Goal: Task Accomplishment & Management: Use online tool/utility

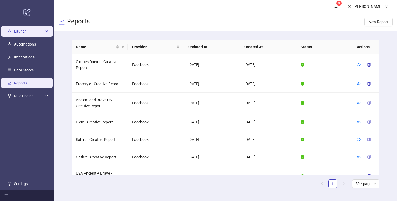
click at [38, 30] on span "Launch" at bounding box center [29, 31] width 30 height 11
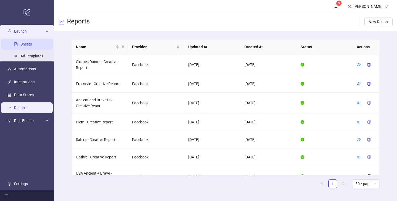
click at [32, 46] on link "Sheets" at bounding box center [26, 44] width 11 height 4
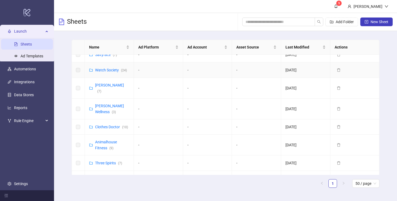
scroll to position [159, 0]
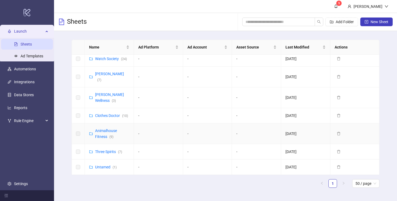
click at [107, 128] on div "Animalhouse Fitness ( 9 )" at bounding box center [112, 134] width 34 height 12
click at [106, 129] on link "Animalhouse Fitness ( 9 )" at bounding box center [106, 134] width 22 height 10
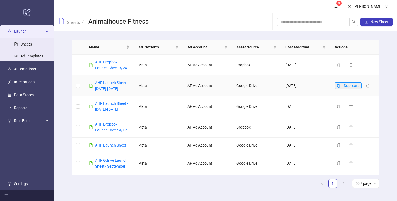
click at [339, 87] on icon "copy" at bounding box center [338, 86] width 3 height 4
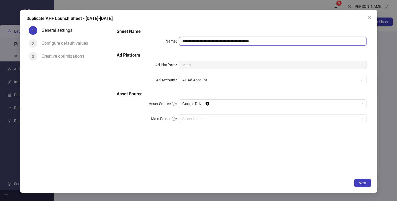
drag, startPoint x: 258, startPoint y: 42, endPoint x: 217, endPoint y: 43, distance: 40.5
click at [217, 43] on input "**********" at bounding box center [272, 41] width 187 height 9
paste input "**********"
drag, startPoint x: 299, startPoint y: 40, endPoint x: 258, endPoint y: 42, distance: 41.1
click at [258, 42] on input "**********" at bounding box center [272, 41] width 187 height 9
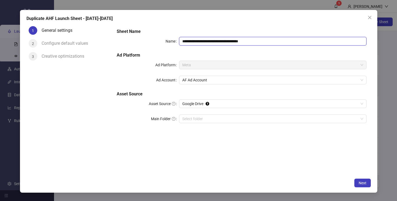
click at [258, 42] on input "**********" at bounding box center [272, 41] width 187 height 9
type input "**********"
click at [259, 136] on div "**********" at bounding box center [241, 100] width 258 height 152
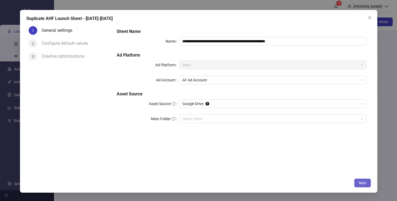
click at [360, 181] on span "Next" at bounding box center [363, 183] width 8 height 4
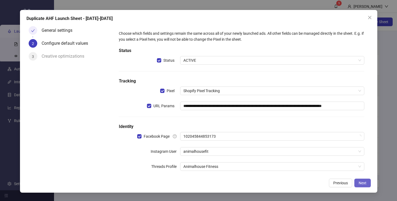
click at [360, 181] on span "Next" at bounding box center [363, 183] width 8 height 4
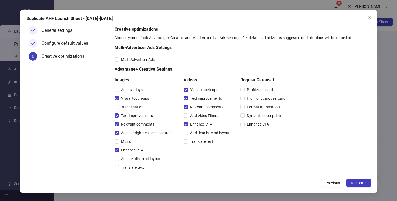
click at [360, 181] on span "Duplicate" at bounding box center [359, 183] width 16 height 4
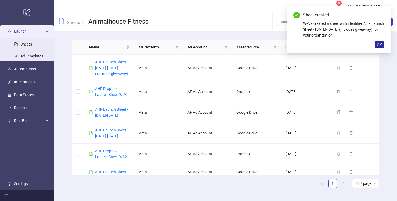
click at [381, 45] on span "OK" at bounding box center [379, 45] width 5 height 4
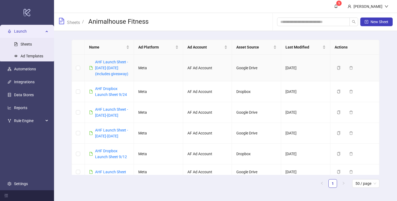
click at [99, 65] on div "AHF Launch Sheet - 2025/09/20-2025/09/26 (includes giveaway)" at bounding box center [112, 68] width 34 height 18
click at [102, 65] on div "AHF Launch Sheet - 2025/09/20-2025/09/26 (includes giveaway)" at bounding box center [112, 68] width 34 height 18
click at [106, 68] on link "AHF Launch Sheet - 2025/09/20-2025/09/26 (includes giveaway)" at bounding box center [111, 68] width 33 height 16
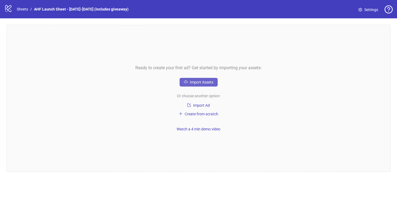
click at [197, 85] on button "Import Assets" at bounding box center [199, 82] width 38 height 9
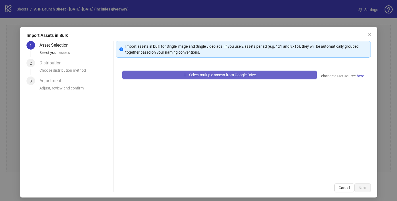
click at [206, 76] on span "Select multiple assets from Google Drive" at bounding box center [222, 75] width 67 height 4
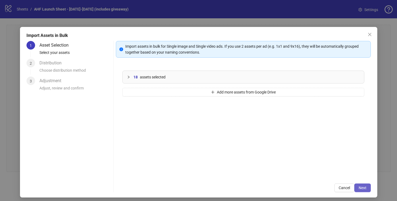
click at [363, 189] on span "Next" at bounding box center [363, 188] width 8 height 4
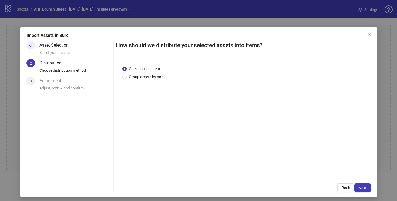
click at [363, 189] on span "Next" at bounding box center [363, 188] width 8 height 4
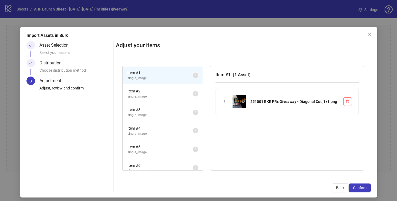
click at [168, 92] on span "Item # 2" at bounding box center [159, 91] width 65 height 6
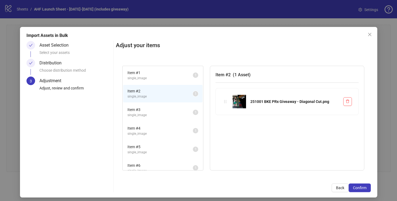
click at [173, 75] on span "Item # 1" at bounding box center [159, 73] width 65 height 6
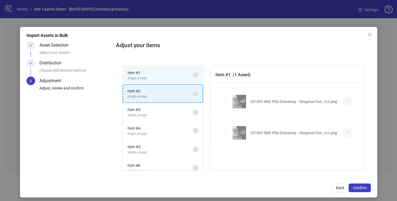
drag, startPoint x: 224, startPoint y: 102, endPoint x: 185, endPoint y: 96, distance: 40.0
click at [185, 96] on div "Item # 1 single_image 1 Item # 2 single_image 1 Item # 3 single_image 1 Item # …" at bounding box center [243, 118] width 255 height 118
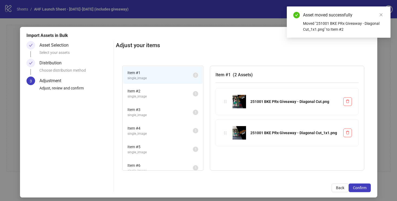
click at [185, 96] on span "single_image" at bounding box center [159, 96] width 65 height 5
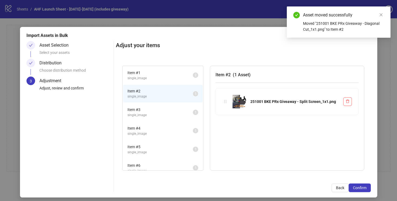
click at [184, 109] on span "Item # 3" at bounding box center [159, 110] width 65 height 6
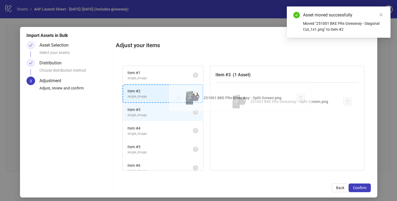
drag, startPoint x: 226, startPoint y: 103, endPoint x: 179, endPoint y: 99, distance: 46.9
click at [179, 99] on div "Item # 1 single_image 2 Item # 2 single_image 1 Item # 3 single_image 1 Item # …" at bounding box center [243, 118] width 255 height 118
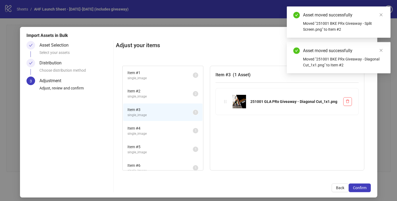
click at [181, 129] on span "Item # 4" at bounding box center [159, 129] width 65 height 6
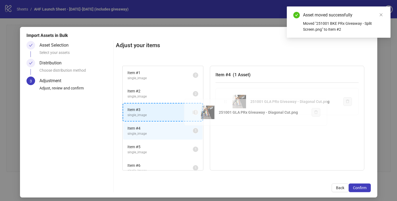
drag, startPoint x: 226, startPoint y: 102, endPoint x: 190, endPoint y: 114, distance: 37.4
click at [190, 114] on div "Item # 1 single_image 2 Item # 2 single_image 2 Item # 3 single_image 1 Item # …" at bounding box center [243, 118] width 255 height 118
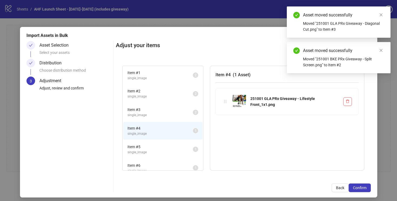
click at [180, 76] on span "single_image" at bounding box center [159, 78] width 65 height 5
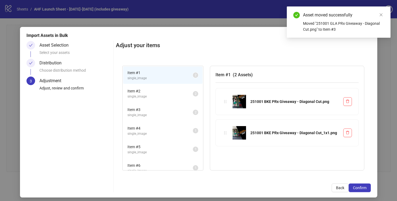
click at [182, 131] on span "Item # 4" at bounding box center [159, 129] width 65 height 6
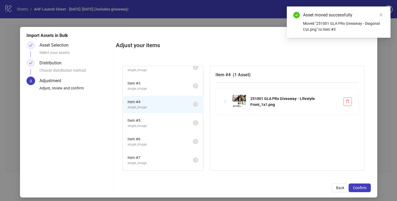
scroll to position [31, 0]
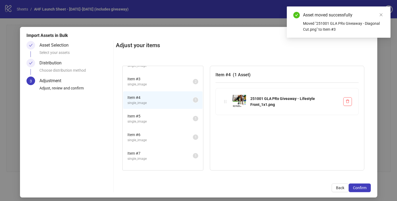
click at [183, 117] on span "Item # 5" at bounding box center [159, 116] width 65 height 6
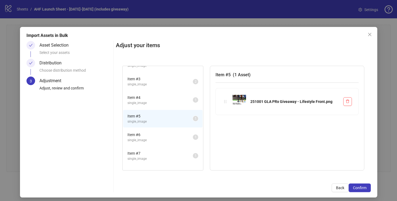
click at [186, 100] on span "Item # 4" at bounding box center [159, 98] width 65 height 6
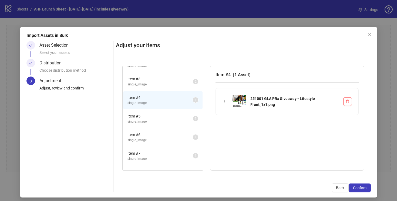
click at [183, 120] on span "single_image" at bounding box center [159, 121] width 65 height 5
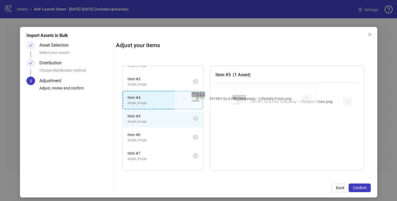
drag, startPoint x: 226, startPoint y: 103, endPoint x: 185, endPoint y: 100, distance: 40.9
click at [185, 100] on div "Item # 1 single_image 2 Item # 2 single_image 2 Item # 3 single_image 2 Item # …" at bounding box center [243, 118] width 255 height 118
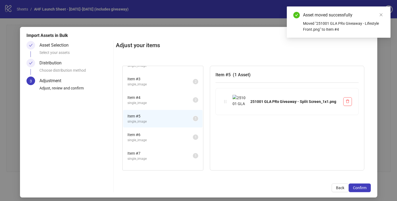
click at [185, 132] on span "Item # 6" at bounding box center [159, 135] width 65 height 6
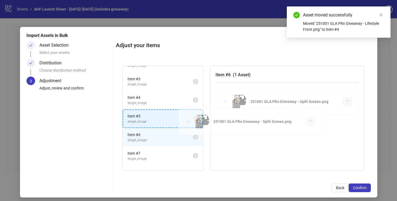
drag, startPoint x: 226, startPoint y: 103, endPoint x: 187, endPoint y: 124, distance: 43.9
click at [187, 124] on div "Item # 1 single_image 2 Item # 2 single_image 2 Item # 3 single_image 2 Item # …" at bounding box center [243, 118] width 255 height 118
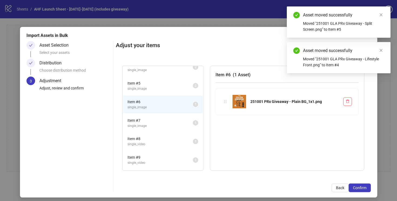
scroll to position [64, 0]
click at [187, 120] on span "Item # 7" at bounding box center [159, 120] width 65 height 6
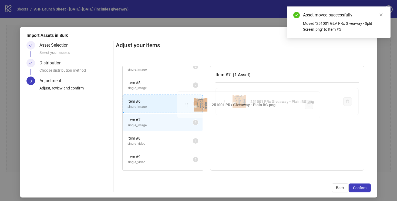
drag, startPoint x: 226, startPoint y: 102, endPoint x: 186, endPoint y: 105, distance: 40.4
click at [186, 105] on div "Item # 1 single_image 2 Item # 2 single_image 2 Item # 3 single_image 2 Item # …" at bounding box center [243, 118] width 255 height 118
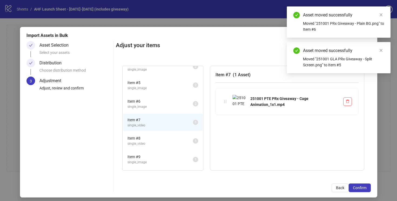
click at [185, 138] on span "Item # 8" at bounding box center [159, 139] width 65 height 6
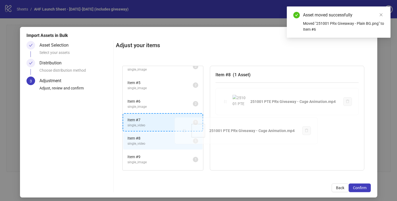
drag, startPoint x: 224, startPoint y: 102, endPoint x: 183, endPoint y: 130, distance: 50.4
click at [183, 130] on div "Item # 1 single_image 2 Item # 2 single_image 2 Item # 3 single_image 2 Item # …" at bounding box center [243, 118] width 255 height 118
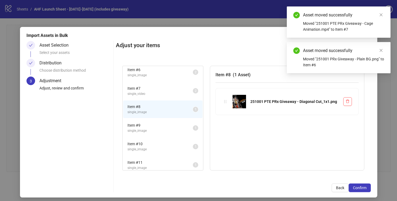
scroll to position [99, 0]
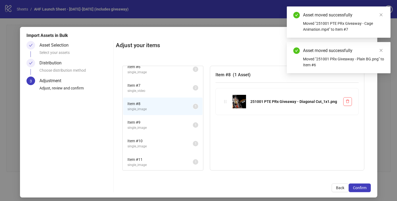
click at [184, 120] on span "Item # 9" at bounding box center [159, 123] width 65 height 6
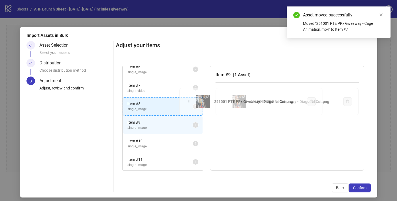
drag, startPoint x: 224, startPoint y: 101, endPoint x: 186, endPoint y: 102, distance: 37.5
click at [186, 102] on div "Item # 1 single_image 2 Item # 2 single_image 2 Item # 3 single_image 2 Item # …" at bounding box center [243, 118] width 255 height 118
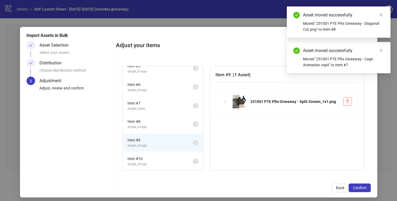
scroll to position [3, 0]
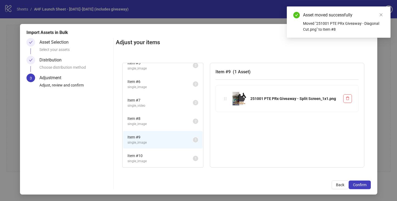
click at [187, 157] on span "Item # 10" at bounding box center [159, 156] width 65 height 6
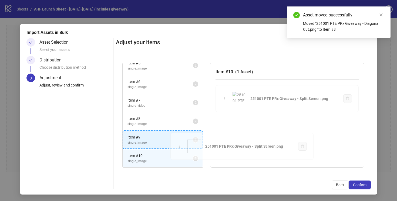
drag, startPoint x: 227, startPoint y: 99, endPoint x: 179, endPoint y: 142, distance: 64.3
click at [179, 142] on div "Item # 1 single_image 2 Item # 2 single_image 2 Item # 3 single_image 2 Item # …" at bounding box center [243, 115] width 255 height 118
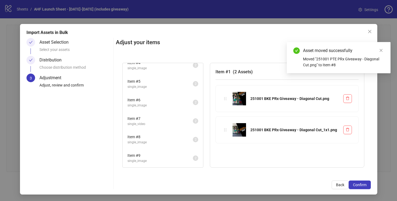
scroll to position [62, 0]
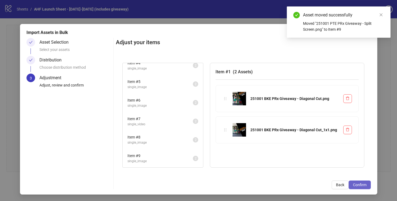
click at [361, 185] on span "Confirm" at bounding box center [360, 185] width 14 height 4
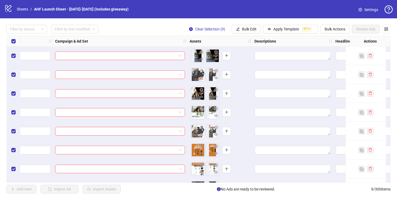
scroll to position [0, 212]
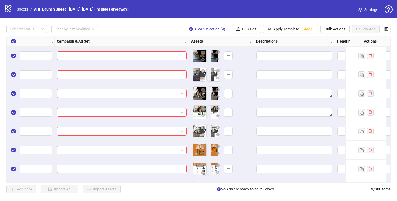
drag, startPoint x: 211, startPoint y: 54, endPoint x: 198, endPoint y: 54, distance: 13.0
click at [198, 54] on body "**********" at bounding box center [198, 100] width 397 height 201
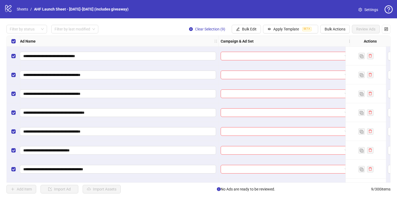
scroll to position [0, 0]
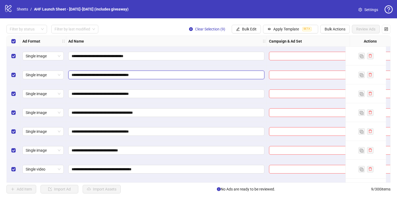
drag, startPoint x: 149, startPoint y: 73, endPoint x: 140, endPoint y: 74, distance: 9.3
click at [140, 74] on input "**********" at bounding box center [166, 75] width 189 height 6
type input "**********"
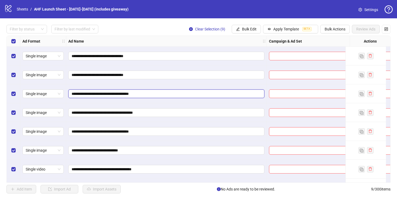
drag, startPoint x: 152, startPoint y: 93, endPoint x: 142, endPoint y: 93, distance: 10.0
click at [142, 93] on input "**********" at bounding box center [166, 94] width 189 height 6
type input "**********"
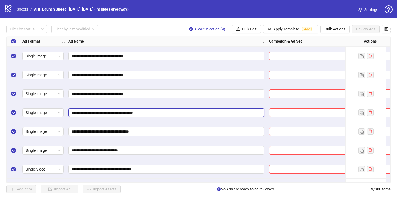
click at [156, 113] on input "**********" at bounding box center [166, 113] width 189 height 6
type input "**********"
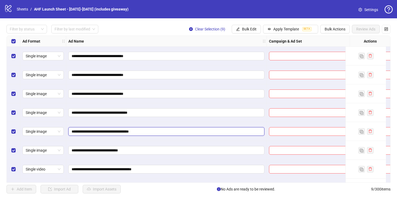
click at [168, 130] on input "**********" at bounding box center [166, 132] width 189 height 6
type input "**********"
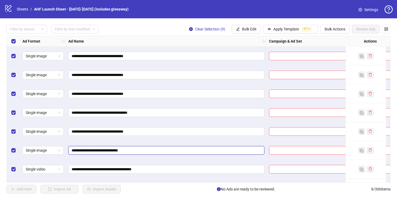
click at [176, 150] on input "**********" at bounding box center [166, 151] width 189 height 6
type input "**********"
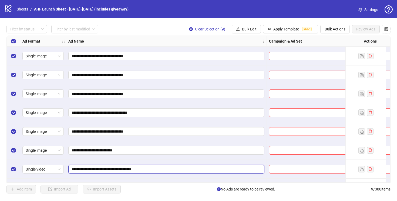
click at [183, 170] on input "**********" at bounding box center [166, 170] width 189 height 6
type input "**********"
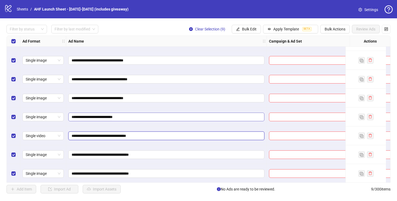
scroll to position [36, 0]
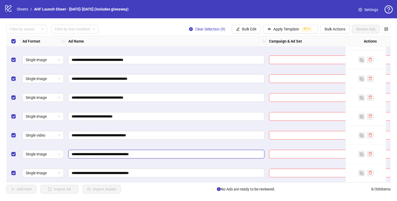
click at [172, 155] on input "**********" at bounding box center [166, 155] width 189 height 6
type input "**********"
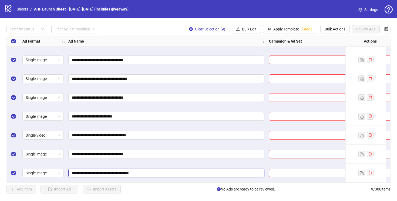
click at [178, 171] on input "**********" at bounding box center [166, 173] width 189 height 6
type input "**********"
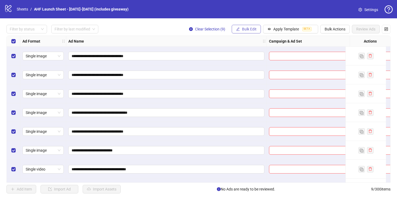
click at [248, 29] on span "Bulk Edit" at bounding box center [249, 29] width 15 height 4
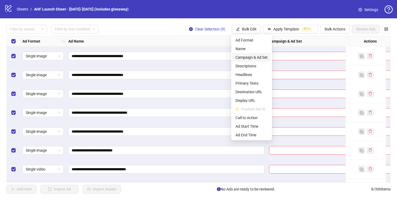
click at [248, 56] on span "Campaign & Ad Set" at bounding box center [252, 58] width 32 height 6
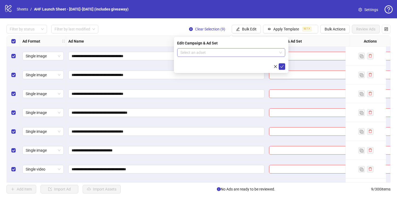
click at [233, 52] on input "search" at bounding box center [228, 53] width 97 height 8
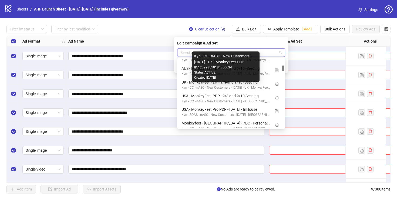
scroll to position [55, 0]
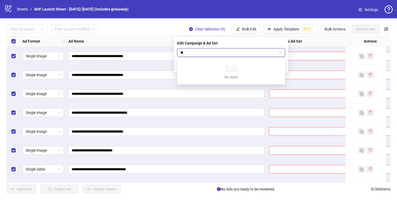
type input "*"
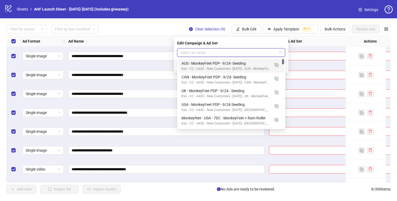
click at [149, 26] on div "Filter by status Filter by last modified Clear Selection (9) Bulk Edit Apply Te…" at bounding box center [198, 29] width 384 height 9
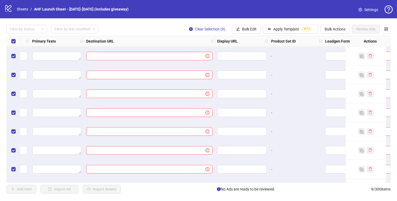
scroll to position [0, 600]
click at [246, 30] on span "Bulk Edit" at bounding box center [249, 29] width 15 height 4
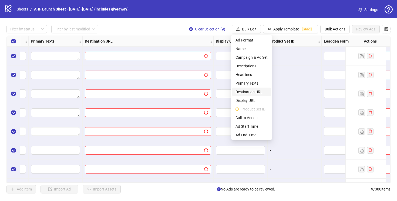
click at [253, 90] on span "Destination URL" at bounding box center [252, 92] width 32 height 6
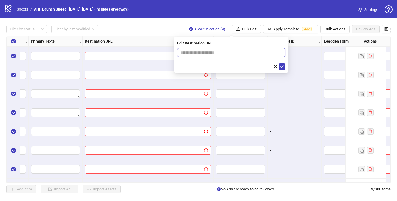
click at [227, 53] on input "text" at bounding box center [228, 53] width 97 height 6
paste input "**********"
type input "**********"
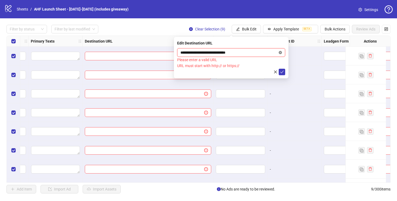
click at [280, 53] on icon "close-circle" at bounding box center [280, 52] width 3 height 3
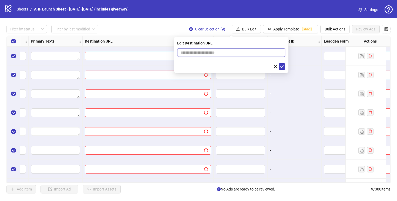
paste input "**********"
type input "**********"
click at [282, 68] on icon "check" at bounding box center [282, 67] width 4 height 4
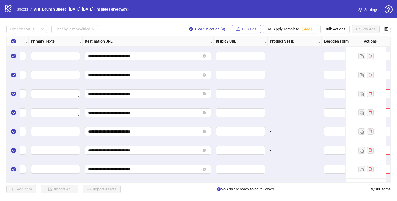
click at [245, 29] on span "Bulk Edit" at bounding box center [249, 29] width 15 height 4
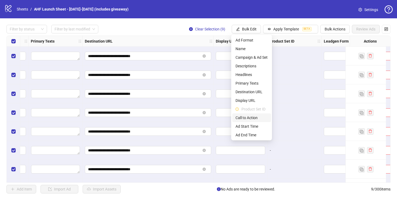
click at [253, 119] on span "Call to Action" at bounding box center [252, 118] width 32 height 6
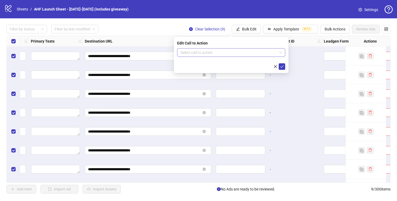
click at [235, 53] on input "search" at bounding box center [228, 53] width 97 height 8
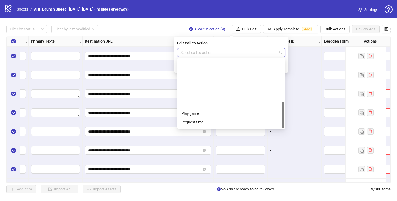
scroll to position [112, 0]
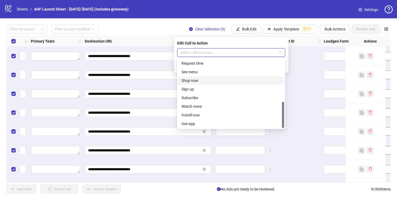
click at [214, 79] on div "Shop now" at bounding box center [231, 81] width 99 height 6
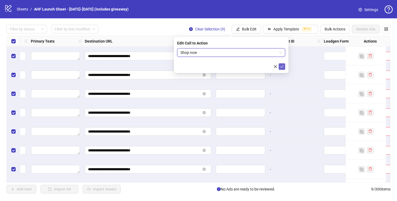
click at [281, 67] on icon "check" at bounding box center [282, 66] width 4 height 3
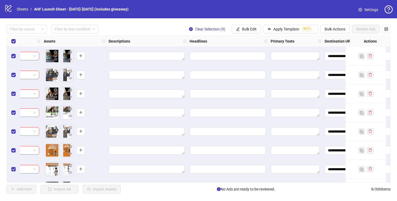
scroll to position [0, 375]
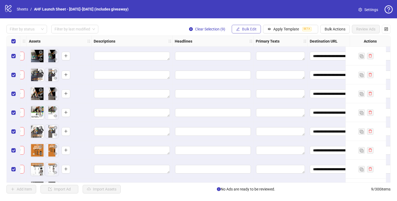
click at [246, 30] on span "Bulk Edit" at bounding box center [249, 29] width 15 height 4
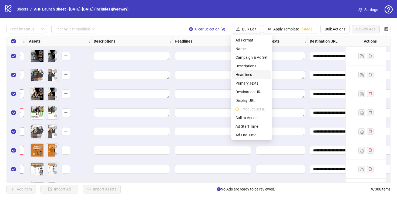
click at [252, 74] on span "Headlines" at bounding box center [252, 75] width 32 height 6
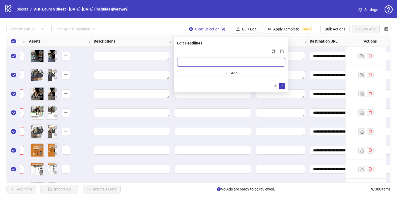
click at [189, 59] on input "Multi-input container - paste or copy values" at bounding box center [231, 62] width 108 height 9
paste input "**********"
type input "**********"
click at [190, 73] on button "Add" at bounding box center [231, 73] width 108 height 6
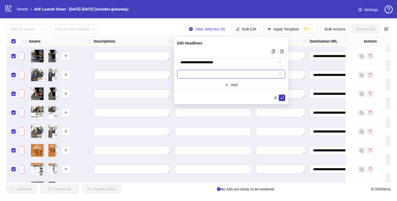
paste input "**********"
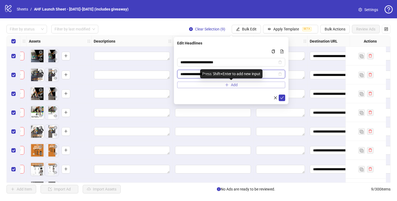
type input "**********"
click at [250, 85] on button "Add" at bounding box center [231, 85] width 108 height 6
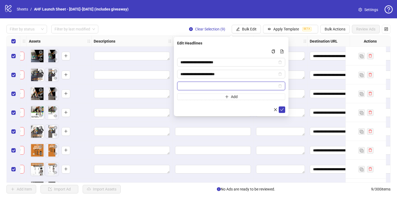
paste input "**********"
type input "**********"
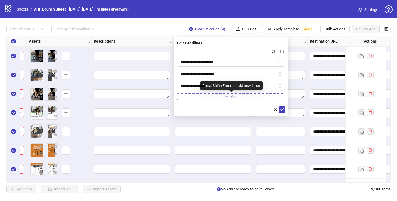
click at [193, 99] on button "Add" at bounding box center [231, 97] width 108 height 6
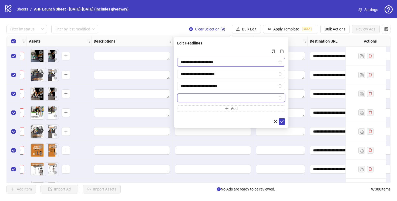
paste input "**********"
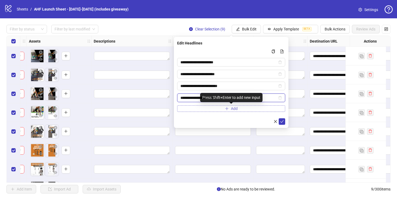
type input "**********"
click at [233, 109] on span "Add" at bounding box center [234, 109] width 7 height 4
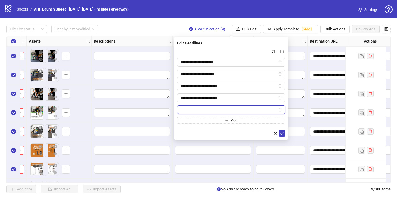
paste input "**********"
type input "**********"
click at [282, 134] on icon "check" at bounding box center [282, 133] width 4 height 3
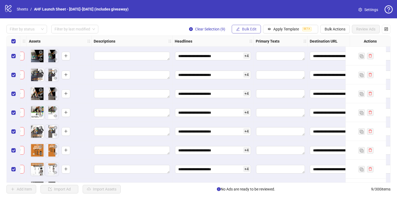
click at [247, 30] on span "Bulk Edit" at bounding box center [249, 29] width 15 height 4
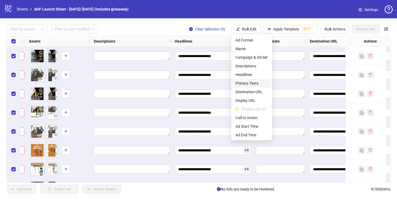
click at [248, 85] on span "Primary Texts" at bounding box center [252, 83] width 32 height 6
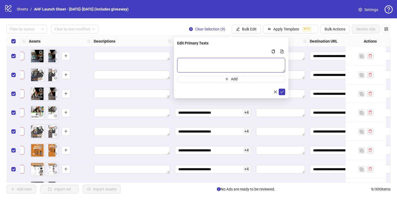
click at [224, 66] on textarea "Multi-text input container - paste or copy values" at bounding box center [231, 65] width 108 height 15
paste textarea "**********"
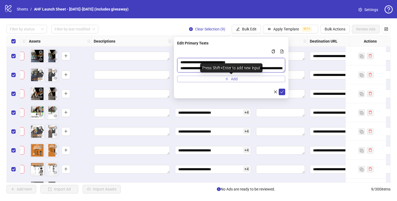
type textarea "**********"
click at [231, 80] on span "Add" at bounding box center [234, 79] width 7 height 4
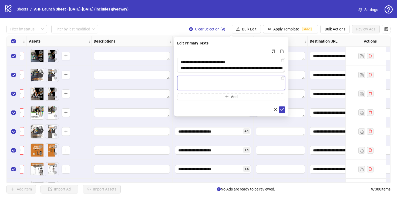
paste textarea "**********"
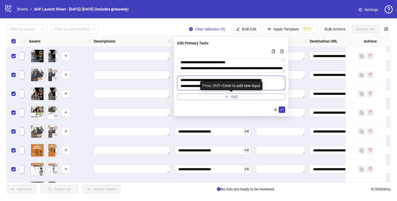
type textarea "**********"
click at [234, 97] on span "Add" at bounding box center [234, 97] width 7 height 4
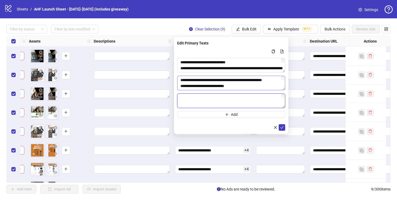
paste textarea "**********"
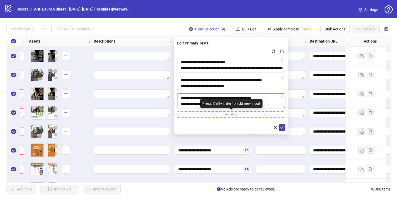
type textarea "**********"
click at [207, 115] on button "Add" at bounding box center [231, 115] width 108 height 6
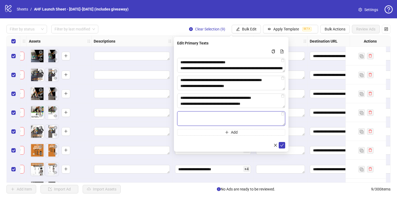
paste textarea "**********"
type textarea "**********"
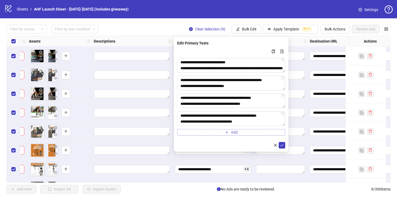
click at [238, 136] on button "Add" at bounding box center [231, 132] width 108 height 6
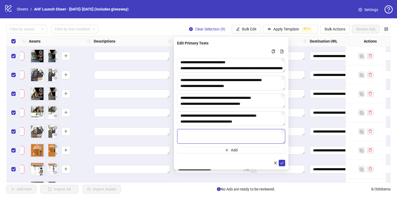
paste textarea "**********"
type textarea "**********"
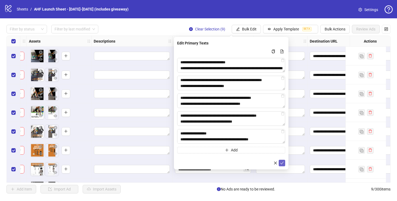
click at [282, 163] on icon "check" at bounding box center [282, 164] width 4 height 4
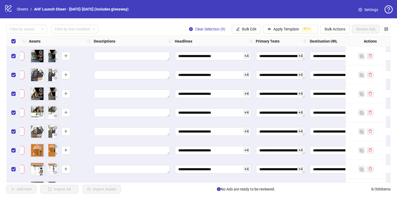
click at [246, 93] on span "+ 4" at bounding box center [246, 94] width 6 height 6
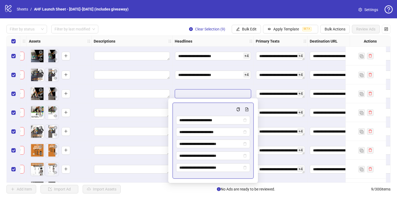
click at [285, 187] on div "Add Item Import Ad Import Assets No Ads are ready to be reviewed. 9 / 300 items" at bounding box center [198, 189] width 384 height 9
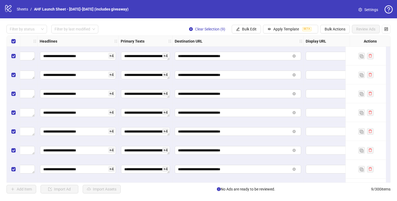
scroll to position [0, 511]
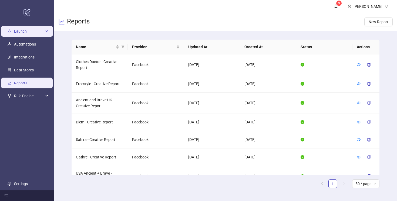
click at [25, 31] on span "Launch" at bounding box center [29, 31] width 30 height 11
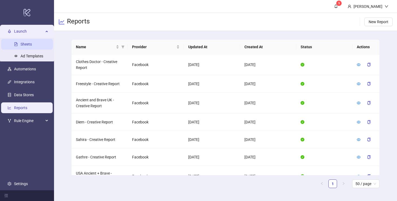
click at [29, 45] on link "Sheets" at bounding box center [26, 44] width 11 height 4
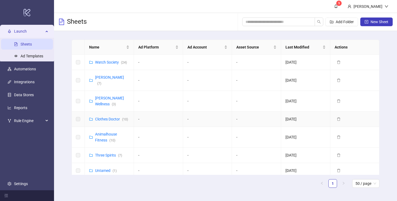
scroll to position [161, 0]
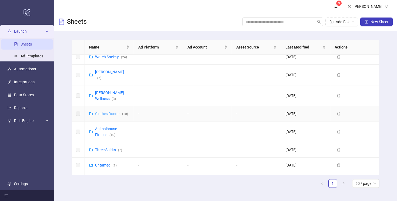
click at [107, 112] on link "Clothes Doctor ( 10 )" at bounding box center [111, 114] width 33 height 4
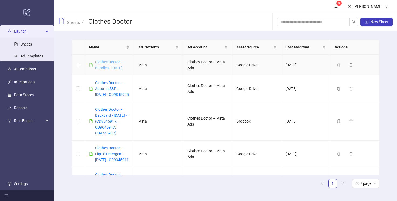
click at [106, 63] on link "Clothes Doctor - Bundles - 09/29/25" at bounding box center [108, 65] width 27 height 10
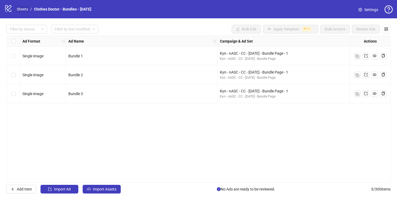
click at [22, 9] on link "Sheets" at bounding box center [23, 9] width 14 height 6
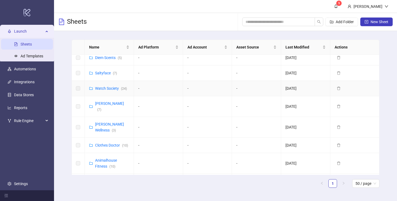
scroll to position [130, 0]
click at [108, 143] on link "Clothes Doctor ( 10 )" at bounding box center [111, 145] width 33 height 4
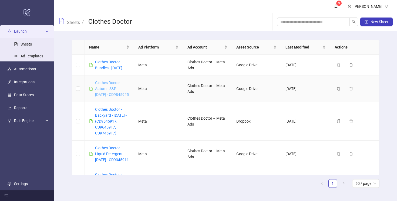
click at [109, 90] on link "Clothes Doctor -Autumn S&P - 09/25/25 - CD9845925" at bounding box center [112, 89] width 34 height 16
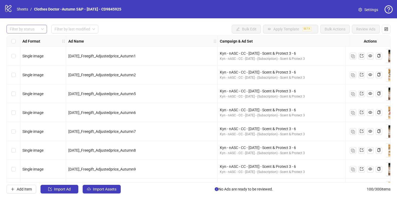
click at [17, 29] on div at bounding box center [24, 29] width 33 height 8
click at [21, 43] on div "Draft" at bounding box center [27, 40] width 32 height 6
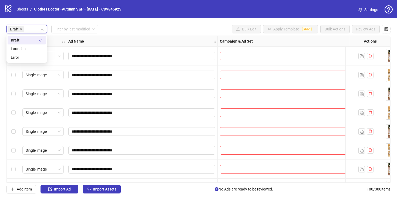
click at [21, 43] on div "Draft" at bounding box center [25, 40] width 28 height 6
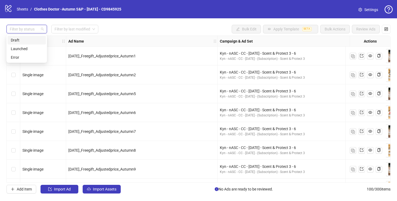
click at [21, 43] on div "Draft" at bounding box center [27, 40] width 32 height 6
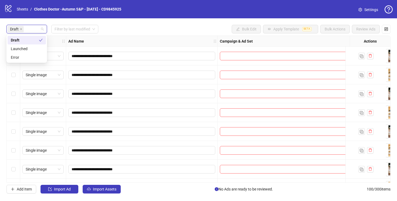
click at [146, 25] on div "**********" at bounding box center [198, 109] width 397 height 182
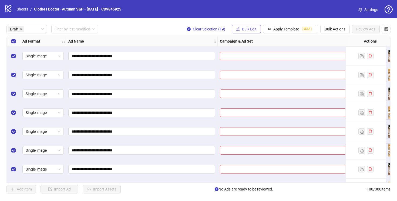
click at [248, 27] on span "Bulk Edit" at bounding box center [249, 29] width 15 height 4
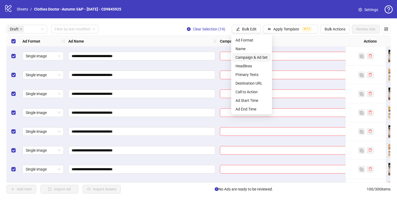
click at [254, 57] on span "Campaign & Ad Set" at bounding box center [252, 58] width 32 height 6
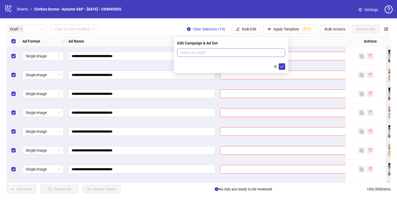
click at [255, 52] on input "search" at bounding box center [228, 53] width 97 height 8
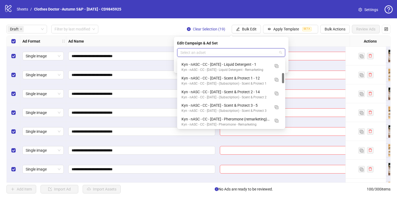
scroll to position [97, 0]
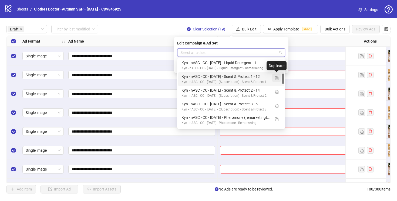
click at [277, 77] on img "button" at bounding box center [277, 78] width 4 height 4
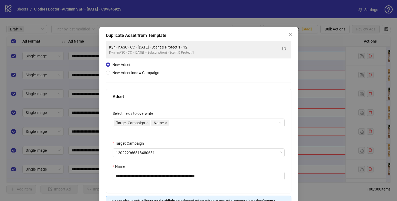
scroll to position [35, 0]
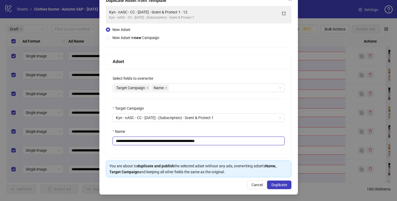
drag, startPoint x: 212, startPoint y: 141, endPoint x: 198, endPoint y: 141, distance: 14.0
click at [198, 141] on input "**********" at bounding box center [199, 141] width 172 height 9
type input "**********"
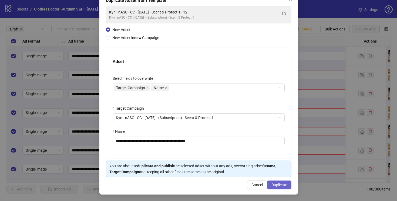
click at [278, 185] on span "Duplicate" at bounding box center [279, 185] width 16 height 4
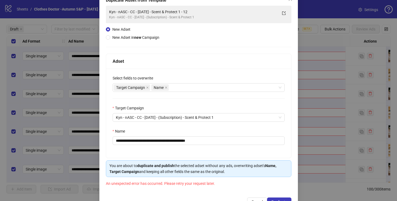
scroll to position [0, 0]
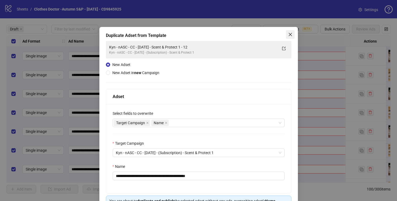
click at [291, 33] on icon "close" at bounding box center [290, 34] width 4 height 4
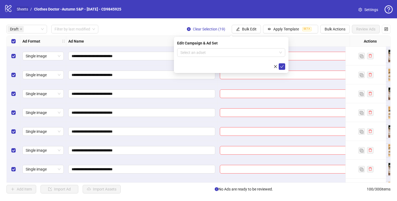
click at [24, 9] on link "Sheets" at bounding box center [23, 9] width 14 height 6
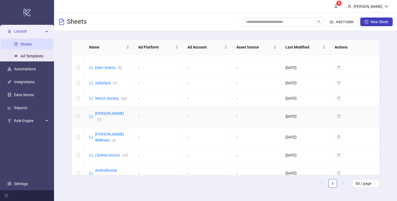
scroll to position [121, 0]
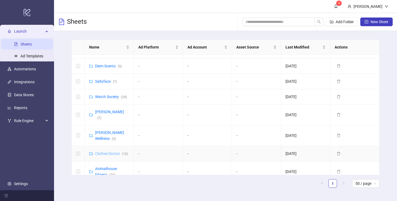
click at [108, 152] on link "Clothes Doctor ( 10 )" at bounding box center [111, 154] width 33 height 4
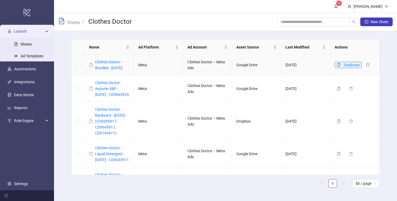
click at [338, 64] on icon "copy" at bounding box center [339, 65] width 4 height 4
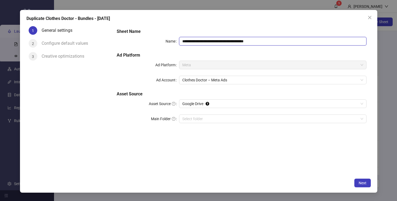
drag, startPoint x: 260, startPoint y: 42, endPoint x: 233, endPoint y: 43, distance: 27.0
click at [233, 43] on input "**********" at bounding box center [272, 41] width 187 height 9
type input "**********"
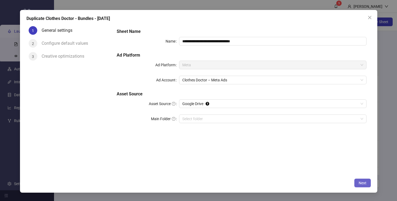
click at [356, 182] on button "Next" at bounding box center [362, 183] width 16 height 9
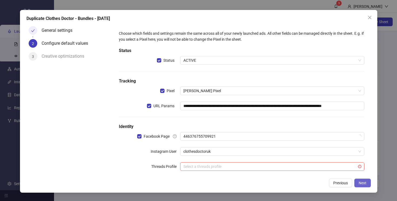
click at [362, 183] on span "Next" at bounding box center [363, 183] width 8 height 4
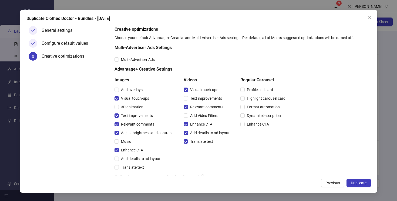
click at [362, 183] on span "Duplicate" at bounding box center [359, 183] width 16 height 4
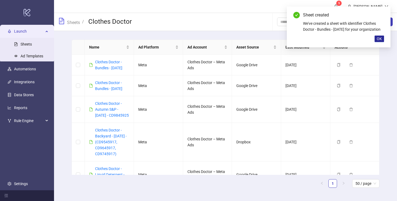
click at [380, 41] on span "OK" at bounding box center [379, 39] width 5 height 4
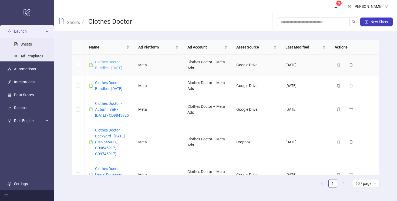
click at [107, 64] on link "Clothes Doctor - Bundles - 09/30/25" at bounding box center [108, 65] width 27 height 10
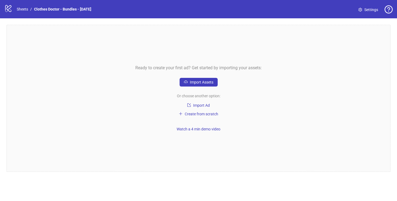
click at [365, 8] on span "Settings" at bounding box center [371, 10] width 14 height 6
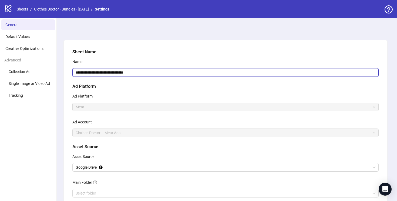
drag, startPoint x: 117, startPoint y: 73, endPoint x: 104, endPoint y: 73, distance: 13.0
click at [104, 73] on input "**********" at bounding box center [225, 72] width 306 height 9
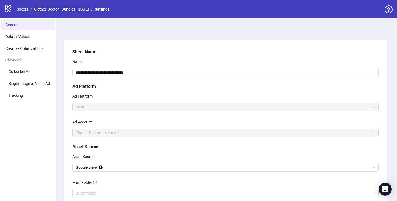
click at [48, 8] on link "Clothes Doctor - Bundles - 09/30/25" at bounding box center [61, 9] width 57 height 6
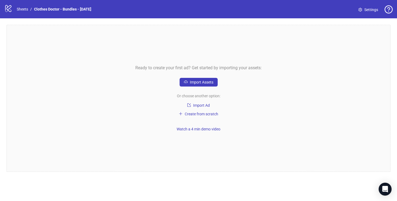
click at [48, 8] on link "Clothes Doctor - Bundles - 09/30/25" at bounding box center [62, 9] width 59 height 6
click at [21, 9] on link "Sheets" at bounding box center [23, 9] width 14 height 6
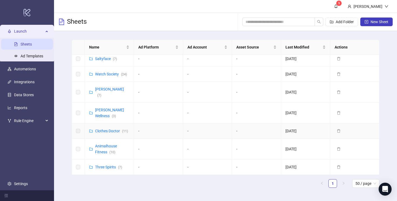
scroll to position [150, 0]
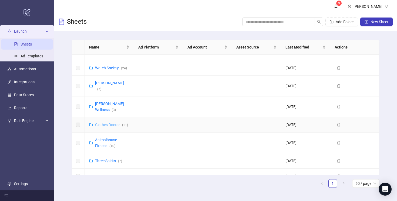
click at [110, 123] on link "Clothes Doctor ( 11 )" at bounding box center [111, 125] width 33 height 4
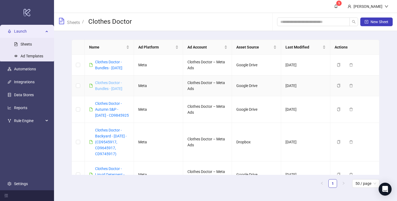
click at [108, 88] on link "Clothes Doctor - Bundles - 09/29/25" at bounding box center [108, 86] width 27 height 10
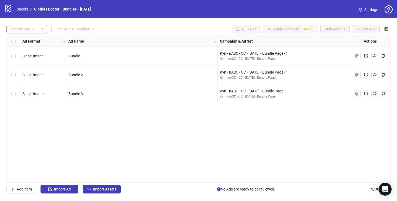
click at [28, 27] on div at bounding box center [24, 29] width 33 height 8
click at [98, 138] on div "Ad Format Ad Name Campaign & Ad Set Assets Headlines Primary Texts Destination …" at bounding box center [198, 109] width 384 height 147
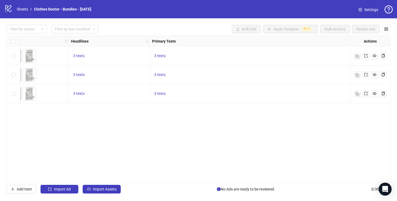
scroll to position [0, 349]
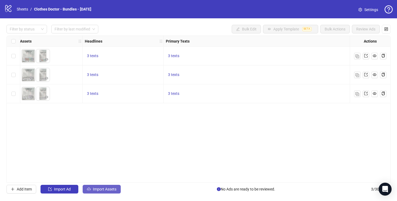
click at [101, 190] on span "Import Assets" at bounding box center [104, 189] width 23 height 4
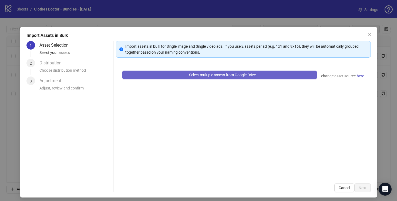
click at [233, 75] on span "Select multiple assets from Google Drive" at bounding box center [222, 75] width 67 height 4
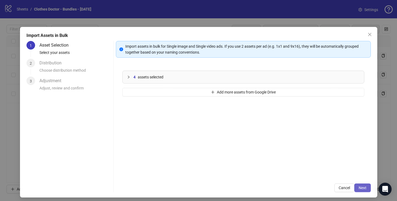
click at [361, 187] on span "Next" at bounding box center [363, 188] width 8 height 4
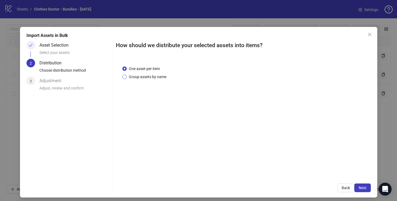
click at [145, 77] on span "Group assets by name" at bounding box center [148, 77] width 42 height 6
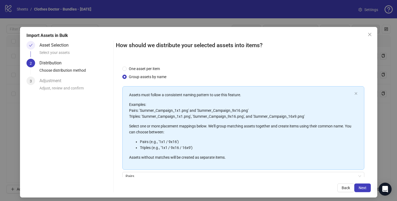
scroll to position [46, 0]
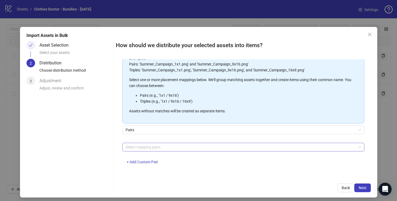
click at [186, 146] on div at bounding box center [240, 148] width 234 height 8
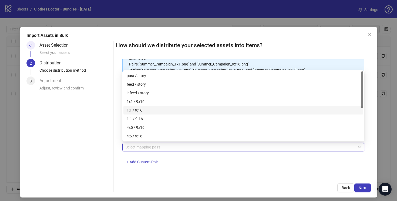
click at [164, 108] on div "1:1 / 9:16" at bounding box center [243, 111] width 233 height 6
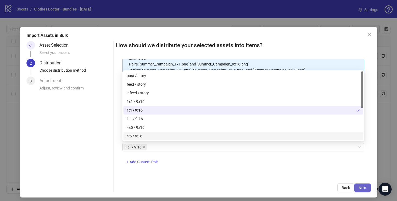
click at [363, 187] on span "Next" at bounding box center [363, 188] width 8 height 4
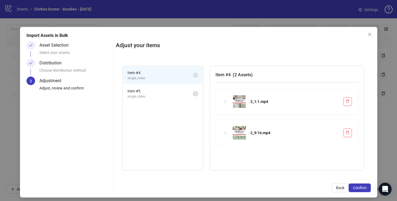
click at [363, 187] on span "Confirm" at bounding box center [360, 188] width 14 height 4
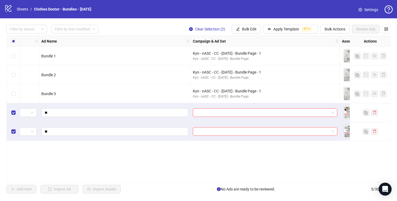
scroll to position [0, 0]
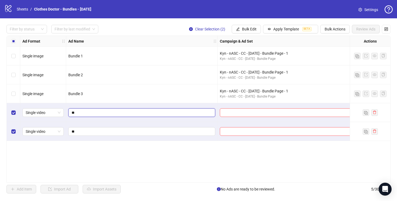
click at [72, 113] on input "**" at bounding box center [141, 113] width 139 height 6
type input "********"
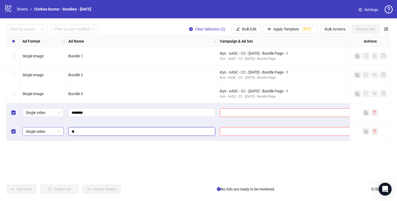
drag, startPoint x: 77, startPoint y: 132, endPoint x: 62, endPoint y: 132, distance: 15.1
click at [73, 132] on input "********" at bounding box center [141, 132] width 139 height 6
type input "********"
click at [155, 148] on div "Ad Format Ad Name Campaign & Ad Set Assets Headlines Primary Texts Destination …" at bounding box center [198, 109] width 384 height 147
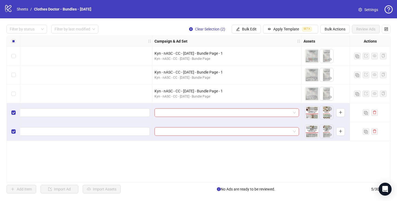
scroll to position [0, 67]
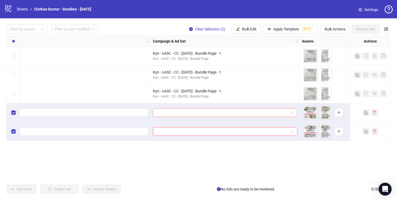
click at [267, 113] on input "search" at bounding box center [222, 113] width 133 height 8
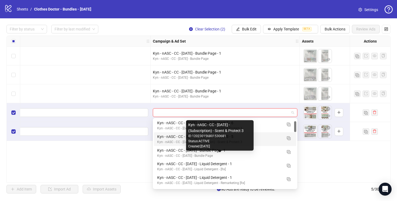
scroll to position [15, 0]
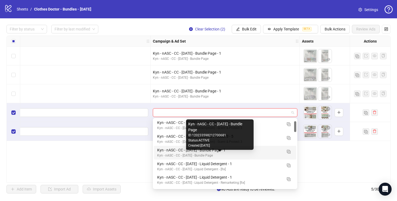
click at [261, 153] on div "Kyn - nASC - CC - 09/29/25 - Bundle Page - 1" at bounding box center [219, 150] width 125 height 6
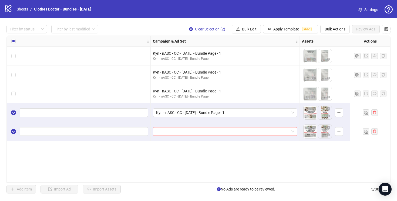
click at [256, 133] on input "search" at bounding box center [222, 132] width 133 height 8
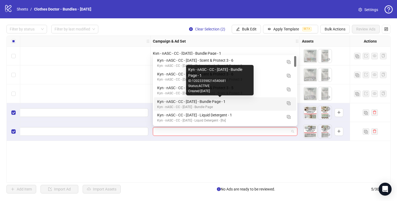
click at [243, 102] on div "Kyn - nASC - CC - 09/29/25 - Bundle Page - 1" at bounding box center [219, 102] width 125 height 6
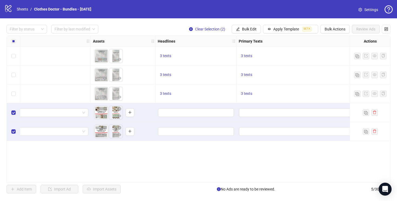
scroll to position [0, 282]
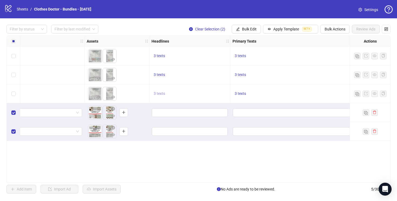
click at [159, 93] on span "3 texts" at bounding box center [159, 94] width 11 height 4
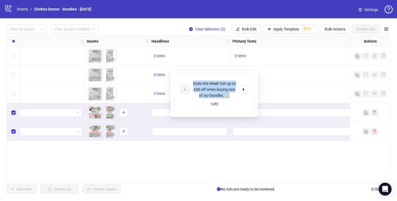
drag, startPoint x: 235, startPoint y: 96, endPoint x: 185, endPoint y: 85, distance: 51.6
click at [185, 84] on div "Ends this Week! Get up to £40 off when buying one of our bundles. ✨" at bounding box center [214, 90] width 68 height 18
click at [232, 143] on div "Ad Format Ad Name Campaign & Ad Set Assets Headlines Primary Texts Destination …" at bounding box center [198, 109] width 384 height 147
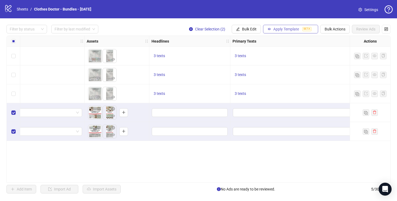
click at [271, 30] on button "Apply Template BETA" at bounding box center [290, 29] width 55 height 9
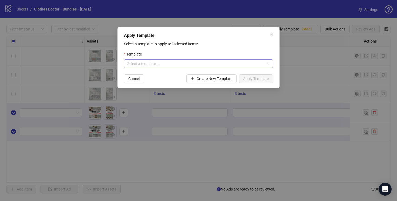
click at [235, 64] on input "search" at bounding box center [196, 64] width 138 height 8
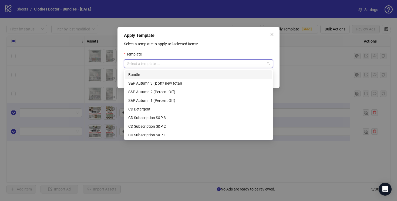
click at [231, 75] on div "Bundle" at bounding box center [198, 75] width 140 height 6
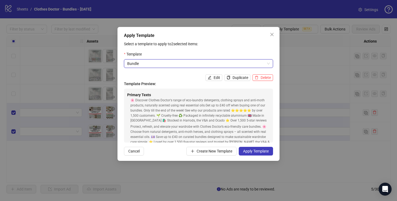
scroll to position [101, 0]
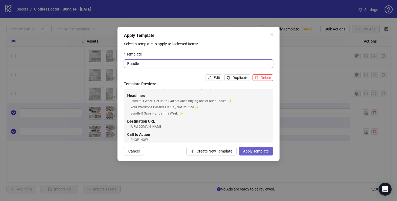
click at [252, 152] on span "Apply Template" at bounding box center [256, 151] width 26 height 4
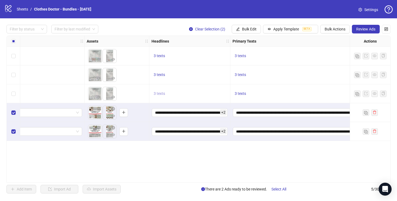
click at [160, 95] on span "3 texts" at bounding box center [159, 94] width 11 height 4
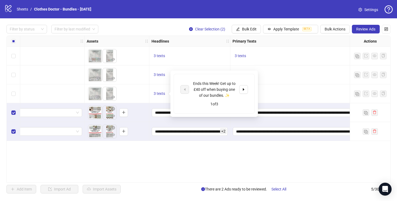
click at [227, 162] on div "Ad Format Ad Name Campaign & Ad Set Assets Headlines Primary Texts Destination …" at bounding box center [198, 109] width 384 height 147
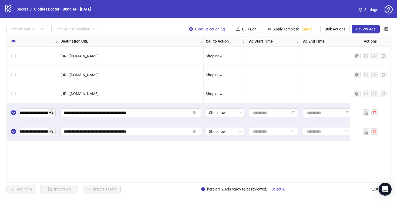
scroll to position [0, 807]
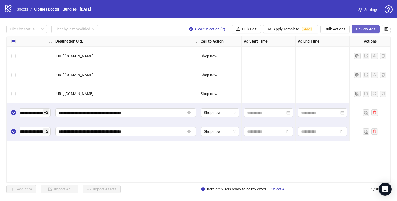
click at [367, 29] on span "Review Ads" at bounding box center [365, 29] width 19 height 4
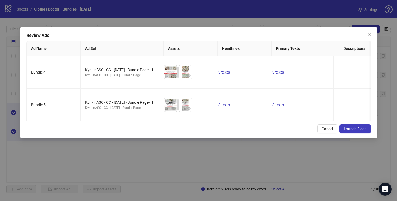
click at [355, 129] on span "Launch 2 ads" at bounding box center [355, 129] width 23 height 4
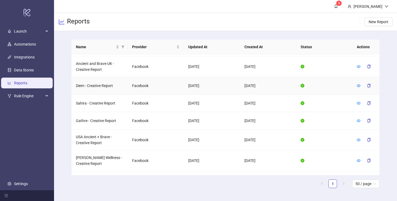
scroll to position [41, 0]
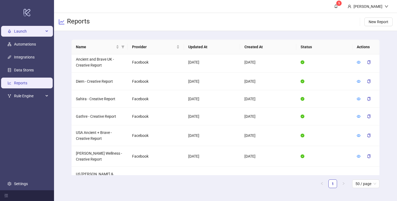
click at [27, 29] on span "Launch" at bounding box center [29, 31] width 30 height 11
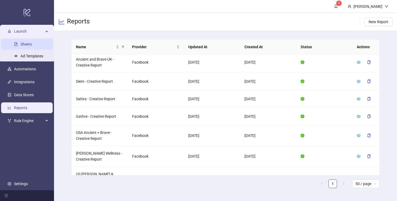
click at [30, 42] on link "Sheets" at bounding box center [26, 44] width 11 height 4
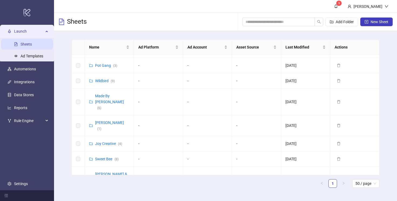
scroll to position [363, 0]
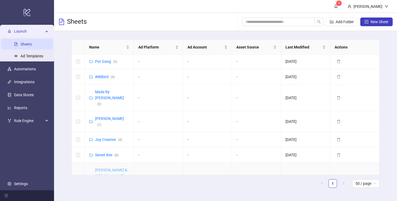
click at [114, 168] on link "[PERSON_NAME] & [PERSON_NAME] ([GEOGRAPHIC_DATA]) ( 14 )" at bounding box center [114, 179] width 39 height 22
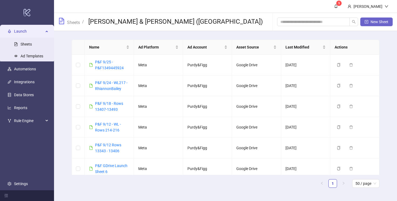
click at [371, 22] on span "New Sheet" at bounding box center [380, 22] width 18 height 4
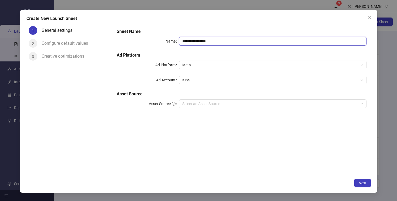
drag, startPoint x: 190, startPoint y: 42, endPoint x: 173, endPoint y: 42, distance: 17.6
click at [173, 42] on div "**********" at bounding box center [242, 41] width 250 height 9
type input "**********"
click at [371, 18] on icon "close" at bounding box center [370, 17] width 4 height 4
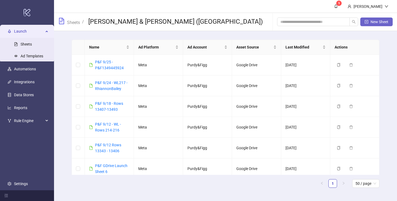
click at [375, 22] on span "New Sheet" at bounding box center [380, 22] width 18 height 4
type input "**********"
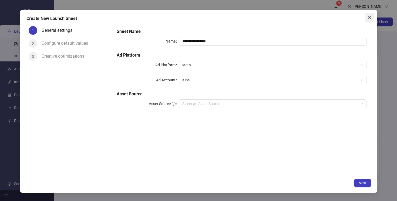
click at [369, 18] on icon "close" at bounding box center [370, 17] width 4 height 4
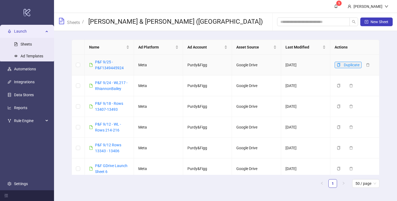
click at [339, 64] on icon "copy" at bounding box center [339, 65] width 4 height 4
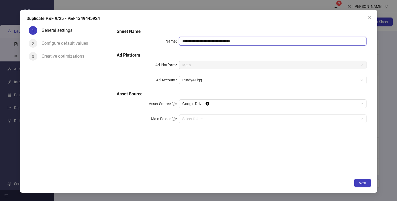
click at [199, 42] on input "**********" at bounding box center [272, 41] width 187 height 9
drag, startPoint x: 230, startPoint y: 41, endPoint x: 203, endPoint y: 43, distance: 26.5
click at [203, 43] on input "**********" at bounding box center [272, 41] width 187 height 9
paste input "**********"
drag, startPoint x: 270, startPoint y: 42, endPoint x: 203, endPoint y: 43, distance: 67.0
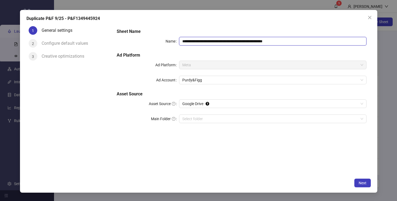
click at [203, 43] on input "**********" at bounding box center [272, 41] width 187 height 9
paste input "*********"
drag, startPoint x: 239, startPoint y: 41, endPoint x: 223, endPoint y: 41, distance: 16.5
click at [223, 41] on input "**********" at bounding box center [272, 41] width 187 height 9
type input "**********"
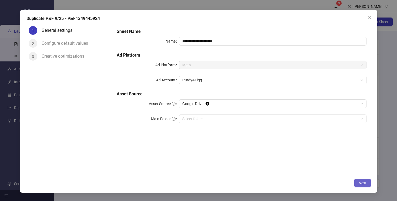
click at [362, 184] on span "Next" at bounding box center [363, 183] width 8 height 4
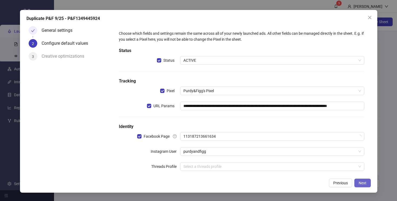
click at [362, 184] on span "Next" at bounding box center [363, 183] width 8 height 4
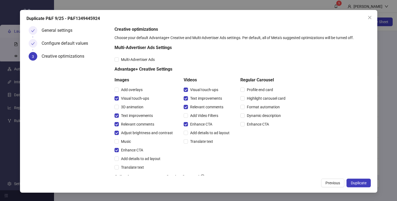
click at [362, 184] on span "Duplicate" at bounding box center [359, 183] width 16 height 4
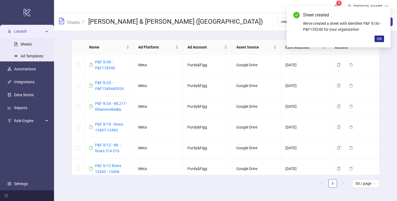
click at [379, 40] on span "OK" at bounding box center [379, 39] width 5 height 4
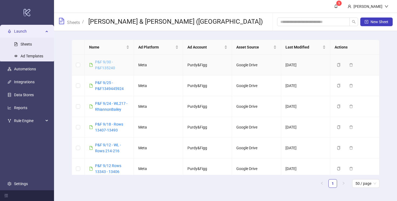
click at [106, 66] on link "P&F 9/30 - P&F135240" at bounding box center [105, 65] width 20 height 10
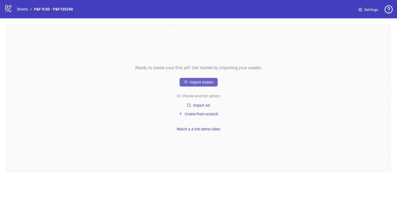
click at [200, 82] on span "Import Assets" at bounding box center [201, 82] width 23 height 4
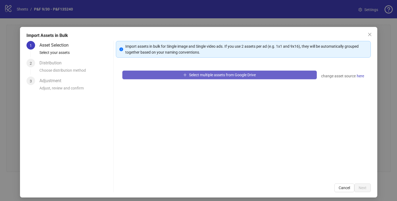
click at [205, 74] on span "Select multiple assets from Google Drive" at bounding box center [222, 75] width 67 height 4
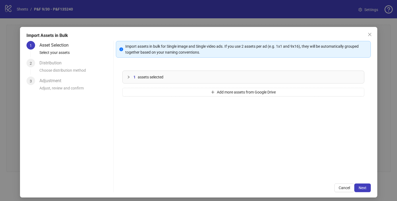
click at [138, 78] on span "assets selected" at bounding box center [151, 77] width 26 height 6
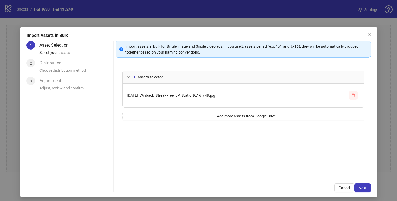
click at [353, 94] on icon "delete" at bounding box center [353, 96] width 4 height 4
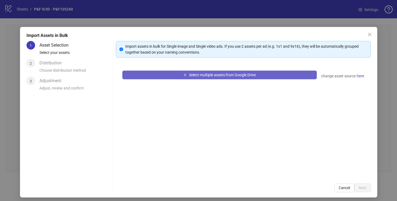
click at [208, 75] on span "Select multiple assets from Google Drive" at bounding box center [222, 75] width 67 height 4
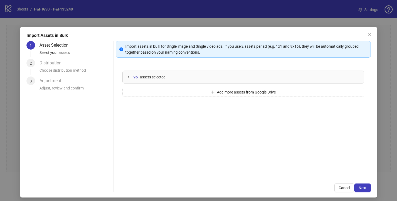
click at [130, 76] on icon "collapsed" at bounding box center [128, 77] width 3 height 3
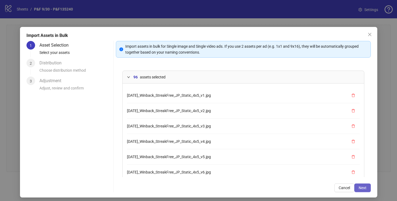
click at [362, 187] on span "Next" at bounding box center [363, 188] width 8 height 4
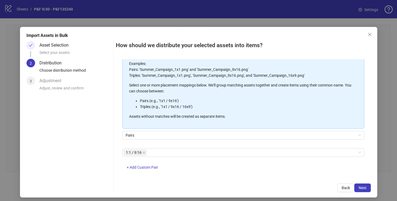
scroll to position [46, 0]
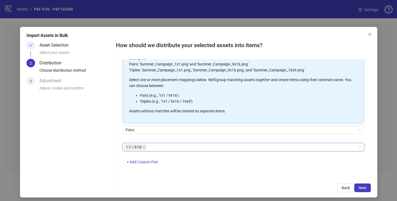
click at [153, 148] on div "1:1 / 9:16" at bounding box center [240, 148] width 234 height 8
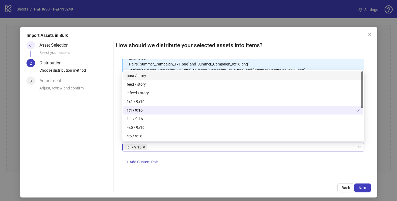
click at [143, 147] on icon "close" at bounding box center [144, 147] width 3 height 3
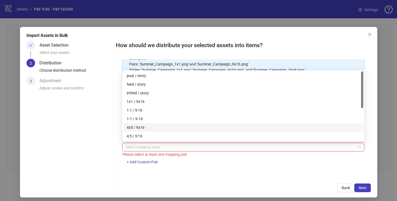
click at [136, 127] on div "4x5 / 9x16" at bounding box center [243, 128] width 233 height 6
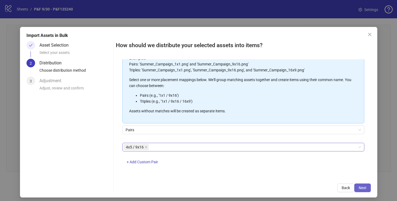
click at [362, 187] on span "Next" at bounding box center [363, 188] width 8 height 4
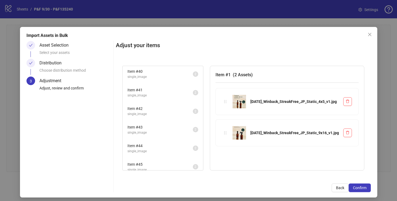
scroll to position [788, 0]
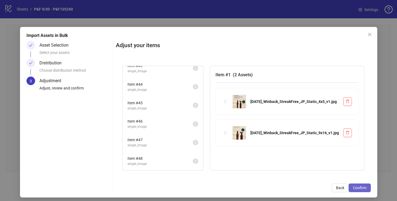
click at [360, 187] on span "Confirm" at bounding box center [360, 188] width 14 height 4
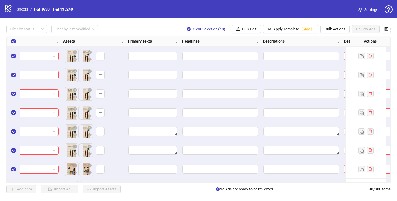
scroll to position [0, 195]
click at [248, 29] on span "Bulk Edit" at bounding box center [249, 29] width 15 height 4
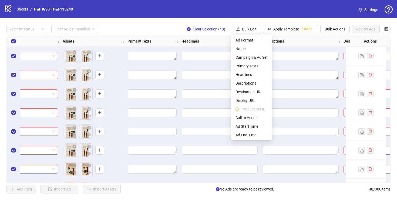
click at [187, 65] on div at bounding box center [219, 56] width 81 height 19
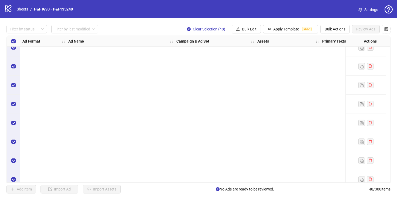
scroll to position [0, 0]
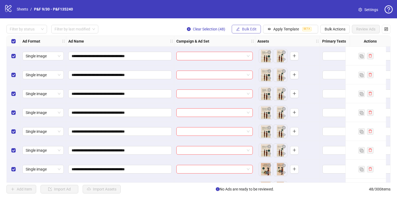
click at [244, 28] on span "Bulk Edit" at bounding box center [249, 29] width 15 height 4
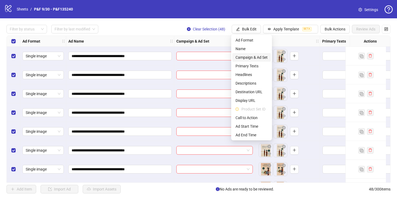
click at [253, 56] on span "Campaign & Ad Set" at bounding box center [252, 58] width 32 height 6
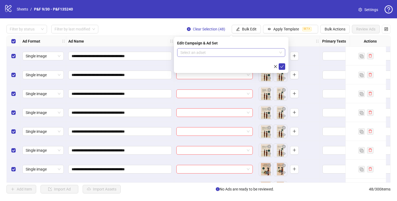
click at [246, 52] on input "search" at bounding box center [228, 53] width 97 height 8
click at [240, 51] on input "search" at bounding box center [228, 53] width 97 height 8
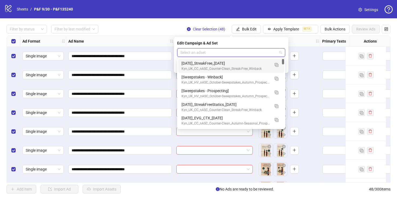
click at [237, 64] on div "[DATE]_StreakFree_[DATE]" at bounding box center [226, 64] width 89 height 6
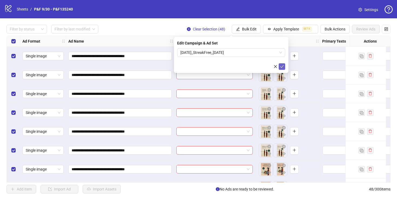
click at [283, 67] on icon "check" at bounding box center [282, 67] width 4 height 4
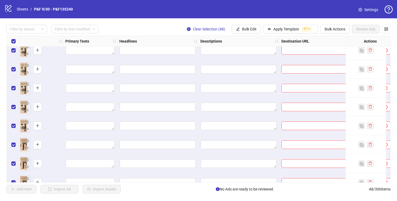
scroll to position [112, 257]
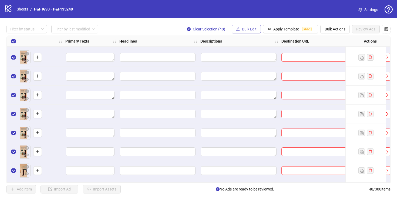
click at [240, 31] on button "Bulk Edit" at bounding box center [246, 29] width 29 height 9
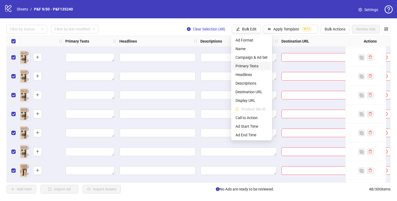
click at [242, 66] on span "Primary Texts" at bounding box center [252, 66] width 32 height 6
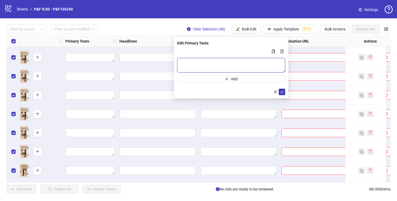
click at [211, 64] on textarea "Multi-text input container - paste or copy values" at bounding box center [231, 65] width 108 height 15
paste textarea "**********"
type textarea "**********"
click at [282, 92] on icon "check" at bounding box center [282, 92] width 4 height 3
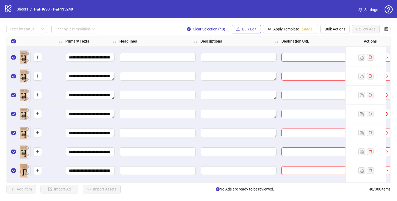
click at [240, 28] on button "Bulk Edit" at bounding box center [246, 29] width 29 height 9
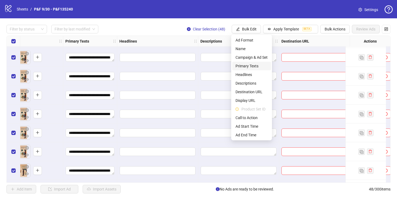
click at [246, 66] on span "Primary Texts" at bounding box center [252, 66] width 32 height 6
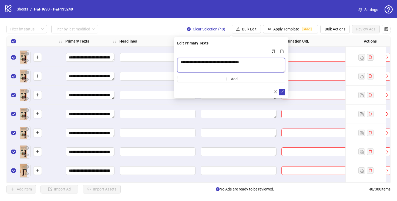
click at [258, 65] on textarea "**********" at bounding box center [231, 65] width 108 height 15
paste textarea "Multi-text input container - paste or copy values"
click at [181, 63] on textarea "**********" at bounding box center [231, 65] width 108 height 15
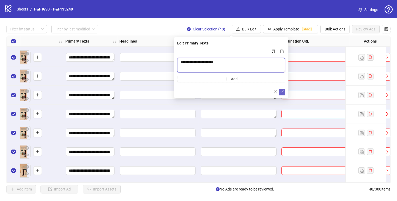
type textarea "**********"
click at [282, 90] on icon "check" at bounding box center [282, 92] width 4 height 4
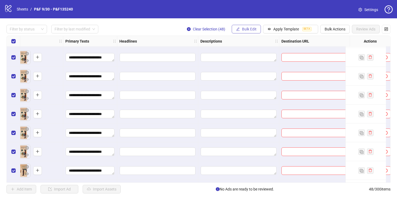
click at [243, 28] on span "Bulk Edit" at bounding box center [249, 29] width 15 height 4
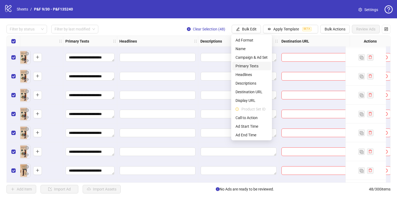
click at [244, 67] on span "Primary Texts" at bounding box center [252, 66] width 32 height 6
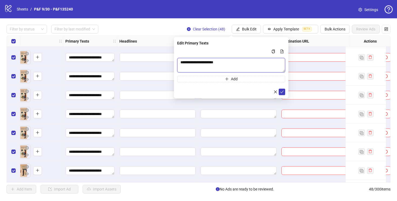
click at [226, 61] on textarea "**********" at bounding box center [231, 65] width 108 height 15
paste textarea "**********"
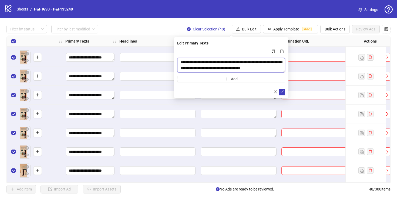
click at [182, 62] on textarea "**********" at bounding box center [231, 65] width 108 height 15
type textarea "**********"
click at [282, 94] on span "submit" at bounding box center [282, 92] width 4 height 4
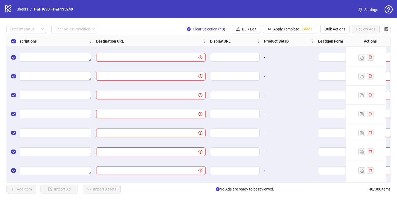
scroll to position [112, 448]
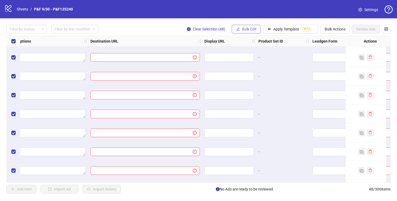
click at [244, 28] on span "Bulk Edit" at bounding box center [249, 29] width 15 height 4
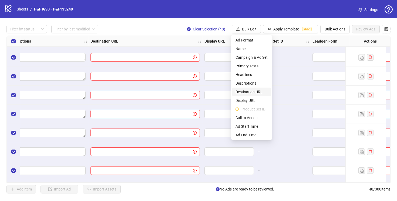
click at [252, 93] on span "Destination URL" at bounding box center [252, 92] width 32 height 6
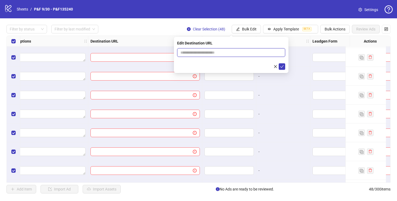
click at [211, 52] on input "text" at bounding box center [228, 53] width 97 height 6
paste input "**********"
type input "**********"
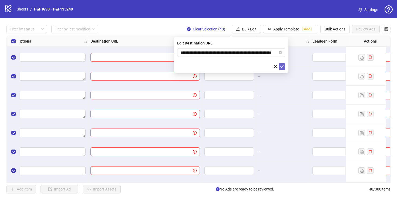
click at [281, 65] on icon "check" at bounding box center [282, 67] width 4 height 4
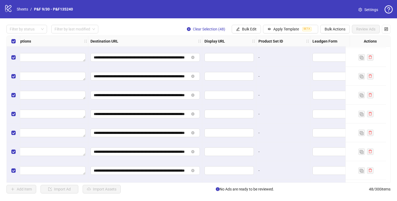
scroll to position [112, 0]
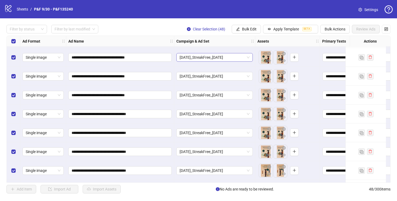
click at [241, 58] on span "[DATE]_StreakFree_[DATE]" at bounding box center [215, 57] width 70 height 8
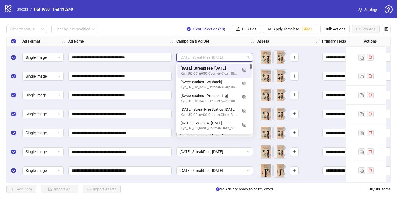
click at [143, 26] on div "Filter by status Filter by last modified Clear Selection (48) Bulk Edit Apply T…" at bounding box center [198, 29] width 384 height 9
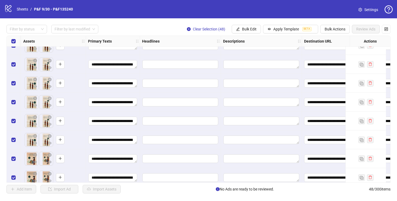
scroll to position [0, 234]
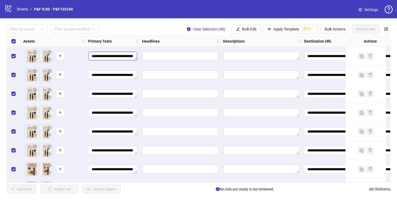
click at [117, 55] on textarea "**********" at bounding box center [112, 56] width 49 height 9
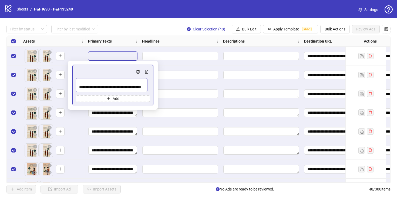
scroll to position [0, 0]
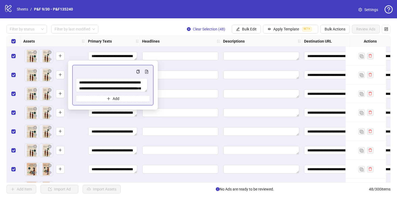
click at [168, 40] on div "Headlines" at bounding box center [180, 41] width 81 height 11
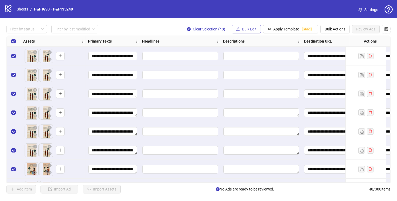
click at [247, 28] on span "Bulk Edit" at bounding box center [249, 29] width 15 height 4
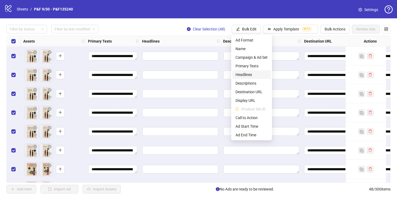
click at [247, 75] on span "Headlines" at bounding box center [252, 75] width 32 height 6
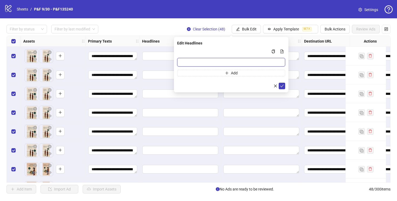
click at [223, 61] on input "Multi-input container - paste or copy values" at bounding box center [231, 62] width 108 height 9
paste input "**********"
click at [182, 61] on input "**********" at bounding box center [231, 62] width 108 height 9
type input "**********"
click at [282, 86] on icon "check" at bounding box center [282, 86] width 4 height 4
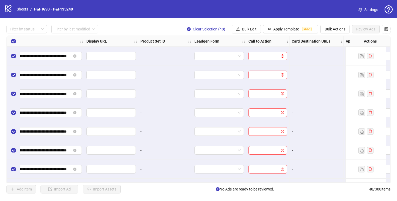
scroll to position [0, 579]
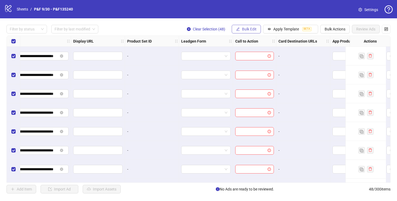
click at [240, 29] on button "Bulk Edit" at bounding box center [246, 29] width 29 height 9
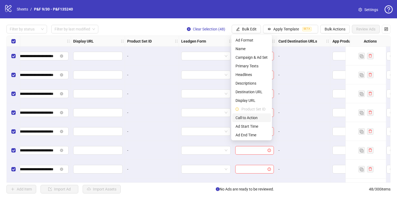
click at [253, 116] on span "Call to Action" at bounding box center [252, 118] width 32 height 6
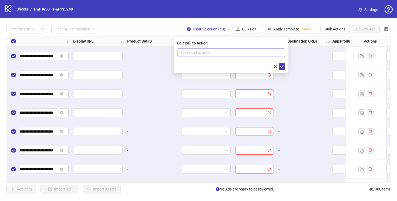
click at [214, 53] on input "search" at bounding box center [228, 53] width 97 height 8
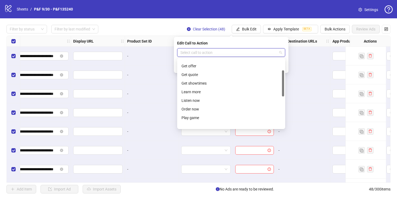
scroll to position [112, 0]
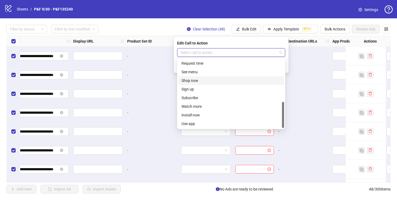
click at [193, 82] on div "Shop now" at bounding box center [231, 81] width 99 height 6
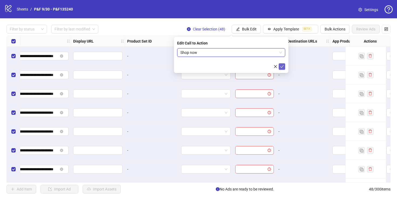
click at [283, 67] on icon "check" at bounding box center [282, 67] width 4 height 4
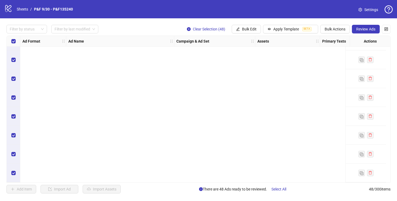
scroll to position [0, 0]
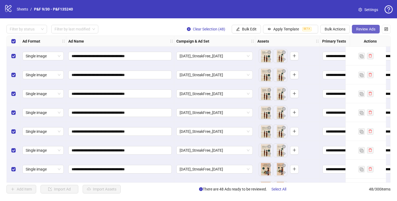
click at [365, 30] on span "Review Ads" at bounding box center [365, 29] width 19 height 4
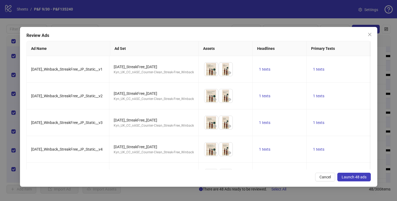
click at [352, 177] on span "Launch 48 ads" at bounding box center [354, 177] width 25 height 4
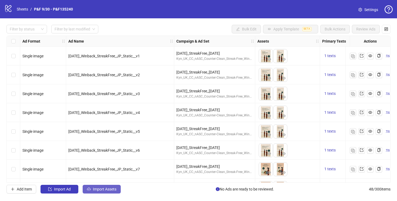
click at [101, 189] on span "Import Assets" at bounding box center [104, 189] width 23 height 4
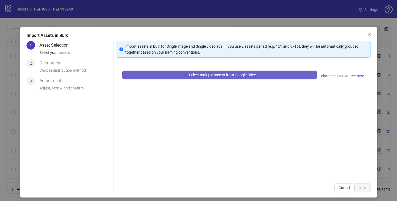
click at [207, 75] on span "Select multiple assets from Google Drive" at bounding box center [222, 75] width 67 height 4
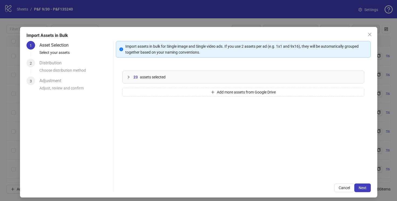
click at [128, 76] on icon "collapsed" at bounding box center [128, 77] width 3 height 3
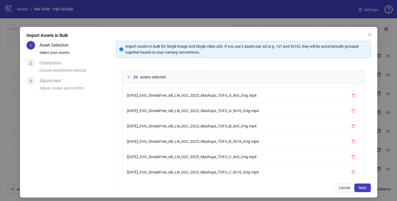
click at [126, 76] on div "23 assets selected" at bounding box center [243, 77] width 241 height 12
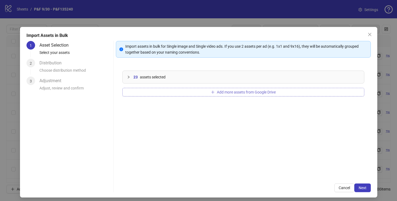
click at [203, 94] on button "Add more assets from Google Drive" at bounding box center [243, 92] width 242 height 9
click at [129, 78] on icon "collapsed" at bounding box center [128, 77] width 3 height 3
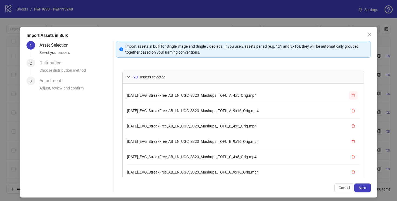
click at [352, 95] on icon "delete" at bounding box center [353, 96] width 3 height 4
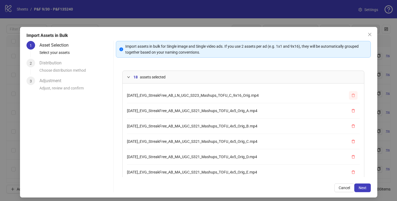
click at [352, 95] on icon "delete" at bounding box center [353, 96] width 3 height 4
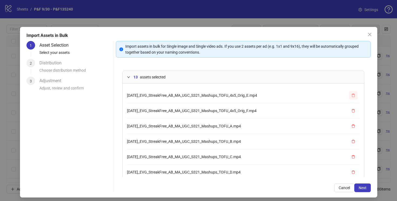
click at [352, 95] on icon "delete" at bounding box center [353, 96] width 3 height 4
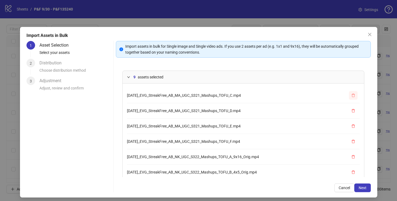
click at [352, 95] on icon "delete" at bounding box center [353, 96] width 3 height 4
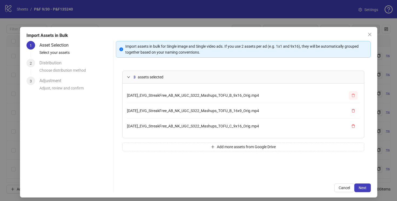
click at [352, 95] on icon "delete" at bounding box center [353, 96] width 3 height 4
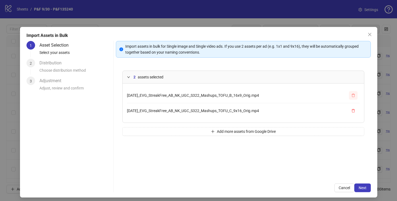
click at [352, 95] on icon "delete" at bounding box center [353, 96] width 3 height 4
click at [352, 95] on div "2 assets selected October25_EVG_StreakFree_AB_NK_UGC_S322_Mashups_TOFU_B_16x9_O…" at bounding box center [243, 120] width 255 height 113
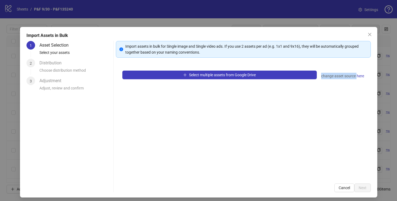
click at [352, 95] on div "Select multiple assets from Google Drive change asset source here" at bounding box center [243, 120] width 255 height 113
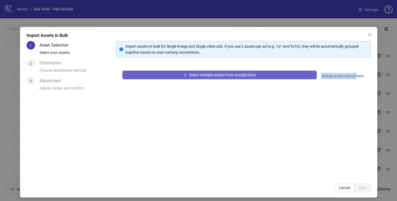
click at [273, 76] on button "Select multiple assets from Google Drive" at bounding box center [219, 75] width 194 height 9
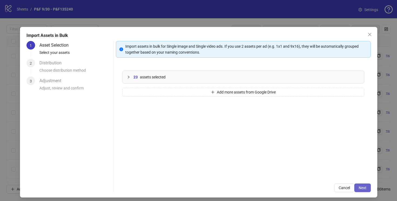
click at [362, 188] on span "Next" at bounding box center [363, 188] width 8 height 4
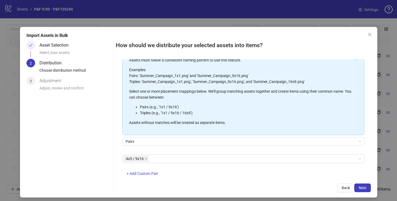
scroll to position [46, 0]
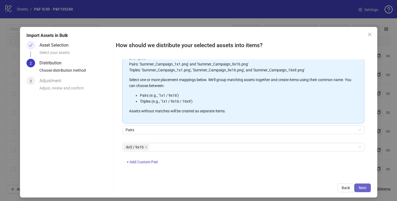
click at [361, 187] on span "Next" at bounding box center [363, 188] width 8 height 4
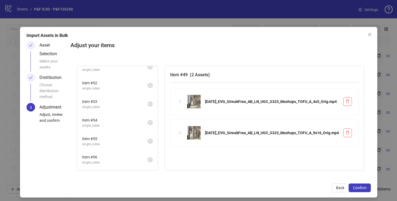
scroll to position [46, 0]
click at [119, 111] on li "Item # 53 single_video 1" at bounding box center [117, 104] width 79 height 18
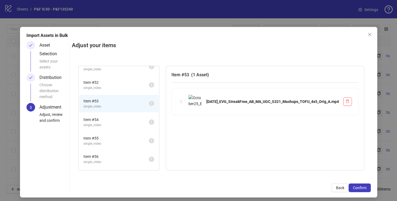
click at [122, 122] on span "Item # 54" at bounding box center [115, 120] width 65 height 6
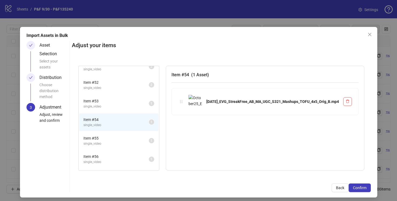
click at [123, 142] on span "single_video" at bounding box center [115, 144] width 65 height 5
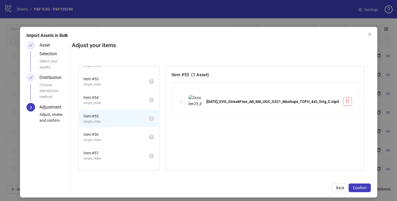
click at [123, 137] on span "Item # 56" at bounding box center [115, 135] width 65 height 6
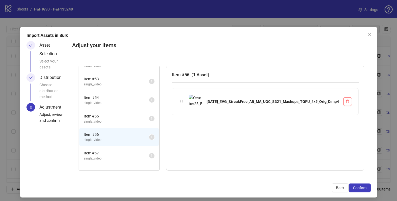
click at [122, 153] on span "Item # 57" at bounding box center [116, 153] width 65 height 6
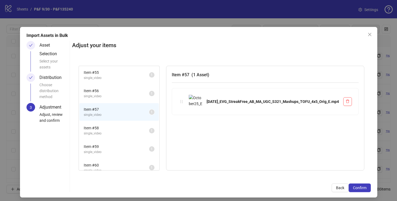
scroll to position [121, 0]
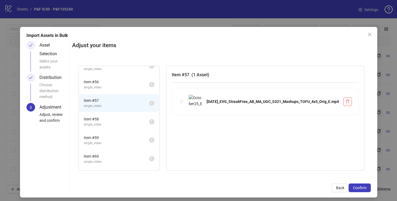
click at [125, 120] on span "Item # 58" at bounding box center [116, 119] width 65 height 6
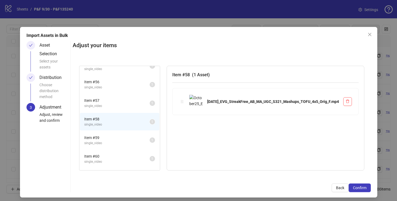
click at [125, 135] on span "Item # 59" at bounding box center [116, 138] width 65 height 6
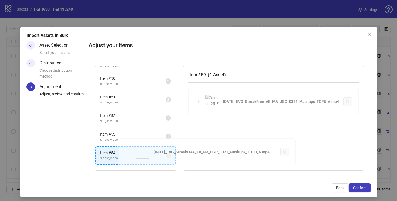
scroll to position [19, 0]
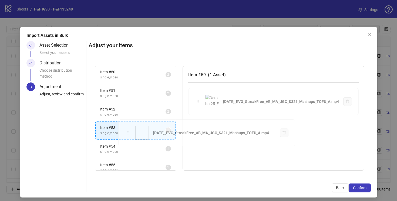
drag, startPoint x: 192, startPoint y: 102, endPoint x: 128, endPoint y: 133, distance: 70.7
click at [128, 133] on div "Item # 49 single_video 2 Item # 50 single_video 2 Item # 51 single_video 2 Item…" at bounding box center [230, 118] width 282 height 118
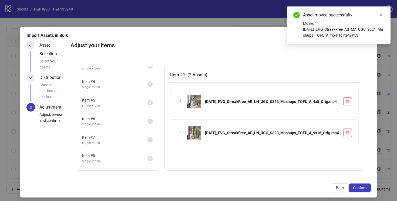
scroll to position [54, 0]
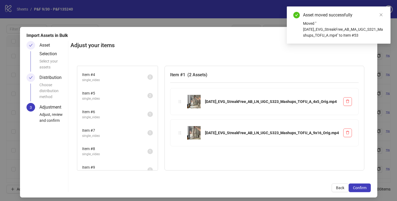
click at [127, 113] on span "Item # 6" at bounding box center [114, 112] width 65 height 6
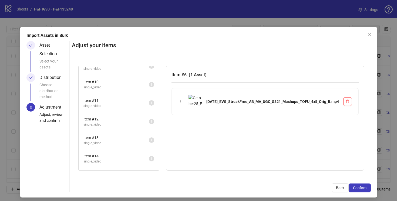
scroll to position [230, 0]
click at [129, 105] on span "Item # 15" at bounding box center [115, 103] width 65 height 6
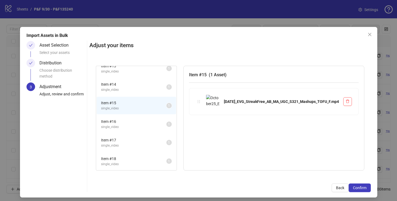
click at [129, 90] on span "single_video" at bounding box center [133, 90] width 65 height 5
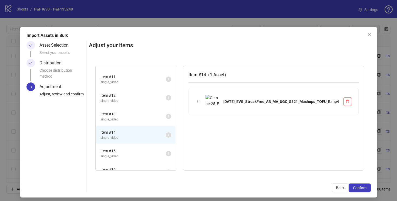
scroll to position [174, 0]
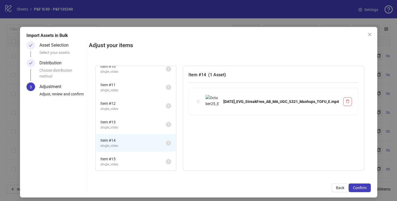
click at [142, 86] on span "Item # 11" at bounding box center [132, 85] width 65 height 6
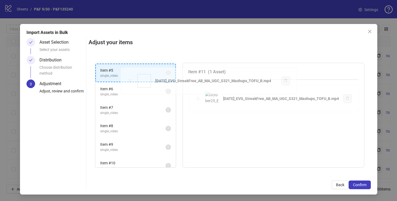
scroll to position [70, 0]
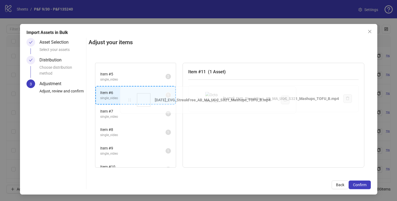
drag, startPoint x: 193, startPoint y: 102, endPoint x: 130, endPoint y: 100, distance: 62.4
click at [130, 100] on div "Item # 1 single_video 2 Item # 2 single_video 2 Item # 3 single_video 2 Item # …" at bounding box center [230, 115] width 282 height 118
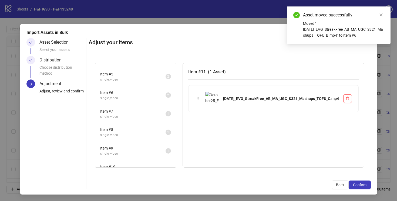
click at [130, 100] on span "single_video" at bounding box center [132, 98] width 65 height 5
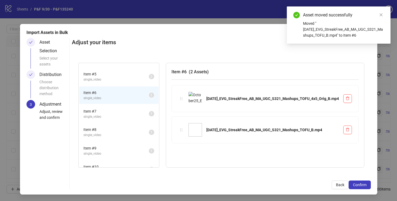
click at [127, 115] on span "single_video" at bounding box center [115, 117] width 65 height 5
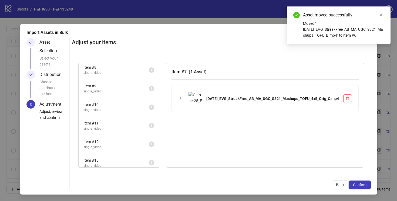
scroll to position [204, 0]
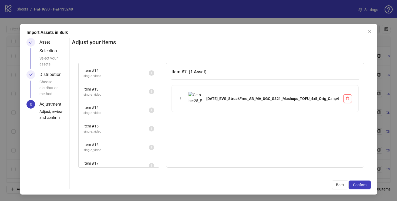
click at [127, 111] on span "single_video" at bounding box center [115, 113] width 65 height 5
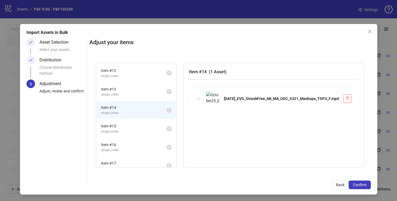
click at [130, 127] on span "Item # 15" at bounding box center [133, 126] width 65 height 6
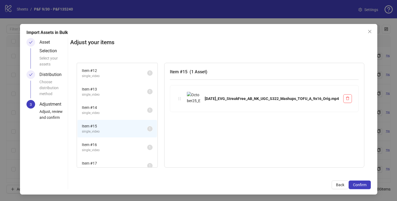
click at [132, 148] on span "single_video" at bounding box center [114, 150] width 65 height 5
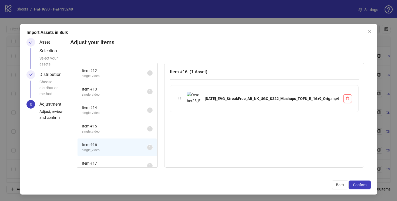
scroll to position [211, 0]
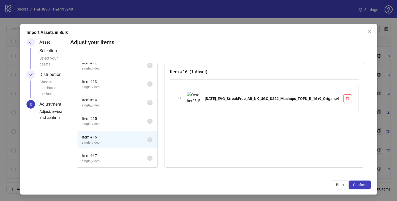
click at [129, 155] on span "Item # 17" at bounding box center [114, 156] width 65 height 6
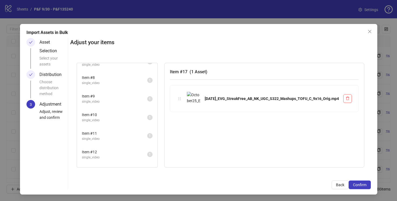
scroll to position [18, 0]
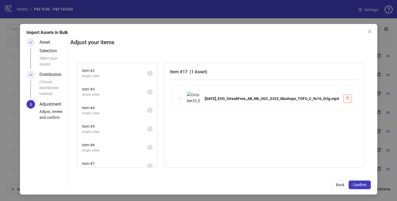
click at [129, 149] on span "single_video" at bounding box center [114, 150] width 65 height 5
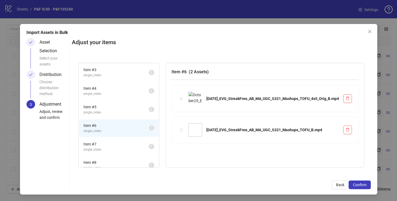
scroll to position [39, 0]
click at [130, 144] on span "Item # 7" at bounding box center [115, 143] width 65 height 6
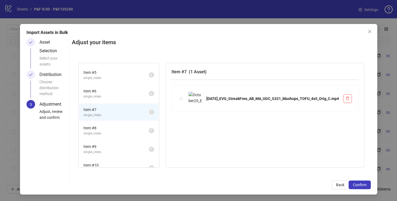
scroll to position [72, 0]
click at [127, 131] on span "single_video" at bounding box center [115, 133] width 65 height 5
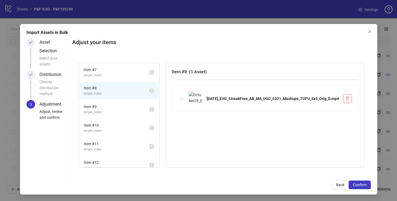
scroll to position [112, 0]
click at [129, 125] on span "Item # 10" at bounding box center [116, 125] width 65 height 6
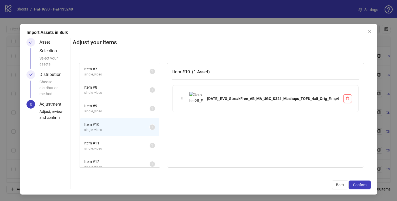
click at [129, 142] on span "Item # 11" at bounding box center [116, 143] width 65 height 6
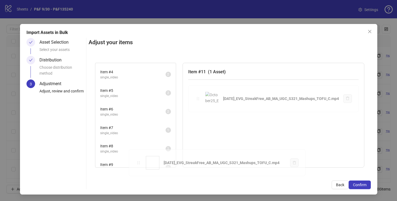
scroll to position [95, 0]
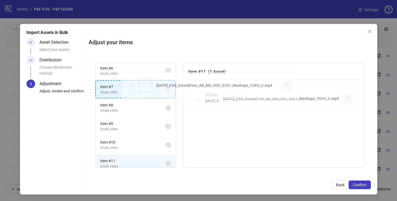
drag, startPoint x: 190, startPoint y: 100, endPoint x: 130, endPoint y: 88, distance: 61.7
click at [130, 88] on div "Item # 1 single_video 2 Item # 2 single_video 2 Item # 3 single_video 2 Item # …" at bounding box center [230, 115] width 282 height 118
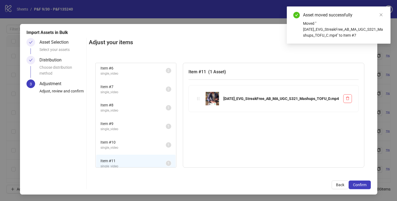
click at [138, 110] on span "single_video" at bounding box center [132, 110] width 65 height 5
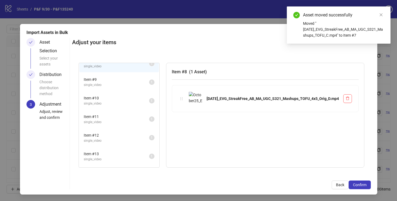
scroll to position [147, 0]
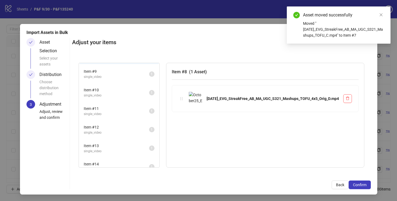
click at [129, 129] on span "Item # 12" at bounding box center [116, 128] width 65 height 6
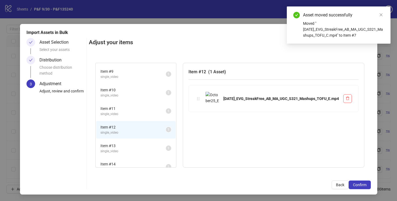
click at [131, 111] on span "Item # 11" at bounding box center [132, 109] width 65 height 6
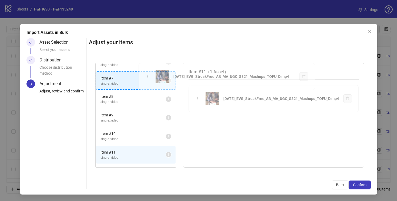
scroll to position [98, 0]
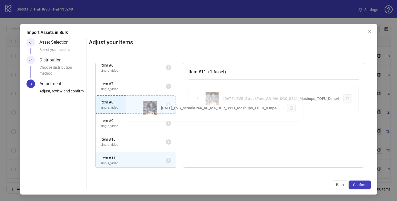
drag, startPoint x: 193, startPoint y: 98, endPoint x: 136, endPoint y: 106, distance: 57.1
click at [136, 106] on div "Item # 1 single_video 2 Item # 2 single_video 2 Item # 3 single_video 2 Item # …" at bounding box center [230, 115] width 282 height 118
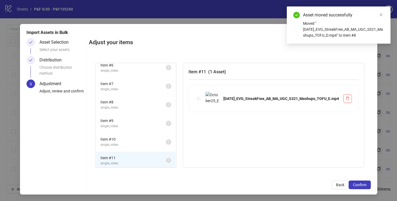
click at [137, 125] on span "single_video" at bounding box center [132, 126] width 65 height 5
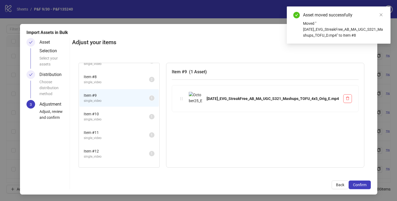
scroll to position [126, 0]
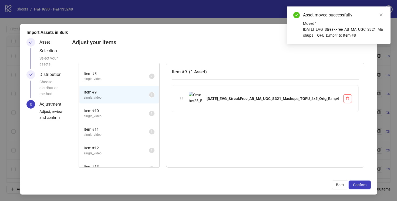
click at [134, 135] on span "single_video" at bounding box center [116, 135] width 65 height 5
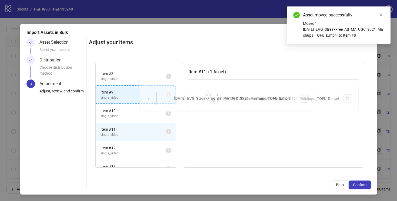
drag, startPoint x: 193, startPoint y: 98, endPoint x: 150, endPoint y: 98, distance: 42.7
click at [150, 98] on div "Item # 1 single_video 2 Item # 2 single_video 2 Item # 3 single_video 2 Item # …" at bounding box center [230, 115] width 282 height 118
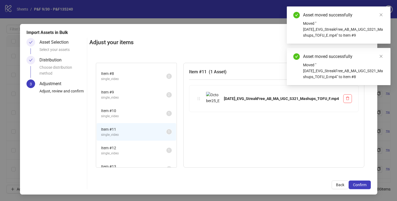
click at [150, 98] on span "single_video" at bounding box center [133, 97] width 65 height 5
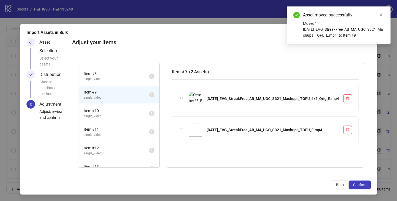
click at [122, 113] on span "Item # 10" at bounding box center [116, 111] width 65 height 6
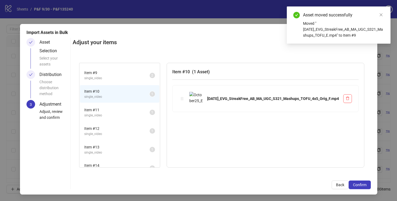
scroll to position [156, 0]
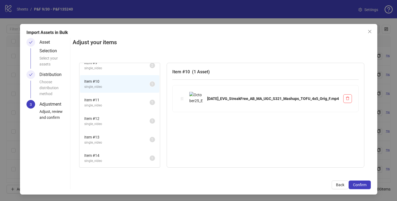
click at [126, 102] on span "Item # 11" at bounding box center [116, 100] width 65 height 6
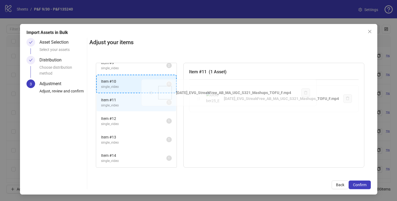
drag, startPoint x: 193, startPoint y: 98, endPoint x: 149, endPoint y: 92, distance: 43.6
click at [149, 92] on div "Item # 1 single_video 2 Item # 2 single_video 2 Item # 3 single_video 2 Item # …" at bounding box center [229, 115] width 281 height 118
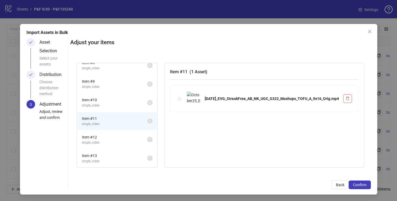
scroll to position [137, 0]
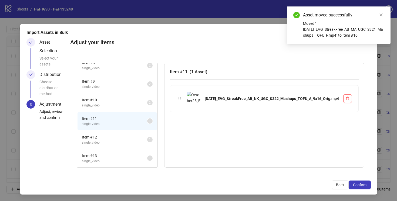
click at [127, 138] on span "Item # 12" at bounding box center [114, 138] width 65 height 6
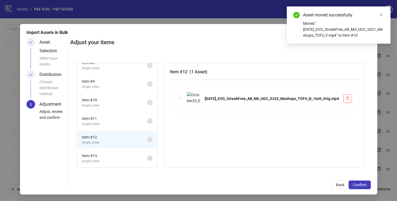
click at [127, 157] on span "Item # 13" at bounding box center [114, 156] width 65 height 6
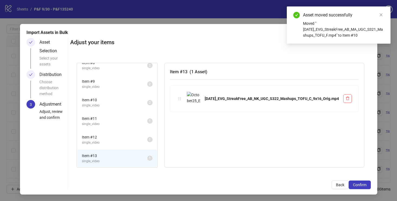
click at [126, 122] on span "single_video" at bounding box center [114, 124] width 65 height 5
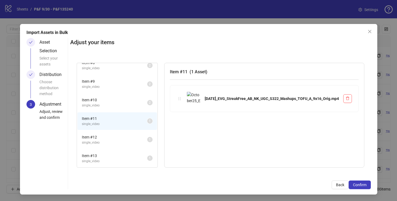
click at [127, 141] on span "single_video" at bounding box center [114, 142] width 65 height 5
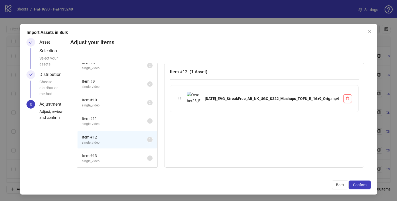
click at [127, 158] on span "Item # 13" at bounding box center [114, 156] width 65 height 6
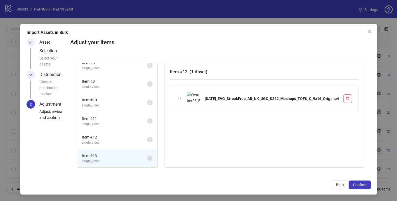
click at [127, 139] on span "Item # 12" at bounding box center [114, 138] width 65 height 6
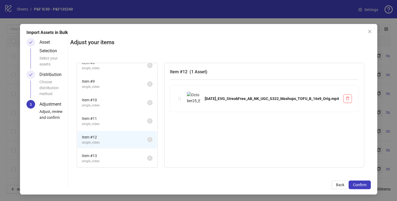
scroll to position [0, 0]
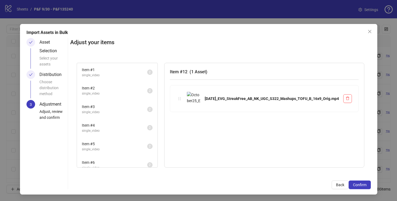
click at [125, 71] on span "Item # 1" at bounding box center [114, 70] width 65 height 6
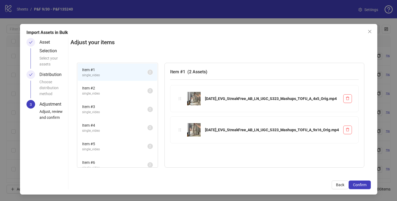
click at [125, 91] on span "single_video" at bounding box center [114, 93] width 65 height 5
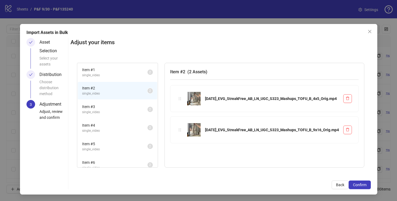
click at [122, 109] on span "Item # 3" at bounding box center [114, 107] width 65 height 6
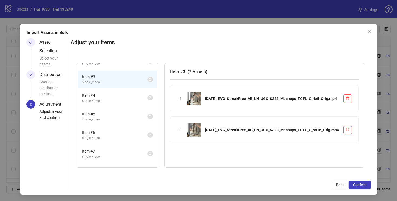
scroll to position [34, 0]
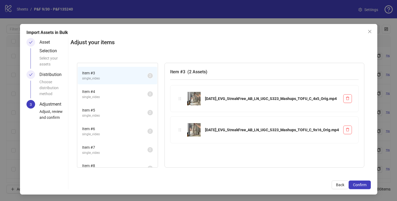
click at [121, 94] on span "Item # 4" at bounding box center [114, 92] width 65 height 6
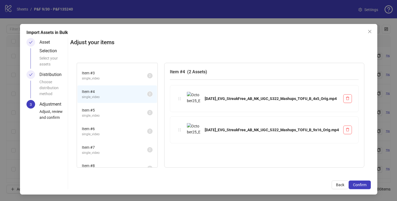
click at [122, 111] on span "Item # 5" at bounding box center [114, 111] width 65 height 6
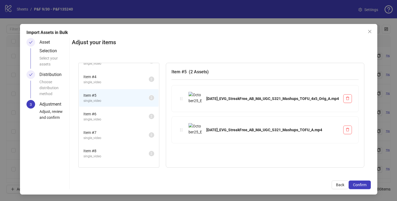
click at [122, 110] on li "Item # 6 single_video 2" at bounding box center [118, 117] width 79 height 18
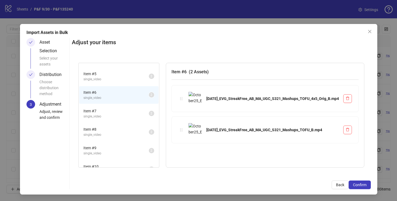
scroll to position [71, 0]
click at [122, 110] on span "Item # 7" at bounding box center [115, 111] width 65 height 6
click at [122, 115] on span "single_video" at bounding box center [115, 114] width 65 height 5
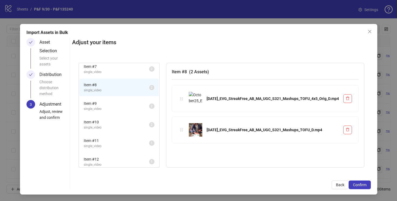
scroll to position [120, 0]
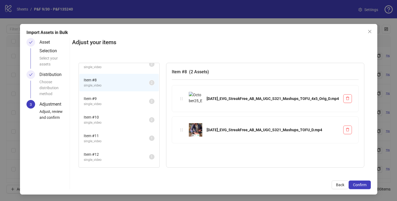
click at [122, 102] on span "single_video" at bounding box center [116, 104] width 65 height 5
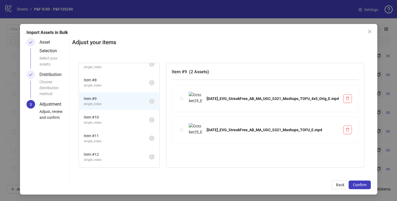
click at [123, 120] on span "Item # 10" at bounding box center [116, 118] width 65 height 6
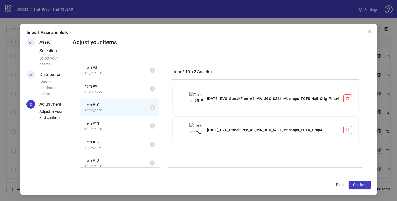
scroll to position [137, 0]
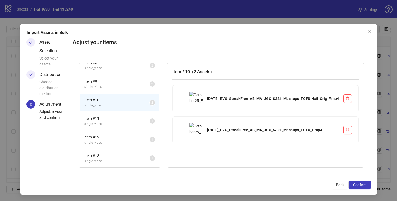
click at [123, 120] on span "Item # 11" at bounding box center [116, 119] width 65 height 6
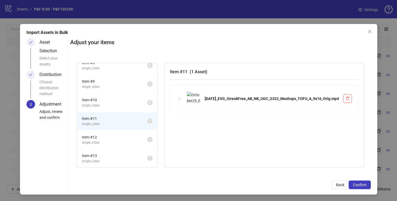
scroll to position [0, 0]
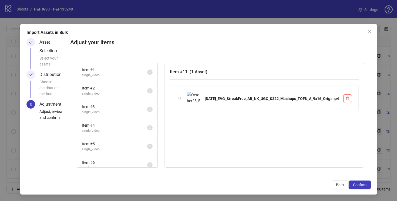
click at [119, 70] on span "Item # 1" at bounding box center [114, 70] width 65 height 6
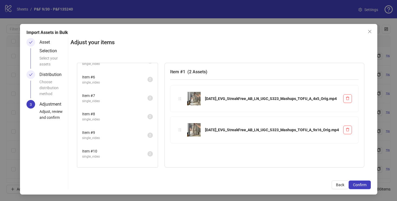
scroll to position [137, 0]
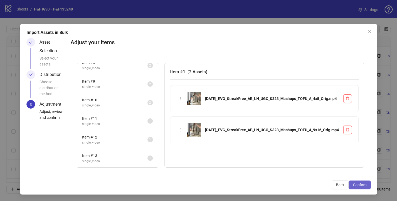
click at [361, 187] on button "Confirm" at bounding box center [360, 185] width 22 height 9
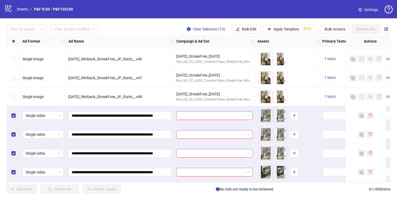
scroll to position [873, 0]
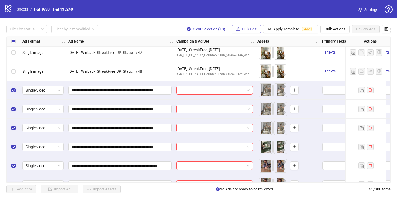
click at [244, 30] on span "Bulk Edit" at bounding box center [249, 29] width 15 height 4
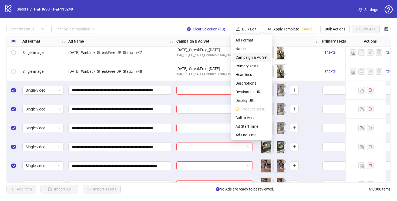
click at [248, 56] on span "Campaign & Ad Set" at bounding box center [252, 58] width 32 height 6
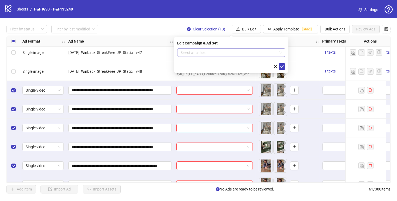
click at [250, 53] on input "search" at bounding box center [228, 53] width 97 height 8
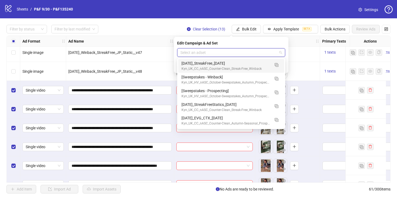
click at [156, 30] on div "Filter by status Filter by last modified Clear Selection (13) Bulk Edit Apply T…" at bounding box center [198, 29] width 384 height 9
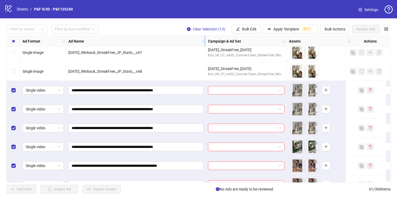
drag, startPoint x: 173, startPoint y: 42, endPoint x: 242, endPoint y: 42, distance: 69.1
click at [206, 42] on div "Resize Ad Name column" at bounding box center [204, 41] width 1 height 11
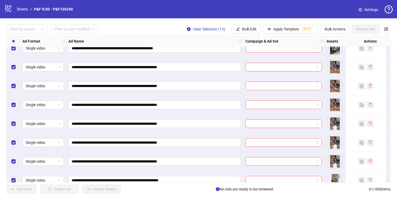
scroll to position [973, 0]
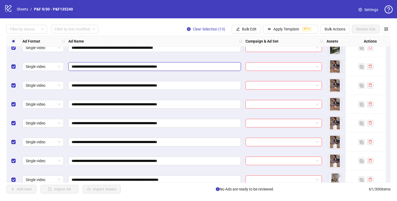
click at [189, 67] on input "**********" at bounding box center [154, 67] width 165 height 6
type input "**********"
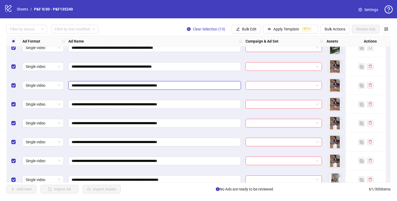
click at [189, 86] on input "**********" at bounding box center [154, 86] width 165 height 6
type input "**********"
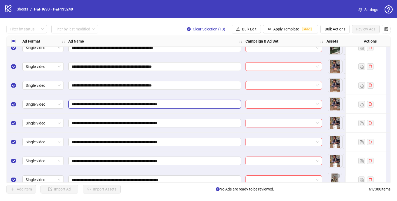
click at [189, 105] on input "**********" at bounding box center [154, 105] width 165 height 6
type input "**********"
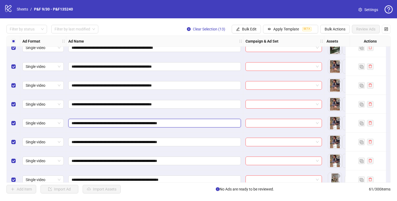
click at [190, 124] on input "**********" at bounding box center [154, 123] width 165 height 6
type input "**********"
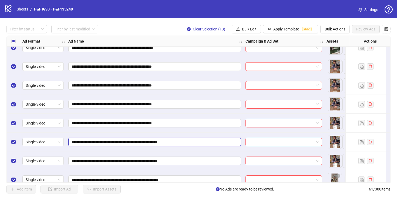
click at [190, 143] on input "**********" at bounding box center [154, 142] width 165 height 6
type input "**********"
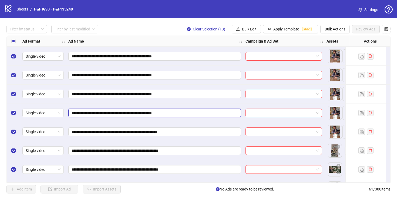
scroll to position [1019, 0]
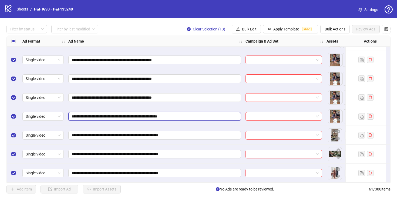
click at [189, 116] on input "**********" at bounding box center [154, 117] width 165 height 6
type input "**********"
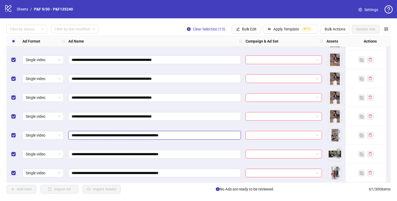
click at [196, 134] on input "**********" at bounding box center [154, 136] width 165 height 6
type input "**********"
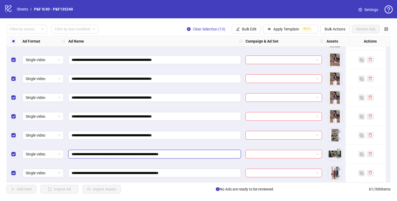
drag, startPoint x: 194, startPoint y: 153, endPoint x: 185, endPoint y: 154, distance: 8.7
click at [185, 154] on input "**********" at bounding box center [154, 155] width 165 height 6
type input "**********"
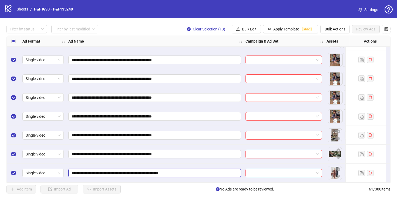
drag, startPoint x: 196, startPoint y: 171, endPoint x: 185, endPoint y: 171, distance: 10.3
click at [185, 171] on input "**********" at bounding box center [154, 173] width 165 height 6
type input "**********"
click at [206, 161] on div "**********" at bounding box center [154, 154] width 177 height 19
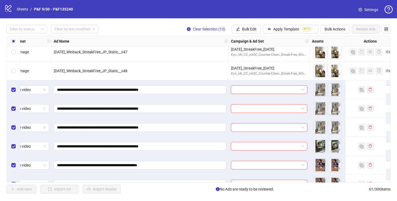
scroll to position [874, 20]
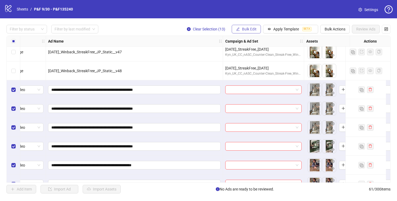
click at [246, 31] on span "Bulk Edit" at bounding box center [249, 29] width 15 height 4
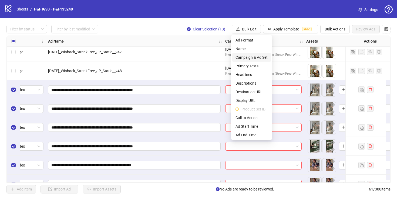
click at [246, 58] on span "Campaign & Ad Set" at bounding box center [252, 58] width 32 height 6
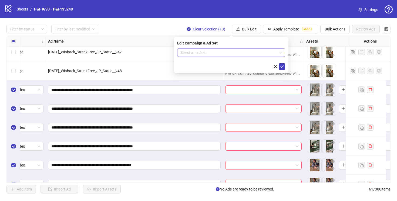
click at [214, 52] on input "search" at bounding box center [228, 53] width 97 height 8
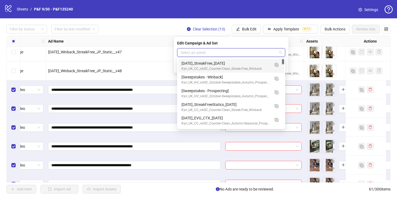
paste input "**********"
type input "**********"
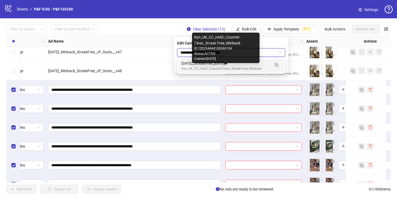
click at [266, 64] on div "October25_StreakFree_01.10.25" at bounding box center [226, 64] width 89 height 6
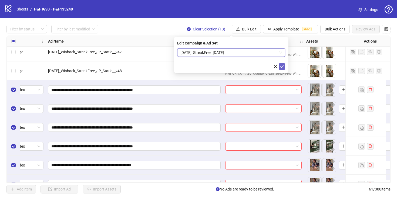
click at [282, 68] on icon "check" at bounding box center [282, 67] width 4 height 4
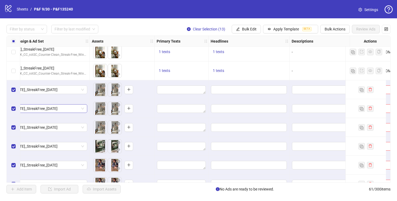
scroll to position [874, 304]
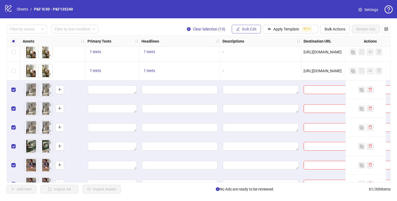
click at [243, 29] on span "Bulk Edit" at bounding box center [249, 29] width 15 height 4
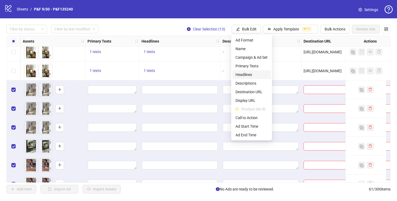
click at [243, 74] on span "Headlines" at bounding box center [252, 75] width 32 height 6
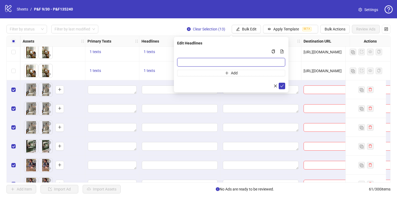
click at [204, 62] on input "Multi-input container - paste or copy values" at bounding box center [231, 62] width 108 height 9
paste input "**********"
click at [182, 62] on input "**********" at bounding box center [231, 62] width 108 height 9
type input "**********"
click at [283, 86] on icon "check" at bounding box center [282, 86] width 4 height 4
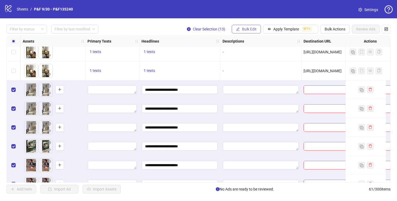
click at [237, 28] on icon "edit" at bounding box center [238, 29] width 4 height 4
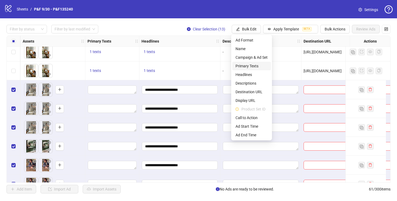
click at [243, 65] on span "Primary Texts" at bounding box center [252, 66] width 32 height 6
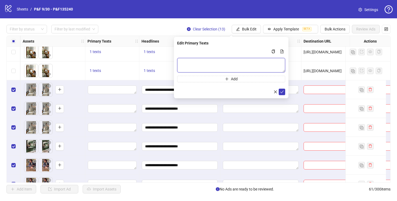
click at [226, 63] on textarea "Multi-text input container - paste or copy values" at bounding box center [231, 65] width 108 height 15
paste textarea "**********"
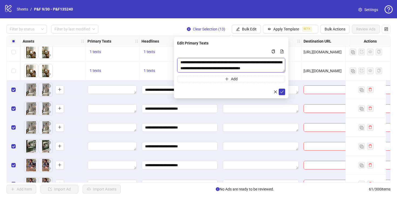
click at [182, 63] on textarea "**********" at bounding box center [231, 65] width 108 height 15
type textarea "**********"
click at [282, 92] on icon "check" at bounding box center [282, 92] width 4 height 4
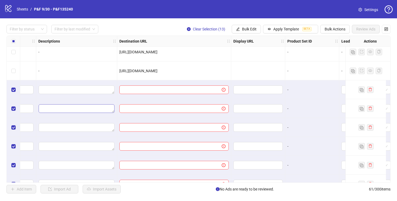
scroll to position [874, 498]
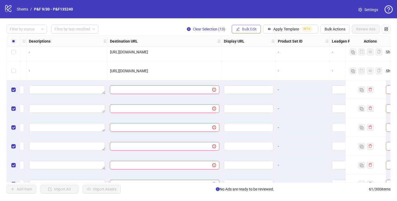
click at [241, 25] on button "Bulk Edit" at bounding box center [246, 29] width 29 height 9
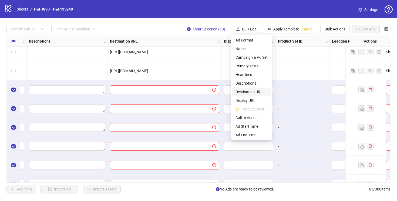
click at [252, 92] on span "Destination URL" at bounding box center [252, 92] width 32 height 6
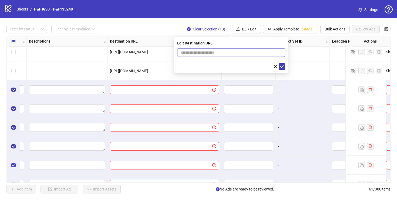
click at [207, 53] on input "text" at bounding box center [228, 53] width 97 height 6
paste input "**********"
type input "**********"
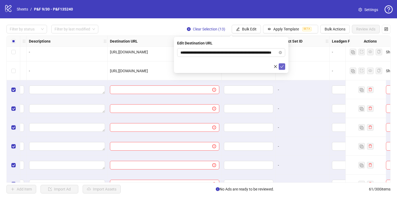
click at [282, 67] on icon "check" at bounding box center [282, 67] width 4 height 4
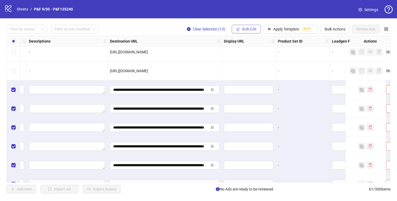
click at [239, 28] on icon "edit" at bounding box center [238, 29] width 4 height 4
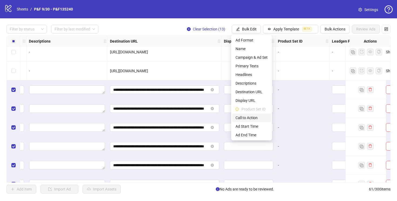
click at [248, 115] on span "Call to Action" at bounding box center [252, 118] width 32 height 6
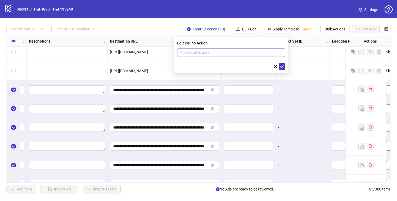
click at [229, 53] on input "search" at bounding box center [228, 53] width 97 height 8
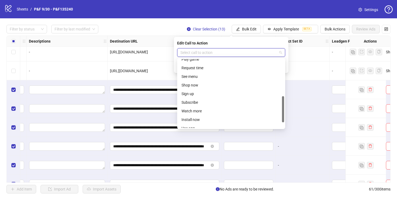
scroll to position [112, 0]
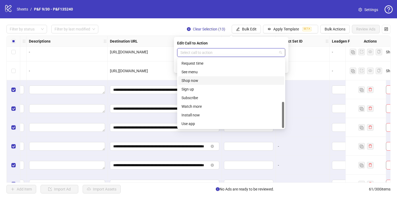
click at [207, 81] on div "Shop now" at bounding box center [231, 81] width 99 height 6
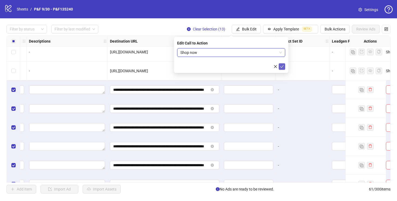
click at [280, 67] on icon "check" at bounding box center [282, 67] width 4 height 4
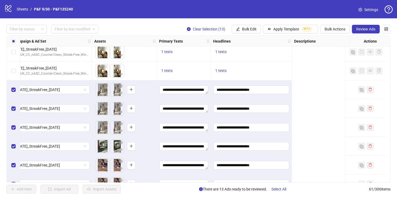
scroll to position [874, 0]
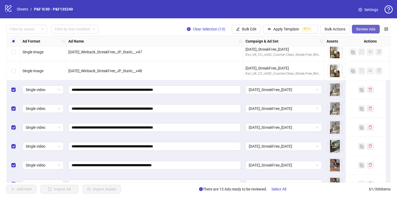
click at [364, 29] on span "Review Ads" at bounding box center [365, 29] width 19 height 4
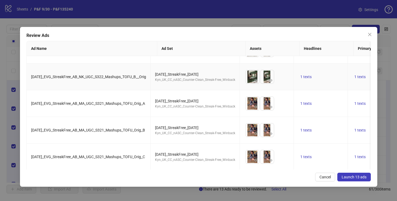
scroll to position [220, 0]
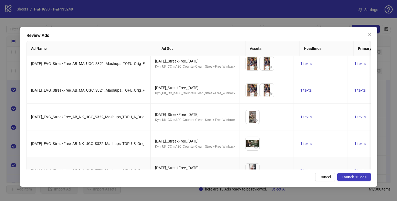
click at [258, 172] on icon "eye" at bounding box center [256, 174] width 4 height 4
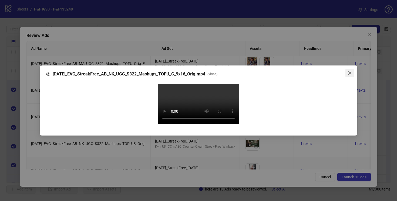
click at [349, 71] on icon "close" at bounding box center [350, 73] width 4 height 4
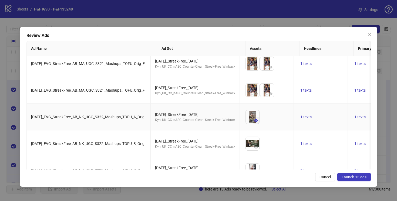
click at [258, 119] on icon "eye" at bounding box center [256, 120] width 4 height 3
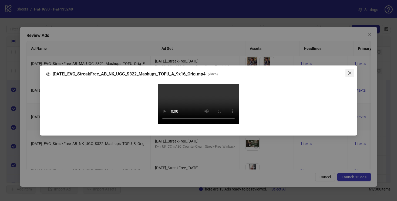
click at [349, 71] on icon "close" at bounding box center [350, 73] width 4 height 4
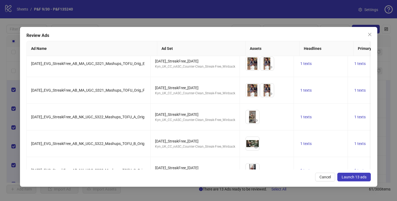
click at [354, 178] on span "Launch 13 ads" at bounding box center [354, 177] width 25 height 4
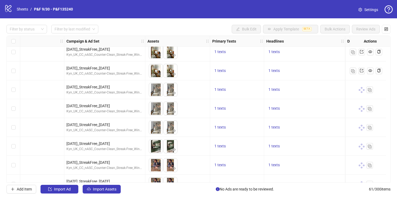
scroll to position [874, 0]
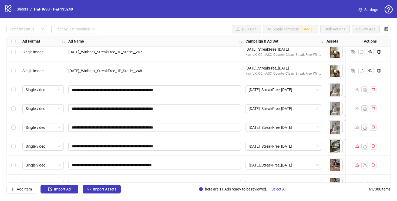
click at [194, 31] on div "Filter by status Filter by last modified Bulk Edit Apply Template BETA Bulk Act…" at bounding box center [198, 29] width 384 height 9
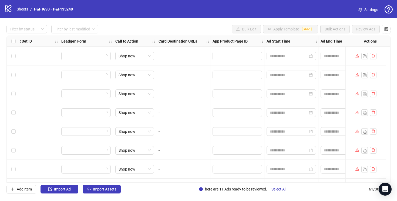
scroll to position [0, 795]
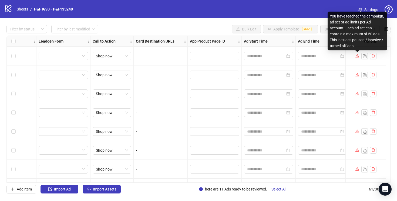
click at [357, 56] on icon "warning" at bounding box center [357, 56] width 4 height 4
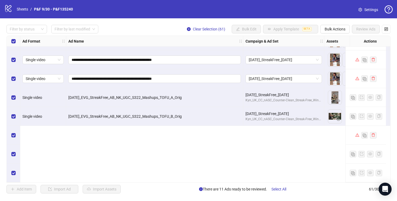
scroll to position [0, 0]
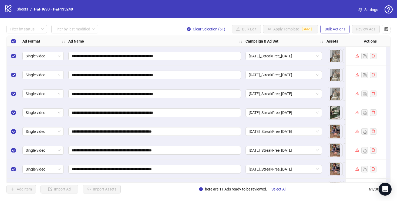
click at [341, 28] on span "Bulk Actions" at bounding box center [335, 29] width 21 height 4
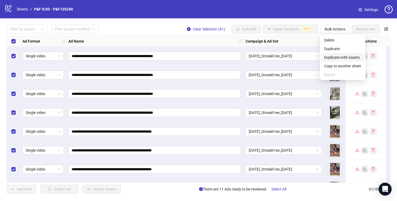
click at [347, 58] on span "Duplicate with assets" at bounding box center [342, 58] width 37 height 6
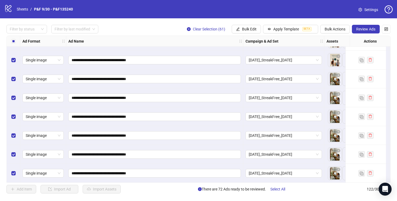
scroll to position [2173, 0]
click at [160, 191] on div "Add Item Import Ad Import Assets There are 72 Ads ready to be reviewed. Select …" at bounding box center [198, 189] width 384 height 9
click at [244, 30] on span "Bulk Edit" at bounding box center [249, 29] width 15 height 4
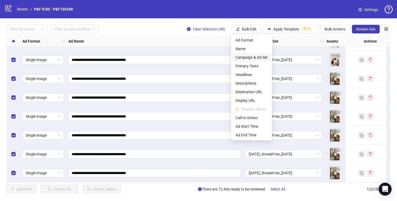
click at [253, 57] on span "Campaign & Ad Set" at bounding box center [252, 58] width 32 height 6
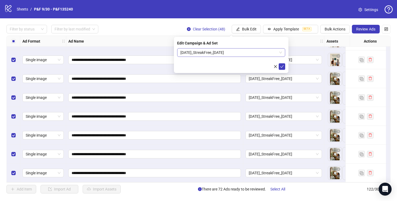
click at [244, 50] on span "[DATE]_StreakFree_[DATE]" at bounding box center [231, 53] width 102 height 8
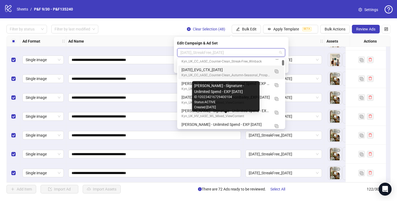
scroll to position [51, 0]
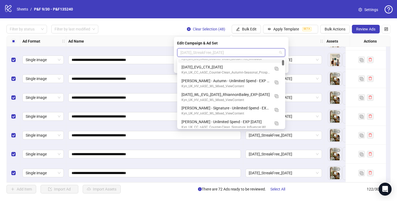
click at [140, 33] on div "Filter by status Filter by last modified Clear Selection (48) Bulk Edit Apply T…" at bounding box center [198, 29] width 384 height 9
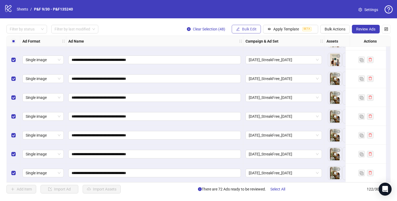
click at [246, 30] on span "Bulk Edit" at bounding box center [249, 29] width 15 height 4
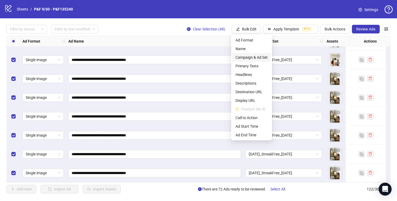
click at [251, 58] on span "Campaign & Ad Set" at bounding box center [252, 58] width 32 height 6
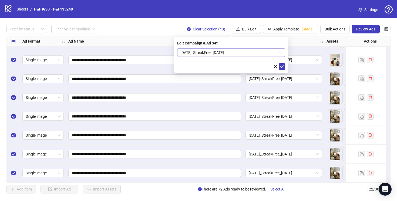
click at [240, 51] on span "[DATE]_StreakFree_[DATE]" at bounding box center [231, 53] width 102 height 8
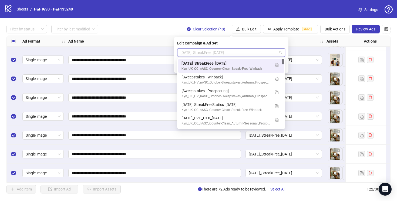
paste input "**********"
type input "**********"
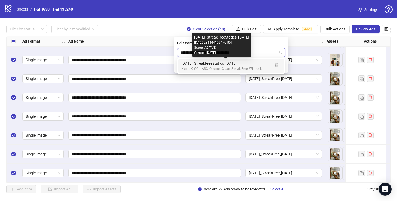
click at [258, 66] on div "[DATE]_StreakFreeStatics_[DATE]" at bounding box center [226, 64] width 89 height 6
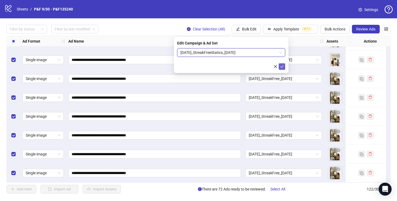
click at [281, 67] on icon "check" at bounding box center [282, 67] width 4 height 4
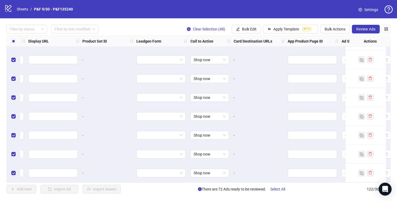
scroll to position [2173, 795]
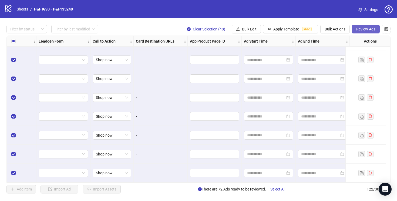
click at [366, 29] on span "Review Ads" at bounding box center [365, 29] width 19 height 4
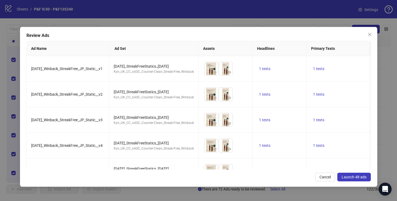
click at [355, 176] on span "Launch 48 ads" at bounding box center [354, 177] width 25 height 4
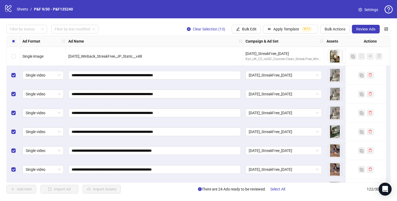
scroll to position [1136, 0]
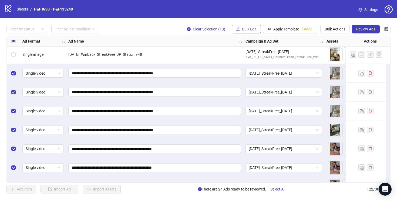
click at [248, 28] on span "Bulk Edit" at bounding box center [249, 29] width 15 height 4
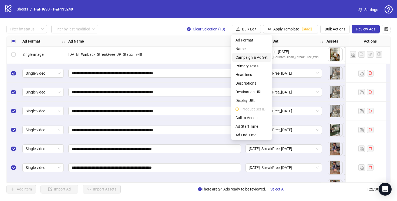
click at [255, 55] on span "Campaign & Ad Set" at bounding box center [252, 58] width 32 height 6
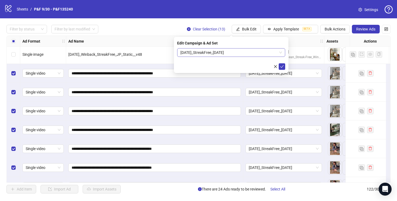
click at [237, 54] on span "[DATE]_StreakFree_[DATE]" at bounding box center [231, 53] width 102 height 8
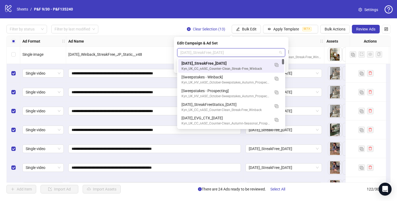
paste input "**********"
type input "**********"
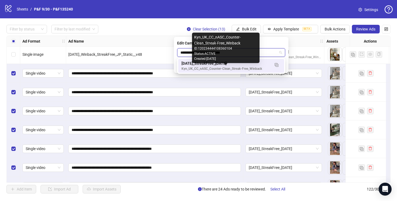
click at [243, 66] on div "October25_StreakFree_01.10.25" at bounding box center [226, 64] width 89 height 6
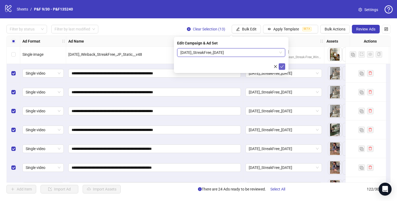
click at [283, 67] on icon "check" at bounding box center [282, 67] width 4 height 4
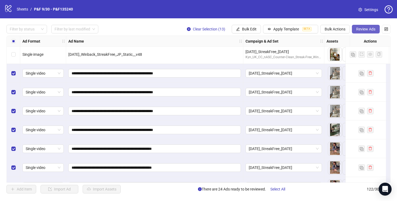
click at [361, 29] on span "Review Ads" at bounding box center [365, 29] width 19 height 4
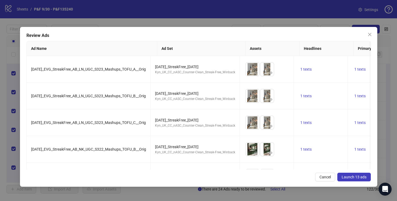
click at [353, 178] on span "Launch 13 ads" at bounding box center [354, 177] width 25 height 4
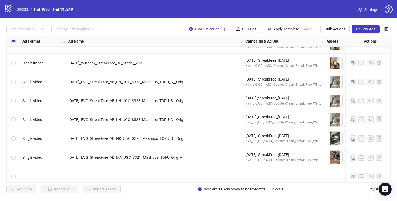
scroll to position [1068, 0]
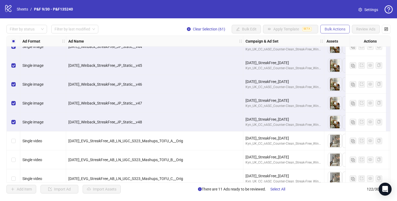
click at [333, 29] on span "Bulk Actions" at bounding box center [335, 29] width 21 height 4
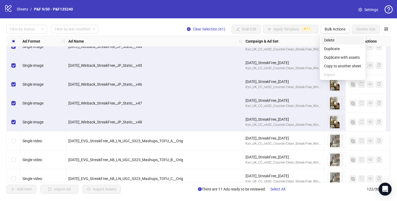
click at [338, 39] on span "Delete" at bounding box center [342, 40] width 37 height 6
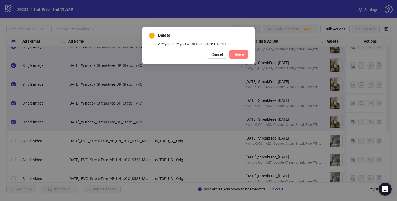
click at [237, 52] on span "Delete" at bounding box center [239, 54] width 10 height 4
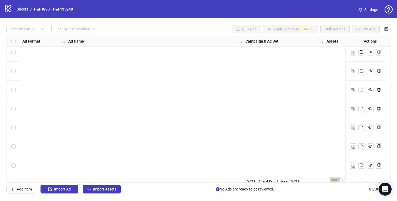
scroll to position [1019, 0]
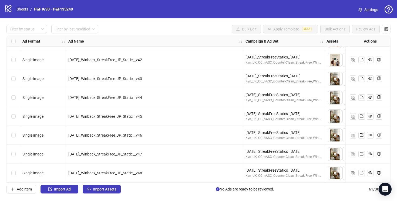
click at [21, 9] on link "Sheets" at bounding box center [23, 9] width 14 height 6
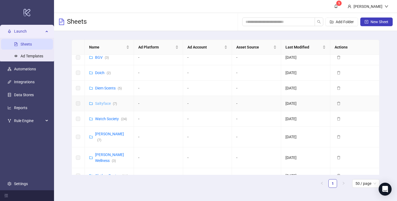
click at [102, 102] on link "Saltyface ( 7 )" at bounding box center [106, 104] width 22 height 4
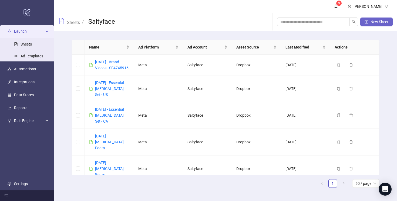
click at [375, 23] on span "New Sheet" at bounding box center [380, 22] width 18 height 4
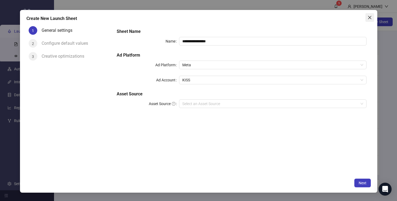
click at [370, 16] on icon "close" at bounding box center [370, 17] width 4 height 4
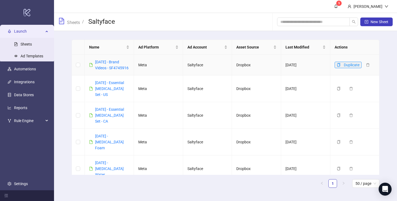
click at [340, 63] on button "Duplicate" at bounding box center [348, 65] width 27 height 6
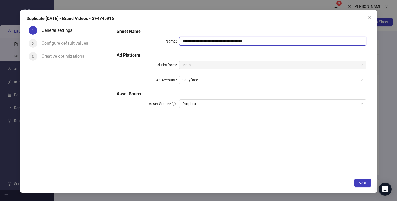
click at [192, 41] on input "**********" at bounding box center [272, 41] width 187 height 9
click at [244, 40] on input "**********" at bounding box center [272, 41] width 187 height 9
click at [192, 42] on input "**********" at bounding box center [272, 41] width 187 height 9
click at [236, 50] on div "**********" at bounding box center [242, 71] width 254 height 91
drag, startPoint x: 261, startPoint y: 40, endPoint x: 244, endPoint y: 41, distance: 16.2
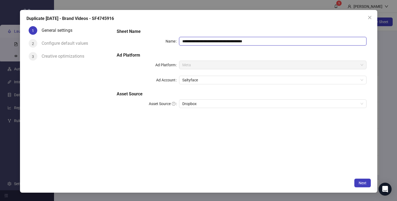
click at [244, 41] on input "**********" at bounding box center [272, 41] width 187 height 9
type input "**********"
click at [362, 183] on span "Next" at bounding box center [363, 183] width 8 height 4
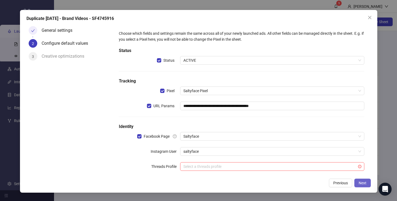
click at [362, 183] on span "Next" at bounding box center [363, 183] width 8 height 4
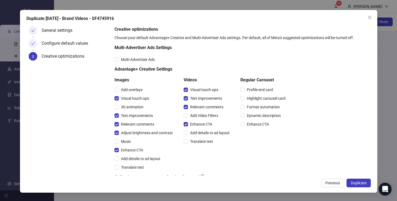
click at [362, 183] on span "Duplicate" at bounding box center [359, 183] width 16 height 4
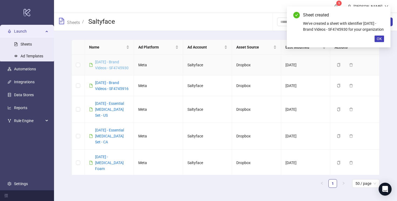
click at [109, 66] on link "[DATE] - Brand Videos - SF4745930" at bounding box center [111, 65] width 33 height 10
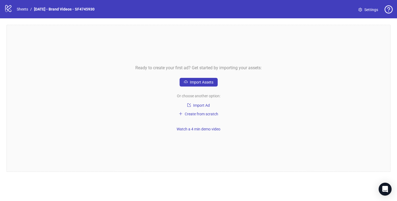
click at [367, 8] on span "Settings" at bounding box center [371, 10] width 14 height 6
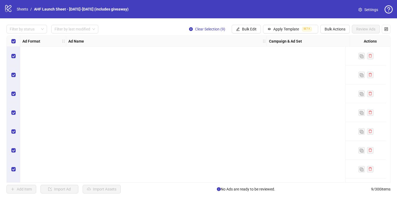
scroll to position [0, 511]
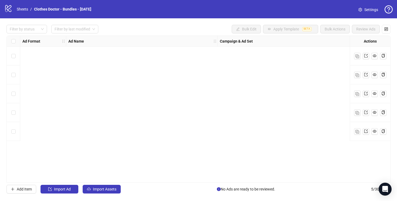
scroll to position [0, 807]
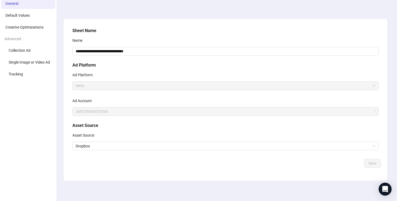
scroll to position [23, 0]
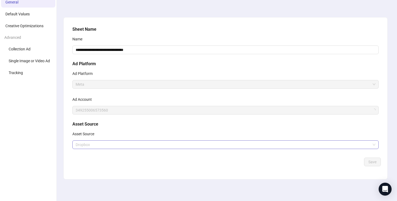
click at [253, 146] on span "Dropbox" at bounding box center [226, 145] width 300 height 8
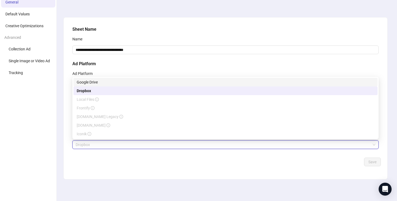
click at [189, 82] on div "Google Drive" at bounding box center [226, 82] width 298 height 6
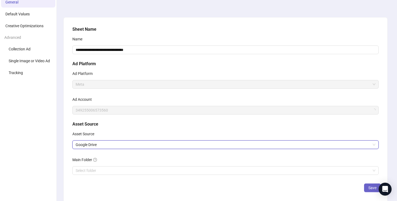
click at [369, 186] on span "Save" at bounding box center [372, 188] width 8 height 4
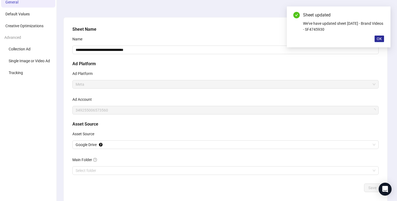
click at [379, 41] on button "OK" at bounding box center [379, 39] width 9 height 6
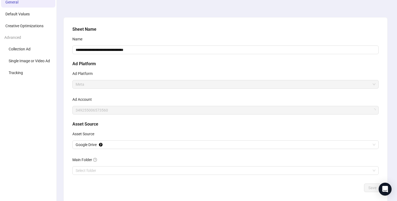
scroll to position [0, 0]
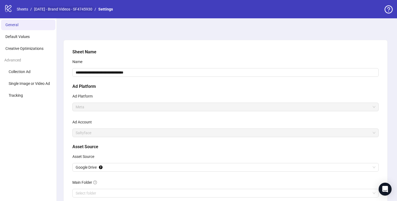
click at [50, 9] on link "[DATE] - Brand Videos - SF4745930" at bounding box center [63, 9] width 61 height 6
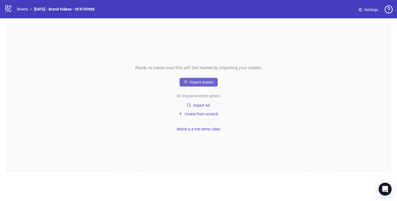
click at [203, 83] on span "Import Assets" at bounding box center [201, 82] width 23 height 4
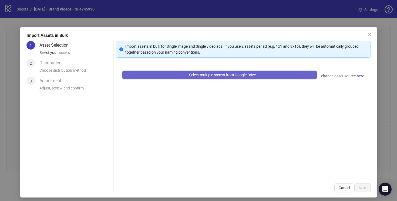
click at [206, 75] on span "Select multiple assets from Google Drive" at bounding box center [222, 75] width 67 height 4
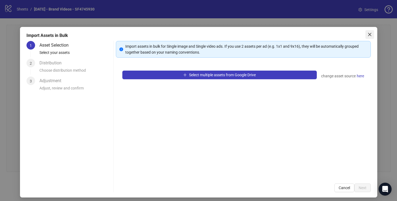
click at [367, 38] on button "Close" at bounding box center [369, 34] width 9 height 9
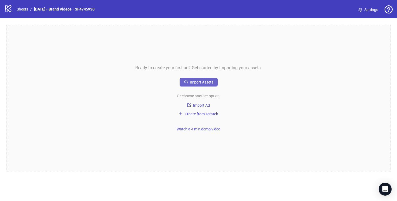
click at [203, 85] on button "Import Assets" at bounding box center [199, 82] width 38 height 9
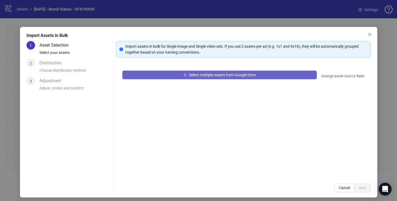
click at [205, 77] on span "Select multiple assets from Google Drive" at bounding box center [222, 75] width 67 height 4
click at [188, 73] on button "Select multiple assets from Google Drive" at bounding box center [219, 75] width 194 height 9
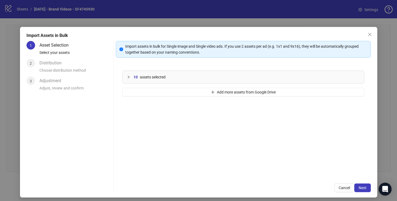
click at [130, 76] on icon "collapsed" at bounding box center [128, 77] width 3 height 3
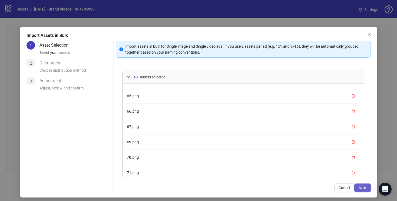
click at [365, 187] on span "Next" at bounding box center [363, 188] width 8 height 4
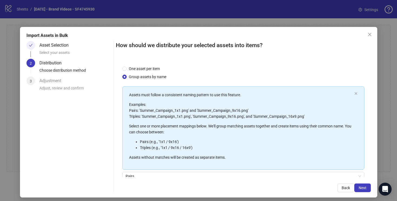
click at [365, 187] on span "Next" at bounding box center [363, 188] width 8 height 4
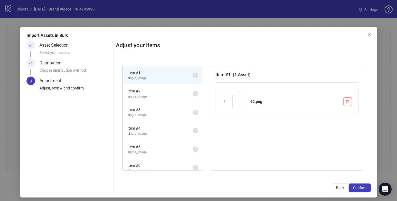
click at [171, 93] on span "Item # 2" at bounding box center [159, 91] width 65 height 6
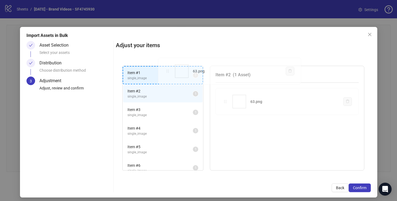
drag, startPoint x: 225, startPoint y: 102, endPoint x: 168, endPoint y: 73, distance: 63.9
click at [168, 73] on div "Item # 1 single_image 1 Item # 2 single_image 1 Item # 3 single_image 1 Item # …" at bounding box center [243, 118] width 255 height 118
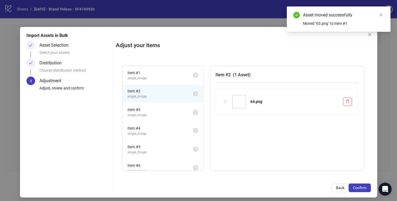
click at [173, 108] on span "Item # 3" at bounding box center [159, 110] width 65 height 6
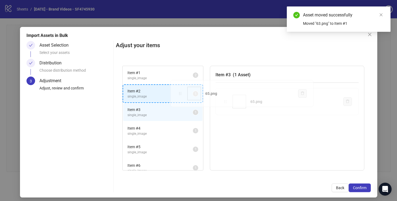
drag, startPoint x: 226, startPoint y: 101, endPoint x: 180, endPoint y: 93, distance: 46.1
click at [180, 93] on div "Item # 1 single_image 2 Item # 2 single_image 1 Item # 3 single_image 1 Item # …" at bounding box center [243, 118] width 255 height 118
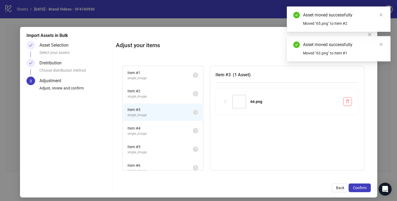
click at [191, 129] on span "Item # 4" at bounding box center [159, 129] width 65 height 6
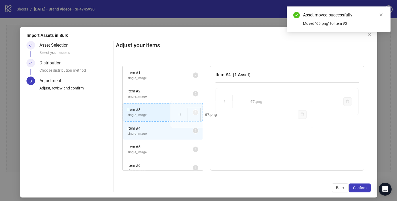
drag, startPoint x: 226, startPoint y: 101, endPoint x: 180, endPoint y: 114, distance: 47.2
click at [180, 114] on div "Item # 1 single_image 2 Item # 2 single_image 2 Item # 3 single_image 1 Item # …" at bounding box center [243, 118] width 255 height 118
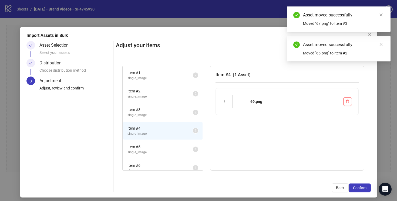
scroll to position [25, 0]
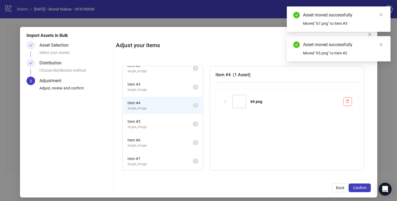
click at [182, 119] on span "Item # 5" at bounding box center [159, 122] width 65 height 6
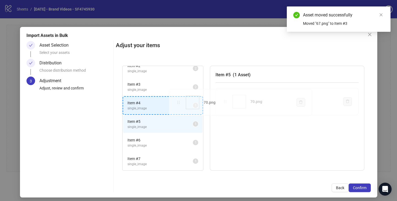
drag, startPoint x: 225, startPoint y: 102, endPoint x: 179, endPoint y: 102, distance: 46.2
click at [179, 102] on div "Item # 1 single_image 2 Item # 2 single_image 2 Item # 3 single_image 2 Item # …" at bounding box center [243, 118] width 255 height 118
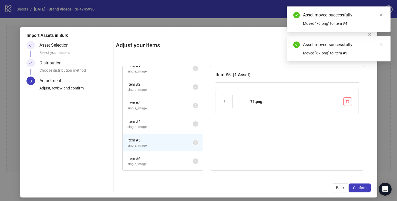
click at [189, 161] on span "Item # 6" at bounding box center [159, 159] width 65 height 6
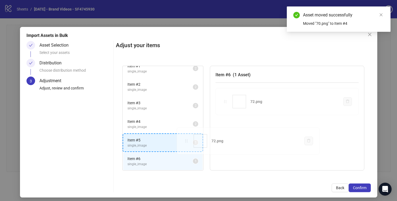
drag, startPoint x: 226, startPoint y: 103, endPoint x: 185, endPoint y: 144, distance: 58.3
click at [185, 144] on div "Item # 1 single_image 2 Item # 2 single_image 2 Item # 3 single_image 2 Item # …" at bounding box center [243, 118] width 255 height 118
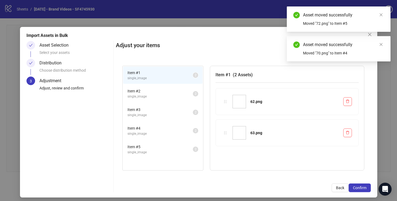
scroll to position [0, 0]
click at [361, 187] on span "Confirm" at bounding box center [360, 188] width 14 height 4
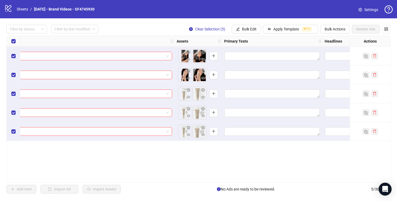
scroll to position [0, 381]
drag, startPoint x: 198, startPoint y: 59, endPoint x: 190, endPoint y: 59, distance: 8.6
click at [190, 59] on body "logo/logo-mobile Sheets / [DATE] - Brand Videos - SF4745930 Settings Filter by …" at bounding box center [198, 100] width 397 height 201
drag, startPoint x: 199, startPoint y: 77, endPoint x: 187, endPoint y: 77, distance: 12.4
click at [187, 77] on body "logo/logo-mobile Sheets / [DATE] - Brand Videos - SF4745930 Settings Filter by …" at bounding box center [198, 100] width 397 height 201
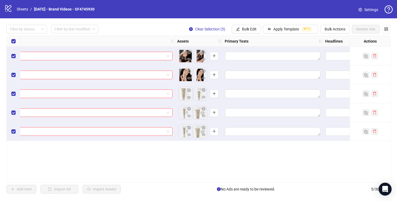
drag, startPoint x: 199, startPoint y: 95, endPoint x: 189, endPoint y: 95, distance: 10.5
click at [189, 95] on body "logo/logo-mobile Sheets / [DATE] - Brand Videos - SF4745930 Settings Filter by …" at bounding box center [198, 100] width 397 height 201
click at [189, 114] on body "logo/logo-mobile Sheets / [DATE] - Brand Videos - SF4745930 Settings Filter by …" at bounding box center [198, 100] width 397 height 201
click at [189, 133] on body "logo/logo-mobile Sheets / [DATE] - Brand Videos - SF4745930 Settings Filter by …" at bounding box center [198, 100] width 397 height 201
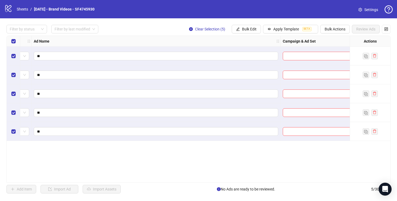
scroll to position [0, 0]
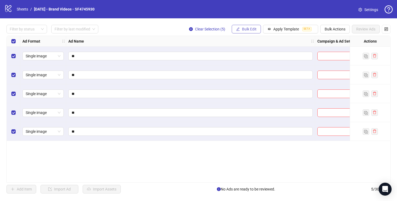
click at [245, 30] on span "Bulk Edit" at bounding box center [249, 29] width 15 height 4
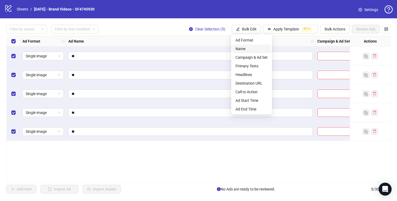
click at [247, 48] on span "Name" at bounding box center [252, 49] width 32 height 6
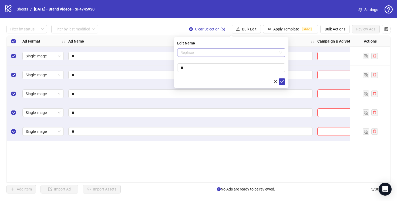
click at [235, 51] on span "Replace" at bounding box center [231, 53] width 102 height 8
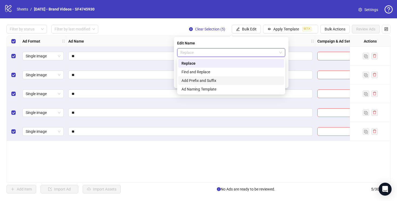
click at [230, 78] on div "Add Prefix and Suffix" at bounding box center [231, 81] width 99 height 6
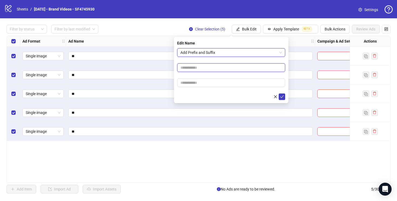
click at [189, 67] on input "text" at bounding box center [231, 67] width 108 height 9
type input "**********"
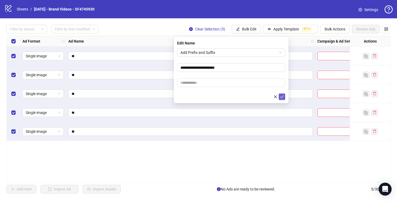
click at [283, 97] on icon "check" at bounding box center [282, 97] width 4 height 4
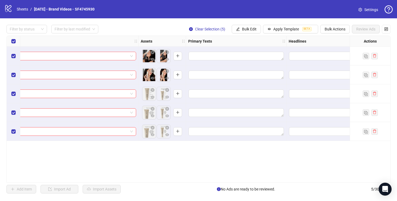
scroll to position [0, 418]
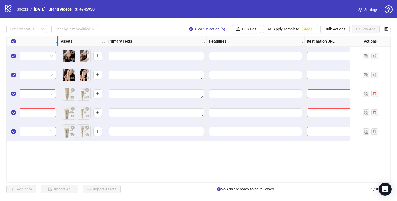
drag, startPoint x: 137, startPoint y: 39, endPoint x: 58, endPoint y: 53, distance: 81.1
click at [58, 53] on div "**********" at bounding box center [67, 88] width 957 height 105
click at [247, 29] on span "Bulk Edit" at bounding box center [249, 29] width 15 height 4
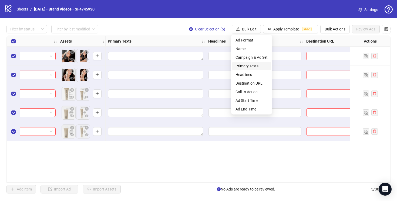
click at [250, 68] on span "Primary Texts" at bounding box center [252, 66] width 32 height 6
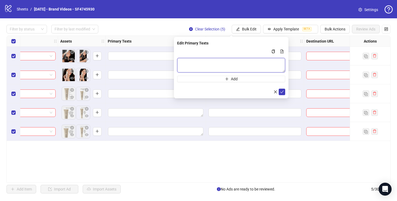
click at [188, 62] on textarea "Multi-text input container - paste or copy values" at bounding box center [231, 65] width 108 height 15
paste textarea "**********"
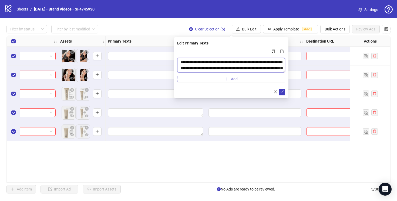
type textarea "**********"
click at [197, 79] on button "Add" at bounding box center [231, 79] width 108 height 6
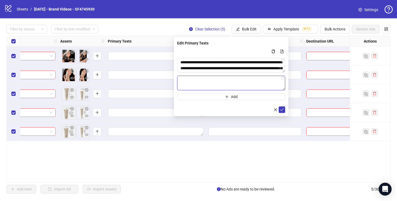
paste textarea "**********"
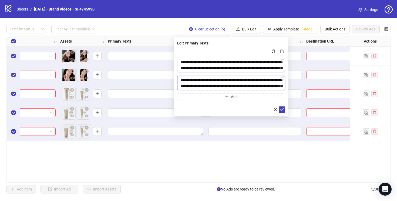
scroll to position [10, 0]
type textarea "**********"
click at [197, 97] on button "Add" at bounding box center [231, 97] width 108 height 6
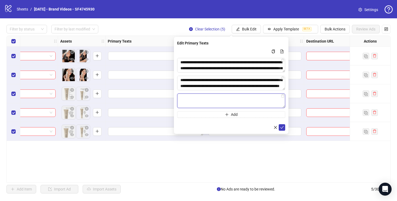
paste textarea "**********"
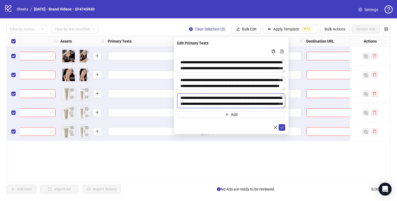
scroll to position [12, 0]
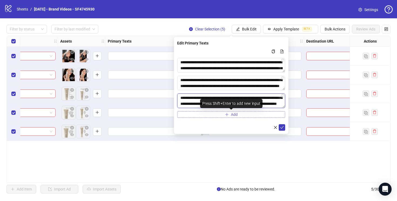
type textarea "**********"
click at [205, 117] on button "Add" at bounding box center [231, 115] width 108 height 6
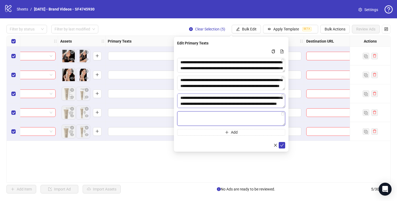
paste textarea "**********"
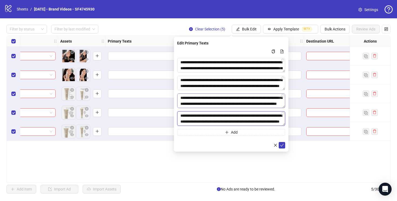
scroll to position [4, 0]
type textarea "**********"
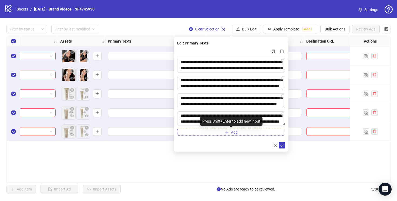
click at [218, 133] on button "Add" at bounding box center [231, 132] width 108 height 6
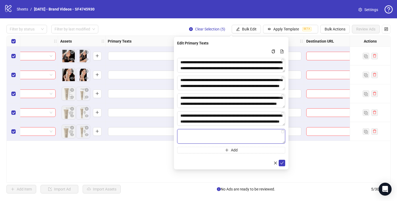
paste textarea "**********"
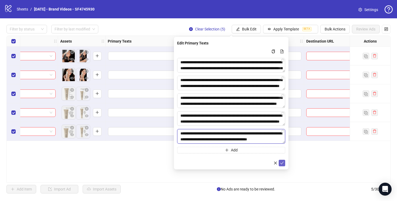
type textarea "**********"
click at [282, 163] on icon "check" at bounding box center [282, 164] width 4 height 4
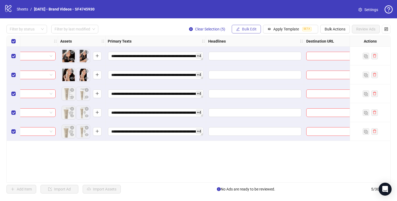
click at [245, 30] on span "Bulk Edit" at bounding box center [249, 29] width 15 height 4
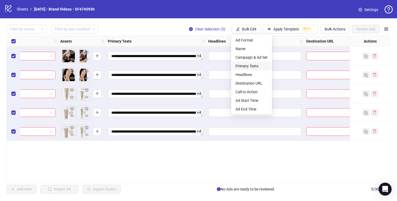
click at [246, 66] on span "Primary Texts" at bounding box center [252, 66] width 32 height 6
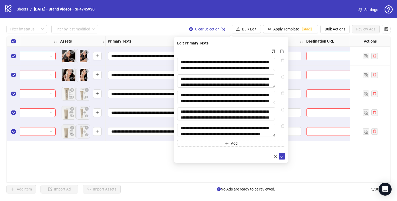
click at [144, 163] on div "**********" at bounding box center [198, 109] width 384 height 147
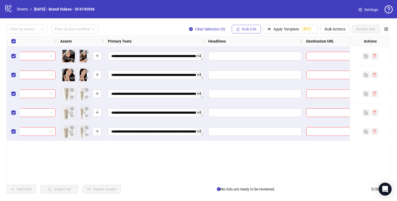
click at [243, 27] on span "Bulk Edit" at bounding box center [249, 29] width 15 height 4
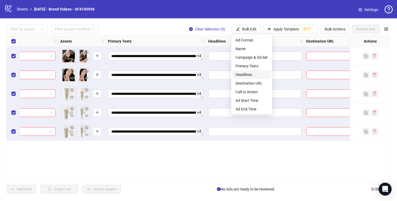
click at [248, 76] on span "Headlines" at bounding box center [252, 75] width 32 height 6
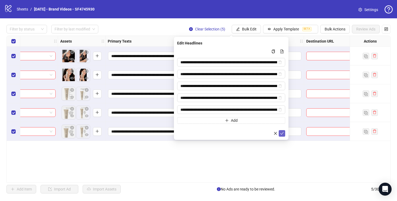
click at [282, 135] on icon "check" at bounding box center [282, 134] width 4 height 4
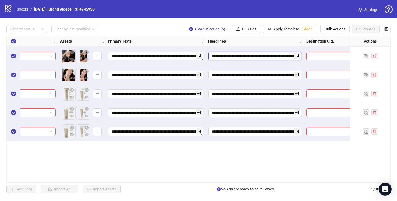
click at [261, 53] on input "**********" at bounding box center [255, 56] width 93 height 9
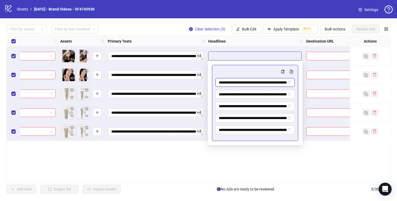
click at [265, 81] on input "**********" at bounding box center [253, 83] width 68 height 6
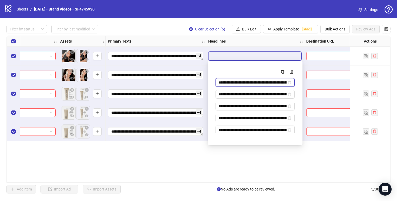
click at [265, 81] on input "**********" at bounding box center [253, 83] width 68 height 6
click at [290, 82] on icon "delete" at bounding box center [290, 83] width 4 height 4
type input "**********"
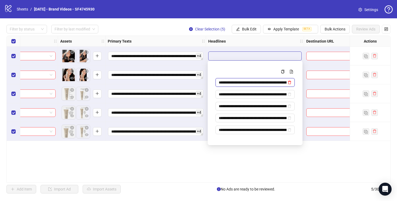
type input "**********"
click at [290, 82] on icon "delete" at bounding box center [290, 83] width 4 height 4
type input "**********"
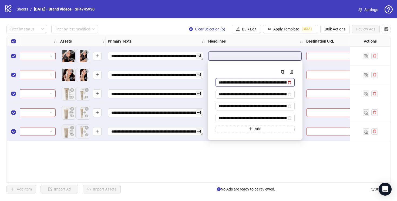
click at [290, 82] on icon "delete" at bounding box center [290, 83] width 4 height 4
type input "**********"
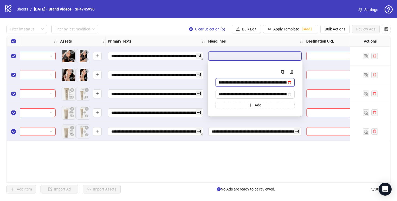
click at [290, 82] on icon "delete" at bounding box center [290, 83] width 4 height 4
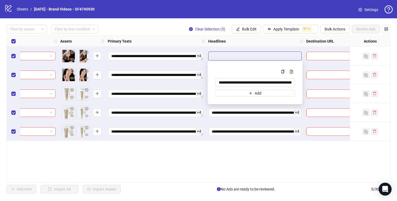
click at [290, 82] on input "**********" at bounding box center [255, 82] width 79 height 9
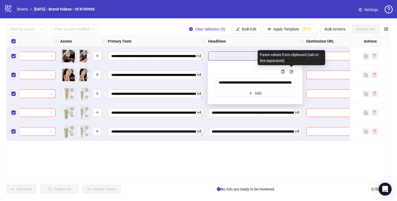
click at [288, 164] on div "**********" at bounding box center [198, 109] width 384 height 147
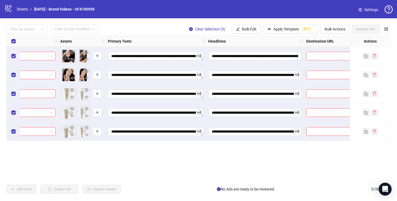
click at [199, 57] on span "+ 4" at bounding box center [199, 56] width 6 height 6
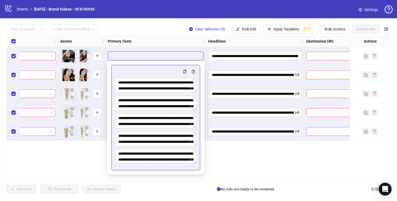
click at [245, 150] on div "**********" at bounding box center [198, 109] width 384 height 147
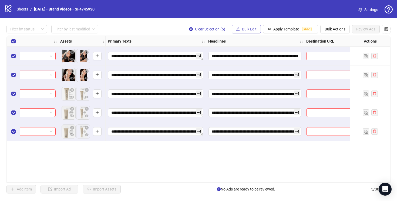
click at [243, 30] on span "Bulk Edit" at bounding box center [249, 29] width 15 height 4
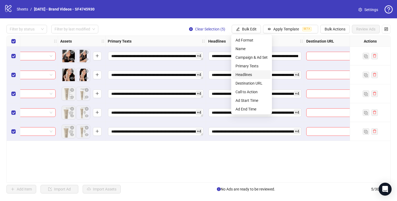
click at [250, 74] on span "Headlines" at bounding box center [252, 75] width 32 height 6
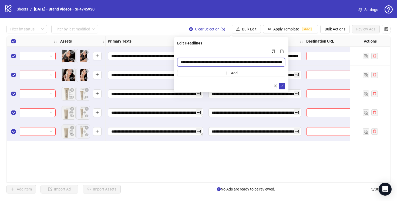
click at [273, 60] on input "**********" at bounding box center [231, 62] width 108 height 9
paste input "Multi-input container - paste or copy values"
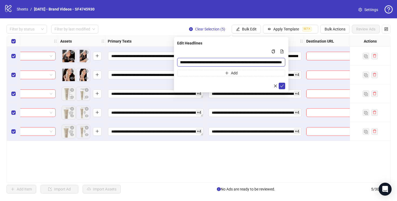
drag, startPoint x: 282, startPoint y: 62, endPoint x: 205, endPoint y: 62, distance: 77.5
click at [205, 62] on input "**********" at bounding box center [231, 62] width 108 height 9
type input "**********"
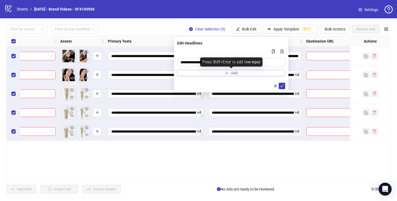
click at [216, 72] on button "Add" at bounding box center [231, 73] width 108 height 6
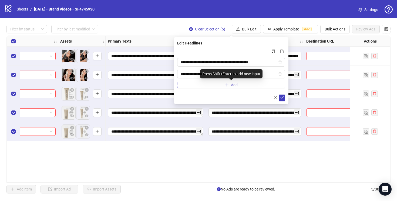
type input "**********"
click at [214, 86] on button "Add" at bounding box center [231, 85] width 108 height 6
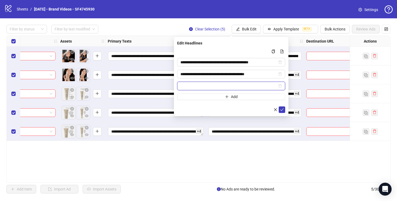
paste input "**********"
type input "**********"
click at [283, 110] on icon "check" at bounding box center [282, 110] width 4 height 4
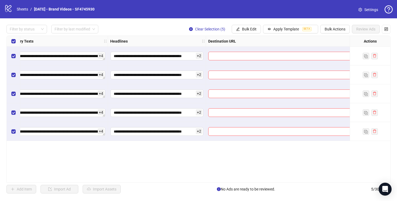
scroll to position [0, 600]
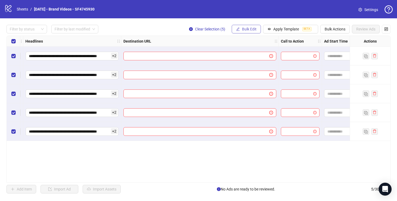
click at [245, 28] on span "Bulk Edit" at bounding box center [249, 29] width 15 height 4
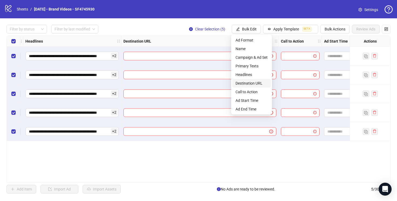
click at [256, 85] on span "Destination URL" at bounding box center [252, 83] width 32 height 6
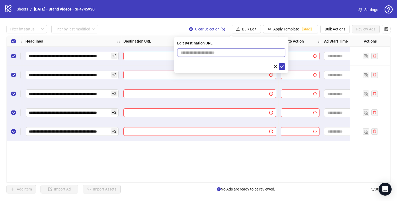
click at [227, 52] on input "text" at bounding box center [228, 53] width 97 height 6
paste input "**********"
type input "**********"
click at [281, 68] on icon "check" at bounding box center [282, 67] width 4 height 4
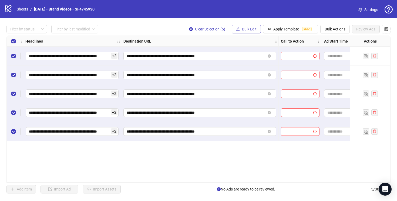
click at [251, 30] on span "Bulk Edit" at bounding box center [249, 29] width 15 height 4
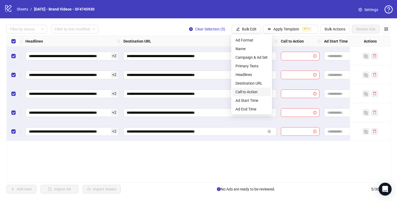
click at [251, 90] on span "Call to Action" at bounding box center [252, 92] width 32 height 6
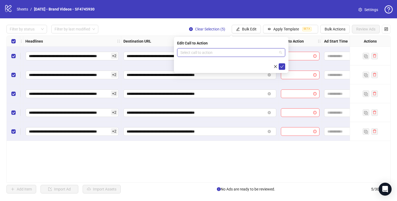
click at [230, 53] on input "search" at bounding box center [228, 53] width 97 height 8
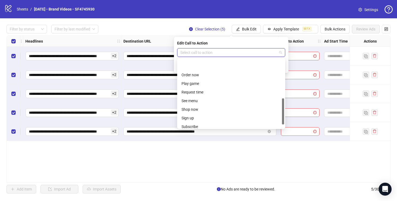
scroll to position [112, 0]
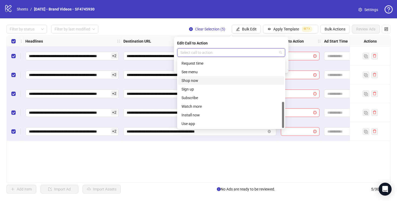
click at [204, 80] on div "Shop now" at bounding box center [231, 81] width 99 height 6
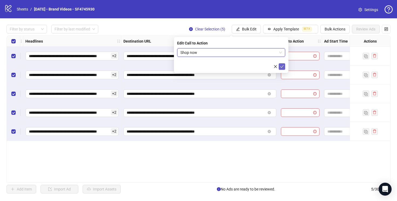
click at [281, 67] on icon "check" at bounding box center [282, 67] width 4 height 4
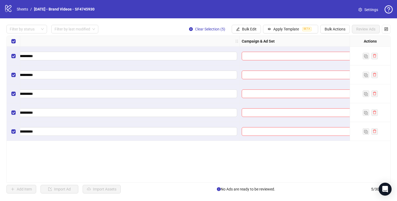
scroll to position [0, 0]
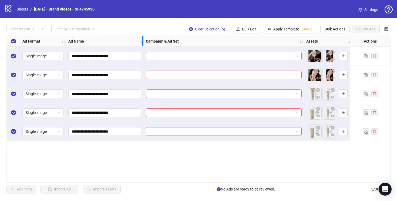
drag, startPoint x: 314, startPoint y: 40, endPoint x: 141, endPoint y: 47, distance: 173.3
click at [141, 47] on div "**********" at bounding box center [312, 88] width 611 height 105
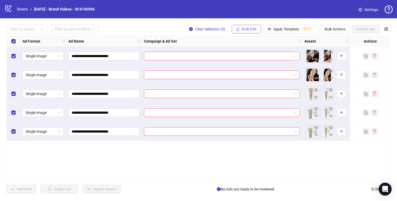
click at [249, 28] on span "Bulk Edit" at bounding box center [249, 29] width 15 height 4
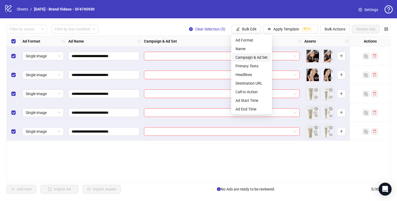
click at [256, 57] on span "Campaign & Ad Set" at bounding box center [252, 58] width 32 height 6
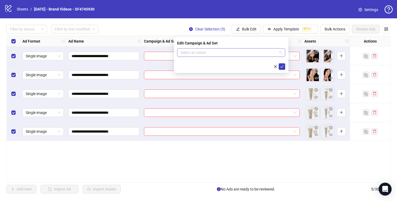
click at [250, 53] on input "search" at bounding box center [228, 53] width 97 height 8
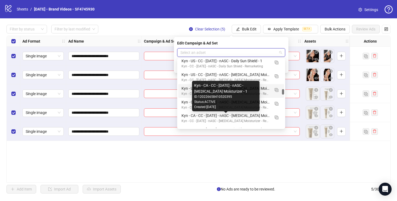
scroll to position [402, 0]
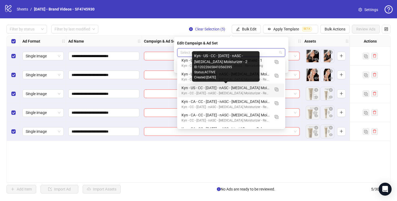
click at [263, 90] on div "Kyn - US - CC - 08/15/25 - nASC - Tanning Moisturizer - 2" at bounding box center [226, 88] width 89 height 6
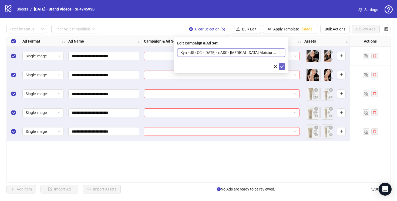
click at [283, 68] on icon "check" at bounding box center [282, 67] width 4 height 4
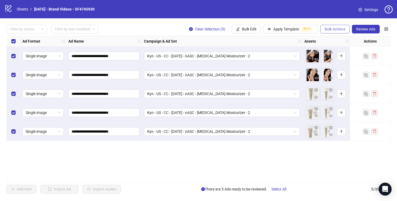
click at [333, 29] on span "Bulk Actions" at bounding box center [335, 29] width 21 height 4
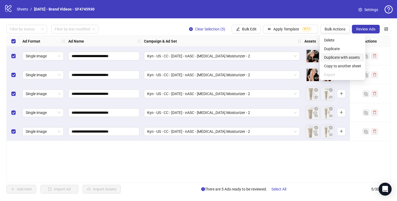
click at [337, 59] on span "Duplicate with assets" at bounding box center [342, 58] width 37 height 6
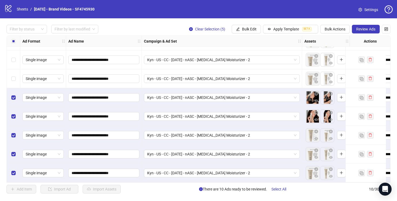
scroll to position [55, 0]
click at [250, 29] on span "Bulk Edit" at bounding box center [249, 29] width 15 height 4
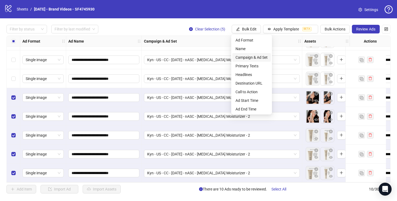
click at [255, 57] on span "Campaign & Ad Set" at bounding box center [252, 58] width 32 height 6
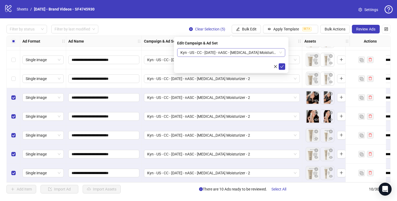
click at [277, 53] on span "Kyn - US - CC - 08/15/25 - nASC - Tanning Moisturizer - 2" at bounding box center [231, 53] width 102 height 8
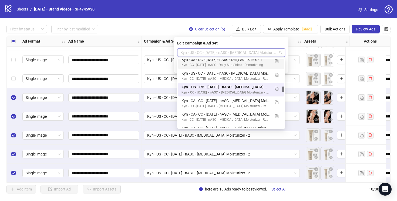
scroll to position [339, 0]
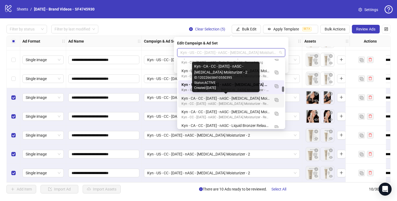
click at [262, 98] on div "Kyn - CA - CC - 07/25/25 - nASC - Tanning Moisturizer - 2" at bounding box center [226, 99] width 89 height 6
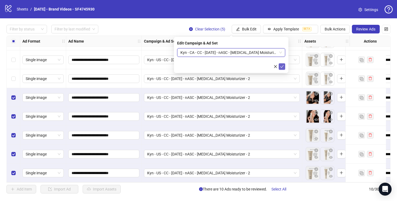
click at [282, 68] on icon "check" at bounding box center [282, 67] width 4 height 4
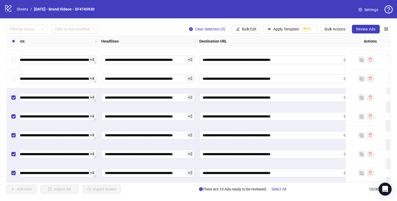
scroll to position [55, 0]
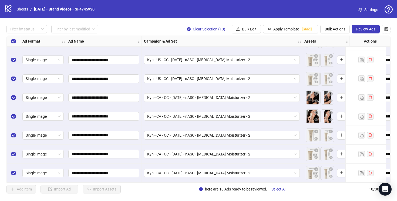
click at [209, 126] on div "Kyn - CA - CC - 07/25/25 - nASC - Tanning Moisturizer - 2" at bounding box center [222, 135] width 160 height 19
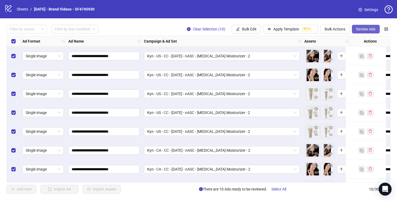
click at [366, 29] on span "Review Ads" at bounding box center [365, 29] width 19 height 4
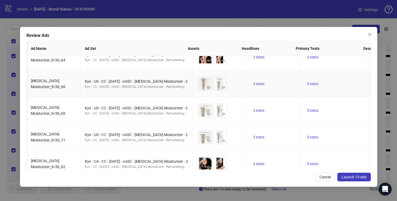
scroll to position [153, 0]
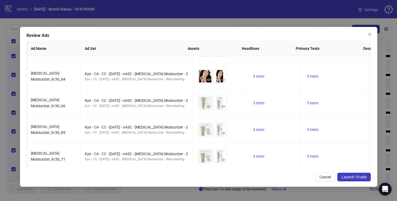
click at [353, 178] on span "Launch 10 ads" at bounding box center [354, 177] width 25 height 4
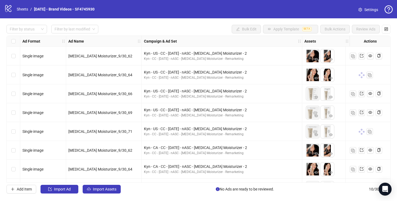
scroll to position [55, 0]
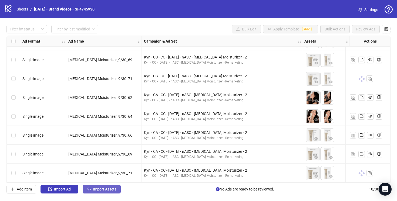
click at [107, 189] on span "Import Assets" at bounding box center [104, 189] width 23 height 4
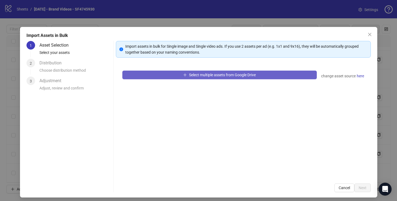
click at [177, 74] on button "Select multiple assets from Google Drive" at bounding box center [219, 75] width 194 height 9
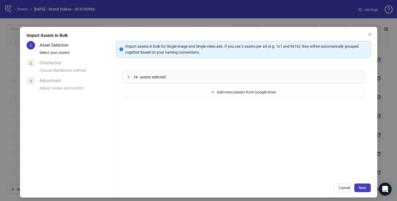
click at [129, 78] on icon "collapsed" at bounding box center [128, 77] width 3 height 3
click at [359, 186] on span "Next" at bounding box center [363, 188] width 8 height 4
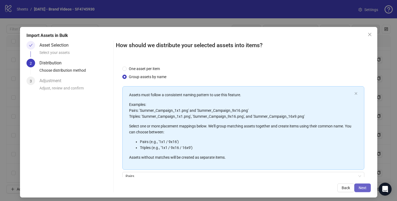
click at [361, 189] on span "Next" at bounding box center [363, 188] width 8 height 4
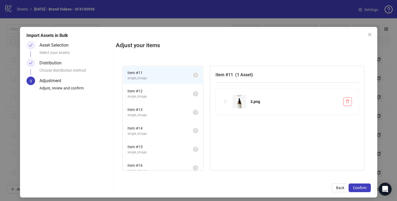
click at [163, 93] on span "Item # 12" at bounding box center [159, 91] width 65 height 6
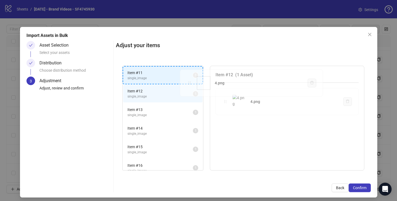
drag, startPoint x: 225, startPoint y: 101, endPoint x: 189, endPoint y: 82, distance: 41.0
click at [189, 82] on div "Item # 11 single_image 1 Item # 12 single_image 1 Item # 13 single_image 1 Item…" at bounding box center [243, 118] width 255 height 118
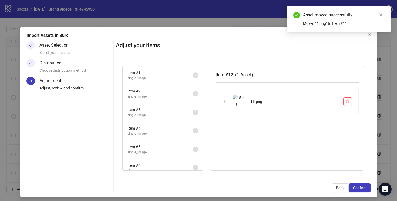
click at [193, 113] on span "single_image" at bounding box center [159, 115] width 65 height 5
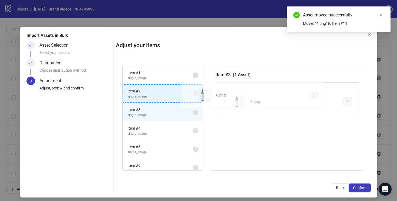
drag, startPoint x: 226, startPoint y: 101, endPoint x: 192, endPoint y: 95, distance: 34.9
click at [192, 95] on div "Item # 1 single_image 2 Item # 2 single_image 1 Item # 3 single_image 1 Item # …" at bounding box center [243, 118] width 255 height 118
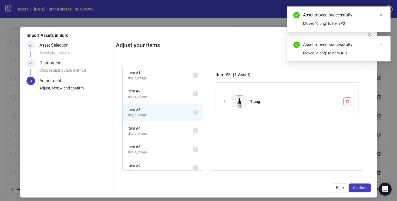
click at [186, 130] on span "Item # 4" at bounding box center [159, 129] width 65 height 6
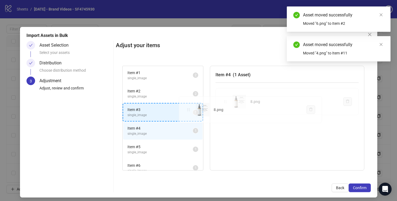
drag, startPoint x: 225, startPoint y: 103, endPoint x: 189, endPoint y: 111, distance: 37.4
click at [189, 111] on div "Item # 1 single_image 2 Item # 2 single_image 2 Item # 3 single_image 1 Item # …" at bounding box center [243, 118] width 255 height 118
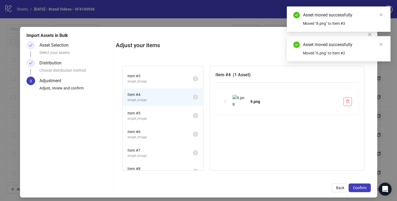
scroll to position [39, 0]
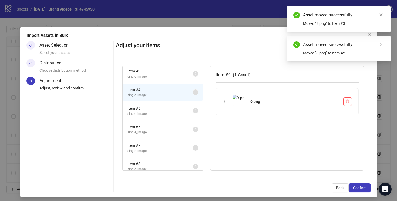
click at [189, 111] on span "Item # 5" at bounding box center [159, 109] width 65 height 6
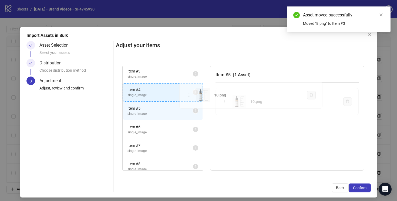
drag, startPoint x: 224, startPoint y: 102, endPoint x: 188, endPoint y: 96, distance: 36.8
click at [188, 96] on div "Item # 1 single_image 2 Item # 2 single_image 2 Item # 3 single_image 2 Item # …" at bounding box center [243, 118] width 255 height 118
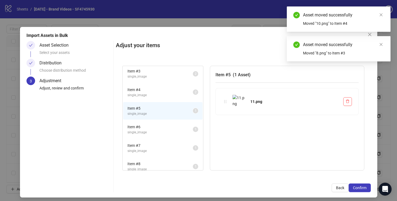
click at [183, 128] on span "Item # 6" at bounding box center [159, 127] width 65 height 6
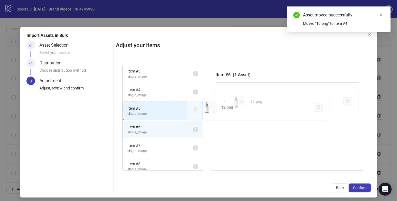
drag, startPoint x: 226, startPoint y: 102, endPoint x: 196, endPoint y: 108, distance: 29.7
click at [196, 108] on div "Item # 1 single_image 2 Item # 2 single_image 2 Item # 3 single_image 2 Item # …" at bounding box center [243, 118] width 255 height 118
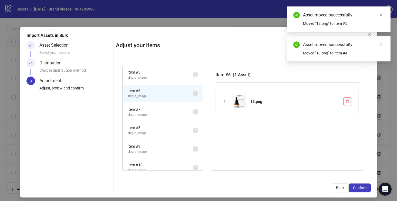
scroll to position [80, 0]
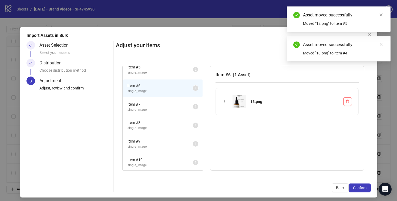
click at [181, 106] on span "Item # 7" at bounding box center [159, 105] width 65 height 6
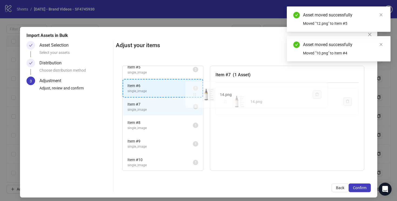
drag, startPoint x: 226, startPoint y: 103, endPoint x: 193, endPoint y: 94, distance: 33.8
click at [193, 94] on div "Item # 1 single_image 2 Item # 2 single_image 2 Item # 3 single_image 2 Item # …" at bounding box center [243, 118] width 255 height 118
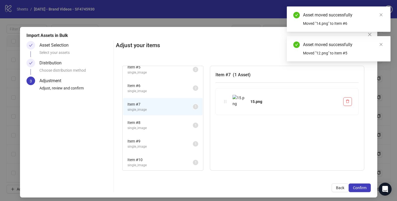
click at [186, 122] on span "Item # 8" at bounding box center [159, 123] width 65 height 6
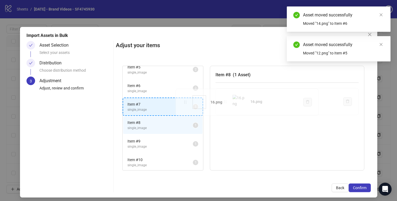
drag, startPoint x: 225, startPoint y: 103, endPoint x: 185, endPoint y: 103, distance: 39.7
click at [185, 103] on div "Item # 1 single_image 2 Item # 2 single_image 2 Item # 3 single_image 2 Item # …" at bounding box center [243, 118] width 255 height 118
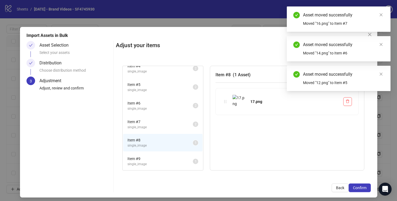
scroll to position [3, 0]
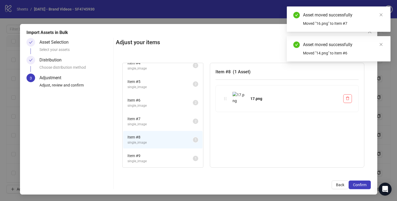
click at [188, 154] on span "Item # 9" at bounding box center [159, 156] width 65 height 6
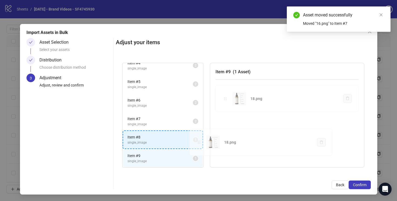
drag, startPoint x: 226, startPoint y: 98, endPoint x: 193, endPoint y: 139, distance: 52.4
click at [193, 139] on div "Item # 1 single_image 2 Item # 2 single_image 2 Item # 3 single_image 2 Item # …" at bounding box center [243, 115] width 255 height 118
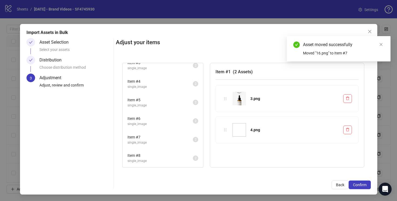
scroll to position [44, 0]
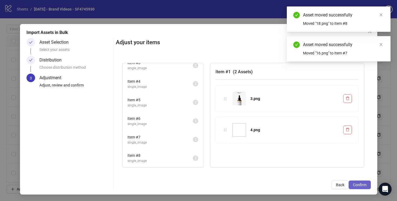
click at [360, 184] on span "Confirm" at bounding box center [360, 185] width 14 height 4
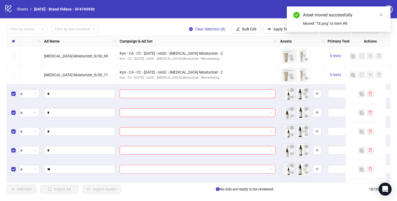
scroll to position [149, 24]
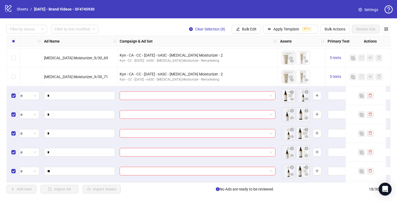
click at [288, 97] on body "logo/logo-mobile Sheets / 09-30-25 - Brand Videos - SF4745930 Settings Filter b…" at bounding box center [198, 100] width 397 height 201
drag, startPoint x: 301, startPoint y: 118, endPoint x: 289, endPoint y: 118, distance: 11.6
click at [289, 118] on body "logo/logo-mobile Sheets / 09-30-25 - Brand Videos - SF4745930 Settings Filter b…" at bounding box center [198, 100] width 397 height 201
drag, startPoint x: 301, startPoint y: 135, endPoint x: 290, endPoint y: 135, distance: 10.3
click at [290, 135] on body "logo/logo-mobile Sheets / 09-30-25 - Brand Videos - SF4745930 Settings Filter b…" at bounding box center [198, 100] width 397 height 201
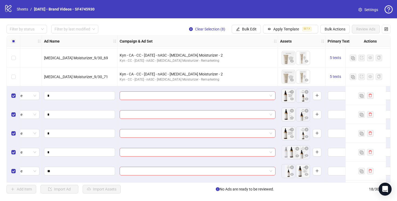
drag, startPoint x: 302, startPoint y: 154, endPoint x: 292, endPoint y: 154, distance: 10.3
click at [292, 154] on body "logo/logo-mobile Sheets / 09-30-25 - Brand Videos - SF4745930 Settings Filter b…" at bounding box center [198, 100] width 397 height 201
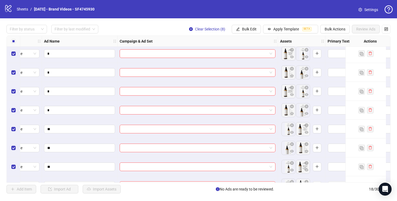
scroll to position [193, 24]
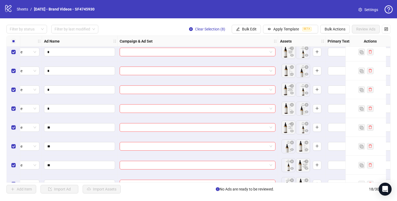
drag, startPoint x: 301, startPoint y: 132, endPoint x: 292, endPoint y: 132, distance: 9.5
click at [292, 132] on body "logo/logo-mobile Sheets / 09-30-25 - Brand Videos - SF4745930 Settings Filter b…" at bounding box center [198, 100] width 397 height 201
drag, startPoint x: 300, startPoint y: 147, endPoint x: 289, endPoint y: 148, distance: 11.4
click at [289, 148] on body "logo/logo-mobile Sheets / 09-30-25 - Brand Videos - SF4745930 Settings Filter b…" at bounding box center [198, 100] width 397 height 201
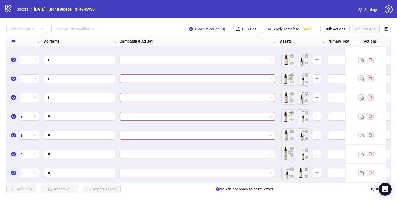
click at [288, 152] on body "logo/logo-mobile Sheets / 09-30-25 - Brand Videos - SF4745930 Settings Filter b…" at bounding box center [198, 100] width 397 height 201
drag, startPoint x: 302, startPoint y: 171, endPoint x: 288, endPoint y: 171, distance: 14.3
click at [288, 171] on body "logo/logo-mobile Sheets / 09-30-25 - Brand Videos - SF4745930 Settings Filter b…" at bounding box center [198, 100] width 397 height 201
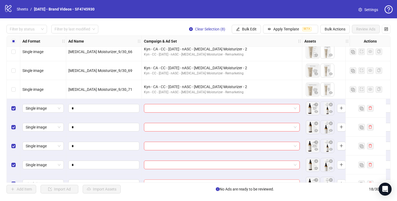
scroll to position [135, 0]
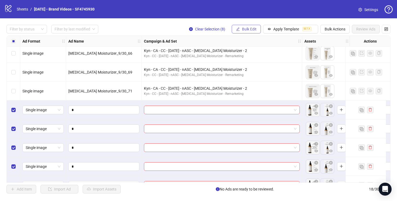
click at [243, 28] on span "Bulk Edit" at bounding box center [249, 29] width 15 height 4
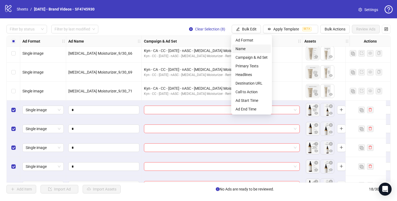
click at [244, 49] on span "Name" at bounding box center [252, 49] width 32 height 6
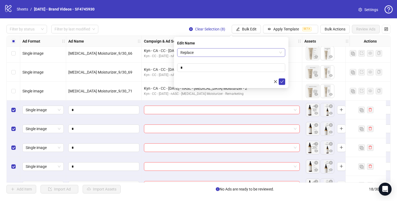
click at [201, 52] on span "Replace" at bounding box center [231, 53] width 102 height 8
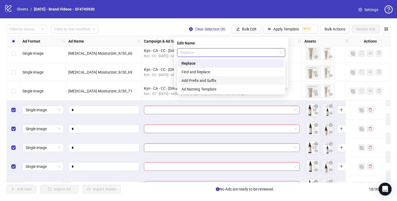
click at [202, 80] on div "Add Prefix and Suffix" at bounding box center [231, 81] width 99 height 6
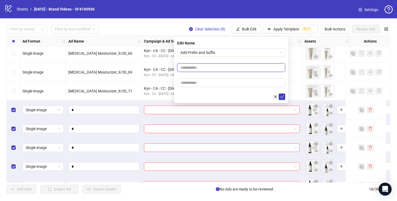
click at [193, 69] on input "text" at bounding box center [231, 67] width 108 height 9
click at [200, 67] on input "**********" at bounding box center [231, 67] width 108 height 9
type input "**********"
click at [281, 98] on icon "check" at bounding box center [282, 97] width 4 height 3
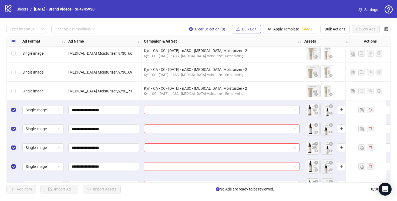
click at [246, 29] on span "Bulk Edit" at bounding box center [249, 29] width 15 height 4
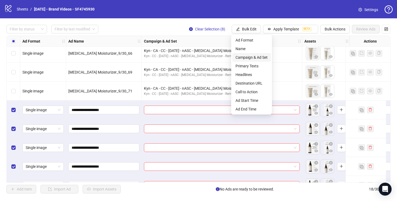
click at [253, 56] on span "Campaign & Ad Set" at bounding box center [252, 58] width 32 height 6
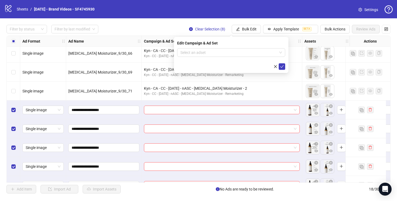
click at [253, 56] on input "search" at bounding box center [228, 53] width 97 height 8
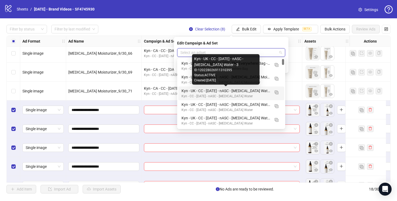
click at [253, 91] on div "Kyn - UK - CC - [DATE] - nASC - [MEDICAL_DATA] Water - 3" at bounding box center [226, 91] width 89 height 6
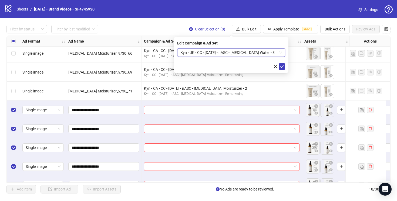
click at [278, 52] on span "Kyn - UK - CC - [DATE] - nASC - [MEDICAL_DATA] Water - 3" at bounding box center [231, 53] width 102 height 8
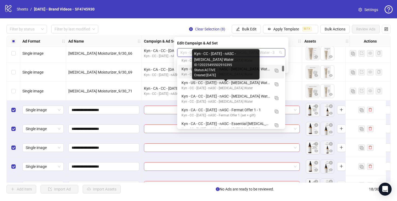
scroll to position [80, 0]
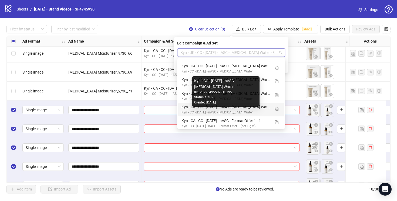
click at [259, 111] on div "Kyn - CC - [DATE] - nASC - [MEDICAL_DATA] Water" at bounding box center [226, 112] width 89 height 5
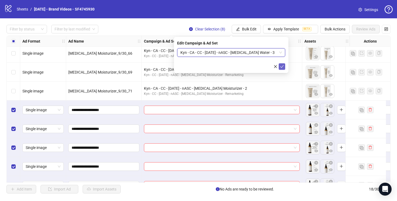
click at [282, 67] on icon "check" at bounding box center [282, 66] width 4 height 3
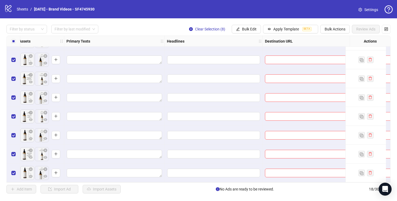
scroll to position [206, 280]
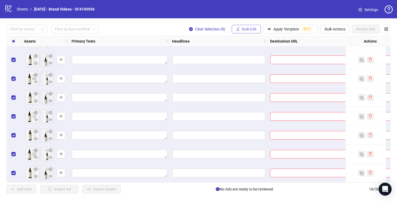
click at [248, 28] on span "Bulk Edit" at bounding box center [249, 29] width 15 height 4
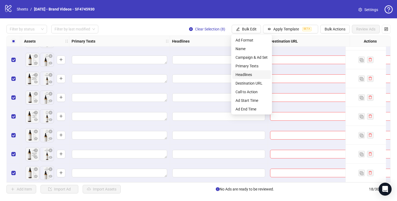
click at [249, 75] on span "Headlines" at bounding box center [252, 75] width 32 height 6
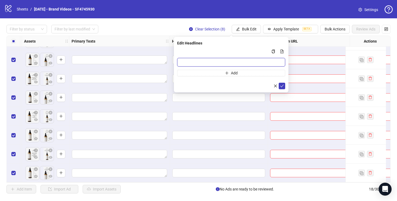
click at [230, 62] on input "Multi-input container - paste or copy values" at bounding box center [231, 62] width 108 height 9
paste input "**********"
drag, startPoint x: 283, startPoint y: 62, endPoint x: 220, endPoint y: 63, distance: 62.7
click at [220, 63] on input "**********" at bounding box center [231, 62] width 108 height 9
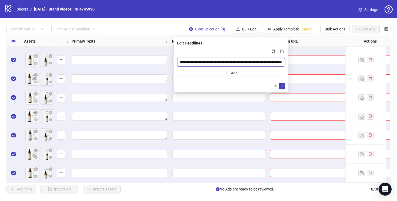
scroll to position [0, 48]
type input "**********"
click at [221, 73] on button "Add" at bounding box center [231, 73] width 108 height 6
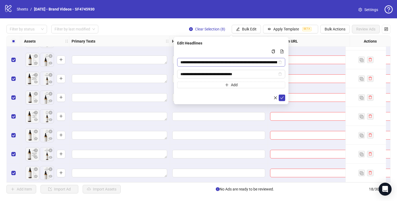
type input "**********"
drag, startPoint x: 255, startPoint y: 62, endPoint x: 290, endPoint y: 62, distance: 35.1
click at [290, 62] on body "**********" at bounding box center [198, 100] width 397 height 201
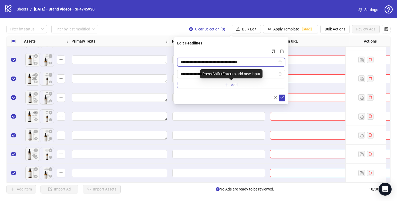
type input "**********"
click at [234, 85] on span "Add" at bounding box center [234, 85] width 7 height 4
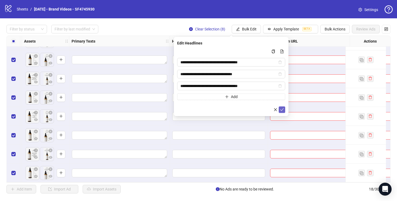
type input "**********"
click at [282, 110] on icon "check" at bounding box center [282, 110] width 4 height 4
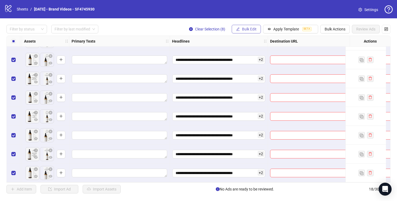
click at [238, 28] on icon "edit" at bounding box center [238, 29] width 4 height 4
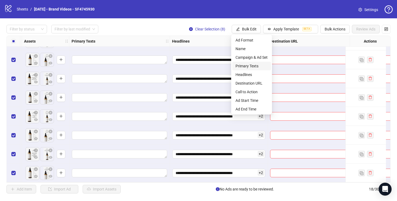
click at [247, 64] on span "Primary Texts" at bounding box center [252, 66] width 32 height 6
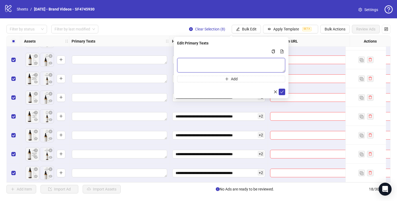
click at [201, 64] on textarea "Multi-text input container - paste or copy values" at bounding box center [231, 65] width 108 height 15
paste textarea "**********"
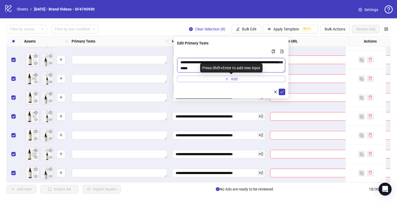
type textarea "**********"
click at [220, 79] on button "Add" at bounding box center [231, 79] width 108 height 6
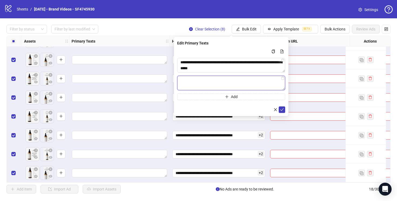
paste textarea "**********"
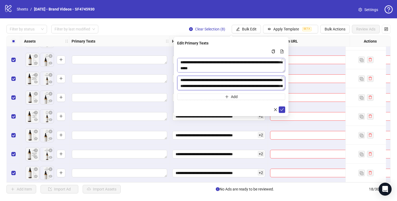
scroll to position [0, 0]
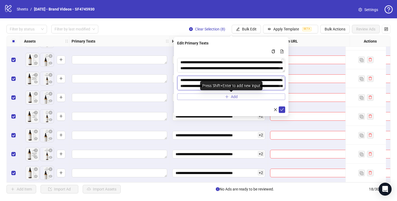
type textarea "**********"
click at [199, 95] on button "Add" at bounding box center [231, 97] width 108 height 6
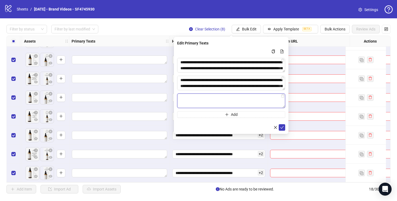
paste textarea "**********"
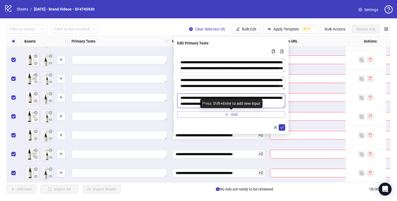
type textarea "**********"
click at [199, 114] on button "Add" at bounding box center [231, 115] width 108 height 6
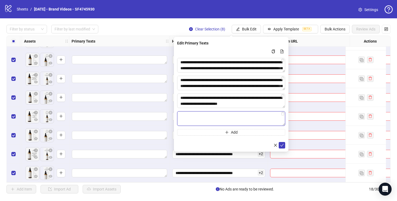
paste textarea "**********"
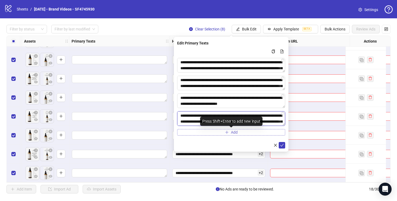
type textarea "**********"
click at [210, 131] on button "Add" at bounding box center [231, 132] width 108 height 6
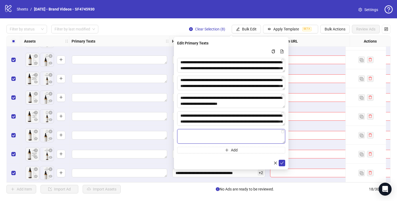
paste textarea "**********"
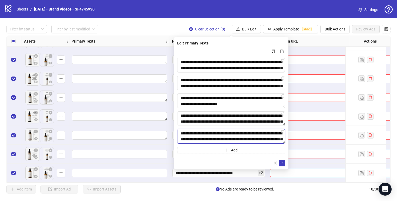
scroll to position [16, 0]
type textarea "**********"
click at [283, 164] on icon "check" at bounding box center [282, 164] width 4 height 4
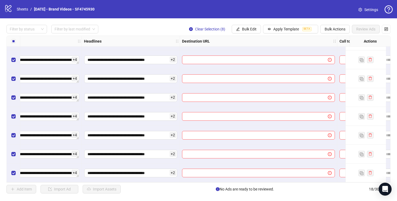
scroll to position [206, 385]
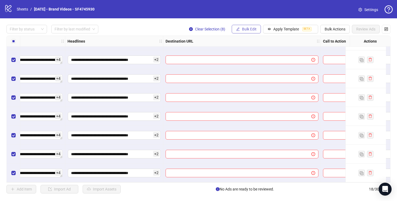
click at [247, 29] on span "Bulk Edit" at bounding box center [249, 29] width 15 height 4
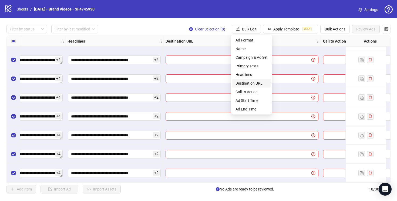
click at [250, 83] on span "Destination URL" at bounding box center [252, 83] width 32 height 6
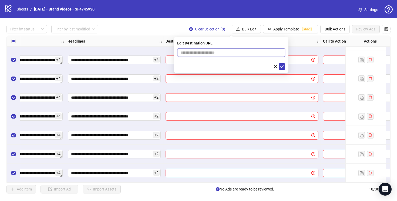
click at [221, 52] on input "text" at bounding box center [228, 53] width 97 height 6
paste input "**********"
type input "**********"
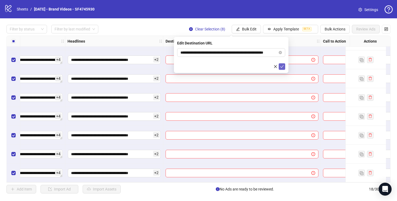
click at [284, 66] on icon "check" at bounding box center [282, 67] width 4 height 4
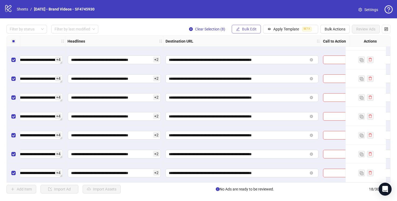
click at [247, 29] on span "Bulk Edit" at bounding box center [249, 29] width 15 height 4
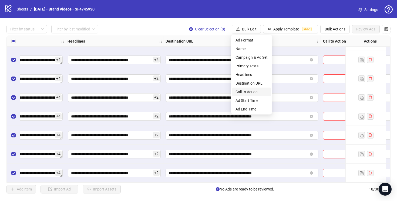
click at [250, 92] on span "Call to Action" at bounding box center [252, 92] width 32 height 6
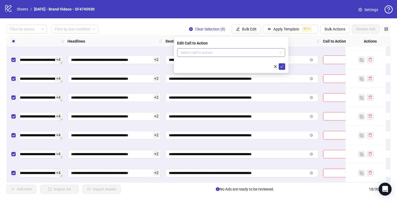
click at [220, 52] on input "search" at bounding box center [228, 53] width 97 height 8
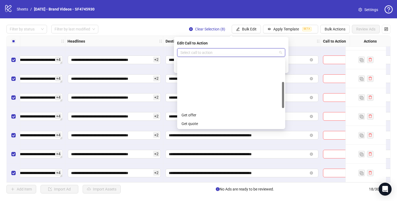
scroll to position [112, 0]
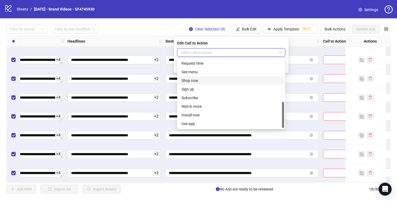
click at [203, 80] on div "Shop now" at bounding box center [231, 81] width 99 height 6
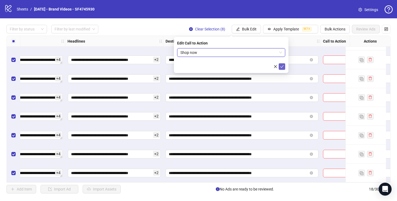
click at [282, 67] on icon "check" at bounding box center [282, 67] width 4 height 4
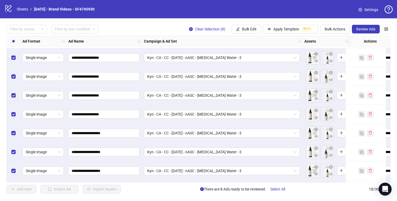
scroll to position [206, 0]
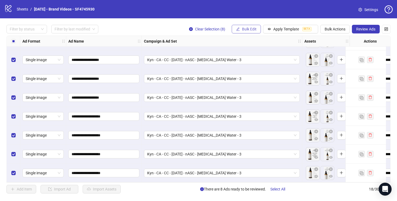
click at [246, 29] on span "Bulk Edit" at bounding box center [249, 29] width 15 height 4
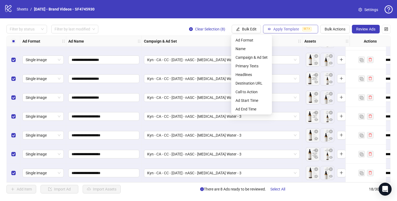
click at [285, 31] on span "Apply Template" at bounding box center [286, 29] width 26 height 4
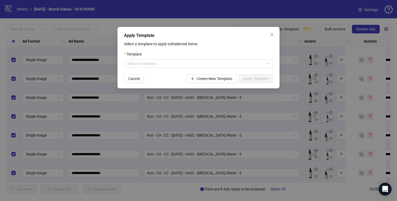
click at [232, 21] on div "Apply Template Select a template to apply to 8 selected items: Template Select …" at bounding box center [198, 100] width 397 height 201
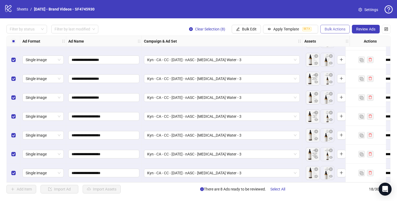
click at [340, 31] on span "Bulk Actions" at bounding box center [335, 29] width 21 height 4
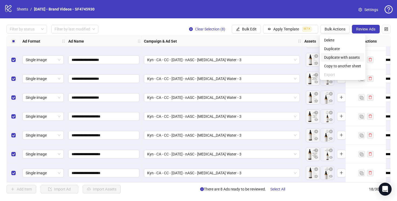
click at [339, 58] on span "Duplicate with assets" at bounding box center [342, 58] width 37 height 6
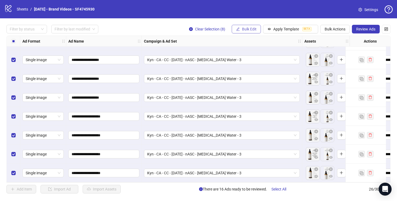
click at [247, 30] on span "Bulk Edit" at bounding box center [249, 29] width 15 height 4
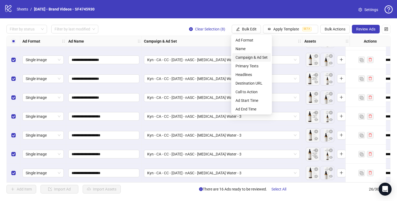
click at [252, 57] on span "Campaign & Ad Set" at bounding box center [252, 58] width 32 height 6
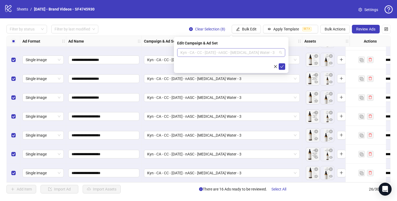
click at [253, 51] on span "Kyn - CA - CC - [DATE] - nASC - [MEDICAL_DATA] Water - 3" at bounding box center [231, 53] width 102 height 8
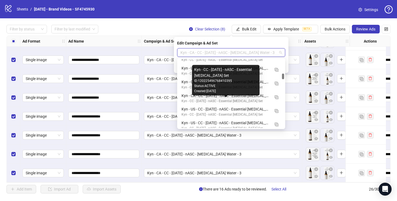
scroll to position [166, 0]
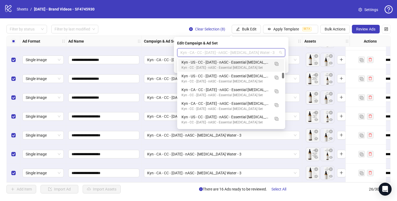
click at [233, 53] on span "Kyn - CA - CC - [DATE] - nASC - [MEDICAL_DATA] Water - 3" at bounding box center [231, 53] width 102 height 8
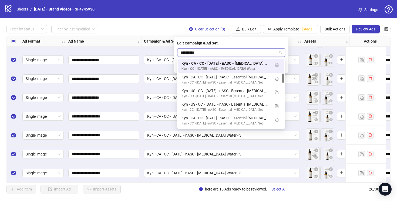
scroll to position [67, 0]
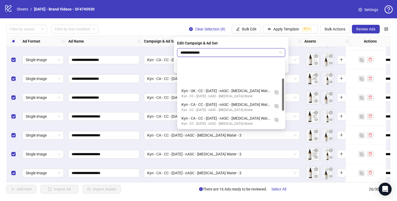
type input "**********"
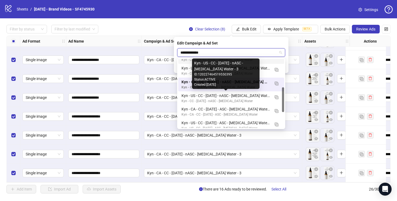
scroll to position [78, 0]
click at [259, 96] on div "Kyn - US - CC - [DATE] - nASC - [MEDICAL_DATA] Water - 3" at bounding box center [226, 95] width 89 height 6
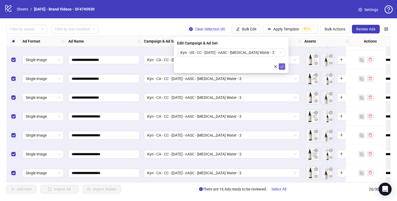
click at [281, 66] on icon "check" at bounding box center [282, 67] width 4 height 4
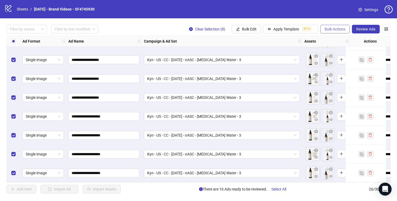
click at [330, 26] on button "Bulk Actions" at bounding box center [334, 29] width 29 height 9
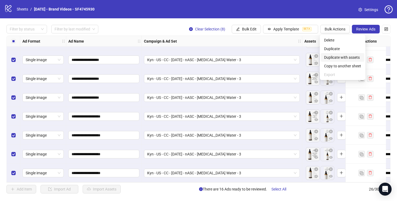
click at [336, 58] on span "Duplicate with assets" at bounding box center [342, 58] width 37 height 6
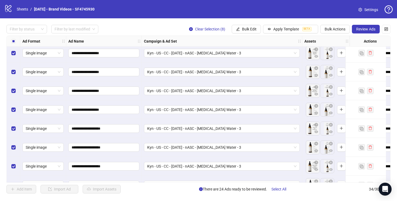
scroll to position [509, 0]
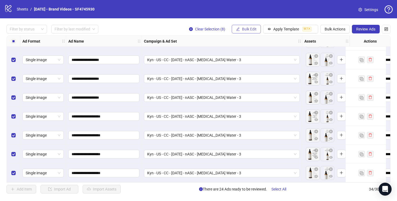
click at [252, 30] on span "Bulk Edit" at bounding box center [249, 29] width 15 height 4
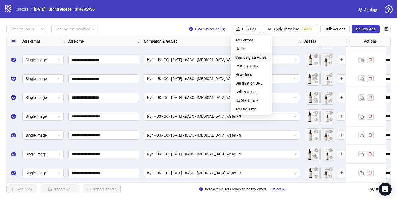
click at [253, 58] on span "Campaign & Ad Set" at bounding box center [252, 58] width 32 height 6
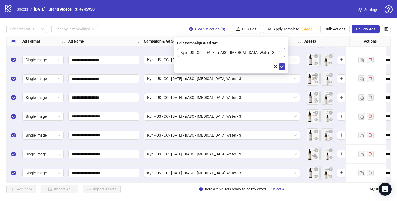
click at [276, 52] on span "Kyn - US - CC - [DATE] - nASC - [MEDICAL_DATA] Water - 3" at bounding box center [231, 53] width 102 height 8
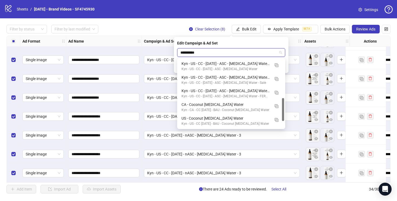
scroll to position [110, 0]
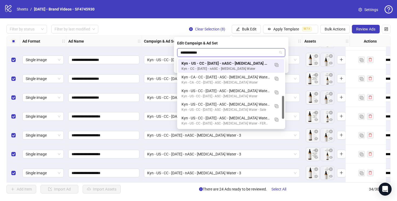
type input "**********"
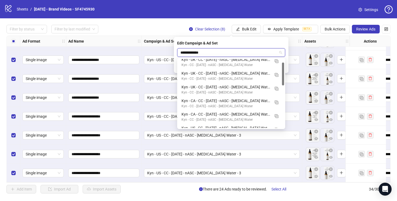
scroll to position [0, 0]
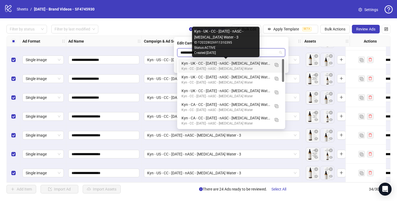
click at [259, 63] on div "Kyn - UK - CC - [DATE] - nASC - [MEDICAL_DATA] Water - 3" at bounding box center [226, 64] width 89 height 6
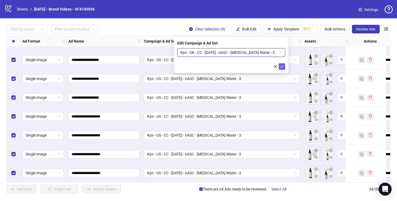
click at [281, 66] on icon "check" at bounding box center [282, 67] width 4 height 4
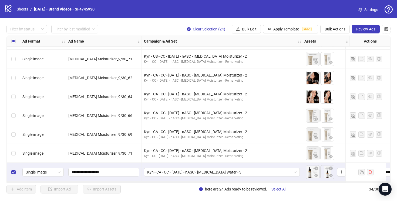
scroll to position [177, 0]
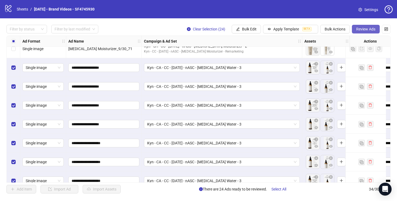
click at [368, 30] on span "Review Ads" at bounding box center [365, 29] width 19 height 4
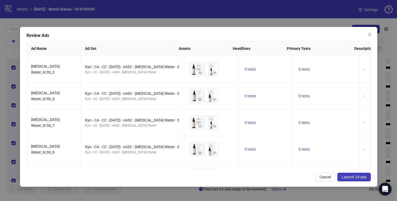
click at [353, 176] on span "Launch 24 ads" at bounding box center [354, 177] width 25 height 4
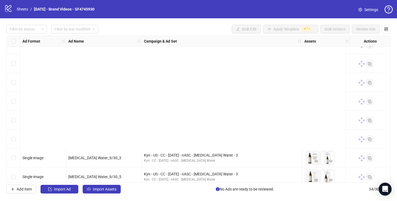
scroll to position [509, 0]
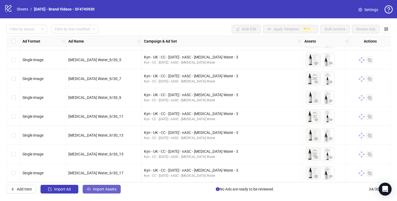
click at [103, 192] on button "Import Assets" at bounding box center [102, 189] width 38 height 9
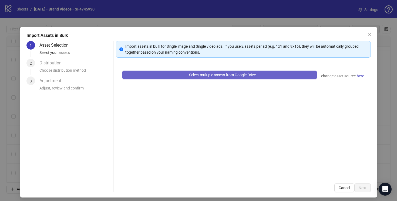
click at [193, 75] on span "Select multiple assets from Google Drive" at bounding box center [222, 75] width 67 height 4
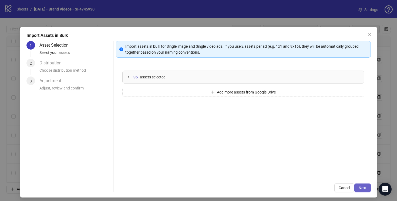
click at [365, 189] on span "Next" at bounding box center [363, 188] width 8 height 4
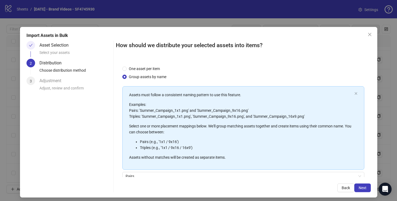
click at [365, 189] on span "Next" at bounding box center [363, 188] width 8 height 4
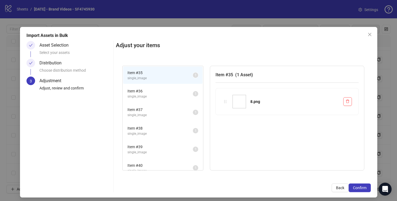
click at [153, 113] on span "Item # 37" at bounding box center [159, 110] width 65 height 6
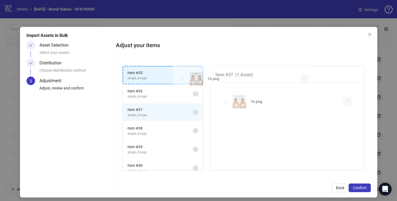
drag, startPoint x: 226, startPoint y: 100, endPoint x: 182, endPoint y: 77, distance: 49.3
click at [182, 77] on div "Item # 35 single_image 1 Item # 36 single_image 1 Item # 37 single_image 1 Item…" at bounding box center [243, 118] width 255 height 118
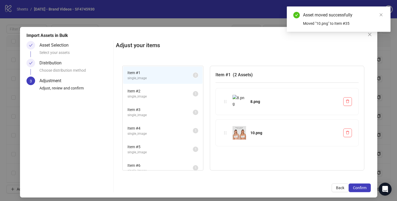
click at [182, 95] on span "single_image" at bounding box center [159, 96] width 65 height 5
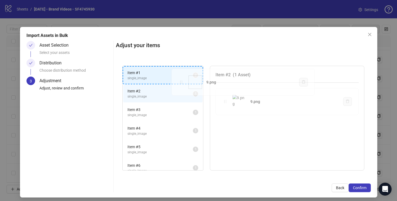
drag, startPoint x: 226, startPoint y: 103, endPoint x: 183, endPoint y: 83, distance: 47.9
click at [183, 83] on div "Item # 1 single_image 2 Item # 2 single_image 1 Item # 3 single_image 1 Item # …" at bounding box center [243, 118] width 255 height 118
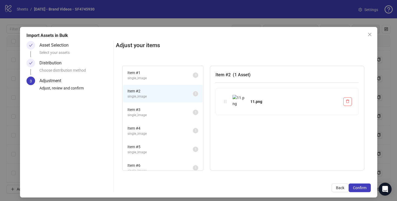
click at [179, 106] on li "Item # 3 single_image 1" at bounding box center [162, 113] width 79 height 18
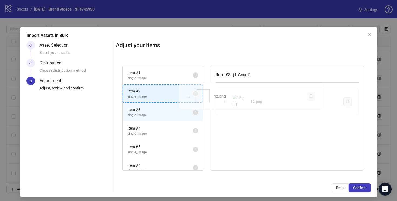
drag, startPoint x: 225, startPoint y: 101, endPoint x: 189, endPoint y: 96, distance: 37.2
click at [188, 96] on div "Item # 1 single_image 3 Item # 2 single_image 1 Item # 3 single_image 1 Item # …" at bounding box center [243, 118] width 255 height 118
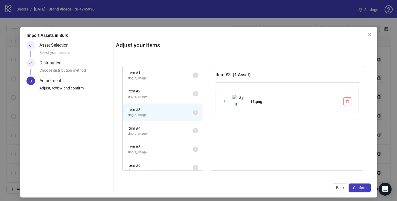
click at [176, 130] on span "Item # 4" at bounding box center [159, 129] width 65 height 6
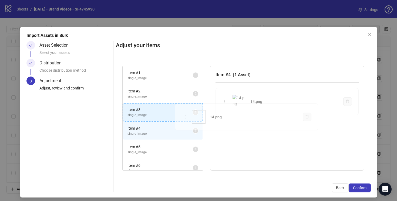
drag, startPoint x: 226, startPoint y: 103, endPoint x: 186, endPoint y: 118, distance: 42.7
click at [186, 118] on div "Item # 1 single_image 3 Item # 2 single_image 2 Item # 3 single_image 1 Item # …" at bounding box center [243, 118] width 255 height 118
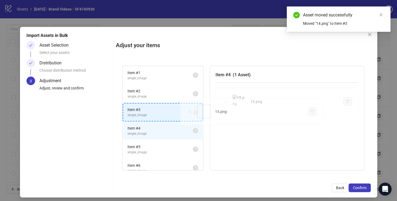
drag, startPoint x: 226, startPoint y: 102, endPoint x: 191, endPoint y: 112, distance: 36.4
click at [190, 112] on div "Item # 1 single_image 3 Item # 2 single_image 2 Item # 3 single_image 2 Item # …" at bounding box center [243, 118] width 255 height 118
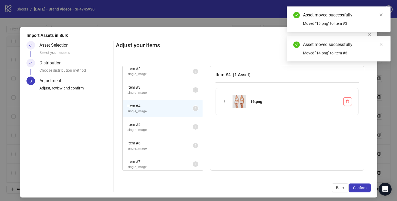
scroll to position [26, 0]
click at [187, 120] on span "Item # 5" at bounding box center [159, 122] width 65 height 6
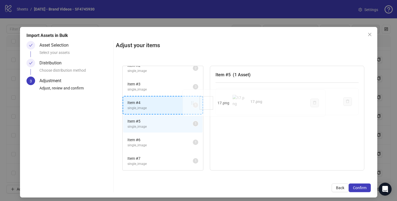
drag, startPoint x: 225, startPoint y: 102, endPoint x: 192, endPoint y: 103, distance: 33.0
click at [192, 103] on div "Item # 1 single_image 3 Item # 2 single_image 2 Item # 3 single_image 3 Item # …" at bounding box center [243, 118] width 255 height 118
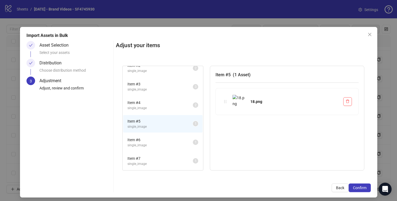
click at [180, 142] on span "Item # 6" at bounding box center [159, 140] width 65 height 6
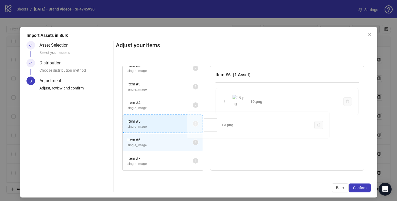
drag, startPoint x: 225, startPoint y: 101, endPoint x: 194, endPoint y: 125, distance: 39.1
click at [194, 125] on div "Item # 1 single_image 3 Item # 2 single_image 2 Item # 3 single_image 3 Item # …" at bounding box center [243, 118] width 255 height 118
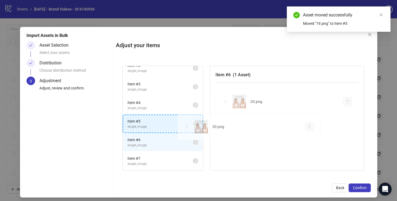
drag, startPoint x: 227, startPoint y: 102, endPoint x: 190, endPoint y: 127, distance: 44.6
click at [189, 127] on div "Item # 1 single_image 3 Item # 2 single_image 2 Item # 3 single_image 3 Item # …" at bounding box center [243, 118] width 255 height 118
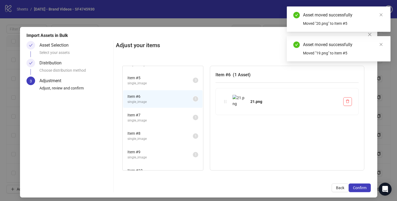
scroll to position [69, 0]
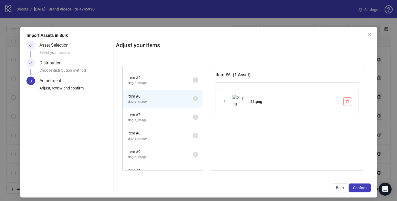
click at [188, 116] on span "Item # 7" at bounding box center [159, 115] width 65 height 6
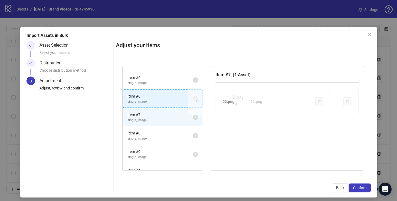
drag, startPoint x: 226, startPoint y: 101, endPoint x: 222, endPoint y: 101, distance: 4.1
click at [198, 101] on div "Item # 1 single_image 3 Item # 2 single_image 2 Item # 3 single_image 3 Item # …" at bounding box center [243, 118] width 255 height 118
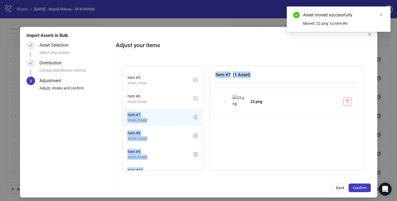
drag, startPoint x: 226, startPoint y: 105, endPoint x: 199, endPoint y: 105, distance: 27.0
click at [199, 105] on div "Item # 1 single_image 3 Item # 2 single_image 2 Item # 3 single_image 3 Item # …" at bounding box center [243, 118] width 242 height 105
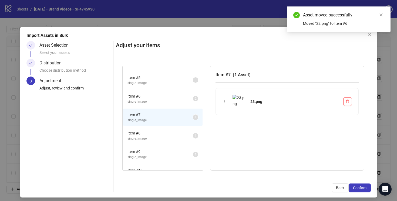
click at [222, 130] on div "Item # 7 ( 1 Asset ) 23.png" at bounding box center [287, 118] width 154 height 105
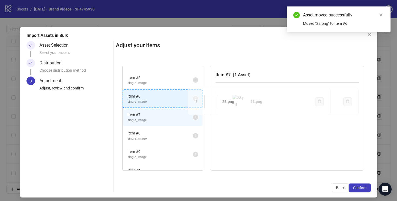
drag, startPoint x: 224, startPoint y: 102, endPoint x: 195, endPoint y: 102, distance: 28.9
click at [195, 102] on div "Item # 1 single_image 3 Item # 2 single_image 2 Item # 3 single_image 3 Item # …" at bounding box center [243, 118] width 255 height 118
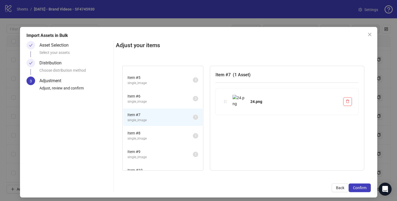
click at [181, 137] on span "single_image" at bounding box center [159, 138] width 65 height 5
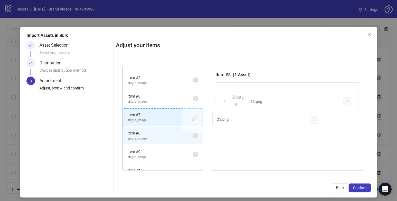
drag, startPoint x: 226, startPoint y: 101, endPoint x: 192, endPoint y: 119, distance: 37.7
click at [192, 119] on div "Item # 1 single_image 3 Item # 2 single_image 2 Item # 3 single_image 3 Item # …" at bounding box center [243, 118] width 255 height 118
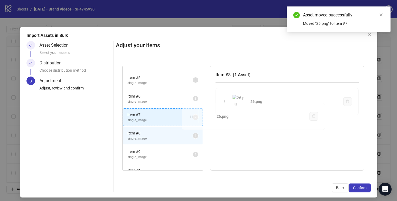
drag, startPoint x: 223, startPoint y: 102, endPoint x: 192, endPoint y: 117, distance: 34.3
click at [192, 117] on div "Item # 1 single_image 3 Item # 2 single_image 2 Item # 3 single_image 3 Item # …" at bounding box center [243, 118] width 255 height 118
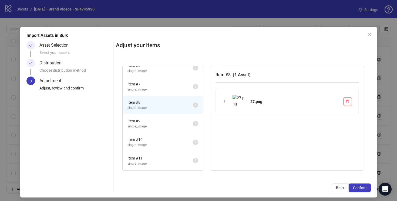
scroll to position [101, 0]
click at [181, 122] on span "Item # 9" at bounding box center [159, 120] width 65 height 6
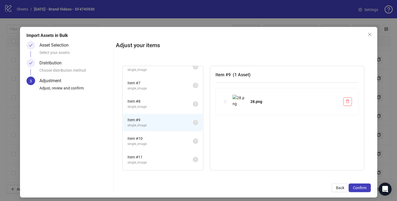
click at [181, 136] on span "Item # 10" at bounding box center [159, 139] width 65 height 6
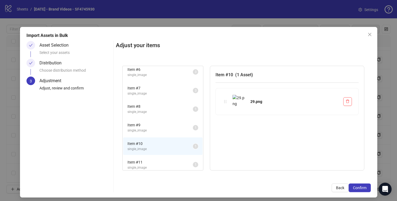
scroll to position [96, 0]
click at [176, 92] on span "single_image" at bounding box center [159, 94] width 65 height 5
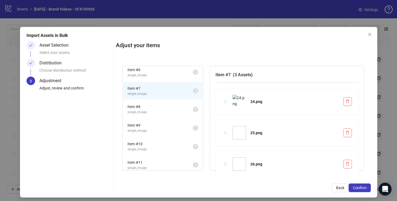
click at [234, 99] on img at bounding box center [240, 102] width 14 height 14
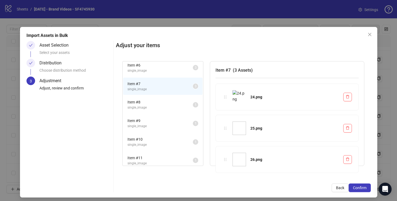
click at [177, 101] on span "Item # 8" at bounding box center [159, 102] width 65 height 6
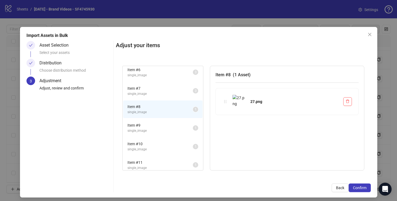
scroll to position [0, 0]
click at [176, 128] on span "Item # 9" at bounding box center [159, 126] width 65 height 6
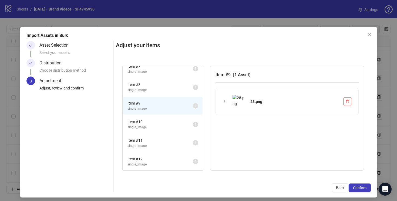
scroll to position [323, 0]
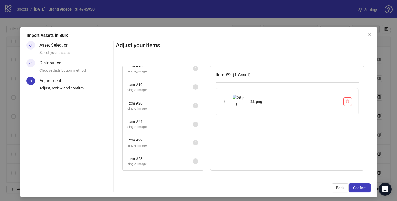
click at [164, 145] on span "single_image" at bounding box center [159, 145] width 65 height 5
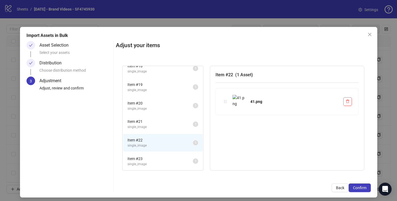
click at [169, 120] on span "Item # 21" at bounding box center [159, 122] width 65 height 6
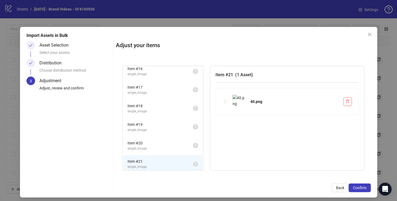
scroll to position [271, 0]
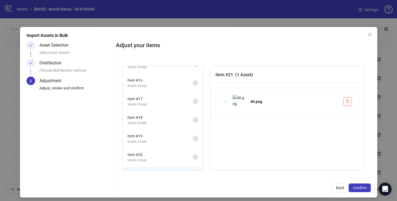
click at [174, 117] on span "Item # 18" at bounding box center [159, 118] width 65 height 6
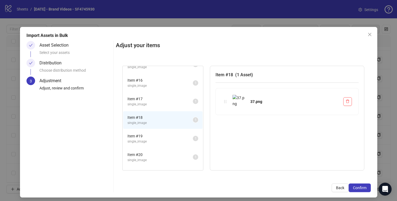
click at [180, 137] on span "Item # 19" at bounding box center [159, 136] width 65 height 6
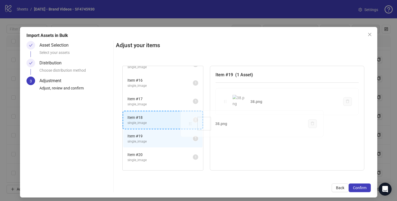
drag, startPoint x: 226, startPoint y: 100, endPoint x: 192, endPoint y: 123, distance: 41.3
click at [192, 123] on div "Item # 1 single_image 3 Item # 2 single_image 2 Item # 3 single_image 3 Item # …" at bounding box center [243, 118] width 255 height 118
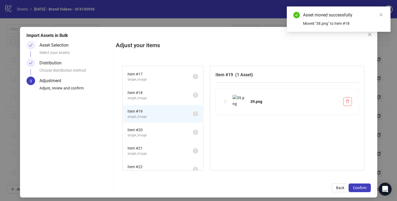
scroll to position [304, 0]
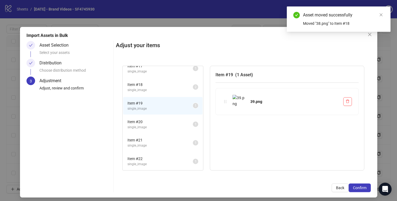
click at [182, 143] on span "single_image" at bounding box center [159, 145] width 65 height 5
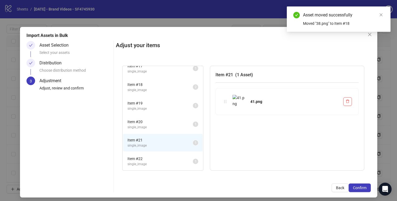
click at [182, 159] on span "Item # 22" at bounding box center [159, 159] width 65 height 6
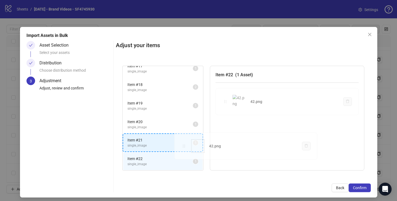
drag, startPoint x: 226, startPoint y: 102, endPoint x: 185, endPoint y: 146, distance: 60.8
click at [185, 146] on div "Item # 1 single_image 3 Item # 2 single_image 2 Item # 3 single_image 3 Item # …" at bounding box center [243, 118] width 255 height 118
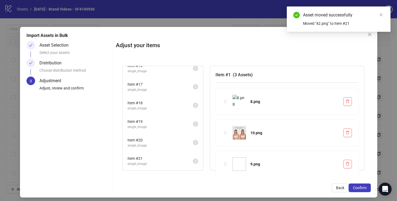
click at [183, 141] on span "Item # 20" at bounding box center [159, 140] width 65 height 6
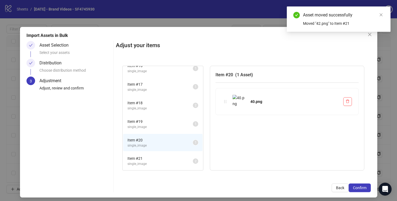
click at [183, 154] on li "Item # 21 single_image 2" at bounding box center [162, 162] width 79 height 18
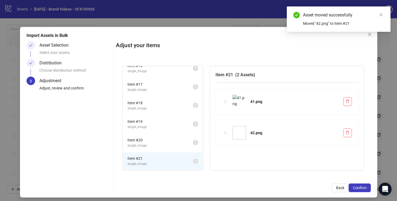
click at [182, 140] on span "Item # 20" at bounding box center [159, 140] width 65 height 6
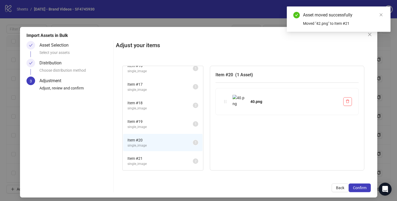
click at [182, 125] on span "single_image" at bounding box center [159, 127] width 65 height 5
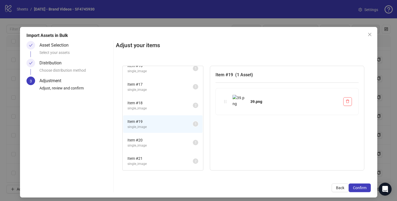
click at [185, 141] on span "Item # 20" at bounding box center [159, 140] width 65 height 6
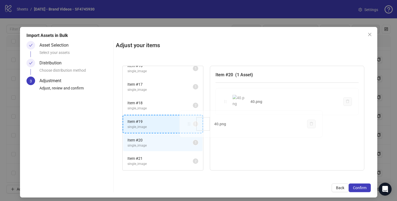
drag, startPoint x: 224, startPoint y: 101, endPoint x: 186, endPoint y: 126, distance: 45.3
click at [186, 126] on div "Item # 1 single_image 3 Item # 2 single_image 2 Item # 3 single_image 3 Item # …" at bounding box center [243, 118] width 255 height 118
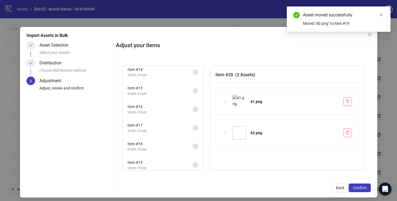
scroll to position [267, 0]
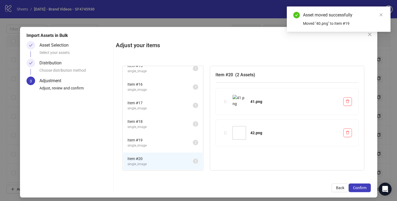
click at [180, 142] on span "Item # 19" at bounding box center [159, 140] width 65 height 6
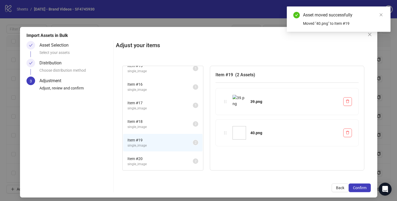
click at [178, 125] on span "single_image" at bounding box center [159, 127] width 65 height 5
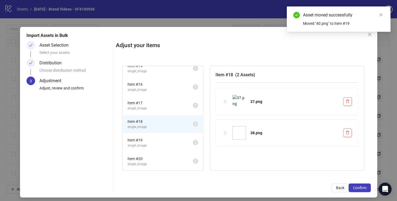
click at [179, 108] on span "single_image" at bounding box center [159, 108] width 65 height 5
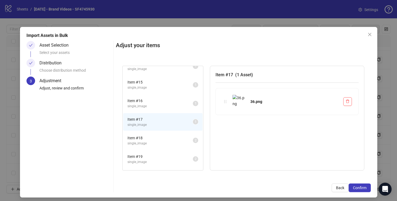
scroll to position [248, 0]
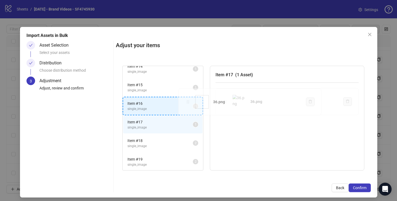
drag, startPoint x: 227, startPoint y: 101, endPoint x: 190, endPoint y: 102, distance: 37.0
click at [189, 102] on div "Item # 1 single_image 3 Item # 2 single_image 2 Item # 3 single_image 3 Item # …" at bounding box center [243, 118] width 255 height 118
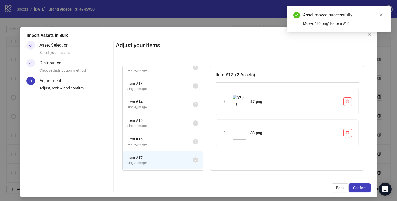
scroll to position [212, 0]
click at [179, 124] on span "Item # 15" at bounding box center [159, 121] width 65 height 6
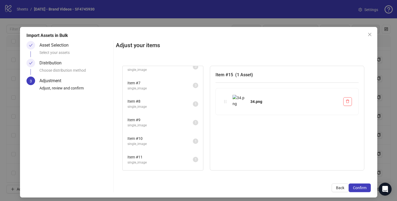
scroll to position [0, 0]
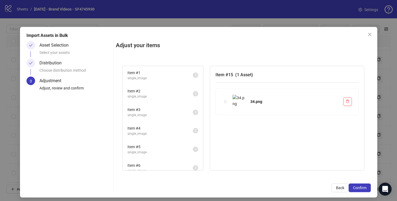
click at [177, 76] on span "single_image" at bounding box center [159, 78] width 65 height 5
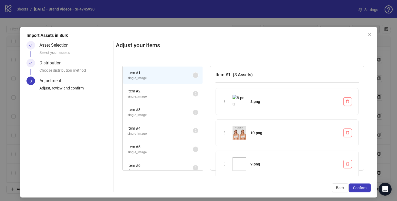
click at [239, 99] on img at bounding box center [240, 102] width 14 height 14
click at [177, 92] on span "Item # 2" at bounding box center [159, 91] width 65 height 6
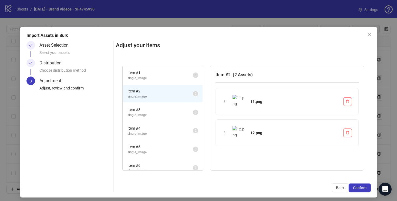
click at [176, 113] on span "single_image" at bounding box center [159, 115] width 65 height 5
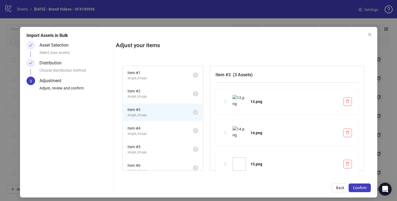
click at [176, 130] on span "Item # 4" at bounding box center [159, 129] width 65 height 6
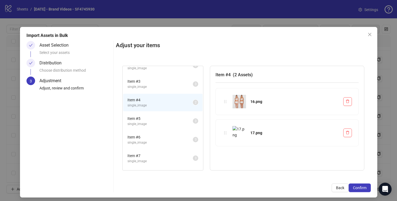
scroll to position [33, 0]
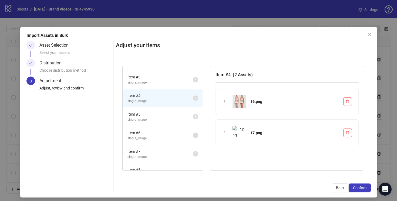
click at [180, 113] on span "Item # 5" at bounding box center [159, 115] width 65 height 6
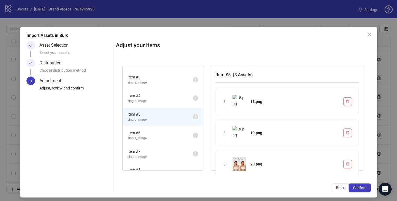
click at [181, 132] on span "Item # 6" at bounding box center [159, 133] width 65 height 6
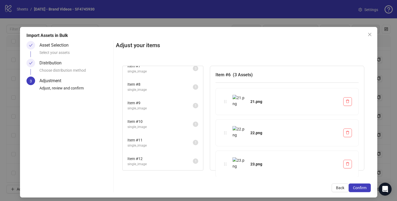
scroll to position [123, 0]
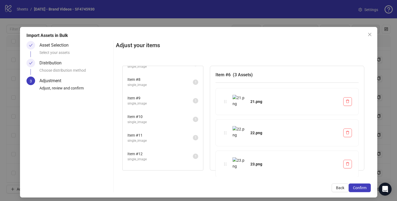
click at [182, 82] on span "Item # 8" at bounding box center [159, 80] width 65 height 6
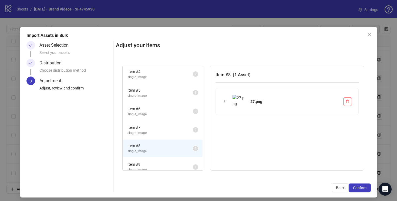
scroll to position [54, 0]
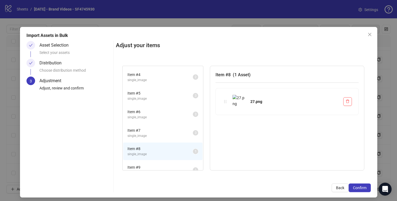
click at [175, 132] on span "Item # 7" at bounding box center [159, 131] width 65 height 6
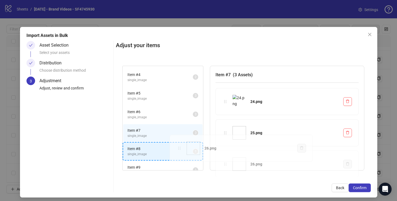
drag, startPoint x: 226, startPoint y: 165, endPoint x: 180, endPoint y: 150, distance: 48.3
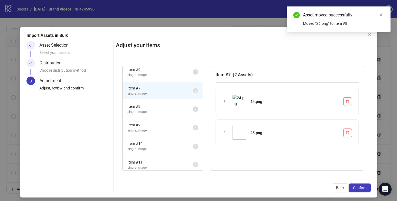
scroll to position [99, 0]
click at [176, 125] on span "Item # 9" at bounding box center [159, 123] width 65 height 6
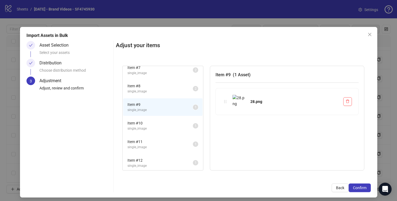
scroll to position [120, 0]
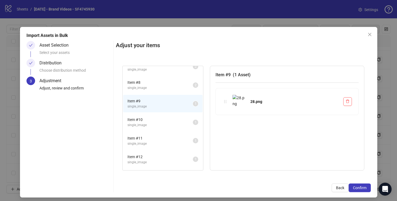
click at [169, 119] on span "Item # 10" at bounding box center [159, 120] width 65 height 6
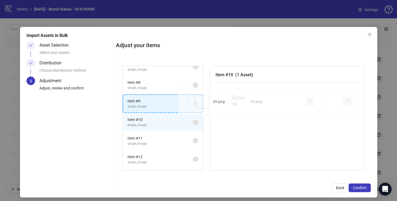
drag, startPoint x: 226, startPoint y: 101, endPoint x: 189, endPoint y: 101, distance: 37.5
click at [189, 101] on div "Item # 1 single_image 3 Item # 2 single_image 2 Item # 3 single_image 3 Item # …" at bounding box center [243, 118] width 255 height 118
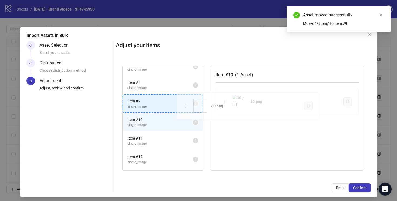
drag, startPoint x: 227, startPoint y: 101, endPoint x: 187, endPoint y: 106, distance: 40.0
click at [187, 106] on div "Item # 1 single_image 3 Item # 2 single_image 2 Item # 3 single_image 3 Item # …" at bounding box center [243, 118] width 255 height 118
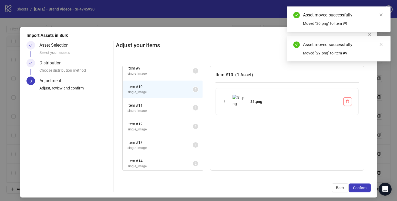
scroll to position [158, 0]
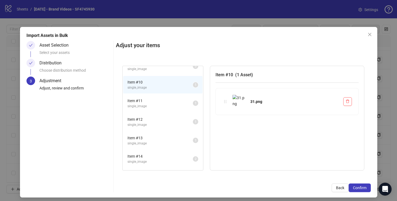
click at [170, 102] on span "Item # 11" at bounding box center [159, 101] width 65 height 6
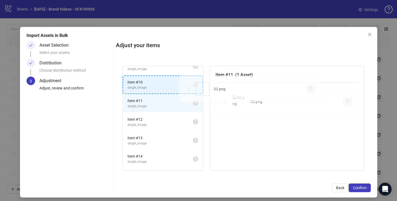
drag, startPoint x: 226, startPoint y: 101, endPoint x: 189, endPoint y: 88, distance: 38.9
click at [189, 88] on div "Item # 1 single_image 3 Item # 2 single_image 2 Item # 3 single_image 3 Item # …" at bounding box center [243, 118] width 255 height 118
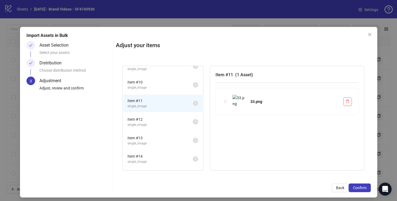
click at [180, 121] on span "Item # 12" at bounding box center [159, 120] width 65 height 6
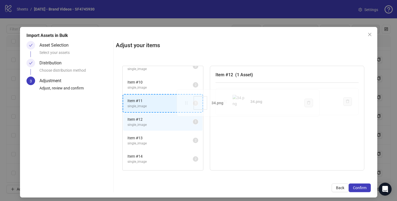
drag, startPoint x: 226, startPoint y: 101, endPoint x: 187, endPoint y: 102, distance: 38.4
click at [187, 102] on div "Item # 1 single_image 3 Item # 2 single_image 2 Item # 3 single_image 3 Item # …" at bounding box center [243, 118] width 255 height 118
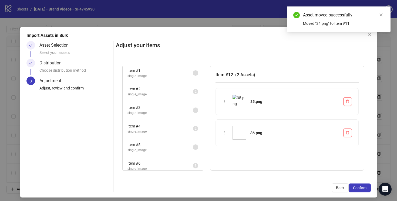
scroll to position [0, 0]
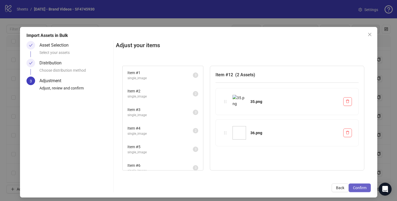
click at [361, 188] on span "Confirm" at bounding box center [360, 188] width 14 height 4
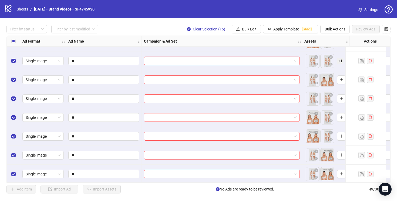
scroll to position [792, 0]
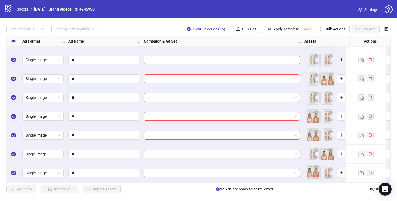
drag, startPoint x: 324, startPoint y: 174, endPoint x: 313, endPoint y: 174, distance: 10.8
click at [313, 174] on body "logo/logo-mobile Sheets / 09-30-25 - Brand Videos - SF4745930 Settings Filter b…" at bounding box center [198, 100] width 397 height 201
drag, startPoint x: 324, startPoint y: 153, endPoint x: 313, endPoint y: 153, distance: 11.3
click at [313, 153] on body "logo/logo-mobile Sheets / 09-30-25 - Brand Videos - SF4745930 Settings Filter b…" at bounding box center [198, 100] width 397 height 201
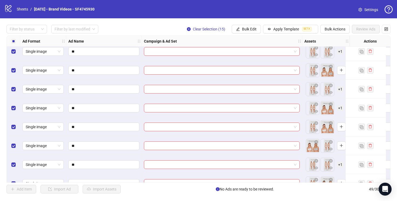
scroll to position [683, 0]
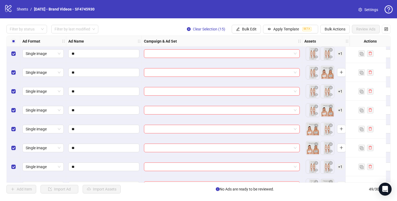
click at [315, 132] on body "logo/logo-mobile Sheets / 09-30-25 - Brand Videos - SF4745930 Settings Filter b…" at bounding box center [198, 100] width 397 height 201
click at [312, 114] on body "logo/logo-mobile Sheets / 09-30-25 - Brand Videos - SF4745930 Settings Filter b…" at bounding box center [198, 100] width 397 height 201
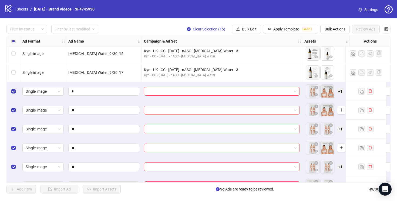
scroll to position [608, 0]
drag, startPoint x: 325, startPoint y: 95, endPoint x: 314, endPoint y: 95, distance: 11.1
click at [314, 95] on body "logo/logo-mobile Sheets / 09-30-25 - Brand Videos - SF4745930 Settings Filter b…" at bounding box center [198, 100] width 397 height 201
click at [314, 113] on body "logo/logo-mobile Sheets / 09-30-25 - Brand Videos - SF4745930 Settings Filter b…" at bounding box center [198, 100] width 397 height 201
click at [340, 128] on span "+ 1" at bounding box center [340, 129] width 6 height 6
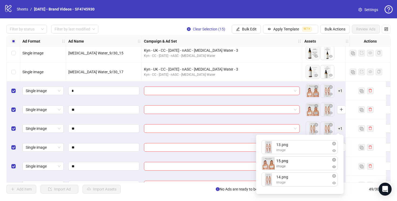
drag, startPoint x: 302, startPoint y: 182, endPoint x: 302, endPoint y: 162, distance: 20.5
click at [302, 162] on div "13.png image 14.png image 15.png image 15.png image To pick up a draggable item…" at bounding box center [299, 164] width 81 height 53
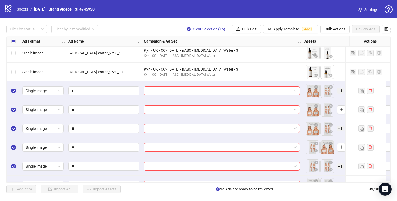
drag, startPoint x: 324, startPoint y: 132, endPoint x: 308, endPoint y: 133, distance: 16.2
click at [308, 133] on body "logo/logo-mobile Sheets / 09-30-25 - Brand Videos - SF4745930 Settings Filter b…" at bounding box center [198, 100] width 397 height 201
drag, startPoint x: 324, startPoint y: 150, endPoint x: 310, endPoint y: 150, distance: 13.5
click at [310, 150] on body "logo/logo-mobile Sheets / 09-30-25 - Brand Videos - SF4745930 Settings Filter b…" at bounding box center [198, 100] width 397 height 201
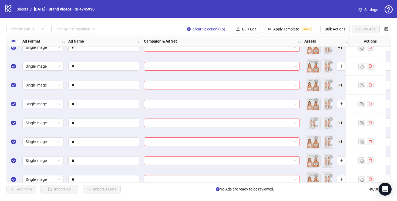
scroll to position [652, 0]
click at [340, 122] on span "+ 1" at bounding box center [340, 122] width 6 height 6
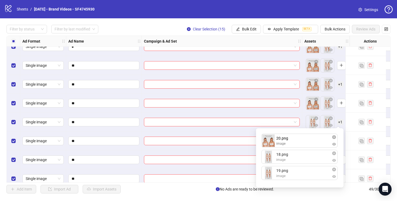
drag, startPoint x: 305, startPoint y: 172, endPoint x: 304, endPoint y: 142, distance: 30.6
click at [304, 142] on div "18.png image 19.png image 20.png image 20.png image To pick up a draggable item…" at bounding box center [299, 158] width 81 height 53
click at [303, 120] on div "To pick up a draggable item, press the space bar. While dragging, use the arrow…" at bounding box center [326, 122] width 48 height 19
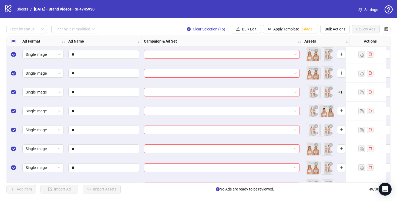
scroll to position [763, 0]
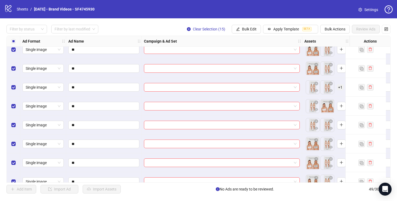
click at [340, 87] on span "+ 1" at bounding box center [340, 88] width 6 height 6
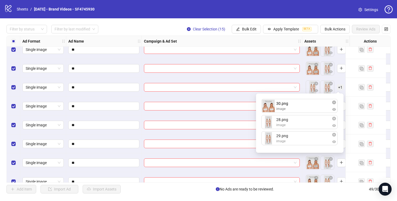
drag, startPoint x: 304, startPoint y: 139, endPoint x: 303, endPoint y: 108, distance: 31.9
click at [303, 108] on div "28.png image 29.png image 30.png image 30.png image To pick up a draggable item…" at bounding box center [299, 123] width 81 height 53
click at [300, 88] on div at bounding box center [222, 87] width 160 height 19
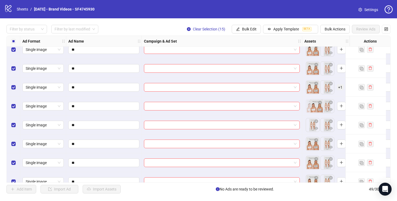
click at [313, 106] on body "logo/logo-mobile Sheets / 09-30-25 - Brand Videos - SF4745930 Settings Filter b…" at bounding box center [198, 100] width 397 height 201
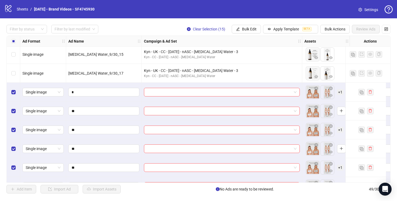
scroll to position [602, 0]
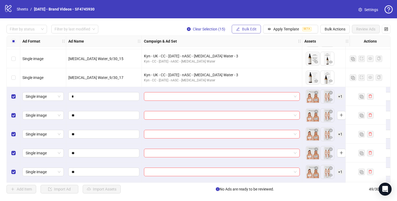
click at [248, 29] on span "Bulk Edit" at bounding box center [249, 29] width 15 height 4
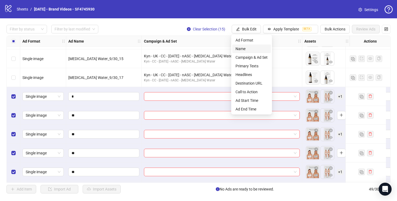
click at [246, 48] on span "Name" at bounding box center [252, 49] width 32 height 6
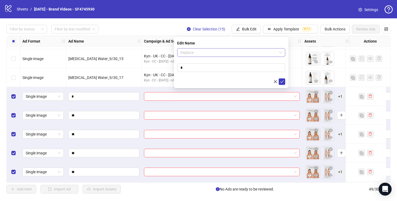
click at [207, 50] on span "Replace" at bounding box center [231, 53] width 102 height 8
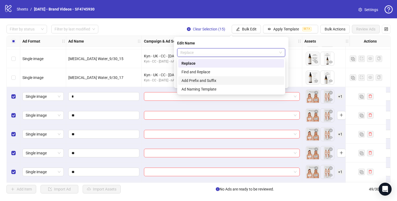
click at [205, 81] on div "Add Prefix and Suffix" at bounding box center [231, 81] width 99 height 6
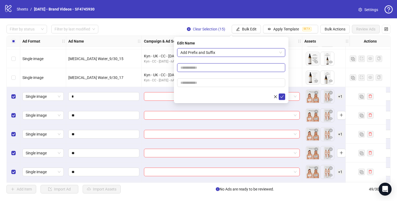
click at [192, 68] on input "text" at bounding box center [231, 67] width 108 height 9
type input "*"
type input "**********"
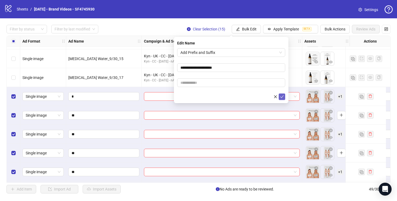
click at [281, 96] on icon "check" at bounding box center [282, 97] width 4 height 4
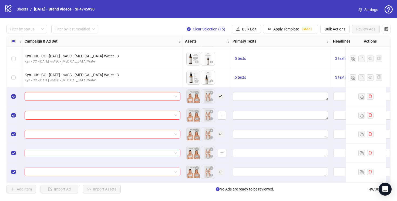
scroll to position [602, 128]
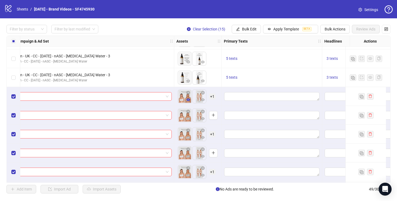
click at [187, 99] on icon "eye" at bounding box center [188, 100] width 4 height 3
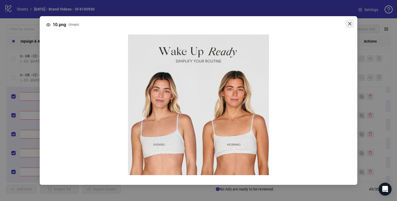
click at [349, 23] on icon "close" at bounding box center [349, 23] width 3 height 3
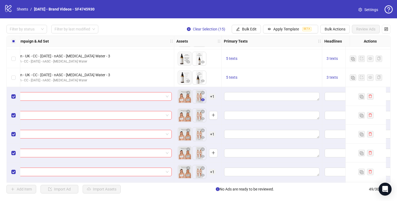
click at [202, 99] on icon "eye" at bounding box center [203, 100] width 4 height 3
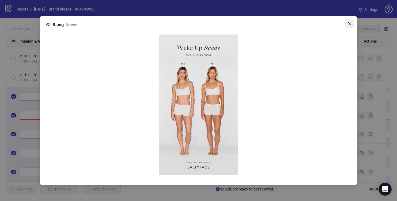
click at [350, 22] on icon "close" at bounding box center [350, 24] width 4 height 4
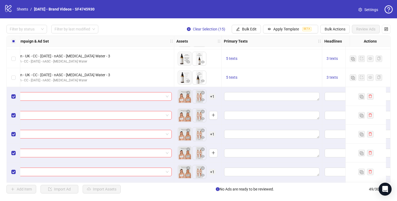
click at [210, 96] on span "+ 1" at bounding box center [212, 97] width 6 height 6
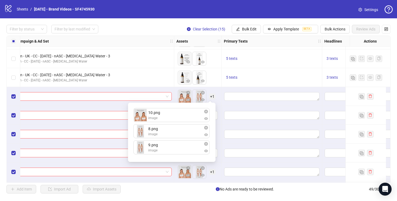
click at [173, 149] on div "10.png image 8.png image 9.png image To pick up a draggable item, press the spa…" at bounding box center [171, 132] width 81 height 53
click at [206, 150] on icon "eye" at bounding box center [206, 151] width 4 height 3
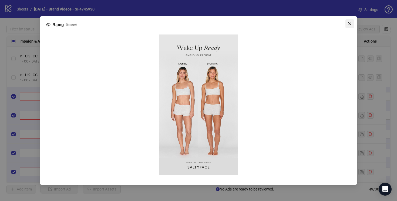
click at [349, 23] on icon "close" at bounding box center [349, 23] width 3 height 3
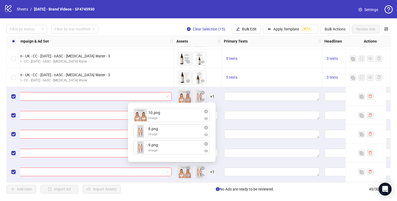
click at [223, 102] on div at bounding box center [272, 96] width 100 height 19
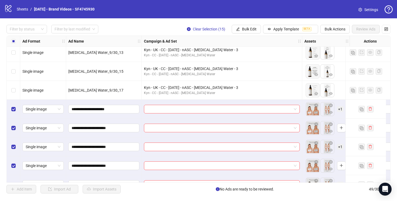
scroll to position [588, 0]
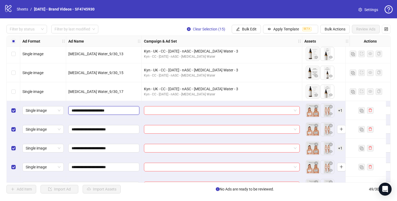
click at [115, 109] on input "**********" at bounding box center [103, 111] width 63 height 6
type input "**********"
click at [118, 130] on input "**********" at bounding box center [103, 130] width 63 height 6
type input "**********"
click at [119, 149] on input "**********" at bounding box center [103, 149] width 63 height 6
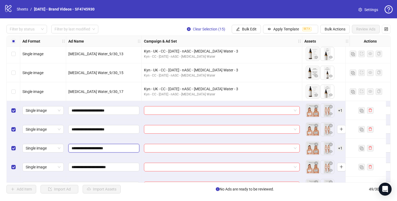
type input "**********"
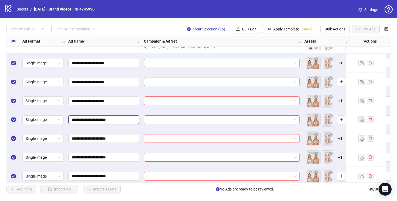
click at [118, 120] on input "**********" at bounding box center [103, 120] width 63 height 6
type input "**********"
click at [118, 137] on input "**********" at bounding box center [103, 139] width 63 height 6
type input "**********"
click at [118, 156] on input "**********" at bounding box center [103, 158] width 63 height 6
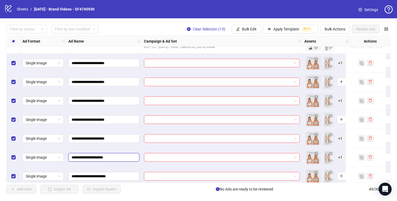
type input "**********"
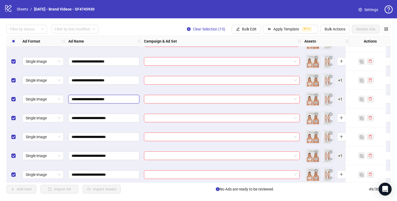
scroll to position [703, 0]
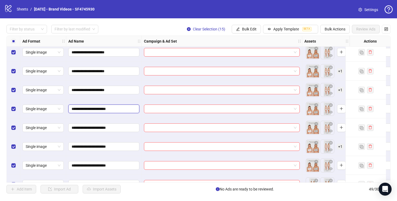
click at [119, 109] on input "**********" at bounding box center [103, 109] width 63 height 6
type input "**********"
click at [120, 127] on input "**********" at bounding box center [103, 128] width 63 height 6
type input "**********"
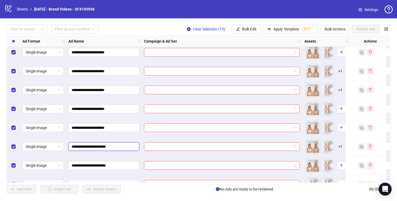
click at [118, 145] on input "**********" at bounding box center [103, 147] width 63 height 6
type input "**********"
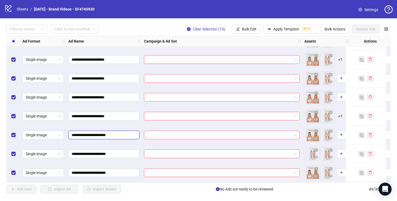
click at [120, 135] on input "**********" at bounding box center [103, 135] width 63 height 6
type input "**********"
click at [119, 154] on input "**********" at bounding box center [103, 154] width 63 height 6
type input "**********"
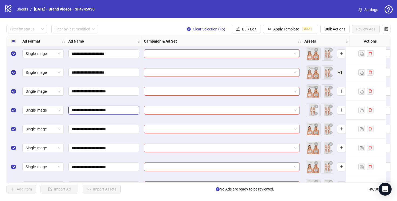
scroll to position [792, 0]
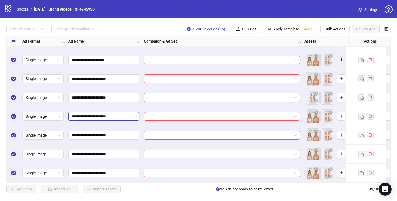
click at [117, 114] on input "**********" at bounding box center [103, 117] width 63 height 6
type input "**********"
click at [117, 133] on input "**********" at bounding box center [103, 136] width 63 height 6
type input "**********"
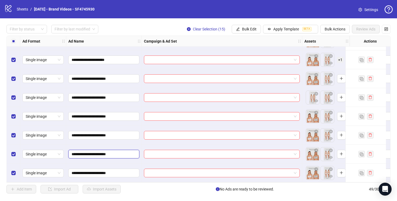
click at [116, 152] on input "**********" at bounding box center [103, 155] width 63 height 6
type input "**********"
click at [117, 170] on input "**********" at bounding box center [103, 173] width 63 height 6
type input "**********"
click at [138, 164] on div "**********" at bounding box center [104, 173] width 76 height 19
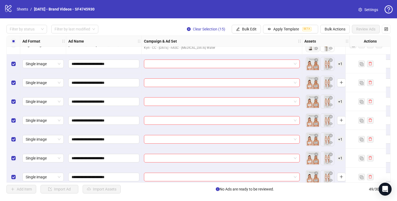
scroll to position [635, 127]
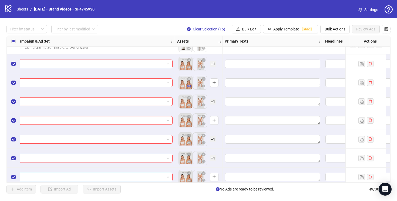
click at [189, 87] on icon "eye" at bounding box center [189, 86] width 4 height 4
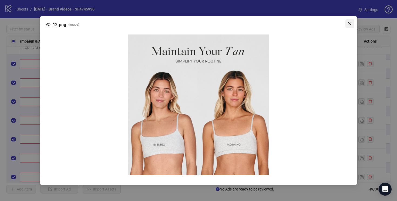
click at [350, 23] on icon "close" at bounding box center [350, 24] width 4 height 4
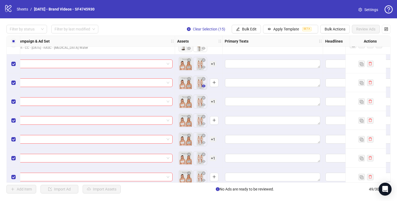
click at [204, 85] on icon "eye" at bounding box center [204, 86] width 4 height 4
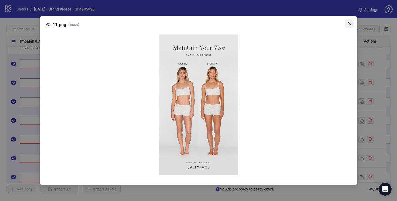
click at [350, 23] on icon "close" at bounding box center [350, 24] width 4 height 4
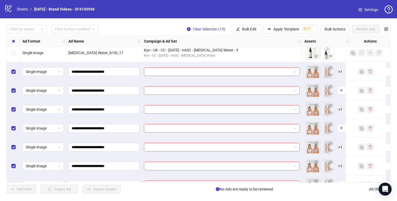
scroll to position [631, 0]
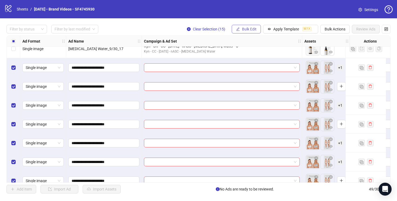
click at [248, 29] on span "Bulk Edit" at bounding box center [249, 29] width 15 height 4
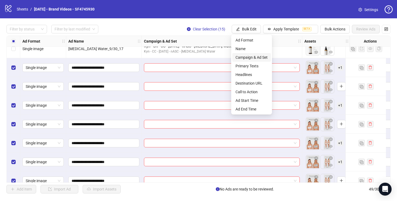
click at [250, 58] on span "Campaign & Ad Set" at bounding box center [252, 58] width 32 height 6
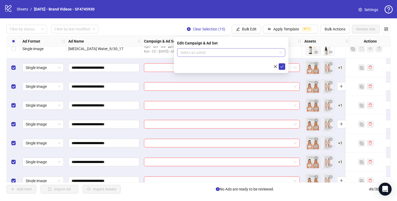
click at [239, 51] on input "search" at bounding box center [228, 53] width 97 height 8
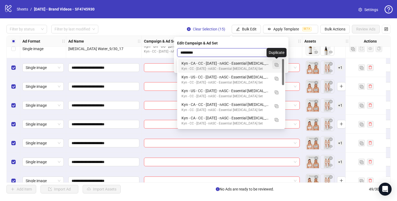
click at [277, 63] on img "button" at bounding box center [277, 65] width 4 height 4
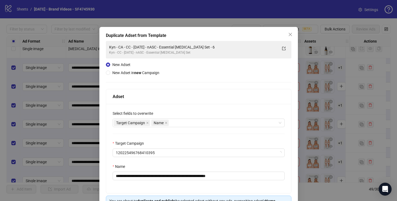
type input "*********"
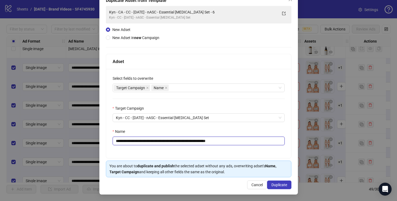
drag, startPoint x: 226, startPoint y: 142, endPoint x: 211, endPoint y: 142, distance: 15.1
click at [211, 142] on input "**********" at bounding box center [199, 141] width 172 height 9
type input "**********"
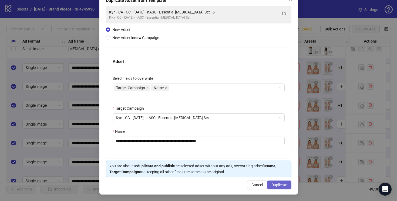
click at [276, 184] on span "Duplicate" at bounding box center [279, 185] width 16 height 4
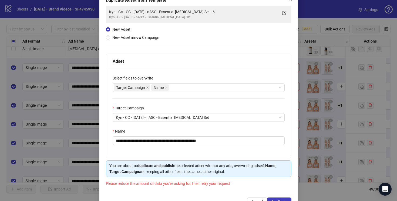
scroll to position [53, 0]
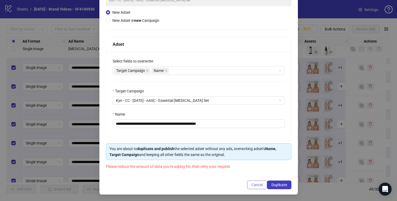
click at [255, 184] on span "Cancel" at bounding box center [256, 185] width 11 height 4
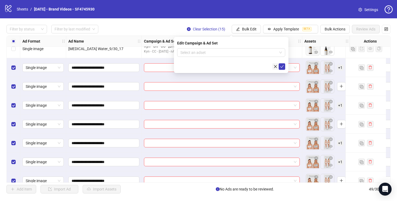
click at [277, 66] on icon "close" at bounding box center [276, 67] width 4 height 4
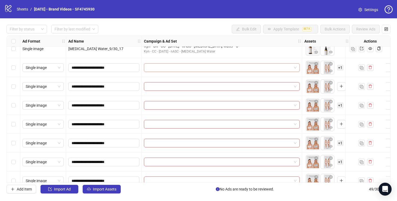
click at [175, 71] on input "search" at bounding box center [219, 68] width 145 height 8
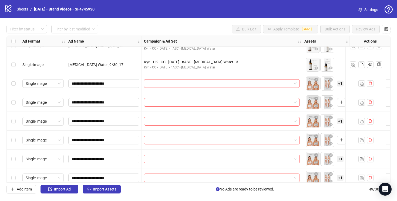
scroll to position [604, 0]
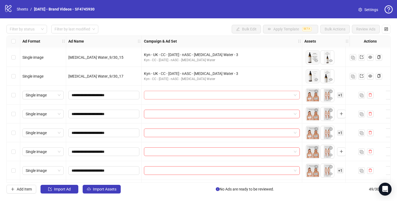
click at [244, 93] on input "search" at bounding box center [219, 95] width 145 height 8
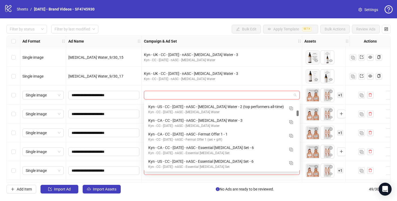
scroll to position [112, 0]
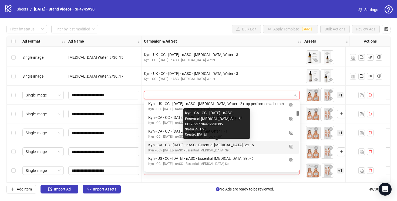
click at [275, 147] on div "Kyn - CA - CC - [DATE] - nASC - Essential [MEDICAL_DATA] Set - 6" at bounding box center [216, 145] width 136 height 6
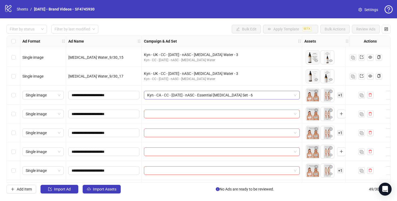
click at [264, 95] on span "Kyn - CA - CC - [DATE] - nASC - Essential [MEDICAL_DATA] Set - 6" at bounding box center [221, 95] width 149 height 8
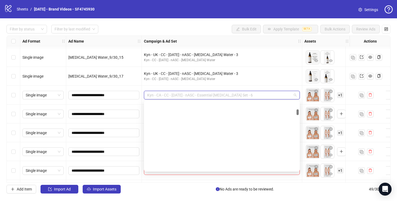
scroll to position [96, 0]
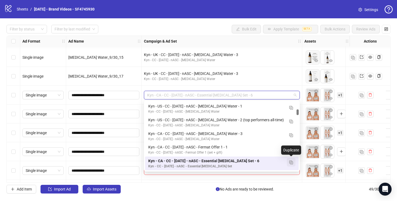
click at [291, 163] on img "button" at bounding box center [291, 163] width 4 height 4
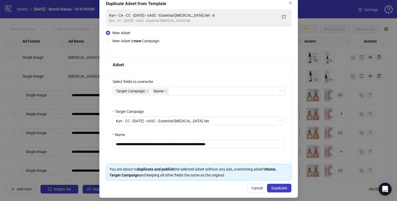
scroll to position [35, 0]
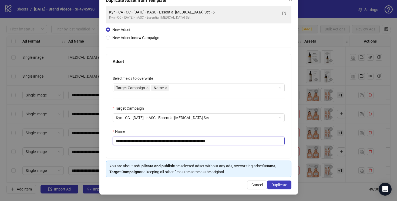
drag, startPoint x: 226, startPoint y: 141, endPoint x: 211, endPoint y: 142, distance: 15.2
click at [211, 142] on input "**********" at bounding box center [199, 141] width 172 height 9
type input "**********"
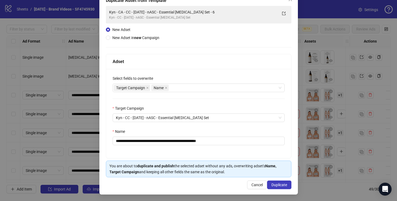
click at [233, 149] on div "**********" at bounding box center [198, 113] width 185 height 89
click at [274, 186] on span "Duplicate" at bounding box center [279, 185] width 16 height 4
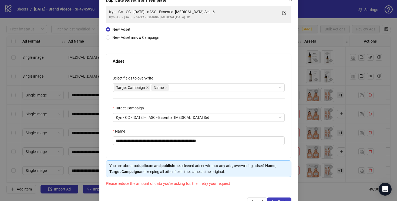
scroll to position [0, 0]
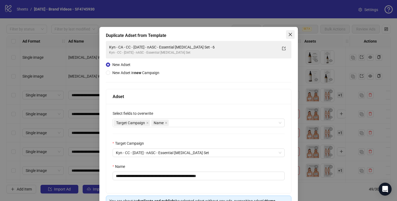
click at [290, 36] on icon "close" at bounding box center [290, 34] width 4 height 4
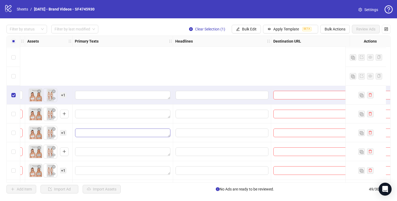
scroll to position [792, 277]
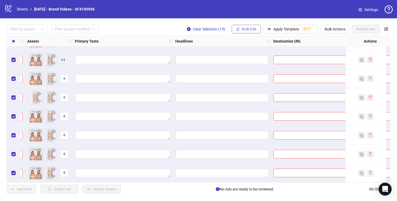
click at [243, 25] on button "Bulk Edit" at bounding box center [246, 29] width 29 height 9
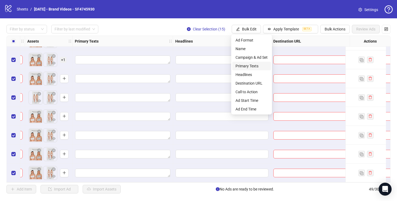
click at [247, 66] on span "Primary Texts" at bounding box center [252, 66] width 32 height 6
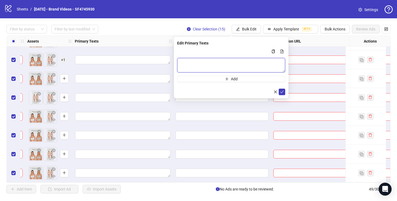
click at [187, 66] on textarea "Multi-text input container - paste or copy values" at bounding box center [231, 65] width 108 height 15
paste textarea "**********"
type textarea "**********"
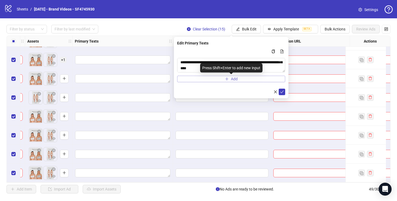
click at [226, 77] on icon "plus" at bounding box center [227, 79] width 4 height 4
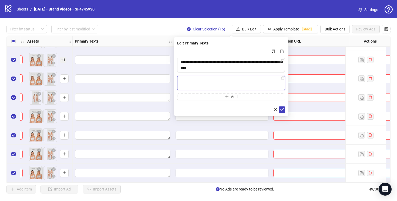
paste textarea "**********"
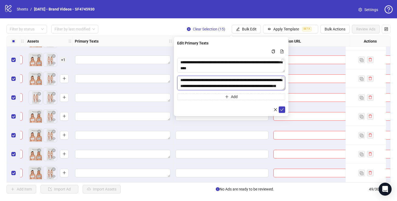
scroll to position [4, 0]
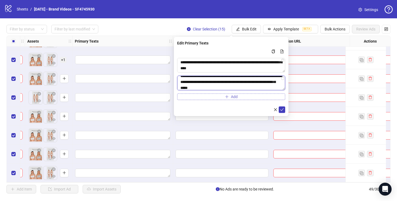
type textarea "**********"
click at [207, 97] on button "Add" at bounding box center [231, 97] width 108 height 6
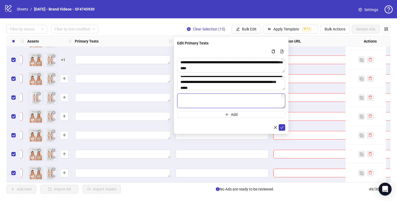
paste textarea "**********"
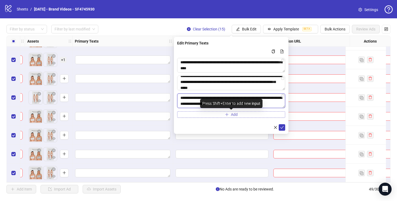
type textarea "**********"
click at [187, 116] on button "Add" at bounding box center [231, 115] width 108 height 6
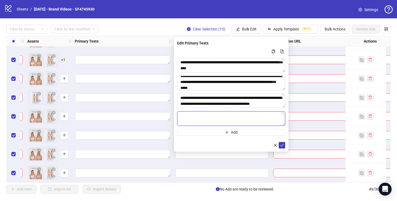
paste textarea "**********"
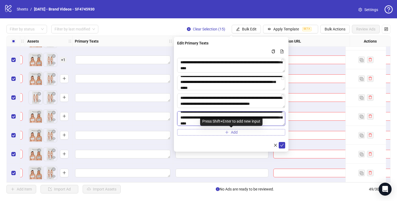
type textarea "**********"
click at [196, 135] on button "Add" at bounding box center [231, 132] width 108 height 6
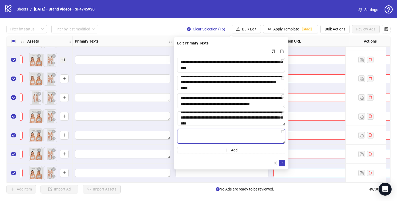
paste textarea "**********"
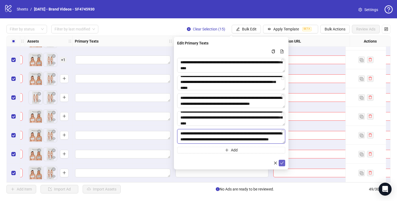
type textarea "**********"
click at [282, 163] on icon "check" at bounding box center [282, 164] width 4 height 4
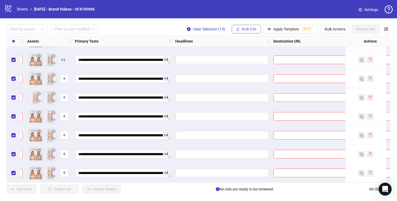
click at [248, 29] on span "Bulk Edit" at bounding box center [249, 29] width 15 height 4
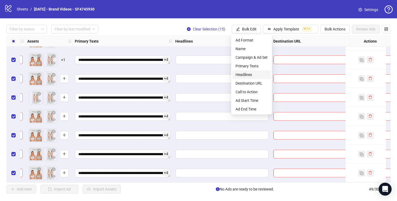
click at [249, 73] on span "Headlines" at bounding box center [252, 75] width 32 height 6
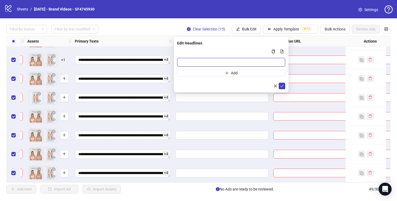
click at [192, 61] on input "Multi-input container - paste or copy values" at bounding box center [231, 62] width 108 height 9
paste input "**********"
type input "**********"
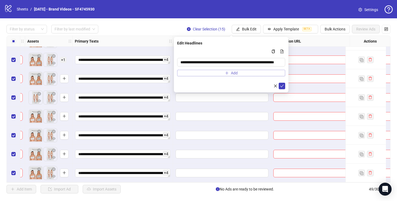
click at [199, 74] on button "Add" at bounding box center [231, 73] width 108 height 6
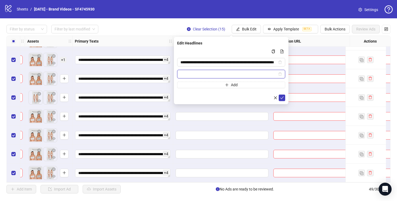
paste input "**********"
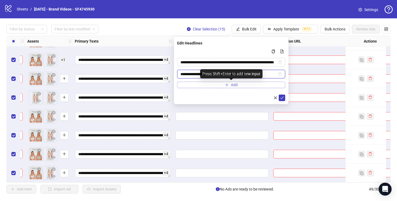
type input "**********"
click at [188, 84] on button "Add" at bounding box center [231, 85] width 108 height 6
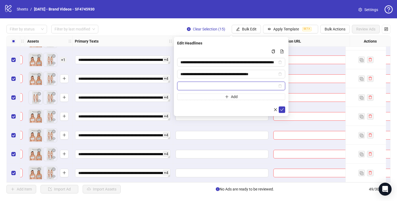
paste input "**********"
drag, startPoint x: 248, startPoint y: 86, endPoint x: 298, endPoint y: 86, distance: 50.0
click at [298, 86] on body "**********" at bounding box center [198, 100] width 397 height 201
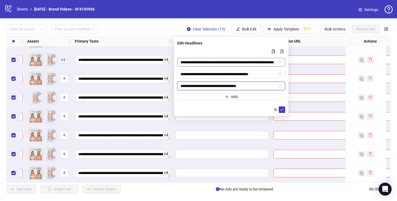
type input "**********"
drag, startPoint x: 211, startPoint y: 62, endPoint x: 311, endPoint y: 62, distance: 99.7
click at [311, 62] on body "**********" at bounding box center [198, 100] width 397 height 201
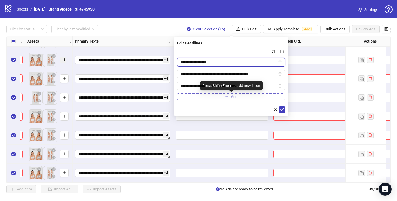
type input "**********"
click at [226, 95] on icon "plus" at bounding box center [227, 97] width 4 height 4
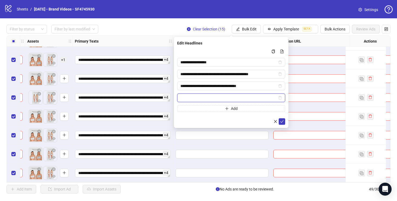
paste input "**********"
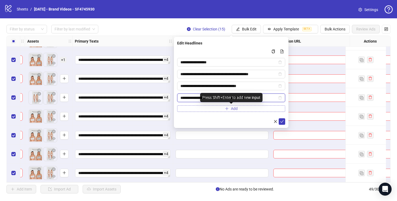
type input "**********"
click at [207, 109] on button "Add" at bounding box center [231, 109] width 108 height 6
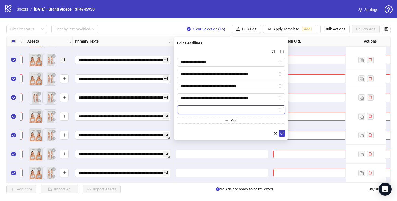
paste input "**********"
type input "**********"
click at [282, 133] on icon "check" at bounding box center [282, 134] width 4 height 4
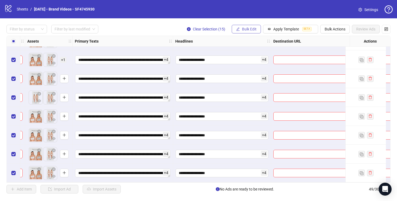
click at [242, 29] on span "Bulk Edit" at bounding box center [249, 29] width 15 height 4
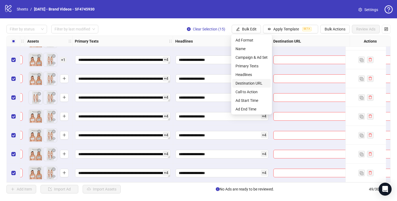
click at [248, 80] on span "Destination URL" at bounding box center [252, 83] width 32 height 6
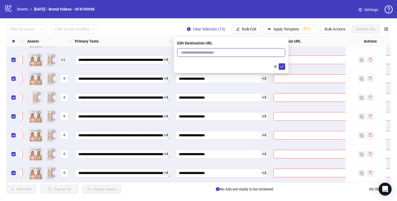
click at [214, 51] on input "text" at bounding box center [228, 53] width 97 height 6
paste input "**********"
type input "**********"
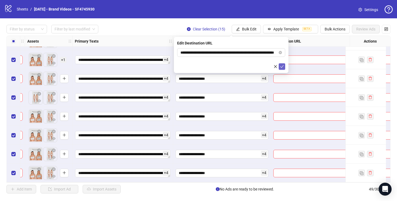
click at [280, 67] on icon "check" at bounding box center [282, 67] width 4 height 4
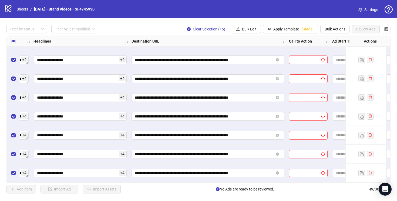
scroll to position [792, 512]
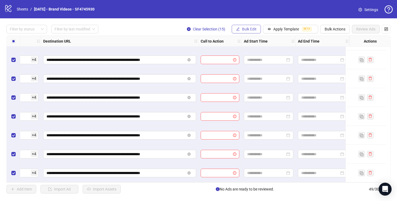
click at [243, 30] on span "Bulk Edit" at bounding box center [249, 29] width 15 height 4
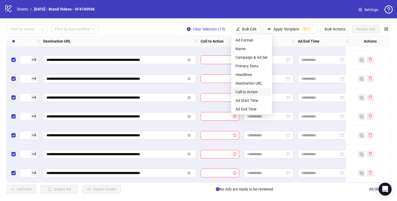
click at [250, 93] on span "Call to Action" at bounding box center [252, 92] width 32 height 6
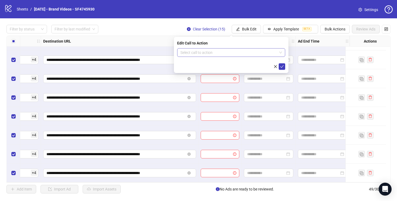
click at [240, 52] on input "search" at bounding box center [228, 53] width 97 height 8
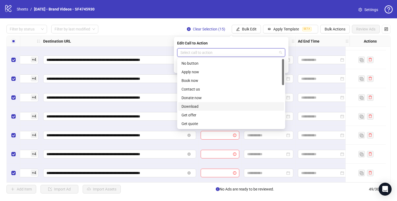
scroll to position [112, 0]
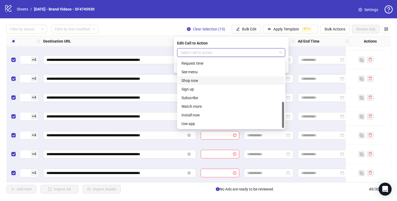
click at [209, 81] on div "Shop now" at bounding box center [231, 81] width 99 height 6
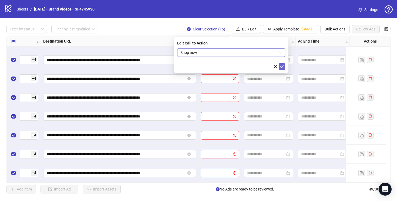
click at [281, 65] on icon "check" at bounding box center [282, 67] width 4 height 4
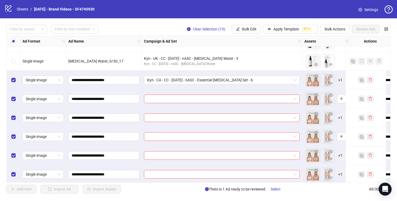
scroll to position [599, 0]
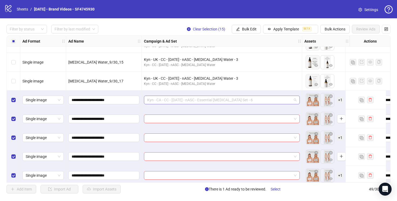
click at [255, 100] on span "Kyn - CA - CC - [DATE] - nASC - Essential [MEDICAL_DATA] Set - 6" at bounding box center [221, 100] width 149 height 8
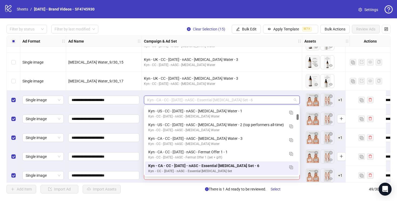
click at [279, 92] on div "Kyn - CA - CC - [DATE] - nASC - Essential [MEDICAL_DATA] Set - 6" at bounding box center [222, 100] width 160 height 19
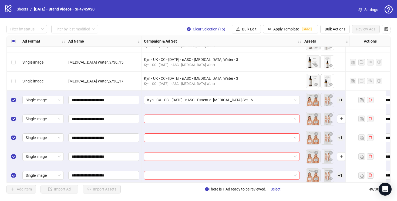
click at [301, 101] on div "Kyn - CA - CC - [DATE] - nASC - Essential [MEDICAL_DATA] Set - 6" at bounding box center [222, 100] width 160 height 19
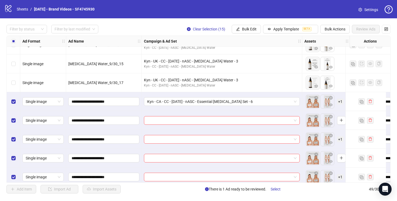
scroll to position [597, 0]
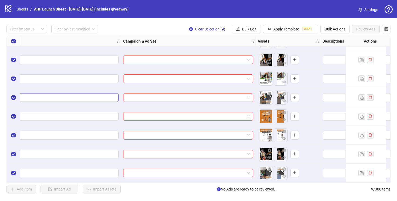
scroll to position [36, 165]
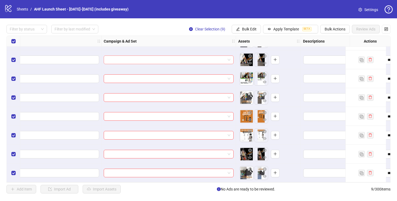
click at [149, 61] on input "search" at bounding box center [166, 60] width 119 height 8
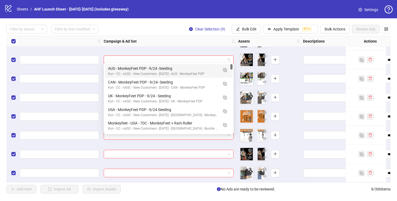
paste input "**********"
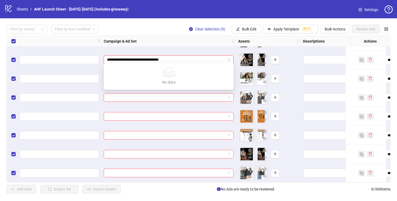
type input "**********"
click at [177, 48] on div at bounding box center [169, 41] width 135 height 19
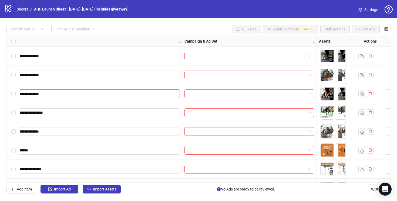
scroll to position [0, 92]
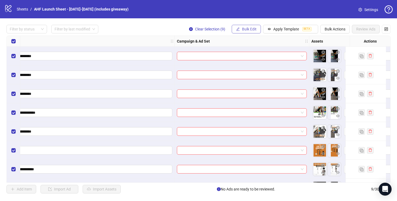
click at [238, 31] on span "button" at bounding box center [238, 29] width 4 height 4
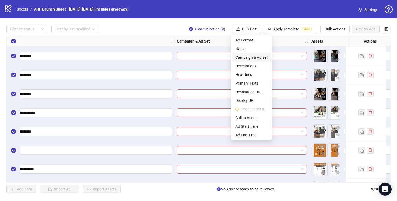
click at [244, 57] on span "Campaign & Ad Set" at bounding box center [252, 58] width 32 height 6
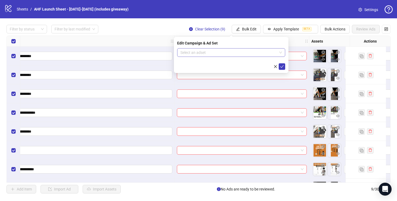
click at [220, 52] on input "search" at bounding box center [228, 53] width 97 height 8
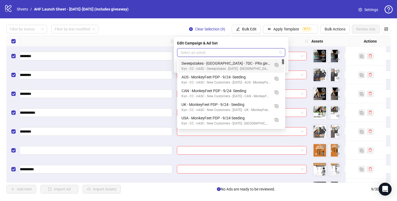
paste input "**********"
type input "**********"
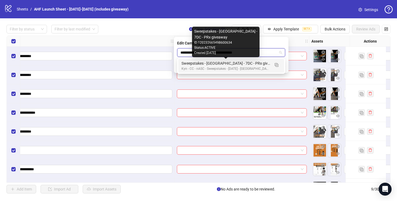
click at [232, 63] on div "Sweepstakes - [GEOGRAPHIC_DATA] - 7DC - PRx giveaway" at bounding box center [226, 64] width 89 height 6
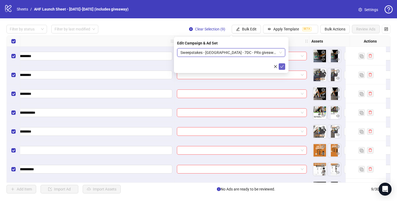
click at [282, 65] on icon "check" at bounding box center [282, 67] width 4 height 4
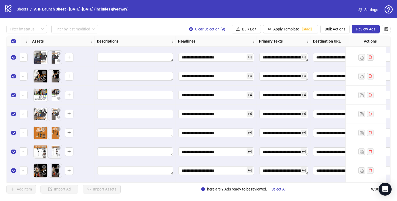
scroll to position [0, 371]
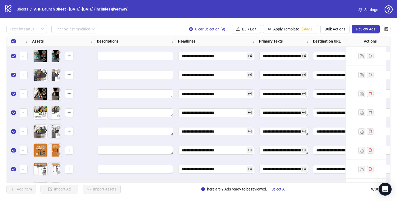
click at [248, 56] on span "+ 4" at bounding box center [250, 56] width 6 height 6
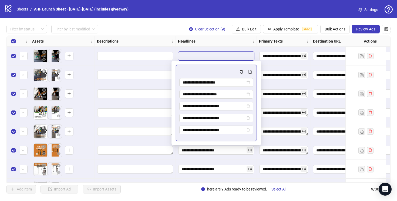
click at [146, 122] on div at bounding box center [135, 131] width 81 height 19
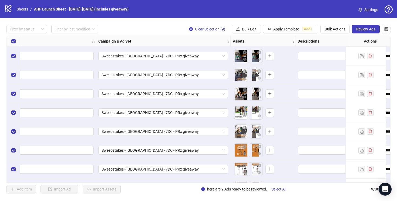
scroll to position [0, 0]
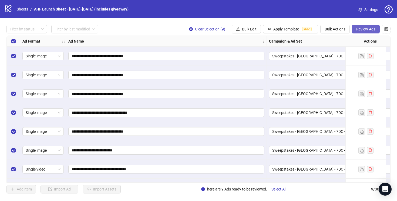
click at [366, 31] on span "Review Ads" at bounding box center [365, 29] width 19 height 4
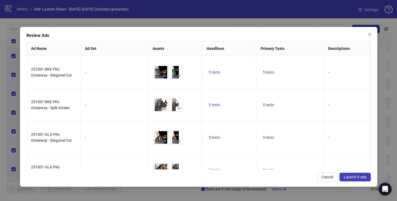
click at [350, 177] on span "Launch 9 ads" at bounding box center [355, 177] width 23 height 4
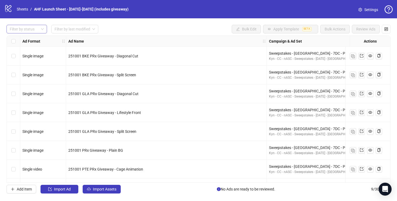
click at [32, 26] on div at bounding box center [24, 29] width 33 height 8
click at [31, 41] on div "Draft" at bounding box center [27, 40] width 32 height 6
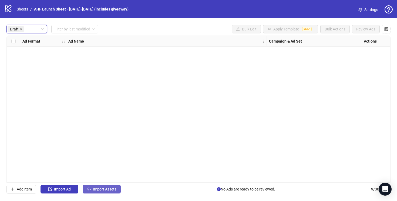
click at [101, 189] on span "Import Assets" at bounding box center [104, 189] width 23 height 4
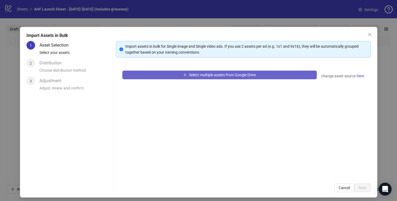
click at [199, 77] on span "Select multiple assets from Google Drive" at bounding box center [222, 75] width 67 height 4
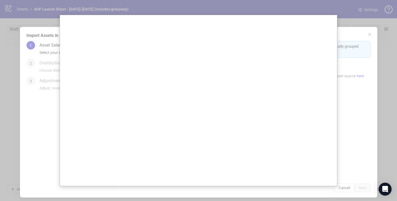
click at [15, 77] on div at bounding box center [198, 100] width 397 height 201
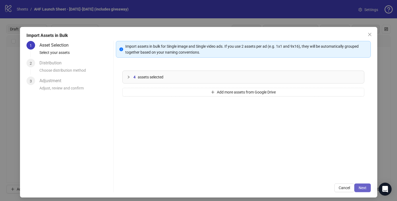
click at [361, 185] on button "Next" at bounding box center [362, 188] width 16 height 9
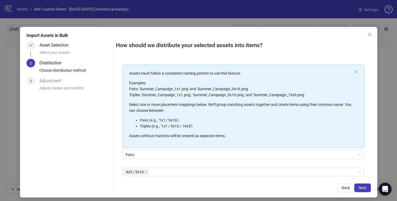
scroll to position [46, 0]
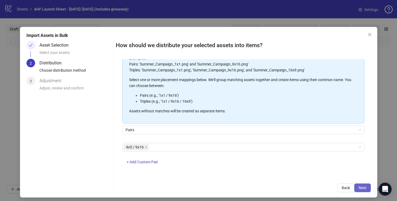
click at [360, 187] on span "Next" at bounding box center [363, 188] width 8 height 4
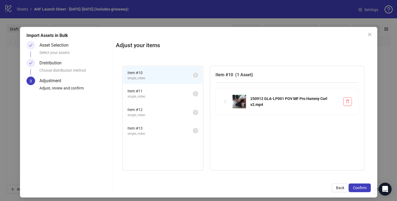
click at [169, 91] on span "Item # 11" at bounding box center [159, 91] width 65 height 6
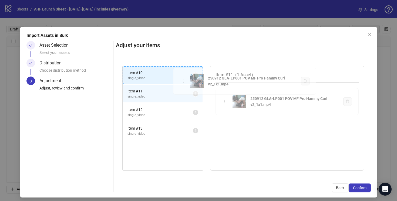
drag, startPoint x: 226, startPoint y: 101, endPoint x: 179, endPoint y: 79, distance: 51.6
click at [179, 79] on div "Item # 10 single_video 1 Item # 11 single_video 1 Item # 12 single_video 1 Item…" at bounding box center [243, 118] width 255 height 118
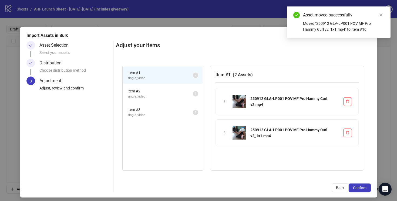
click at [181, 110] on span "Item # 3" at bounding box center [159, 110] width 65 height 6
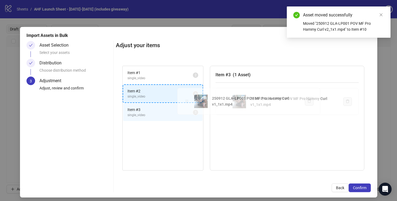
drag, startPoint x: 226, startPoint y: 102, endPoint x: 212, endPoint y: 102, distance: 14.3
click at [187, 102] on div "Item # 1 single_video 2 Item # 2 single_video 1 Item # 3 single_video 1 Item # …" at bounding box center [243, 118] width 255 height 118
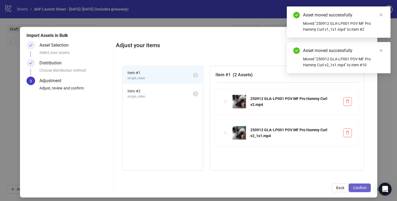
click at [360, 187] on span "Confirm" at bounding box center [360, 188] width 14 height 4
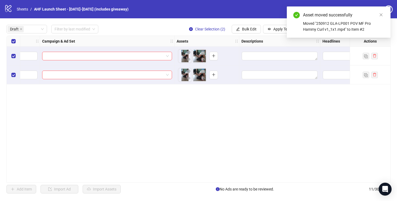
scroll to position [0, 227]
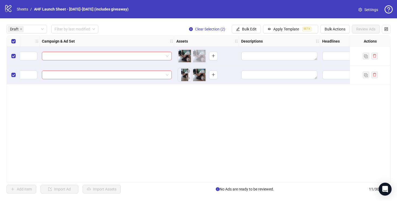
drag, startPoint x: 196, startPoint y: 60, endPoint x: 180, endPoint y: 60, distance: 15.9
click at [180, 60] on body "**********" at bounding box center [198, 100] width 397 height 201
drag, startPoint x: 196, startPoint y: 72, endPoint x: 189, endPoint y: 72, distance: 7.6
click at [182, 72] on body "**********" at bounding box center [198, 100] width 397 height 201
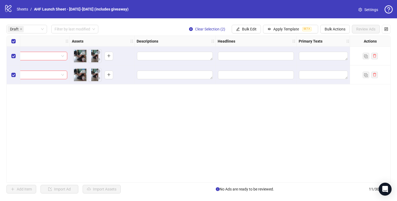
scroll to position [0, 333]
click at [247, 29] on span "Bulk Edit" at bounding box center [249, 29] width 15 height 4
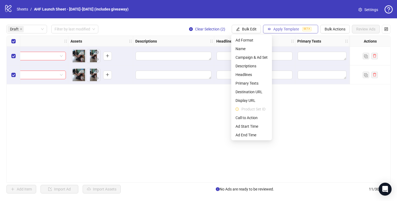
click at [276, 31] on span "Apply Template" at bounding box center [286, 29] width 26 height 4
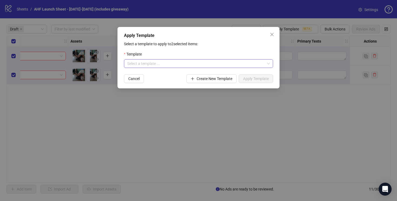
click at [244, 65] on input "search" at bounding box center [196, 64] width 138 height 8
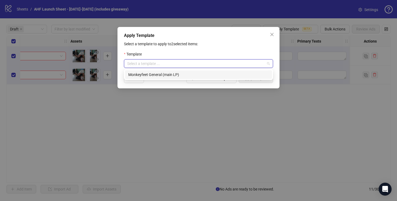
click at [230, 76] on div "Monkeyfeet General (main LP)" at bounding box center [198, 75] width 140 height 6
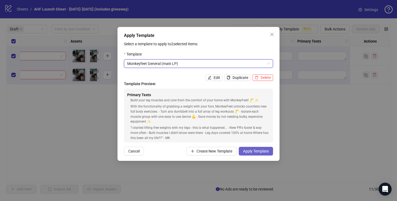
click at [253, 150] on span "Apply Template" at bounding box center [256, 151] width 26 height 4
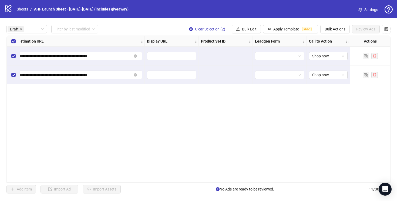
scroll to position [0, 670]
click at [242, 29] on span "Bulk Edit" at bounding box center [249, 29] width 15 height 4
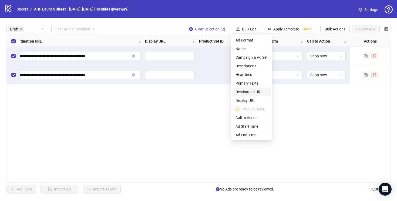
click at [249, 95] on span "Destination URL" at bounding box center [252, 92] width 32 height 6
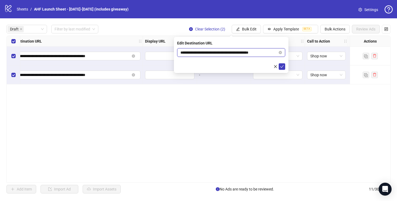
click at [214, 51] on input "**********" at bounding box center [228, 53] width 97 height 6
paste input "*********"
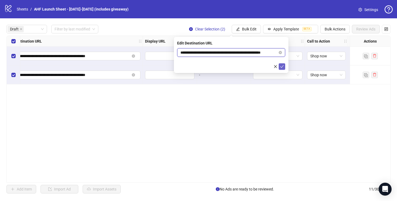
type input "**********"
click at [280, 65] on span "submit" at bounding box center [282, 67] width 4 height 4
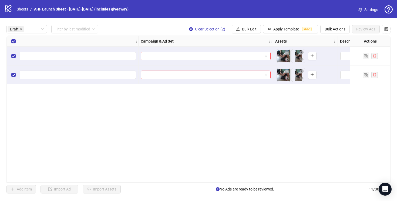
scroll to position [0, 129]
click at [246, 28] on span "Bulk Edit" at bounding box center [249, 29] width 15 height 4
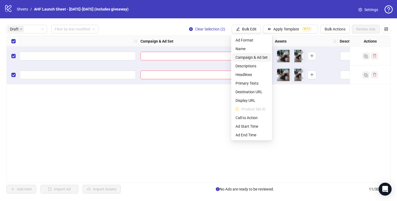
click at [252, 56] on span "Campaign & Ad Set" at bounding box center [252, 58] width 32 height 6
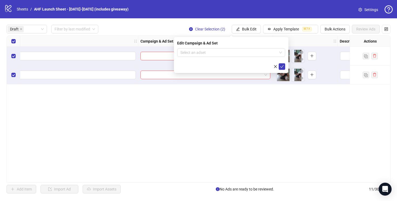
click at [252, 56] on input "search" at bounding box center [228, 53] width 97 height 8
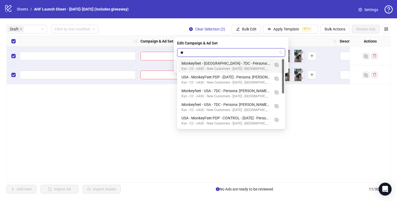
type input "*"
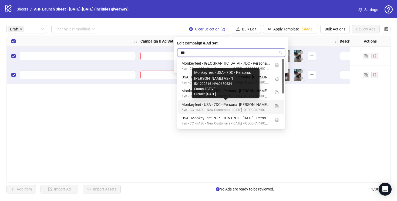
type input "***"
click at [314, 120] on div "**********" at bounding box center [198, 109] width 384 height 147
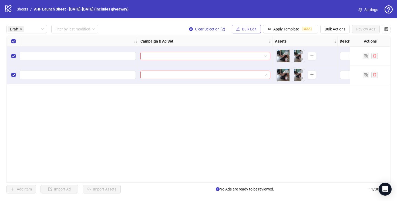
click at [242, 30] on span "Bulk Edit" at bounding box center [249, 29] width 15 height 4
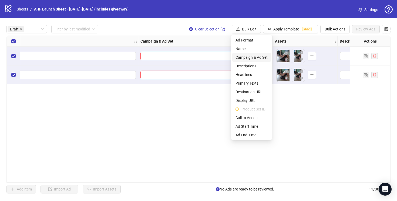
click at [246, 58] on span "Campaign & Ad Set" at bounding box center [252, 58] width 32 height 6
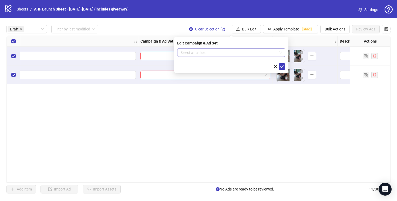
click at [240, 53] on input "search" at bounding box center [228, 53] width 97 height 8
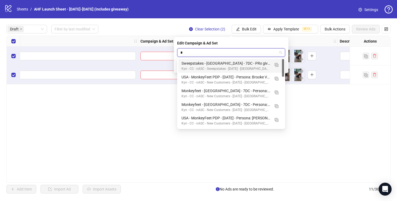
type input "**"
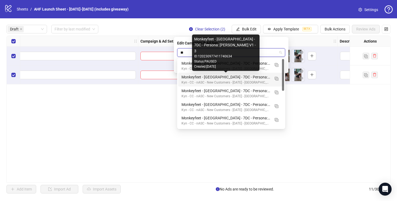
click at [245, 78] on div "Monkeyfeet - USA - 7DC - Persona: Gloria V1 - 3" at bounding box center [226, 77] width 89 height 6
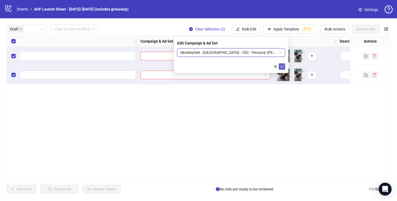
click at [281, 67] on icon "check" at bounding box center [282, 66] width 4 height 3
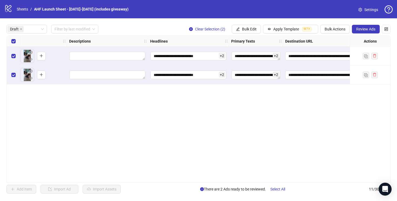
scroll to position [0, 497]
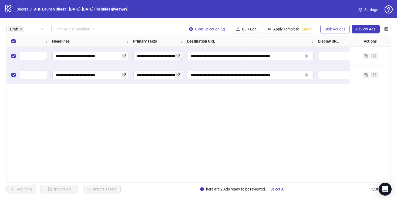
click at [328, 30] on span "Bulk Actions" at bounding box center [335, 29] width 21 height 4
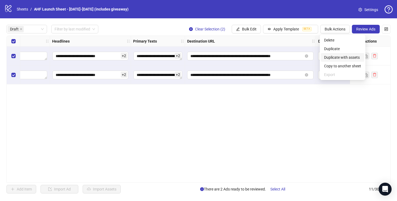
click at [331, 57] on span "Duplicate with assets" at bounding box center [342, 58] width 37 height 6
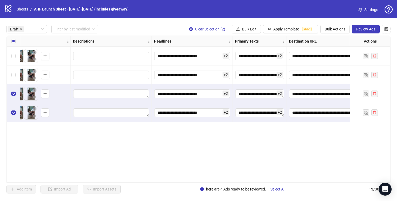
scroll to position [0, 532]
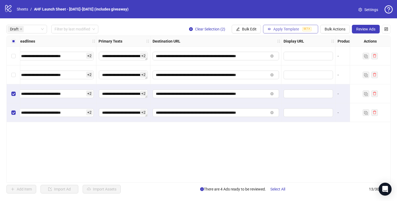
click at [271, 27] on button "Apply Template BETA" at bounding box center [290, 29] width 55 height 9
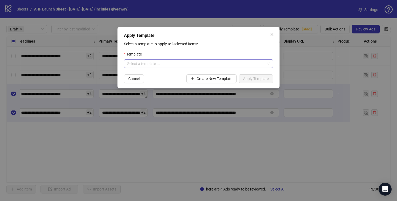
click at [214, 63] on input "search" at bounding box center [196, 64] width 138 height 8
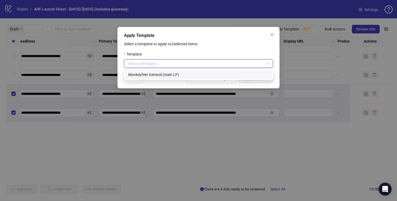
click at [200, 72] on div "Monkeyfeet General (main LP)" at bounding box center [198, 75] width 140 height 6
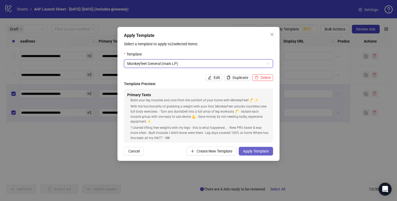
click at [251, 152] on span "Apply Template" at bounding box center [256, 151] width 26 height 4
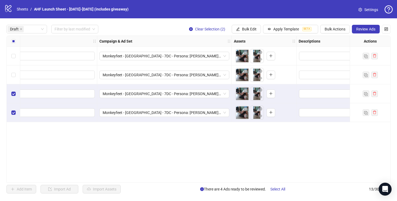
scroll to position [0, 177]
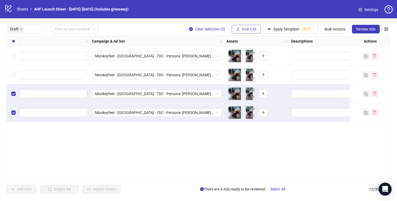
click at [240, 30] on button "Bulk Edit" at bounding box center [246, 29] width 29 height 9
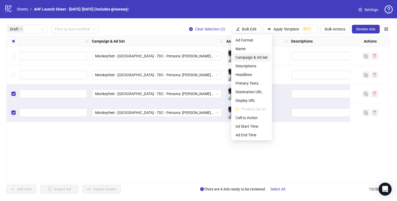
click at [247, 58] on span "Campaign & Ad Set" at bounding box center [252, 58] width 32 height 6
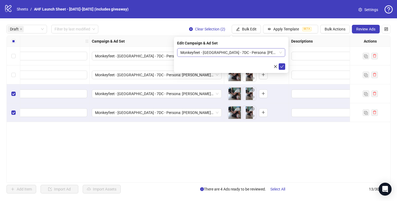
click at [232, 51] on span "Monkeyfeet - USA - 7DC - Persona: Gloria V1 - 3" at bounding box center [231, 53] width 102 height 8
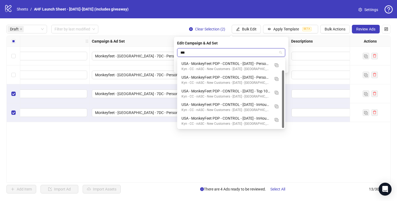
scroll to position [14, 0]
type input "*******"
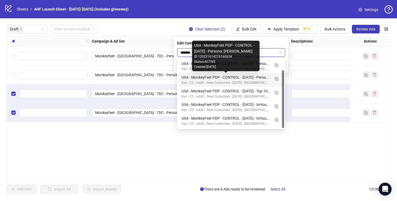
click at [248, 76] on div "USA - MonkeyFeet PDP - CONTROL - 09/09/25 - Persona: Gloria" at bounding box center [226, 78] width 89 height 6
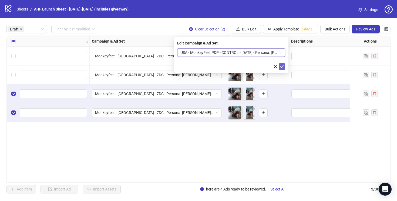
click at [283, 66] on icon "check" at bounding box center [282, 66] width 4 height 3
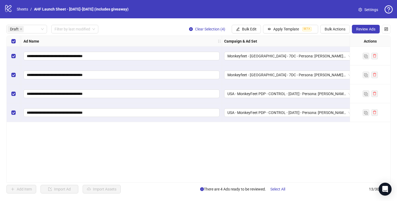
scroll to position [0, 0]
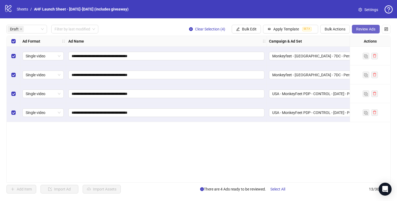
click at [358, 28] on span "Review Ads" at bounding box center [365, 29] width 19 height 4
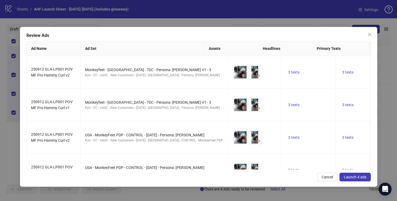
click at [352, 176] on span "Launch 4 ads" at bounding box center [355, 177] width 23 height 4
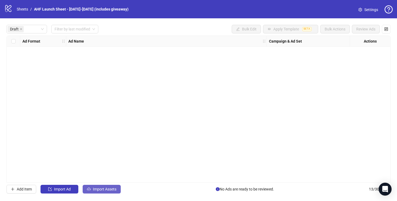
click at [102, 190] on span "Import Assets" at bounding box center [104, 189] width 23 height 4
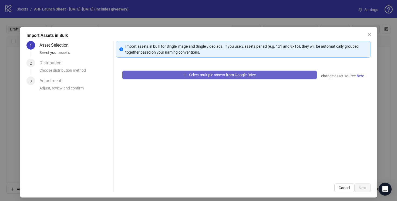
click at [170, 74] on button "Select multiple assets from Google Drive" at bounding box center [219, 75] width 194 height 9
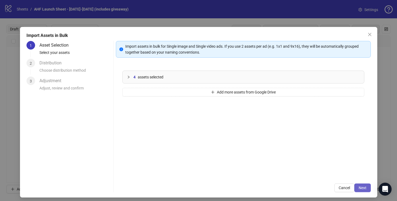
click at [361, 187] on span "Next" at bounding box center [363, 188] width 8 height 4
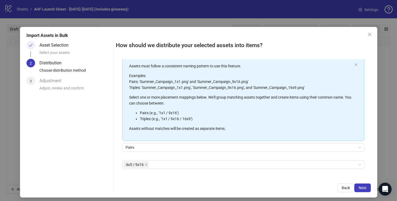
scroll to position [46, 0]
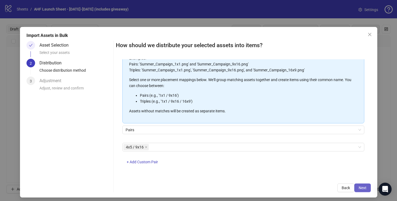
click at [362, 188] on span "Next" at bounding box center [363, 188] width 8 height 4
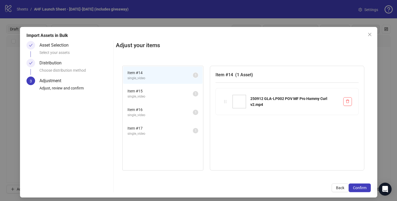
click at [179, 91] on span "Item # 15" at bounding box center [159, 91] width 65 height 6
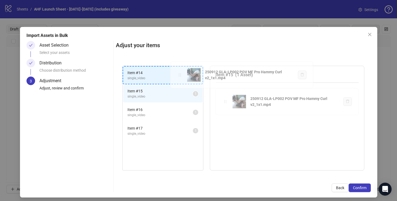
drag, startPoint x: 226, startPoint y: 101, endPoint x: 180, endPoint y: 74, distance: 52.7
click at [180, 74] on div "Item # 14 single_video 1 Item # 15 single_video 1 Item # 16 single_video 1 Item…" at bounding box center [243, 118] width 255 height 118
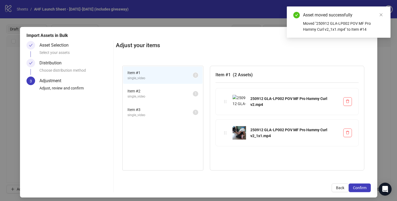
click at [180, 93] on span "Item # 2" at bounding box center [159, 91] width 65 height 6
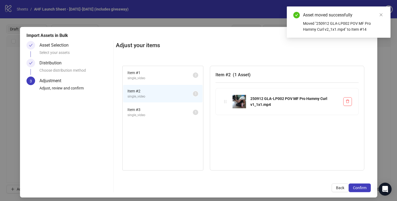
click at [180, 110] on span "Item # 3" at bounding box center [159, 110] width 65 height 6
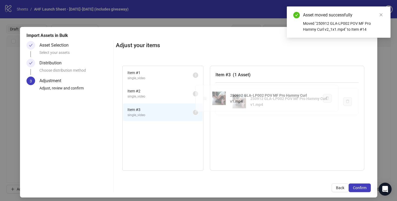
drag, startPoint x: 225, startPoint y: 101, endPoint x: 182, endPoint y: 95, distance: 43.9
click at [182, 95] on div "Item # 1 single_video 2 Item # 2 single_video 1 Item # 3 single_video 1 Item # …" at bounding box center [243, 118] width 255 height 118
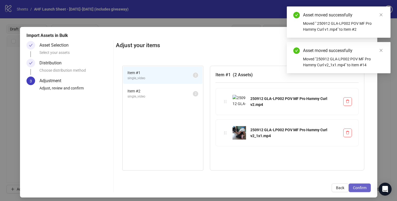
click at [361, 188] on span "Confirm" at bounding box center [360, 188] width 14 height 4
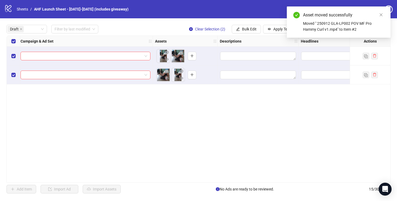
scroll to position [0, 256]
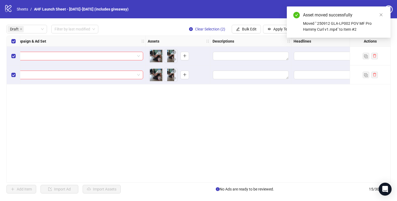
click at [155, 56] on body "**********" at bounding box center [198, 100] width 397 height 201
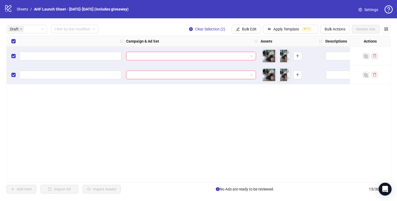
scroll to position [0, 216]
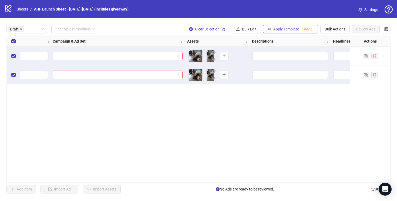
click at [274, 30] on span "Apply Template" at bounding box center [286, 29] width 26 height 4
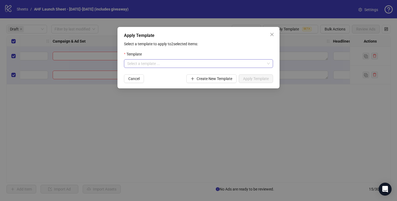
click at [244, 64] on input "search" at bounding box center [196, 64] width 138 height 8
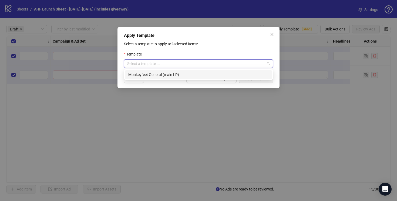
click at [226, 75] on div "Monkeyfeet General (main LP)" at bounding box center [198, 75] width 140 height 6
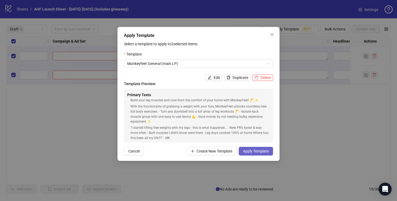
click at [250, 150] on span "Apply Template" at bounding box center [256, 151] width 26 height 4
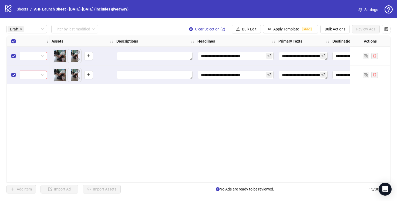
scroll to position [0, 407]
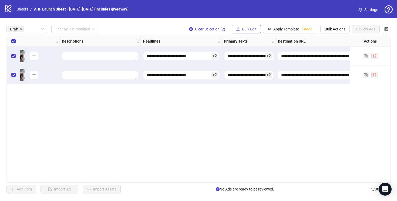
click at [251, 31] on span "Bulk Edit" at bounding box center [249, 29] width 15 height 4
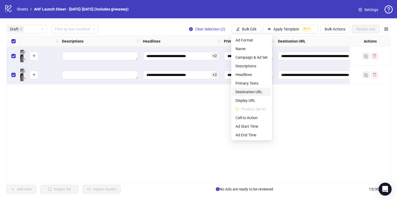
click at [251, 92] on span "Destination URL" at bounding box center [252, 92] width 32 height 6
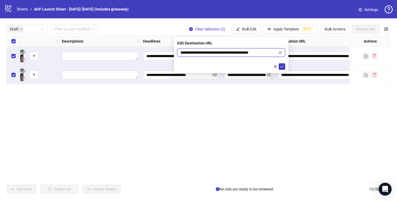
click at [224, 53] on input "**********" at bounding box center [228, 53] width 97 height 6
paste input "**********"
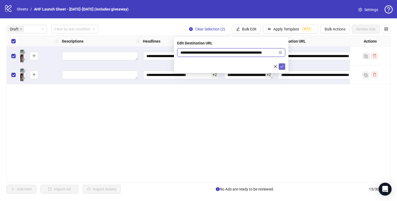
type input "**********"
click at [282, 66] on icon "check" at bounding box center [282, 67] width 4 height 4
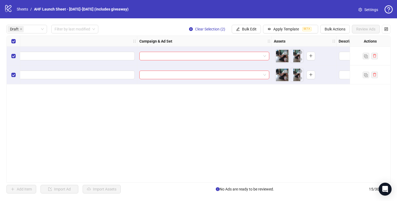
scroll to position [0, 0]
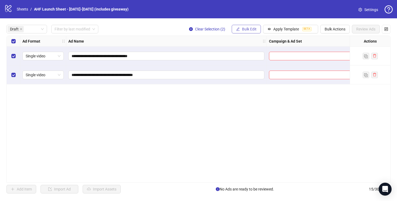
click at [245, 29] on span "Bulk Edit" at bounding box center [249, 29] width 15 height 4
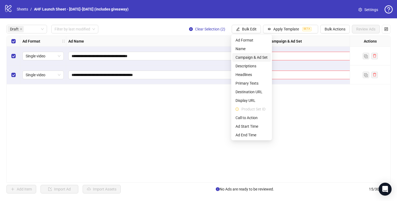
click at [245, 57] on span "Campaign & Ad Set" at bounding box center [252, 58] width 32 height 6
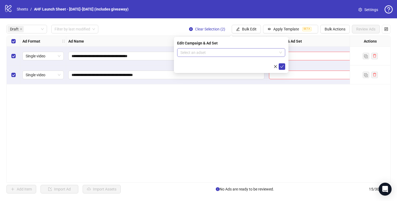
click at [238, 51] on input "search" at bounding box center [228, 53] width 97 height 8
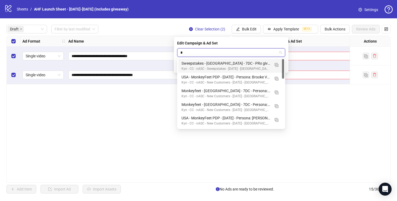
type input "**"
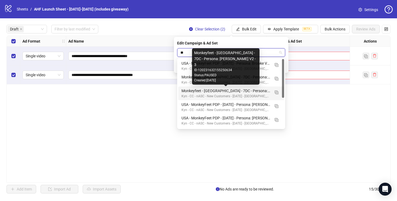
click at [248, 90] on div "Monkeyfeet - USA - 7DC - Persona: Gloria V2 - 3" at bounding box center [226, 91] width 89 height 6
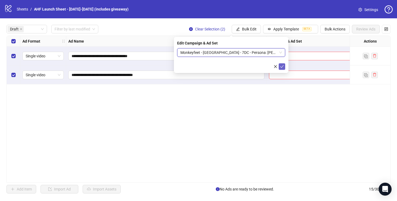
click at [282, 65] on icon "check" at bounding box center [282, 67] width 4 height 4
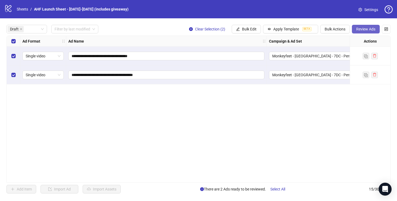
click at [363, 30] on span "Review Ads" at bounding box center [365, 29] width 19 height 4
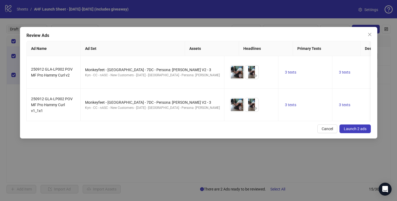
click at [356, 130] on span "Launch 2 ads" at bounding box center [355, 129] width 23 height 4
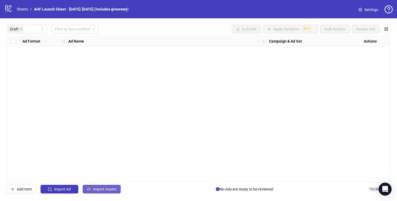
click at [101, 188] on span "Import Assets" at bounding box center [104, 189] width 23 height 4
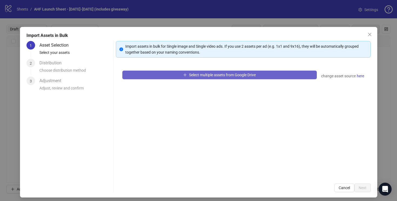
click at [173, 74] on button "Select multiple assets from Google Drive" at bounding box center [219, 75] width 194 height 9
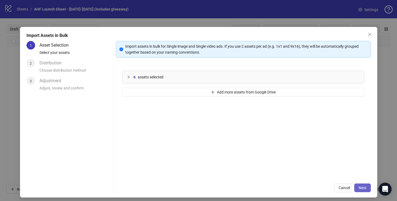
click at [363, 186] on button "Next" at bounding box center [362, 188] width 16 height 9
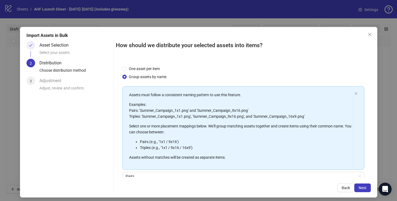
scroll to position [46, 0]
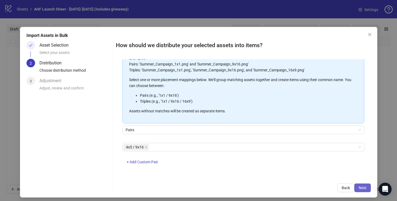
click at [362, 187] on span "Next" at bounding box center [363, 188] width 8 height 4
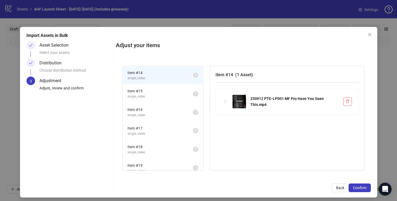
click at [174, 93] on span "Item # 15" at bounding box center [159, 91] width 65 height 6
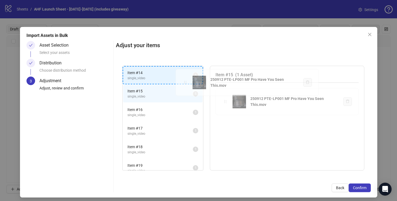
drag, startPoint x: 225, startPoint y: 102, endPoint x: 184, endPoint y: 82, distance: 45.9
click at [184, 82] on div "Item # 14 single_video 1 Item # 15 single_video 1 Item # 16 single_video 1 Item…" at bounding box center [243, 118] width 255 height 118
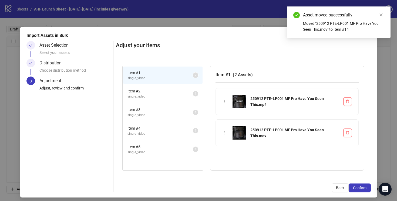
click at [183, 111] on span "Item # 3" at bounding box center [159, 110] width 65 height 6
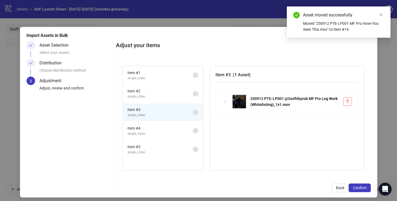
click at [182, 95] on span "single_video" at bounding box center [159, 96] width 65 height 5
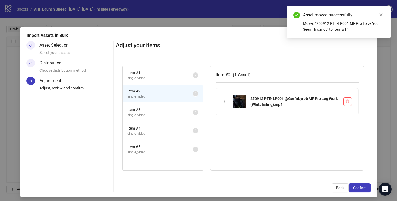
click at [189, 109] on span "Item # 3" at bounding box center [159, 110] width 65 height 6
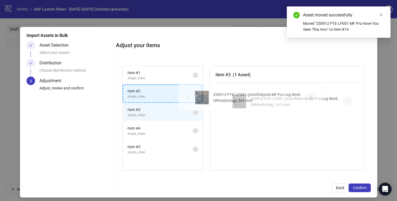
drag, startPoint x: 227, startPoint y: 102, endPoint x: 223, endPoint y: 102, distance: 3.8
click at [190, 98] on div "Item # 1 single_video 2 Item # 2 single_video 1 Item # 3 single_video 1 Item # …" at bounding box center [243, 118] width 255 height 118
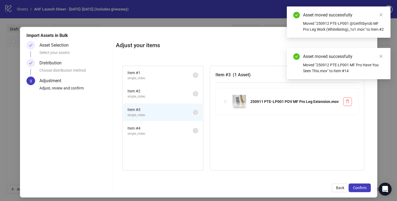
click at [184, 129] on span "Item # 4" at bounding box center [159, 129] width 65 height 6
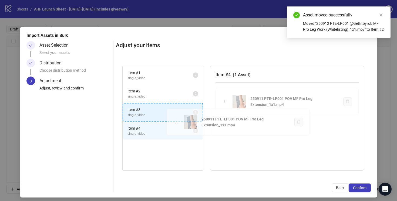
drag, startPoint x: 226, startPoint y: 101, endPoint x: 175, endPoint y: 122, distance: 54.8
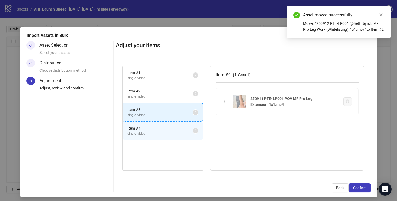
click at [175, 122] on div "Item # 1 single_video 2 Item # 2 single_video 2 Item # 3 single_video 1 Item # …" at bounding box center [243, 118] width 255 height 118
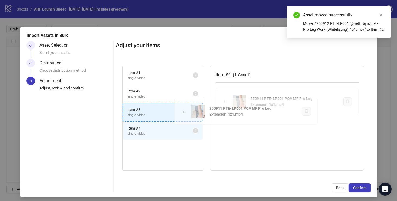
drag, startPoint x: 226, startPoint y: 102, endPoint x: 184, endPoint y: 112, distance: 42.8
click at [184, 112] on div "Item # 1 single_video 2 Item # 2 single_video 2 Item # 3 single_video 1 Item # …" at bounding box center [243, 118] width 255 height 118
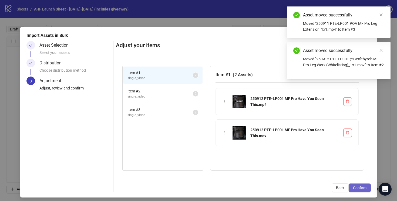
click at [359, 187] on span "Confirm" at bounding box center [360, 188] width 14 height 4
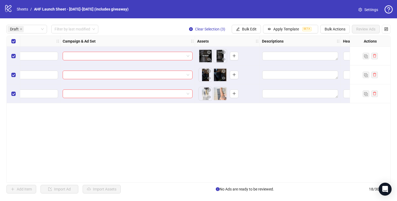
scroll to position [0, 228]
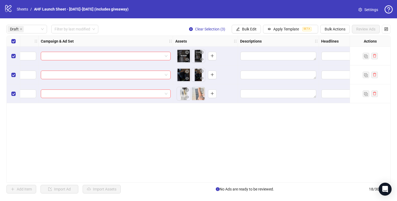
click at [180, 75] on body "**********" at bounding box center [198, 100] width 397 height 201
click at [182, 95] on body "**********" at bounding box center [198, 100] width 397 height 201
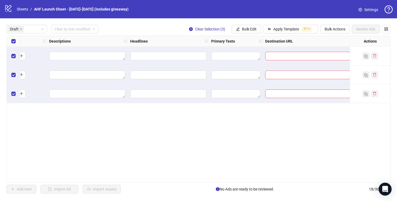
scroll to position [0, 431]
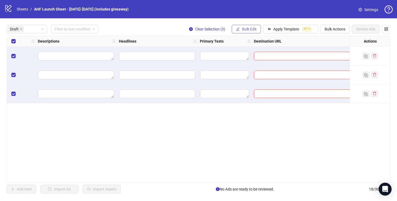
click at [243, 28] on span "Bulk Edit" at bounding box center [249, 29] width 15 height 4
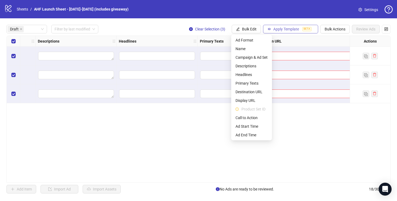
click at [274, 27] on span "Apply Template" at bounding box center [286, 29] width 26 height 4
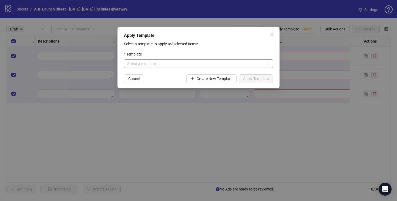
click at [241, 66] on input "search" at bounding box center [196, 64] width 138 height 8
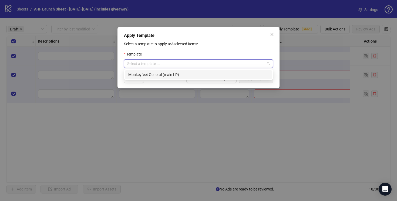
click at [209, 76] on div "Monkeyfeet General (main LP)" at bounding box center [198, 75] width 140 height 6
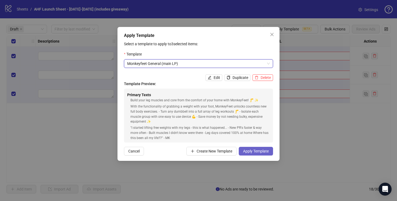
click at [248, 150] on span "Apply Template" at bounding box center [256, 151] width 26 height 4
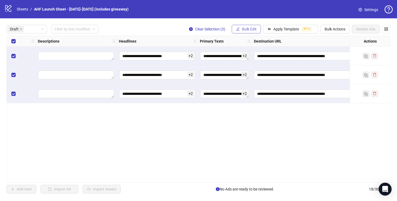
click at [246, 29] on span "Bulk Edit" at bounding box center [249, 29] width 15 height 4
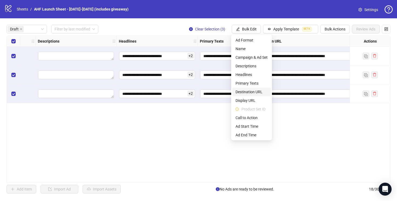
click at [248, 90] on span "Destination URL" at bounding box center [252, 92] width 32 height 6
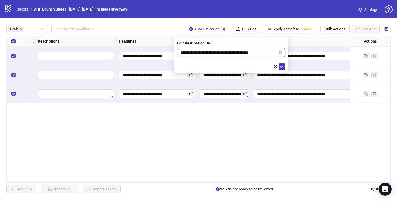
click at [212, 52] on input "**********" at bounding box center [228, 53] width 97 height 6
paste input "****"
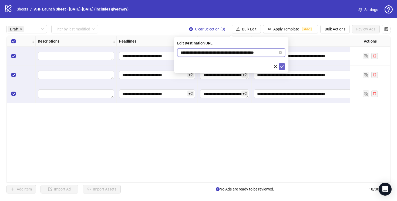
type input "**********"
click at [282, 67] on icon "check" at bounding box center [282, 66] width 4 height 3
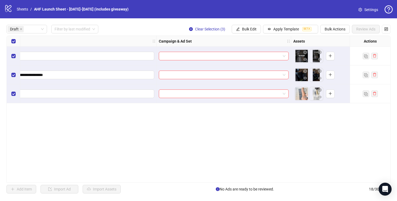
scroll to position [0, 135]
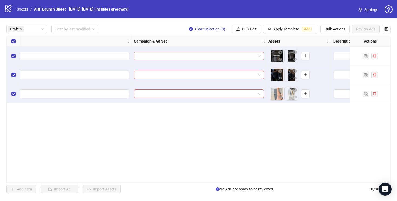
click at [247, 22] on div "**********" at bounding box center [198, 109] width 397 height 182
click at [246, 31] on span "Bulk Edit" at bounding box center [249, 29] width 15 height 4
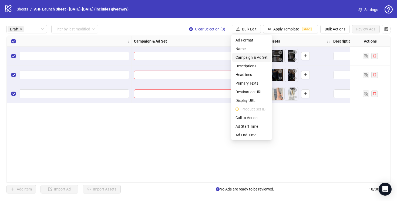
click at [246, 56] on span "Campaign & Ad Set" at bounding box center [252, 58] width 32 height 6
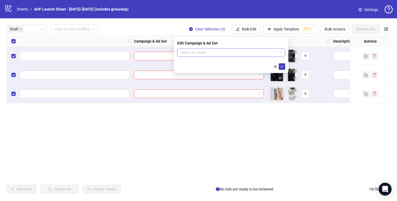
click at [227, 51] on input "search" at bounding box center [228, 53] width 97 height 8
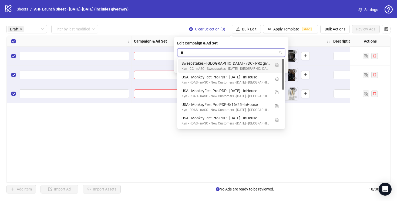
type input "***"
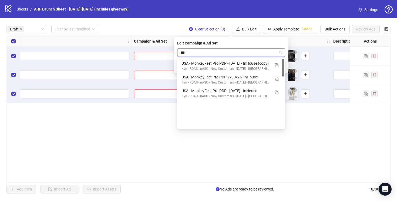
scroll to position [0, 0]
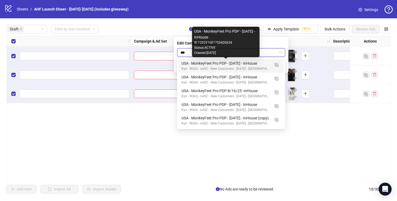
click at [260, 62] on div "USA - MonkeyFeet Pro PDP - 09/10/2025 - InHouse" at bounding box center [226, 64] width 89 height 6
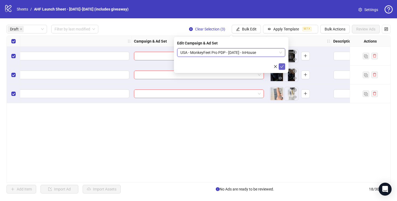
click at [284, 66] on icon "check" at bounding box center [282, 67] width 4 height 4
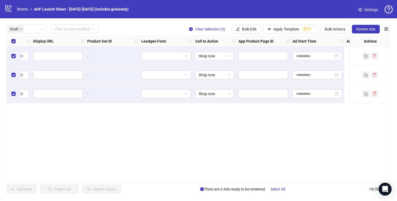
scroll to position [0, 800]
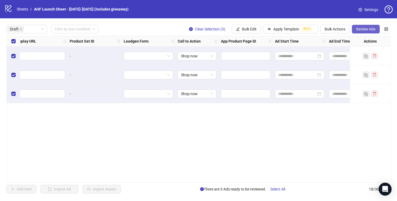
click at [363, 28] on span "Review Ads" at bounding box center [365, 29] width 19 height 4
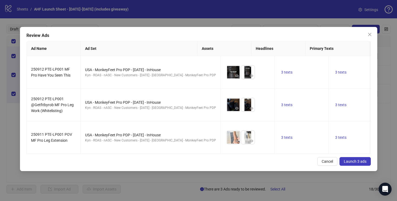
click at [358, 160] on span "Launch 3 ads" at bounding box center [355, 162] width 23 height 4
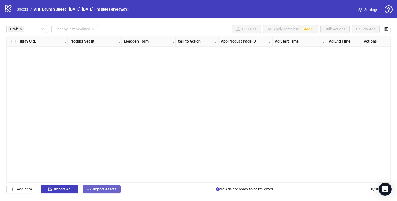
click at [104, 186] on button "Import Assets" at bounding box center [102, 189] width 38 height 9
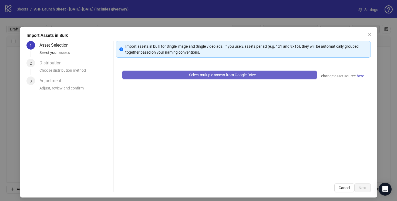
click at [142, 74] on button "Select multiple assets from Google Drive" at bounding box center [219, 75] width 194 height 9
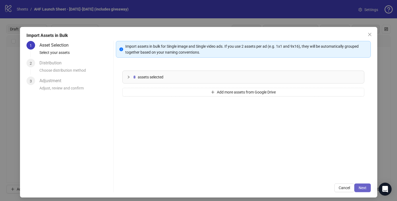
click at [362, 189] on span "Next" at bounding box center [363, 188] width 8 height 4
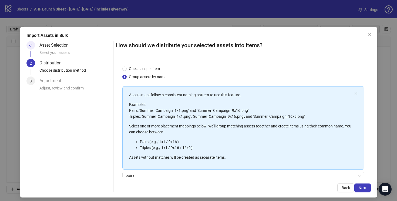
click at [362, 189] on span "Next" at bounding box center [363, 188] width 8 height 4
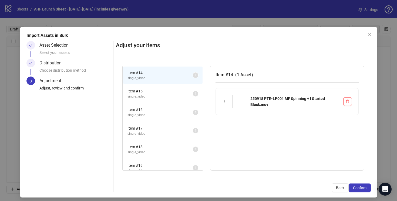
click at [175, 94] on span "Item # 15" at bounding box center [159, 91] width 65 height 6
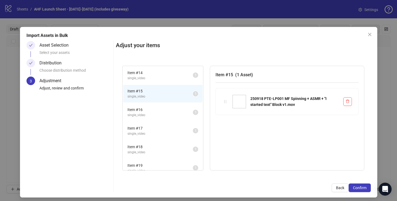
click at [178, 110] on span "Item # 16" at bounding box center [159, 110] width 65 height 6
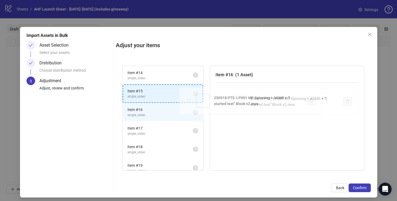
drag, startPoint x: 225, startPoint y: 101, endPoint x: 188, endPoint y: 100, distance: 36.5
click at [188, 100] on div "Item # 14 single_video 1 Item # 15 single_video 1 Item # 16 single_video 1 Item…" at bounding box center [243, 118] width 255 height 118
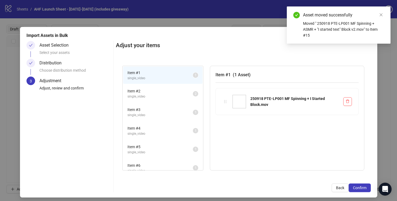
click at [182, 113] on span "single_video" at bounding box center [159, 115] width 65 height 5
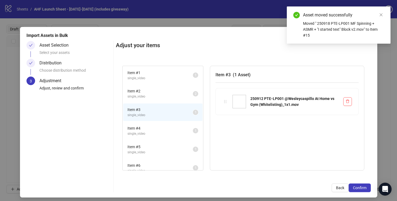
click at [182, 126] on span "Item # 4" at bounding box center [159, 129] width 65 height 6
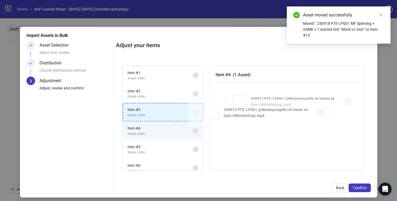
drag, startPoint x: 227, startPoint y: 100, endPoint x: 197, endPoint y: 112, distance: 31.7
click at [197, 112] on div "Item # 1 single_video 1 Item # 2 single_video 2 Item # 3 single_video 1 Item # …" at bounding box center [243, 118] width 255 height 118
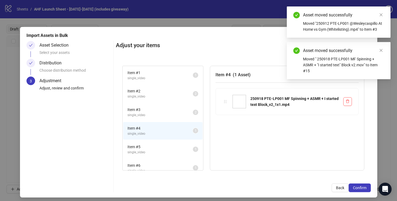
scroll to position [7, 0]
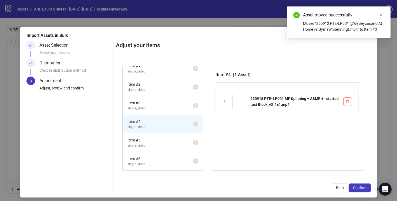
click at [178, 143] on span "Item # 5" at bounding box center [159, 140] width 65 height 6
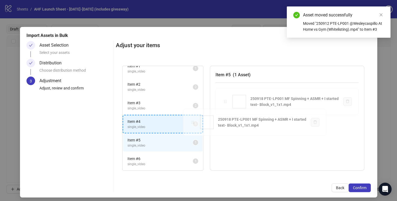
drag, startPoint x: 225, startPoint y: 100, endPoint x: 186, endPoint y: 125, distance: 46.1
click at [186, 125] on div "Item # 1 single_video 1 Item # 2 single_video 2 Item # 3 single_video 2 Item # …" at bounding box center [243, 118] width 255 height 118
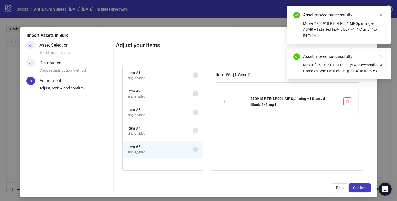
scroll to position [0, 0]
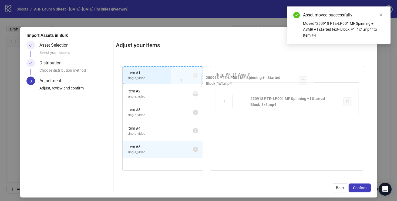
drag, startPoint x: 227, startPoint y: 100, endPoint x: 182, endPoint y: 79, distance: 49.3
click at [182, 79] on div "Item # 1 single_video 1 Item # 2 single_video 2 Item # 3 single_video 2 Item # …" at bounding box center [243, 118] width 255 height 118
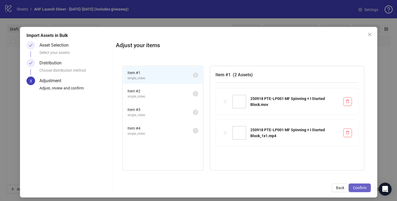
click at [354, 187] on span "Confirm" at bounding box center [360, 188] width 14 height 4
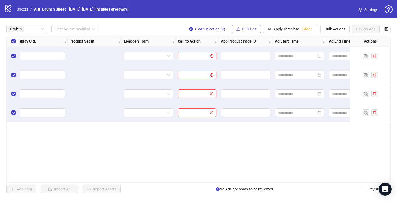
click at [245, 30] on span "Bulk Edit" at bounding box center [249, 29] width 15 height 4
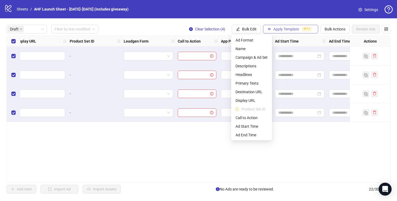
click at [276, 31] on span "Apply Template" at bounding box center [286, 29] width 26 height 4
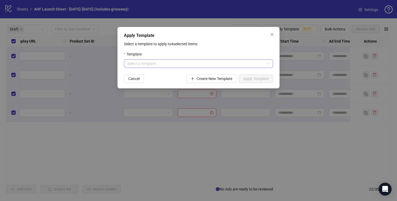
click at [196, 63] on input "search" at bounding box center [196, 64] width 138 height 8
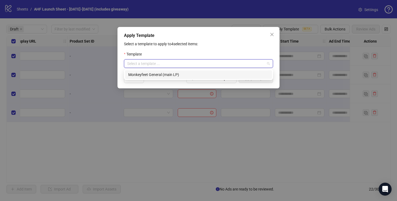
click at [179, 75] on div "Monkeyfeet General (main LP)" at bounding box center [198, 75] width 140 height 6
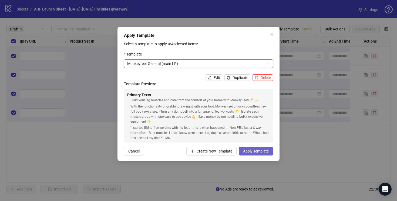
click at [254, 151] on span "Apply Template" at bounding box center [256, 151] width 26 height 4
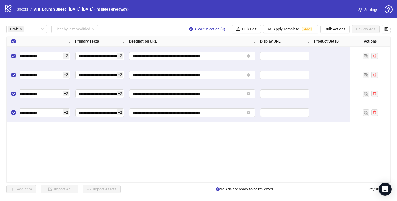
scroll to position [0, 553]
click at [241, 28] on button "Bulk Edit" at bounding box center [246, 29] width 29 height 9
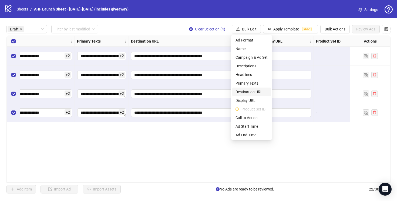
click at [246, 91] on span "Destination URL" at bounding box center [252, 92] width 32 height 6
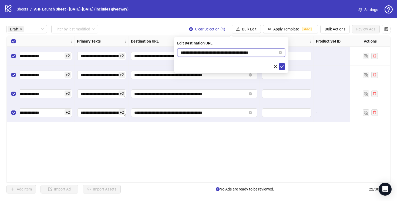
click at [206, 51] on input "**********" at bounding box center [228, 53] width 97 height 6
paste input "**********"
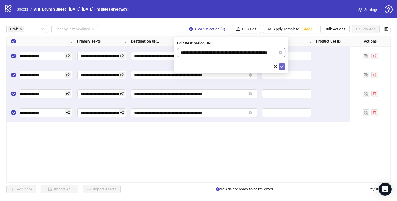
type input "**********"
click at [283, 67] on icon "check" at bounding box center [282, 67] width 4 height 4
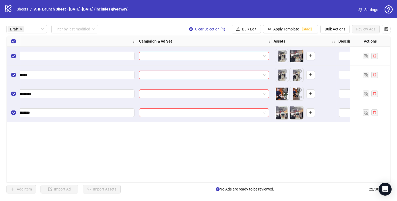
scroll to position [0, 146]
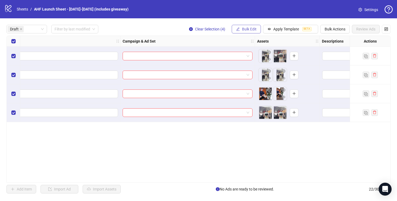
click at [244, 29] on span "Bulk Edit" at bounding box center [249, 29] width 15 height 4
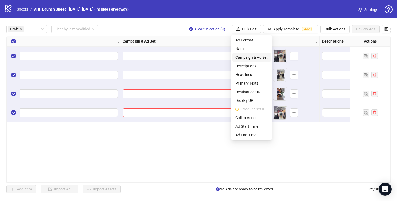
click at [246, 59] on span "Campaign & Ad Set" at bounding box center [252, 58] width 32 height 6
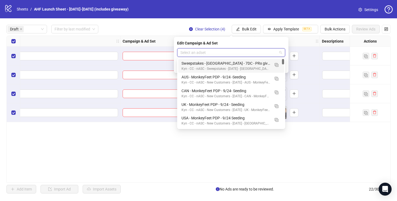
click at [240, 53] on input "search" at bounding box center [228, 53] width 97 height 8
type input "***"
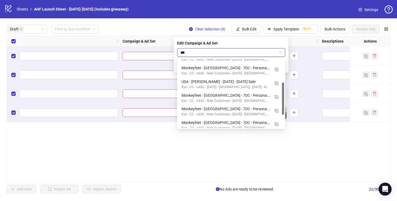
scroll to position [56, 0]
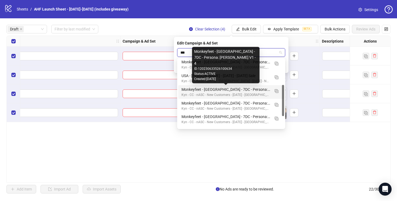
click at [262, 91] on div "Monkeyfeet - USA - 7DC - Persona: Pete V1 - 4" at bounding box center [226, 90] width 89 height 6
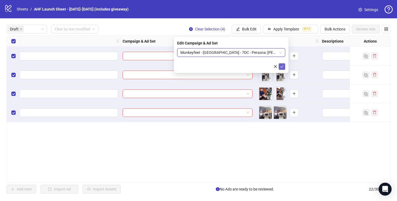
click at [281, 66] on icon "check" at bounding box center [282, 67] width 4 height 4
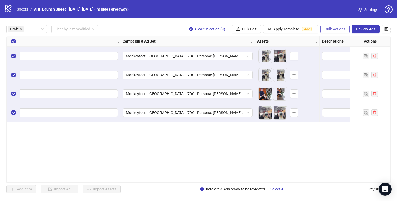
click at [331, 29] on span "Bulk Actions" at bounding box center [335, 29] width 21 height 4
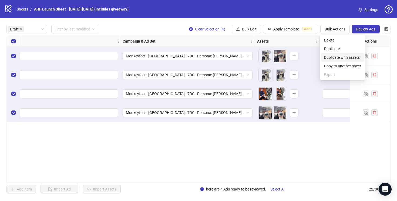
click at [337, 58] on span "Duplicate with assets" at bounding box center [342, 58] width 37 height 6
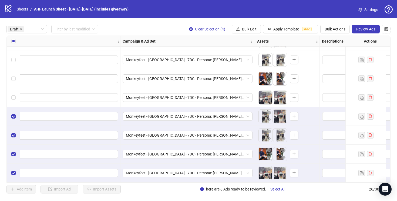
scroll to position [17, 146]
click at [243, 30] on span "Bulk Edit" at bounding box center [249, 29] width 15 height 4
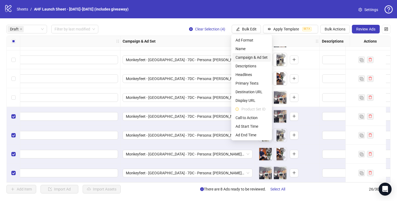
click at [243, 56] on span "Campaign & Ad Set" at bounding box center [252, 58] width 32 height 6
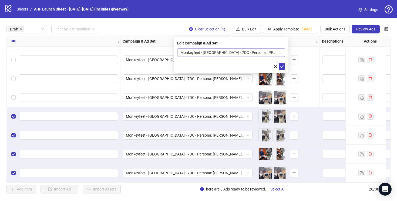
click at [240, 53] on span "Monkeyfeet - USA - 7DC - Persona: Pete V1 - 4" at bounding box center [231, 53] width 102 height 8
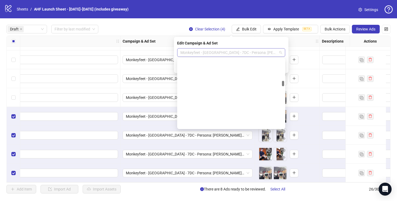
scroll to position [443, 0]
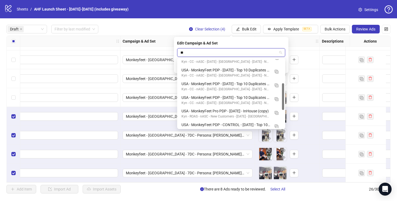
type input "***"
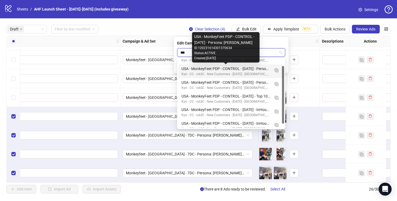
click at [263, 68] on div "USA - MonkeyFeet PDP - CONTROL - 09/09/25 - Persona: Pete" at bounding box center [226, 69] width 89 height 6
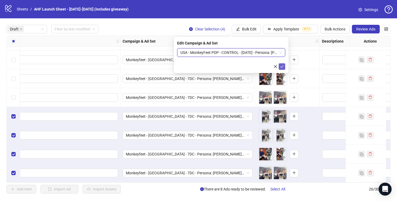
click at [281, 65] on icon "check" at bounding box center [282, 67] width 4 height 4
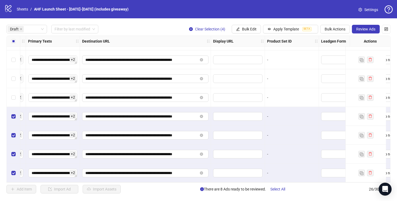
scroll to position [17, 593]
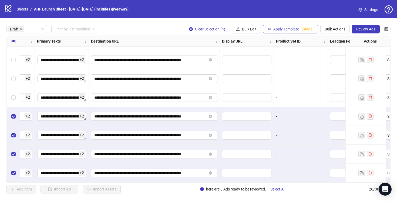
click at [282, 28] on span "Apply Template" at bounding box center [286, 29] width 26 height 4
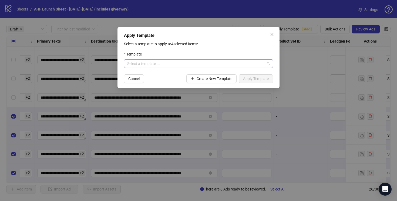
click at [236, 63] on input "search" at bounding box center [196, 64] width 138 height 8
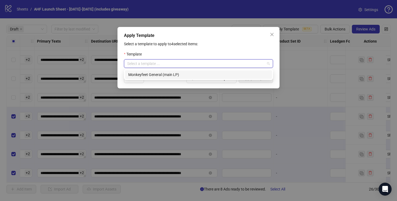
click at [201, 76] on div "Monkeyfeet General (main LP)" at bounding box center [198, 75] width 140 height 6
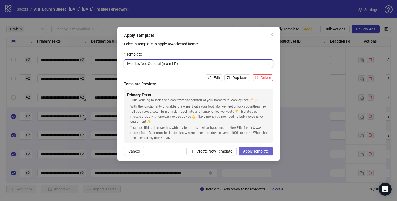
click at [246, 152] on span "Apply Template" at bounding box center [256, 151] width 26 height 4
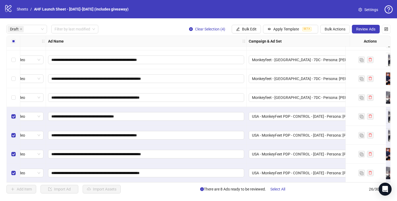
scroll to position [17, 0]
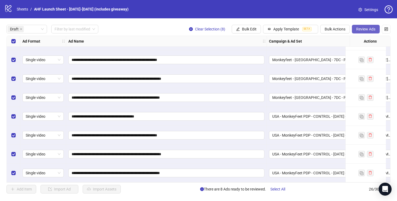
click at [365, 29] on span "Review Ads" at bounding box center [365, 29] width 19 height 4
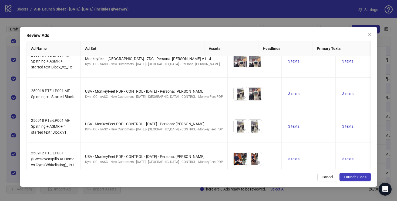
scroll to position [147, 0]
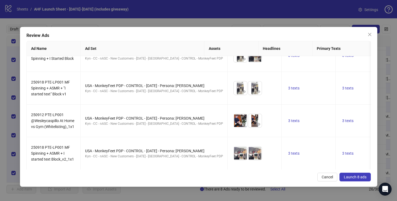
click at [354, 178] on span "Launch 8 ads" at bounding box center [355, 177] width 23 height 4
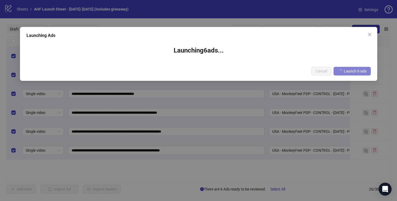
scroll to position [0, 0]
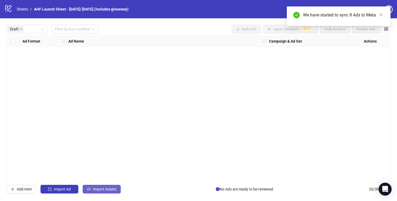
click at [100, 190] on span "Import Assets" at bounding box center [104, 189] width 23 height 4
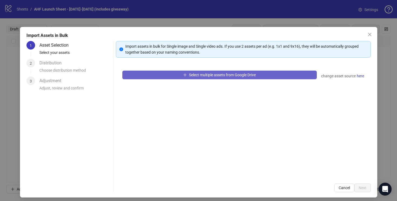
click at [163, 75] on button "Select multiple assets from Google Drive" at bounding box center [219, 75] width 194 height 9
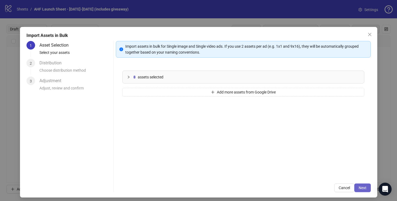
click at [364, 187] on span "Next" at bounding box center [363, 188] width 8 height 4
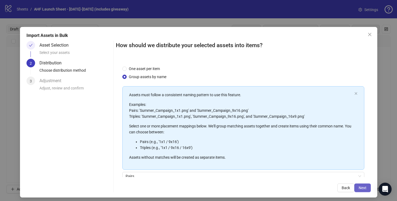
click at [362, 187] on span "Next" at bounding box center [363, 188] width 8 height 4
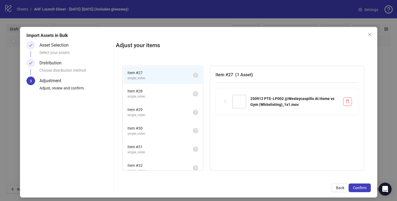
click at [165, 94] on span "Item # 28" at bounding box center [159, 91] width 65 height 6
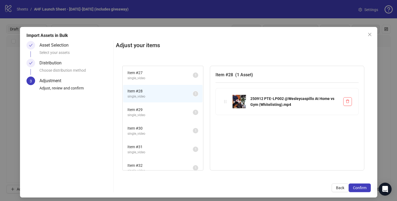
click at [173, 73] on span "Item # 27" at bounding box center [159, 73] width 65 height 6
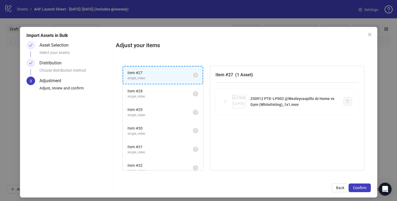
drag, startPoint x: 225, startPoint y: 103, endPoint x: 183, endPoint y: 79, distance: 48.8
click at [183, 79] on div "Item # 27 single_video 1 Item # 28 single_video 1 Item # 29 single_video 1 Item…" at bounding box center [243, 118] width 255 height 118
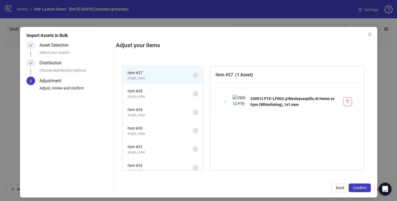
click at [185, 93] on span "Item # 28" at bounding box center [159, 91] width 65 height 6
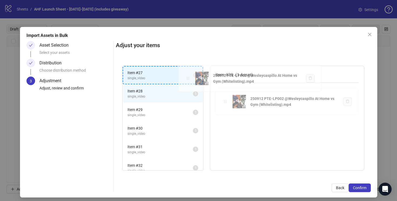
drag, startPoint x: 226, startPoint y: 102, endPoint x: 189, endPoint y: 79, distance: 43.9
click at [189, 79] on div "Item # 27 single_video 1 Item # 28 single_video 1 Item # 29 single_video 1 Item…" at bounding box center [243, 118] width 255 height 118
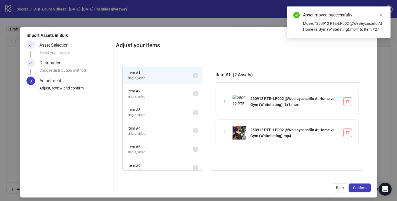
click at [182, 96] on span "single_video" at bounding box center [159, 96] width 65 height 5
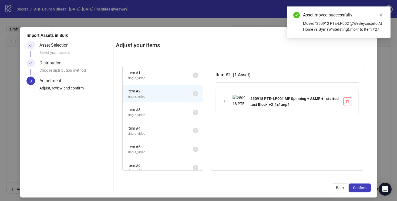
click at [181, 109] on span "Item # 3" at bounding box center [159, 110] width 65 height 6
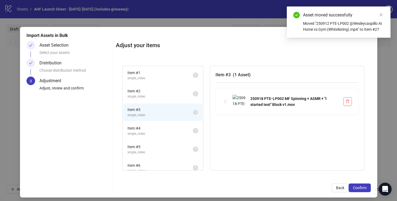
click at [184, 94] on span "Item # 2" at bounding box center [159, 91] width 65 height 6
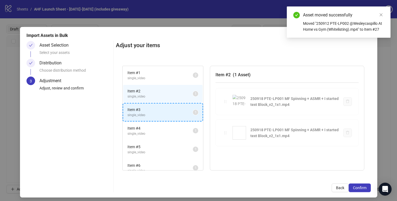
drag, startPoint x: 225, startPoint y: 103, endPoint x: 221, endPoint y: 103, distance: 3.8
click at [192, 108] on div "Item # 1 single_video 2 Item # 2 single_video 1 Item # 3 single_video 1 Item # …" at bounding box center [243, 118] width 255 height 118
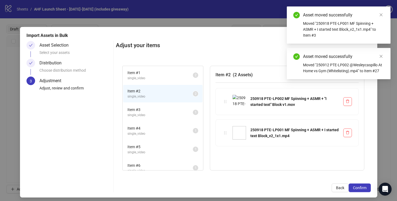
scroll to position [7, 0]
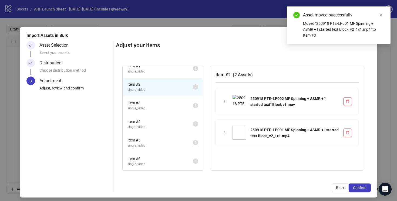
click at [187, 104] on span "Item # 3" at bounding box center [159, 103] width 65 height 6
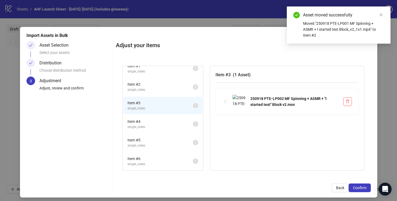
click at [183, 123] on span "Item # 4" at bounding box center [159, 122] width 65 height 6
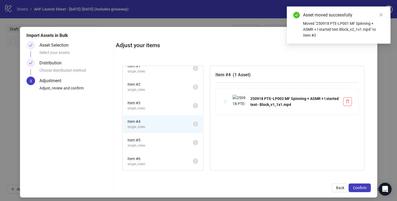
click at [180, 105] on span "Item # 3" at bounding box center [159, 103] width 65 height 6
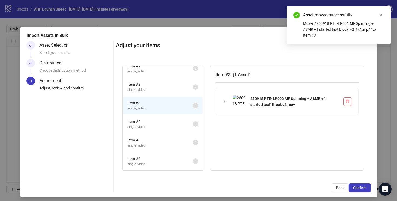
click at [183, 146] on span "single_video" at bounding box center [159, 145] width 65 height 5
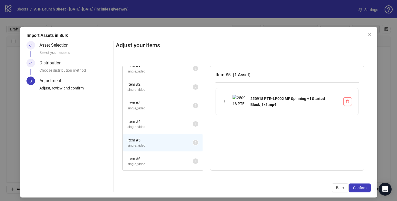
click at [185, 163] on span "single_video" at bounding box center [159, 164] width 65 height 5
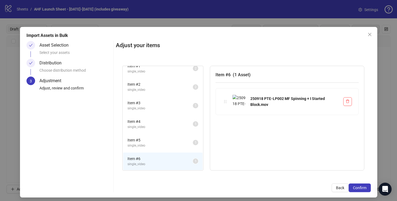
click at [182, 146] on span "single_video" at bounding box center [159, 145] width 65 height 5
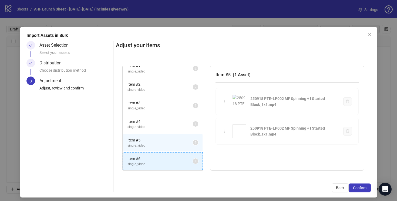
drag, startPoint x: 223, startPoint y: 103, endPoint x: 183, endPoint y: 162, distance: 71.1
click at [183, 162] on div "Item # 1 single_video 2 Item # 2 single_video 2 Item # 3 single_video 1 Item # …" at bounding box center [243, 118] width 255 height 118
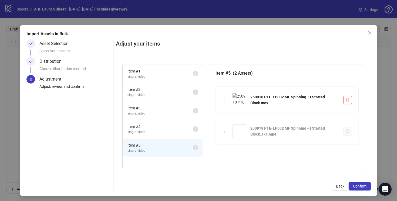
scroll to position [0, 0]
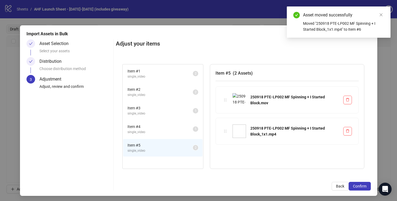
click at [180, 125] on span "Item # 4" at bounding box center [159, 127] width 65 height 6
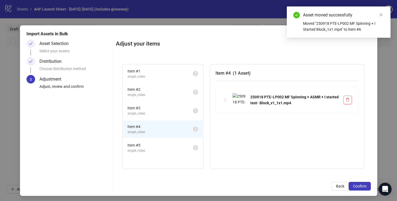
click at [180, 110] on span "Item # 3" at bounding box center [159, 108] width 65 height 6
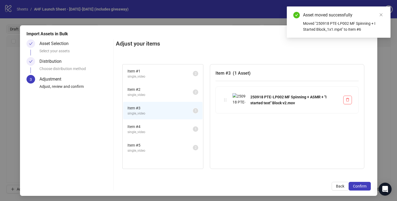
click at [183, 92] on span "Item # 2" at bounding box center [159, 90] width 65 height 6
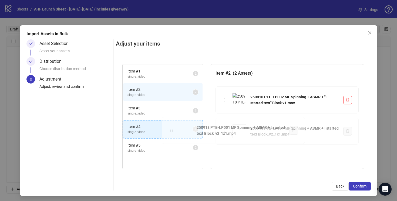
drag, startPoint x: 226, startPoint y: 132, endPoint x: 173, endPoint y: 131, distance: 53.8
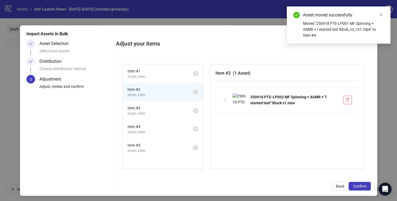
click at [173, 131] on span "single_video" at bounding box center [159, 132] width 65 height 5
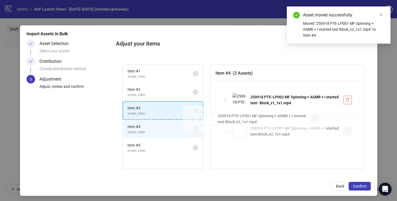
drag, startPoint x: 226, startPoint y: 131, endPoint x: 193, endPoint y: 119, distance: 34.9
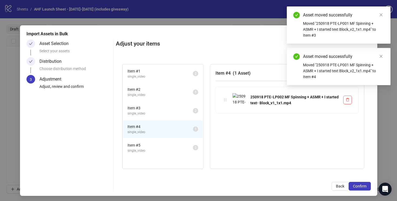
click at [175, 111] on span "Item # 3" at bounding box center [159, 108] width 65 height 6
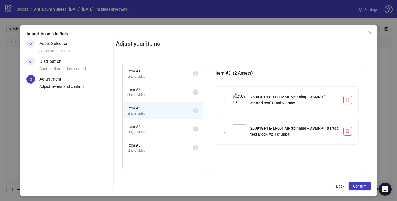
click at [176, 73] on span "Item # 1" at bounding box center [159, 71] width 65 height 6
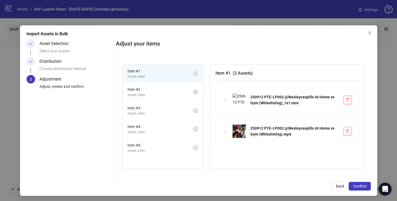
click at [177, 90] on span "Item # 2" at bounding box center [159, 90] width 65 height 6
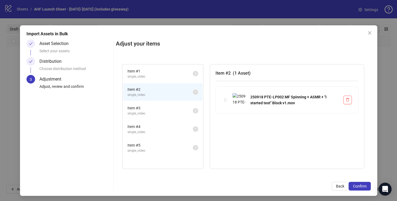
click at [180, 129] on span "Item # 4" at bounding box center [159, 127] width 65 height 6
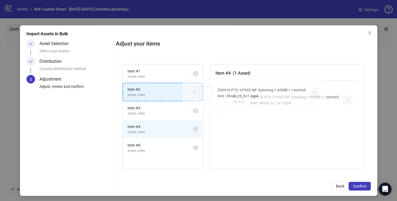
click at [193, 95] on div "Item # 1 single_video 2 Item # 2 single_video 1 Item # 3 single_video 2 Item # …" at bounding box center [243, 117] width 255 height 118
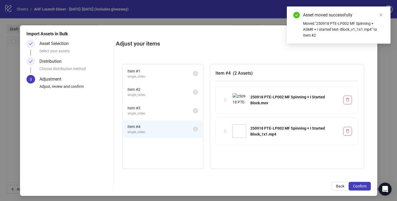
click at [178, 93] on span "single_video" at bounding box center [159, 95] width 65 height 5
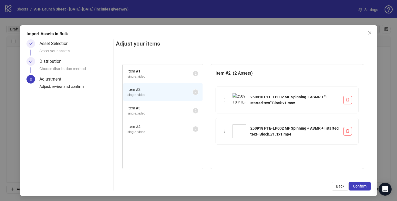
click at [176, 112] on span "single_video" at bounding box center [159, 113] width 65 height 5
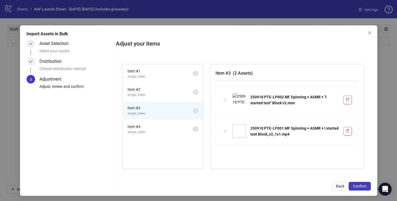
click at [177, 128] on span "Item # 4" at bounding box center [159, 127] width 65 height 6
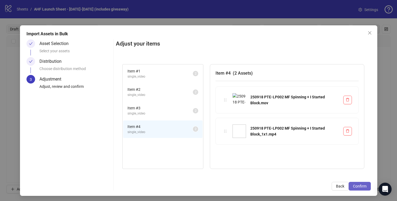
click at [362, 187] on span "Confirm" at bounding box center [360, 186] width 14 height 4
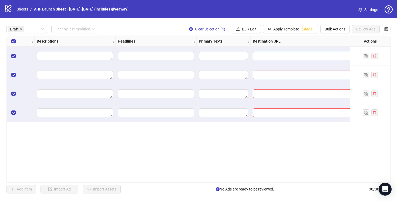
scroll to position [0, 468]
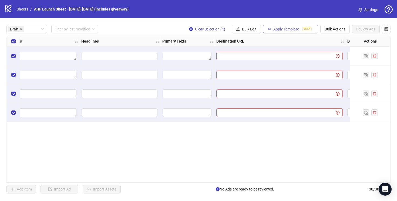
click at [274, 29] on span "Apply Template" at bounding box center [286, 29] width 26 height 4
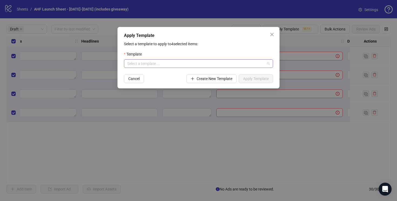
click at [236, 65] on input "search" at bounding box center [196, 64] width 138 height 8
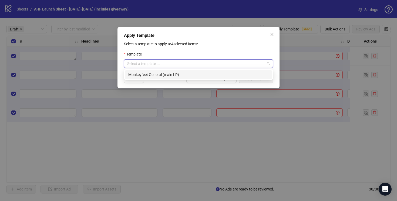
click at [191, 74] on div "Monkeyfeet General (main LP)" at bounding box center [198, 75] width 140 height 6
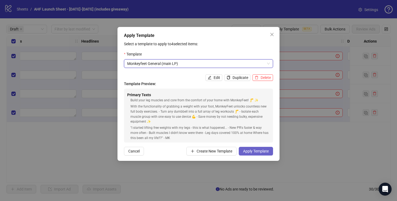
click at [251, 154] on button "Apply Template" at bounding box center [256, 151] width 34 height 9
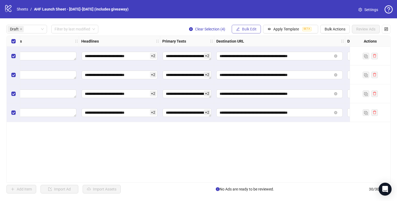
click at [244, 28] on span "Bulk Edit" at bounding box center [249, 29] width 15 height 4
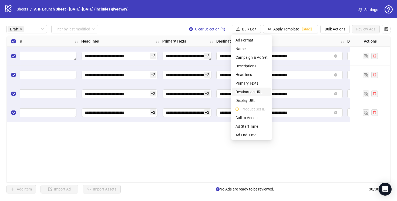
click at [246, 91] on span "Destination URL" at bounding box center [252, 92] width 32 height 6
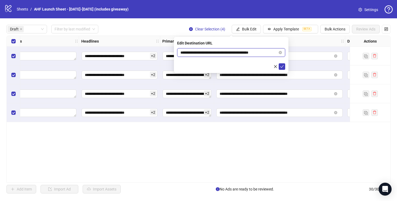
click at [210, 53] on input "**********" at bounding box center [228, 53] width 97 height 6
paste input "**********"
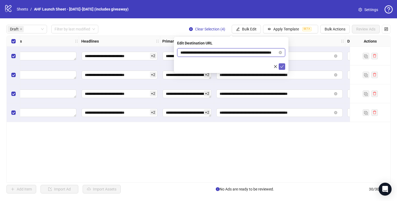
type input "**********"
click at [282, 66] on icon "check" at bounding box center [282, 67] width 4 height 4
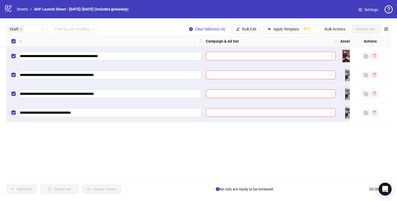
scroll to position [0, 95]
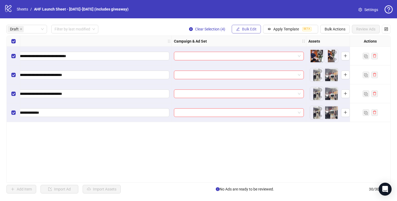
click at [247, 27] on span "Bulk Edit" at bounding box center [249, 29] width 15 height 4
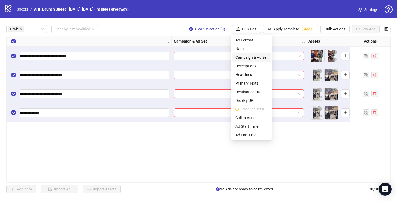
click at [251, 56] on span "Campaign & Ad Set" at bounding box center [252, 58] width 32 height 6
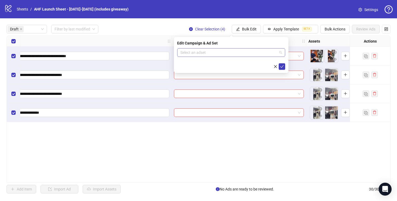
click at [241, 53] on input "search" at bounding box center [228, 53] width 97 height 8
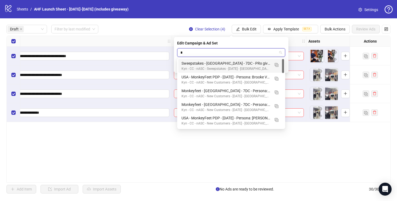
type input "**"
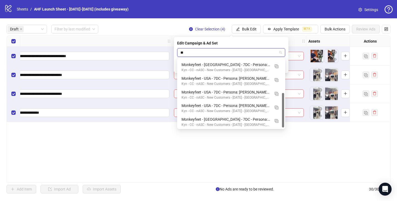
scroll to position [69, 0]
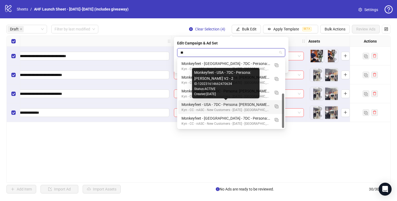
click at [255, 104] on div "Monkeyfeet - USA - 7DC - Persona: Pete V2 - 2" at bounding box center [226, 105] width 89 height 6
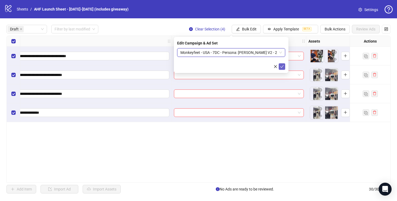
click at [280, 64] on button "submit" at bounding box center [282, 66] width 6 height 6
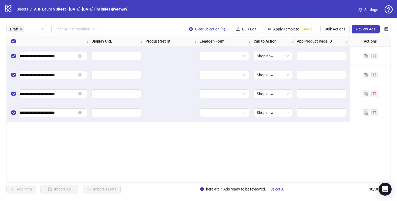
scroll to position [0, 831]
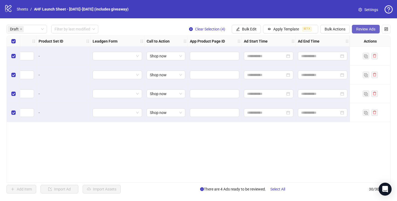
click at [363, 28] on span "Review Ads" at bounding box center [365, 29] width 19 height 4
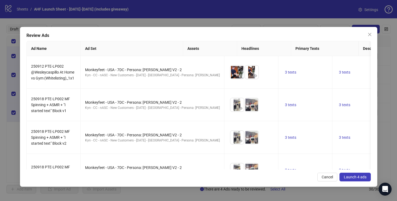
click at [351, 179] on span "Launch 4 ads" at bounding box center [355, 177] width 23 height 4
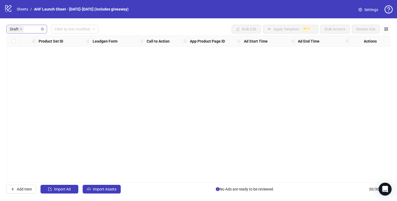
click at [18, 28] on span "Draft" at bounding box center [14, 29] width 9 height 6
click at [21, 30] on icon "close" at bounding box center [21, 29] width 3 height 3
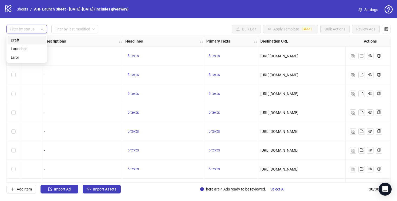
scroll to position [0, 392]
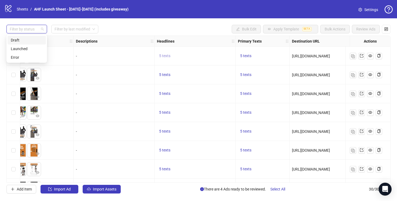
click at [168, 56] on span "5 texts" at bounding box center [164, 56] width 11 height 4
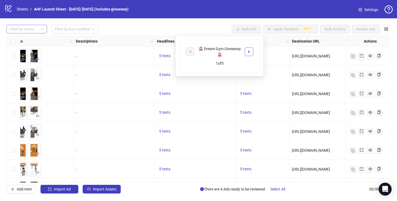
click at [248, 50] on icon "caret-right" at bounding box center [249, 52] width 4 height 4
click at [271, 52] on div "5 texts" at bounding box center [263, 56] width 54 height 19
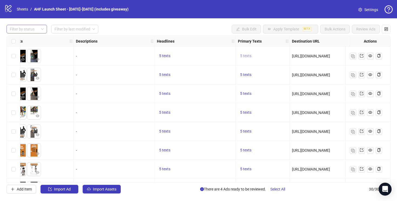
click at [248, 56] on span "5 texts" at bounding box center [245, 56] width 11 height 4
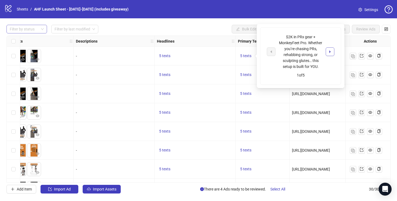
click at [327, 52] on button "button" at bounding box center [330, 52] width 9 height 9
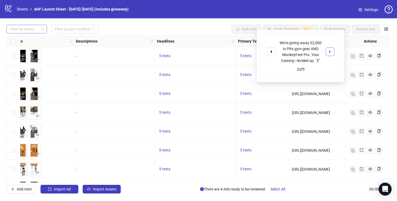
click at [331, 50] on icon "caret-right" at bounding box center [330, 52] width 4 height 4
click at [168, 3] on div "logo/logo-mobile Sheets / AHF Launch Sheet - 2025/09/20-2025/09/26 (includes gi…" at bounding box center [198, 9] width 397 height 18
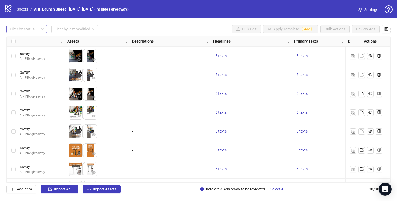
scroll to position [0, 375]
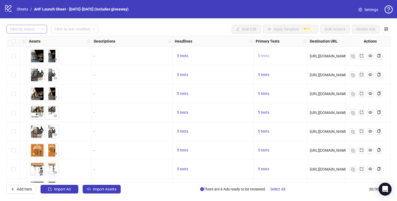
click at [261, 55] on span "5 texts" at bounding box center [263, 56] width 11 height 4
click at [203, 57] on div "5 texts" at bounding box center [213, 56] width 76 height 6
click at [186, 58] on span "5 texts" at bounding box center [182, 56] width 11 height 4
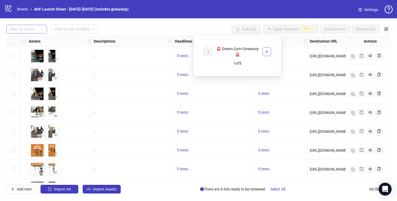
click at [268, 51] on icon "caret-right" at bounding box center [267, 52] width 4 height 4
click at [270, 50] on button "button" at bounding box center [267, 52] width 9 height 9
click at [185, 29] on div "Filter by status Filter by last modified Bulk Edit Apply Template BETA Bulk Act…" at bounding box center [198, 29] width 384 height 9
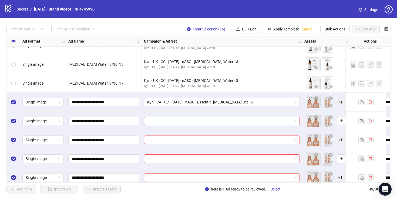
scroll to position [616, 0]
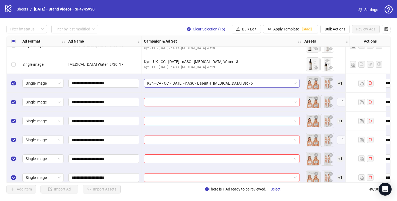
click at [255, 85] on span "Kyn - CA - CC - [DATE] - nASC - Essential [MEDICAL_DATA] Set - 6" at bounding box center [221, 83] width 149 height 8
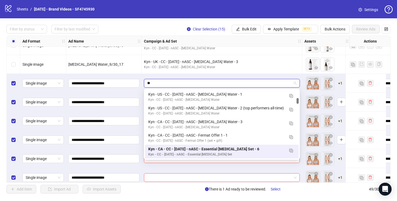
scroll to position [0, 0]
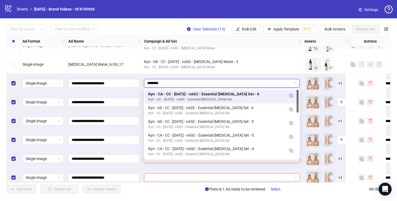
type input "*********"
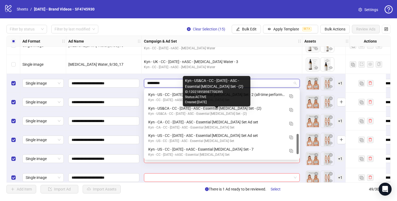
scroll to position [154, 0]
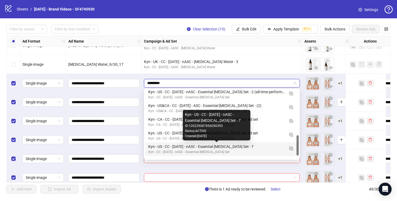
click at [258, 148] on div "Kyn - US - CC - [DATE] - nASC - Essential [MEDICAL_DATA] Set - 7" at bounding box center [216, 147] width 136 height 6
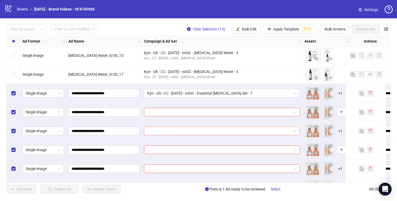
scroll to position [607, 0]
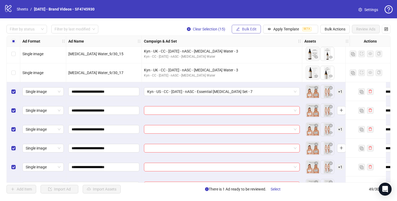
click at [245, 31] on button "Bulk Edit" at bounding box center [246, 29] width 29 height 9
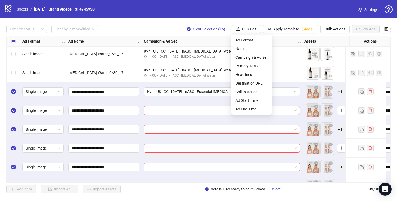
click at [283, 62] on div "Kyn - UK - CC - [DATE] - nASC - [MEDICAL_DATA] Water - 3 Kyn - CC - [DATE] - nA…" at bounding box center [222, 54] width 160 height 19
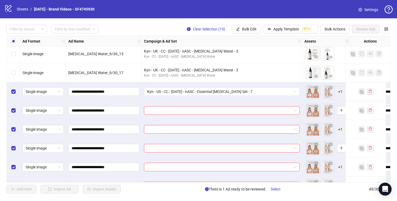
scroll to position [592, 0]
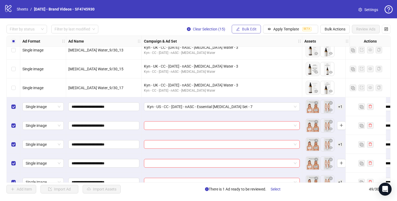
click at [247, 31] on span "Bulk Edit" at bounding box center [249, 29] width 15 height 4
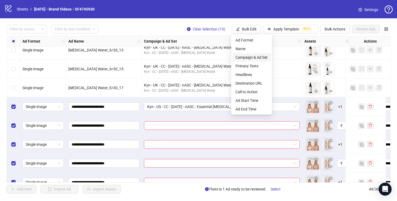
click at [248, 58] on span "Campaign & Ad Set" at bounding box center [252, 58] width 32 height 6
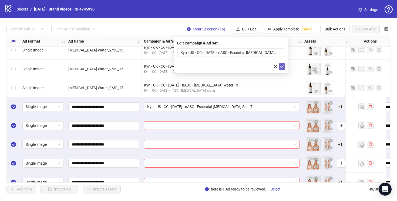
click at [281, 66] on icon "check" at bounding box center [282, 67] width 4 height 4
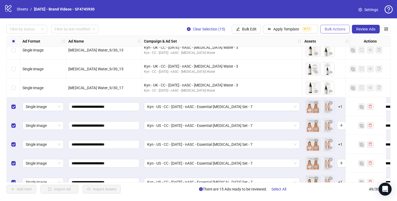
click at [328, 28] on span "Bulk Actions" at bounding box center [335, 29] width 21 height 4
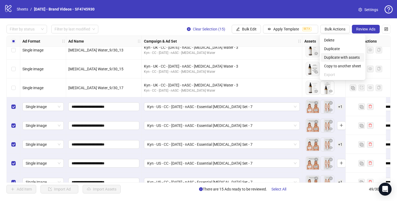
click at [336, 61] on li "Duplicate with assets" at bounding box center [342, 57] width 43 height 9
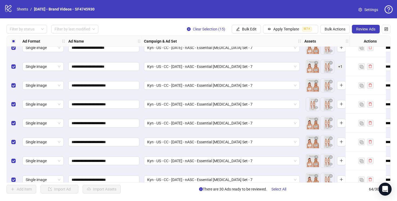
scroll to position [1076, 0]
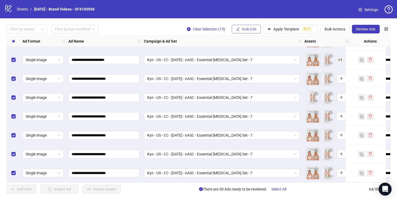
click at [242, 31] on span "Bulk Edit" at bounding box center [249, 29] width 15 height 4
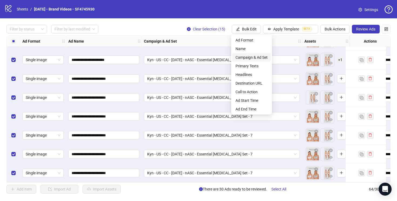
click at [245, 56] on span "Campaign & Ad Set" at bounding box center [252, 58] width 32 height 6
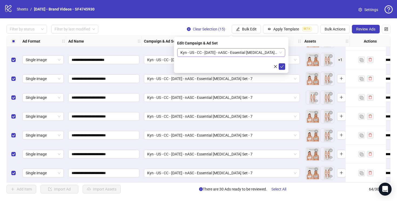
click at [233, 52] on span "Kyn - US - CC - [DATE] - nASC - Essential [MEDICAL_DATA] Set - 7" at bounding box center [231, 53] width 102 height 8
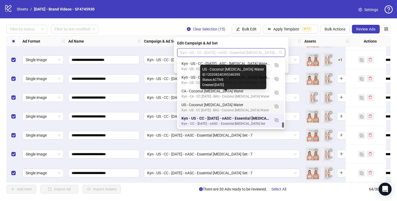
scroll to position [820, 0]
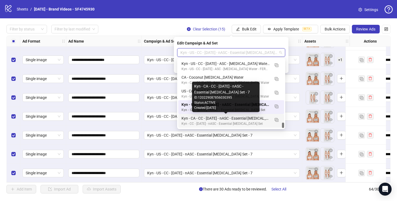
click at [259, 119] on div "Kyn - CA - CC - [DATE] - nASC - Essential [MEDICAL_DATA] Set - 7" at bounding box center [226, 119] width 89 height 6
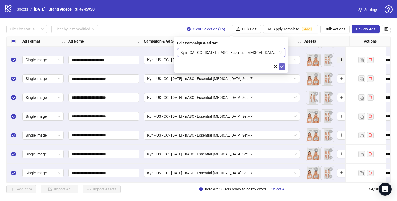
click at [281, 66] on icon "check" at bounding box center [282, 67] width 4 height 4
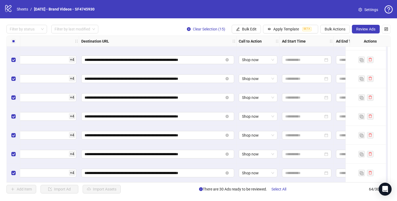
scroll to position [1076, 512]
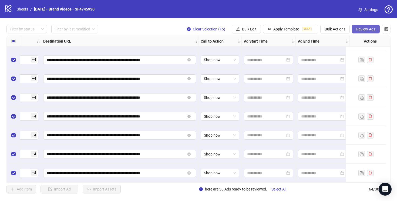
click at [365, 29] on span "Review Ads" at bounding box center [365, 29] width 19 height 4
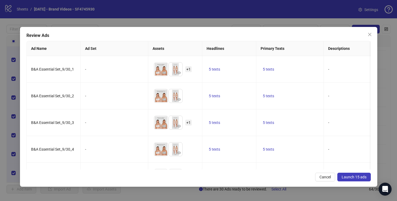
click at [348, 177] on span "Launch 15 ads" at bounding box center [354, 177] width 25 height 4
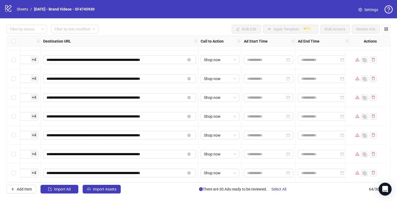
click at [158, 36] on div "Destination URL" at bounding box center [119, 41] width 157 height 11
click at [358, 96] on icon "warning" at bounding box center [357, 97] width 4 height 3
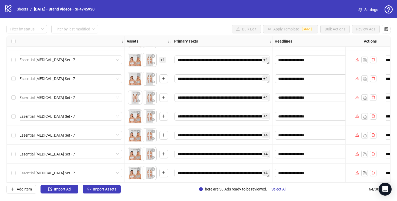
scroll to position [1076, 0]
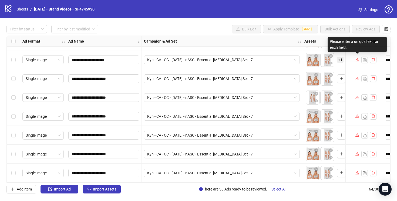
click at [357, 58] on icon "warning" at bounding box center [357, 59] width 4 height 3
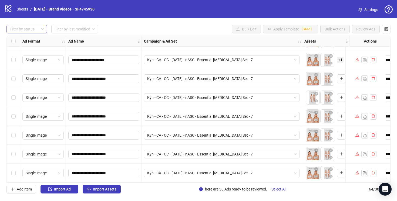
click at [18, 26] on div at bounding box center [24, 29] width 33 height 8
click at [19, 39] on div "Draft" at bounding box center [27, 40] width 32 height 6
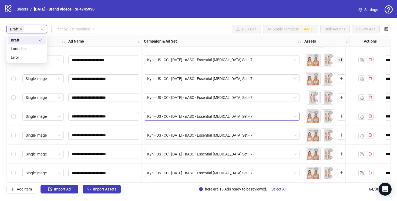
scroll to position [0, 0]
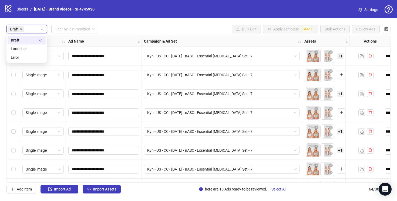
click at [20, 40] on div "Draft" at bounding box center [25, 40] width 28 height 6
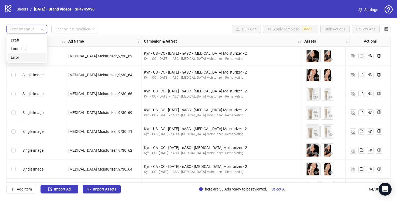
click at [20, 58] on div "Error" at bounding box center [27, 58] width 32 height 6
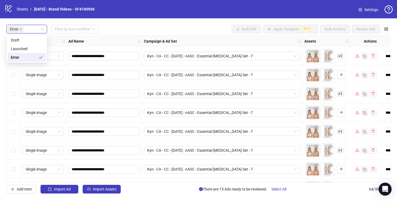
click at [158, 24] on div "**********" at bounding box center [198, 109] width 397 height 182
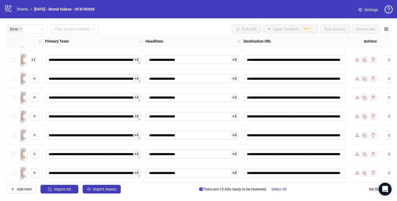
scroll to position [150, 310]
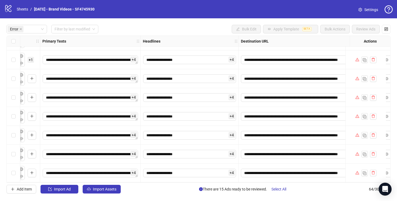
click at [234, 96] on span "+ 4" at bounding box center [232, 98] width 6 height 6
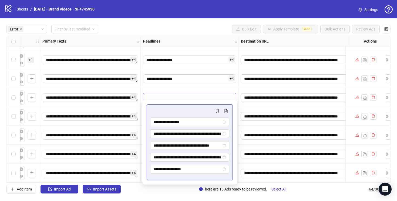
click at [134, 59] on span "+ 4" at bounding box center [133, 60] width 6 height 6
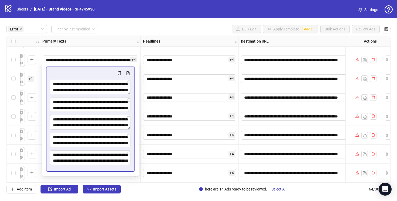
scroll to position [131, 310]
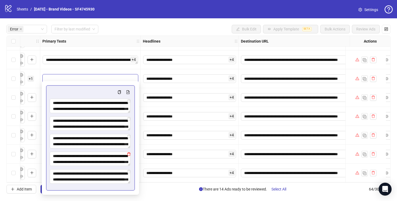
click at [129, 155] on icon "delete" at bounding box center [129, 155] width 4 height 4
type textarea "**********"
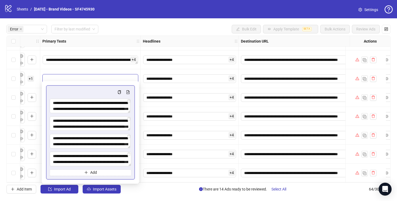
click at [140, 189] on div "Add Item Import Ad Import Assets There are 14 Ads ready to be reviewed. Select …" at bounding box center [198, 189] width 384 height 9
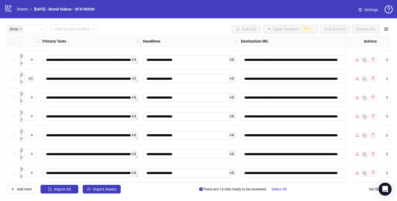
scroll to position [112, 310]
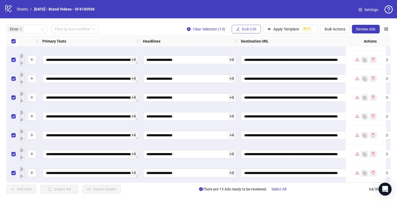
click at [242, 29] on span "Bulk Edit" at bounding box center [249, 29] width 15 height 4
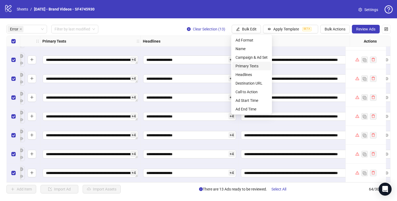
click at [253, 67] on span "Primary Texts" at bounding box center [252, 66] width 32 height 6
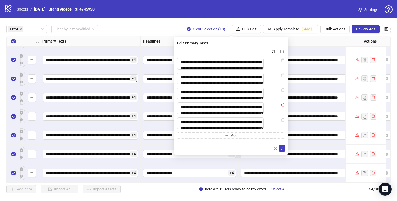
click at [284, 107] on icon "delete" at bounding box center [283, 105] width 4 height 4
type textarea "**********"
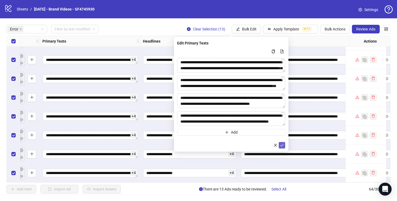
click at [282, 146] on icon "check" at bounding box center [282, 146] width 4 height 4
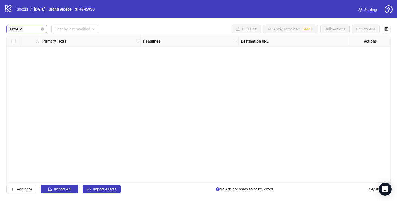
click at [20, 29] on icon "close" at bounding box center [21, 29] width 2 height 2
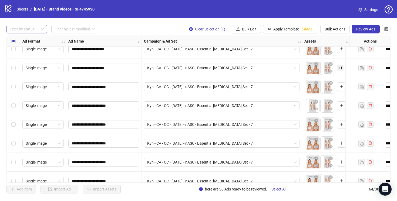
scroll to position [1076, 0]
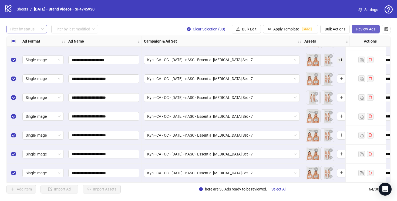
click at [364, 28] on span "Review Ads" at bounding box center [365, 29] width 19 height 4
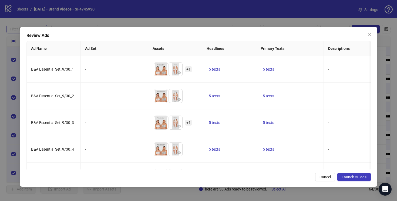
click at [355, 176] on span "Launch 30 ads" at bounding box center [354, 177] width 25 height 4
